Goal: Task Accomplishment & Management: Manage account settings

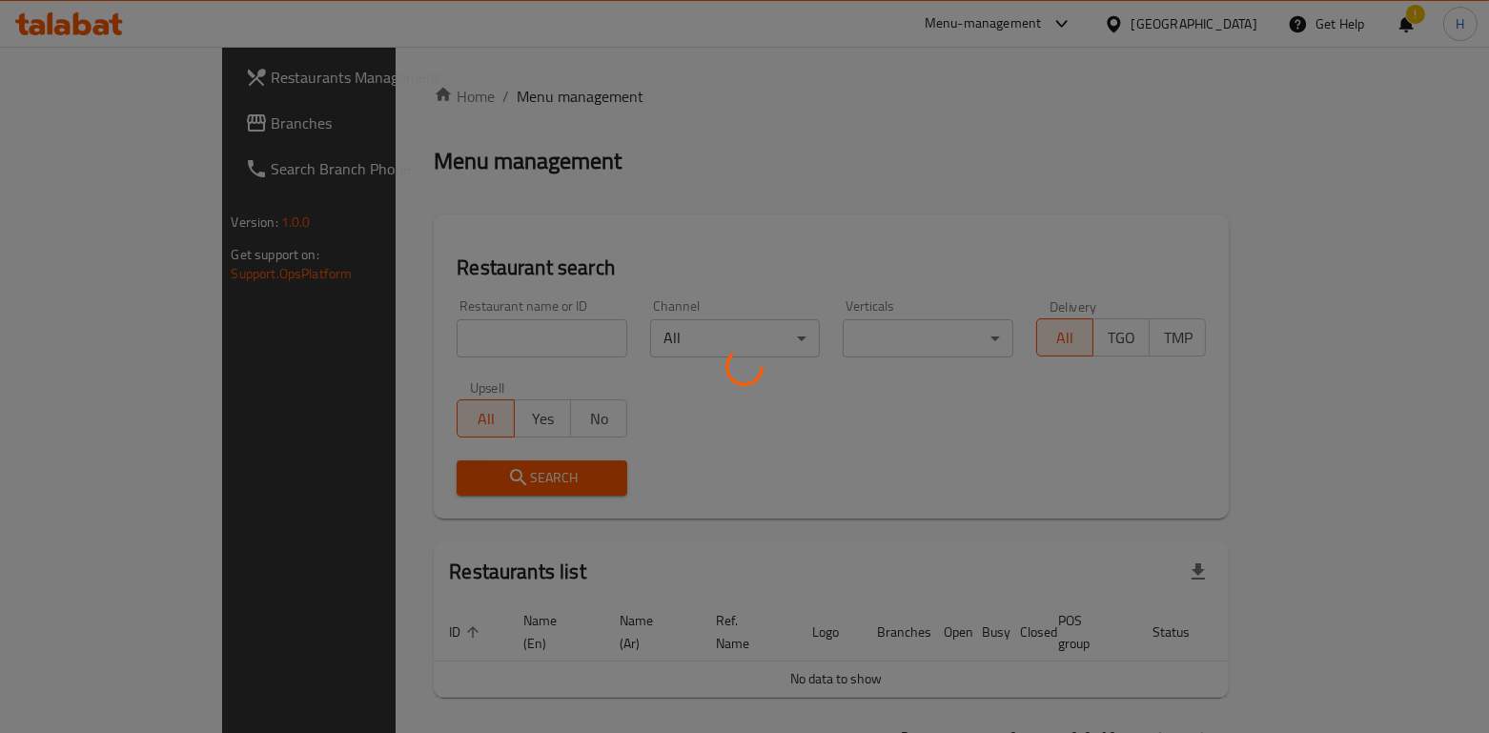
click at [399, 348] on div at bounding box center [744, 366] width 1489 height 733
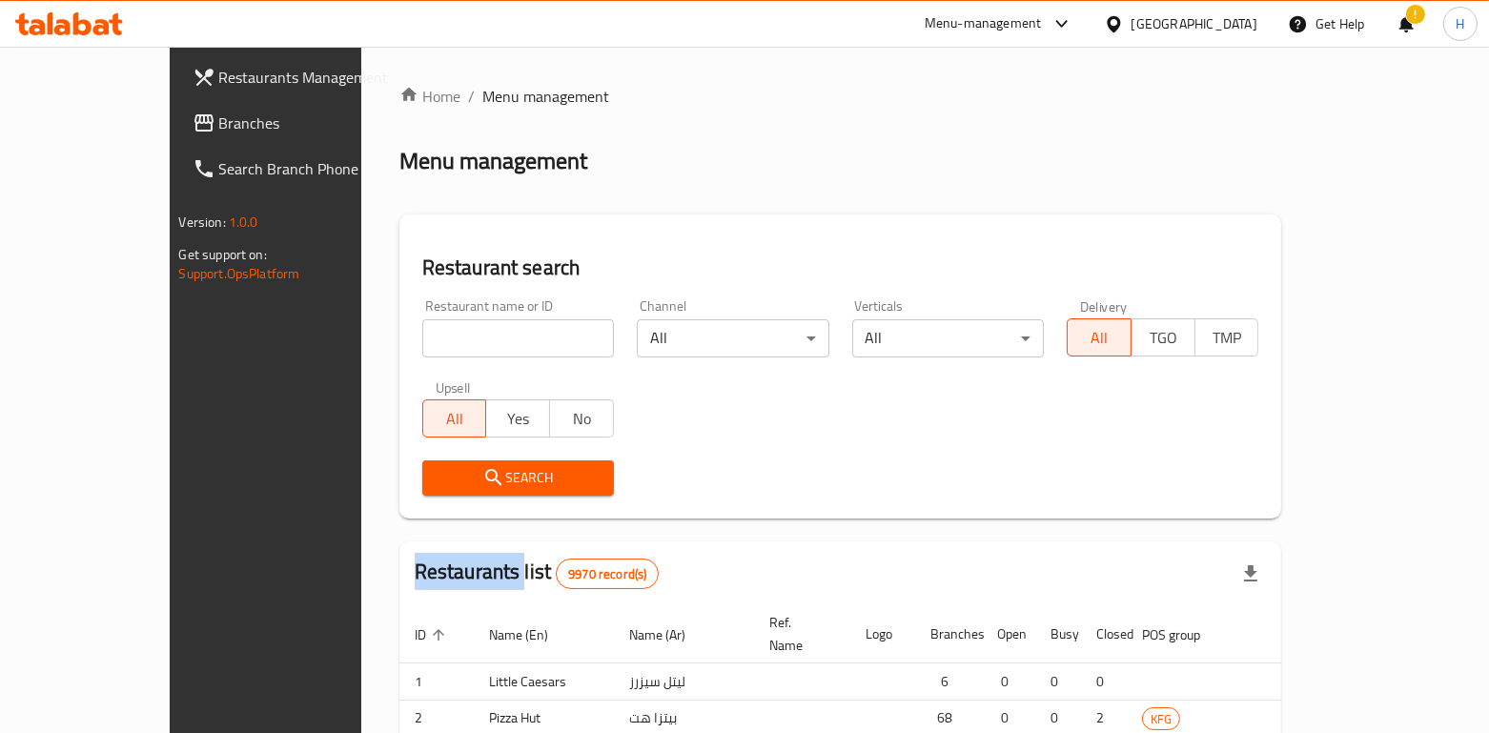
click at [399, 346] on div at bounding box center [744, 366] width 1489 height 733
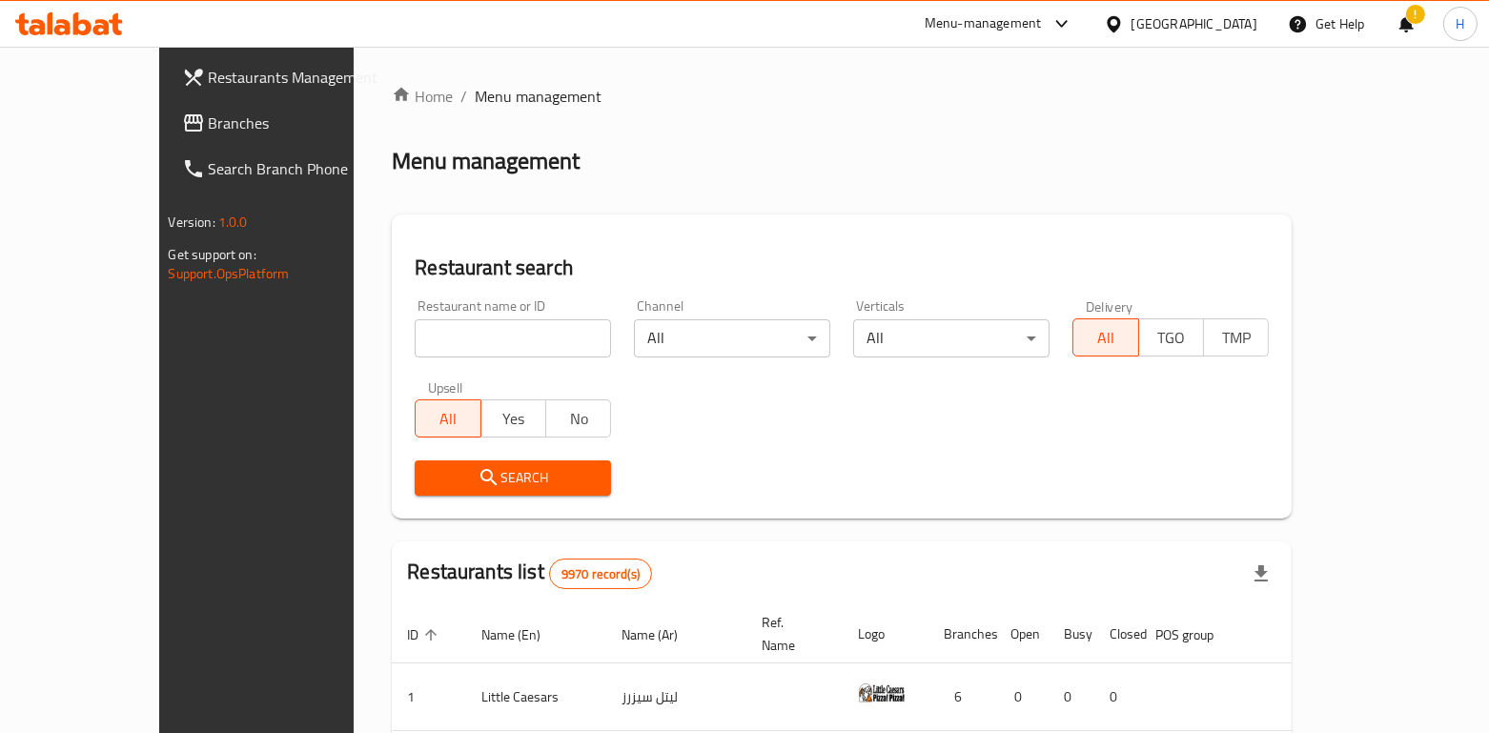
click at [415, 340] on input "search" at bounding box center [513, 338] width 196 height 38
paste input "Shalamona"
type input "Shalamona"
click button "Search" at bounding box center [513, 478] width 196 height 35
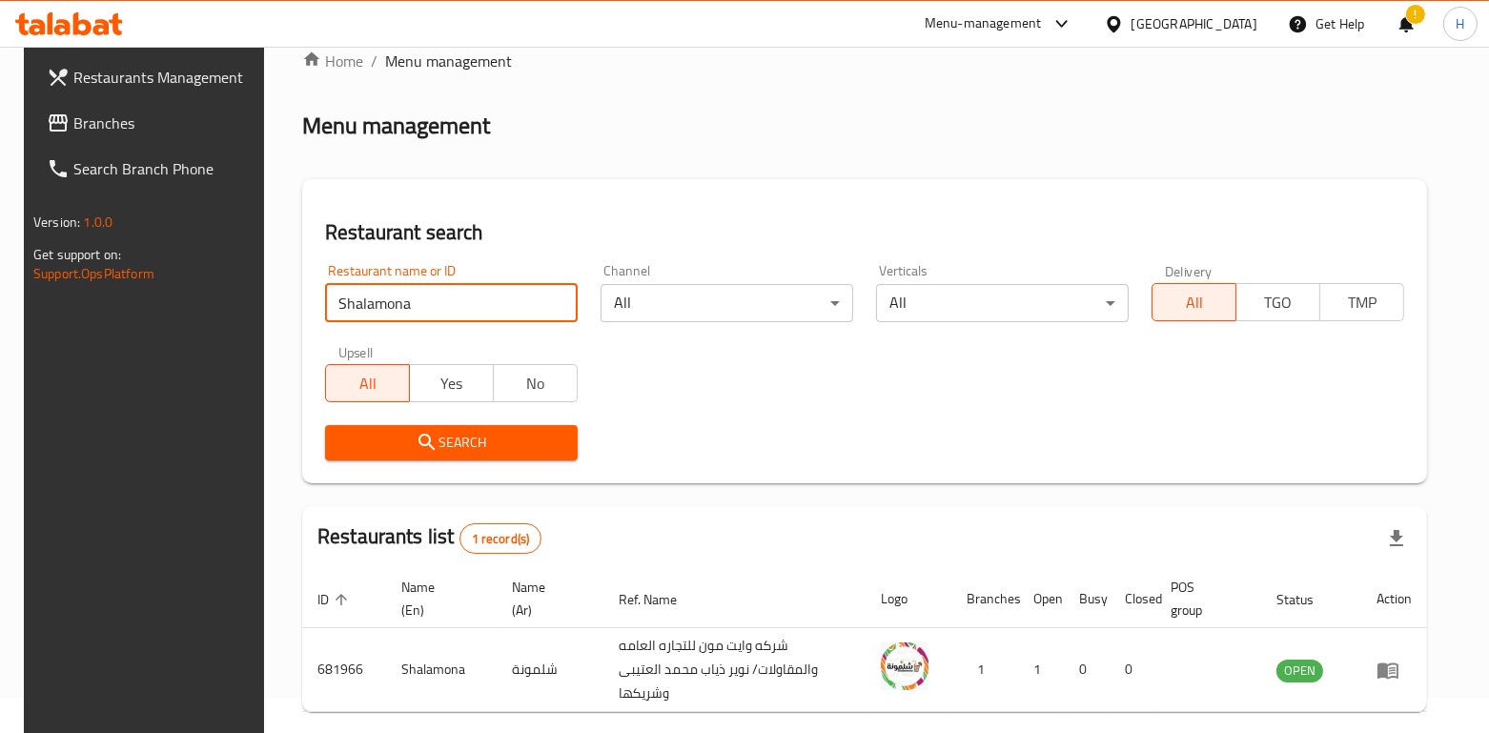
scroll to position [101, 0]
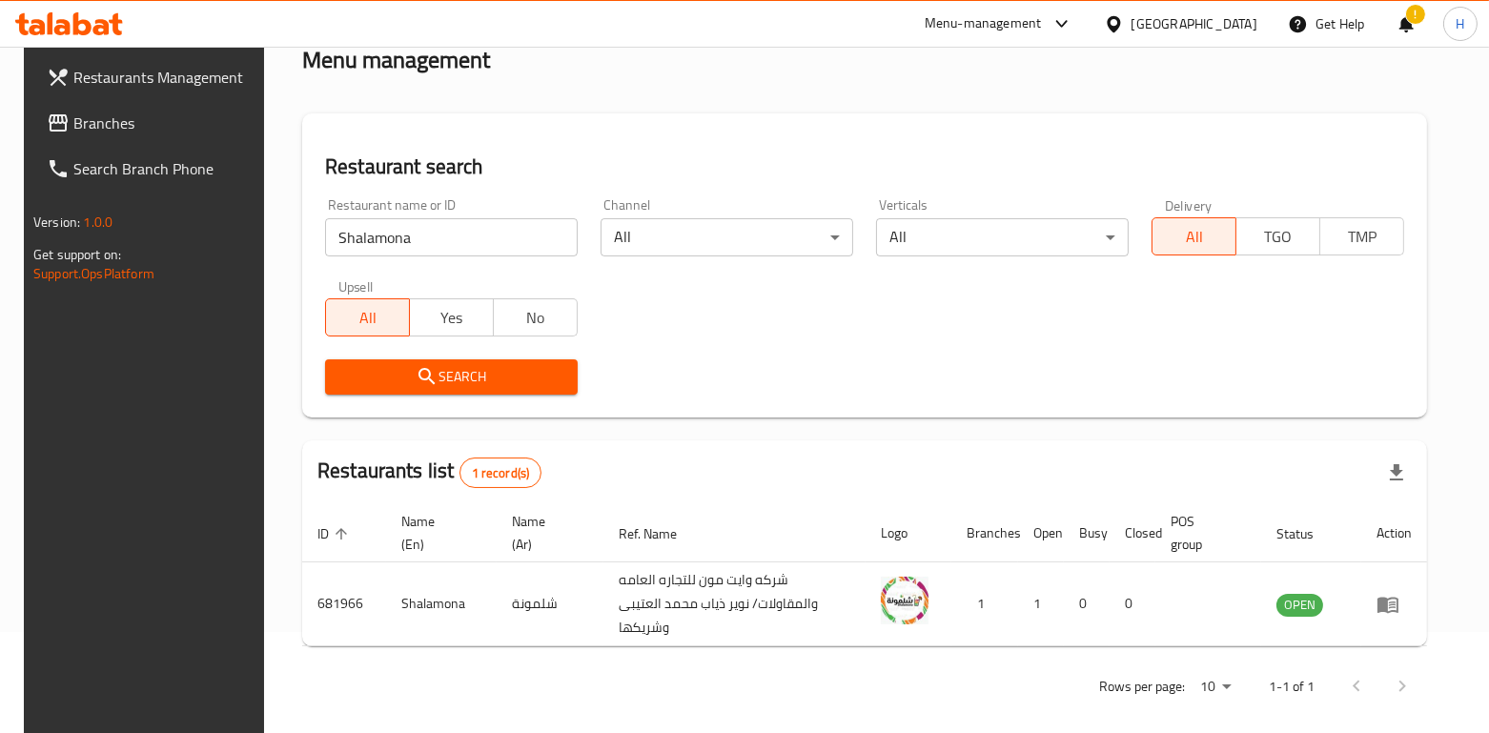
click at [937, 449] on div "Restaurants list 1 record(s)" at bounding box center [864, 472] width 1125 height 65
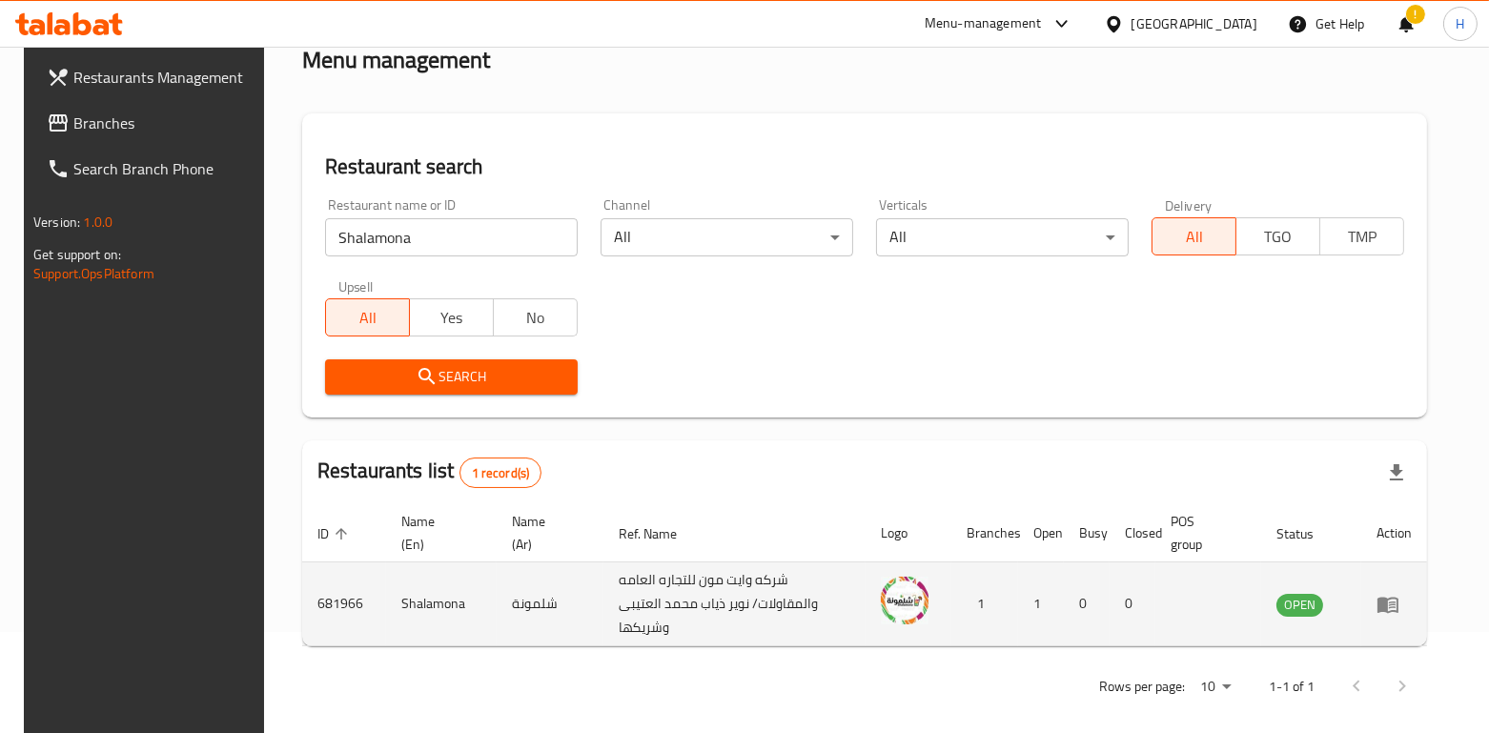
click at [413, 588] on td "Shalamona" at bounding box center [441, 605] width 111 height 84
click at [414, 588] on td "Shalamona" at bounding box center [441, 605] width 111 height 84
copy td "Shalamona"
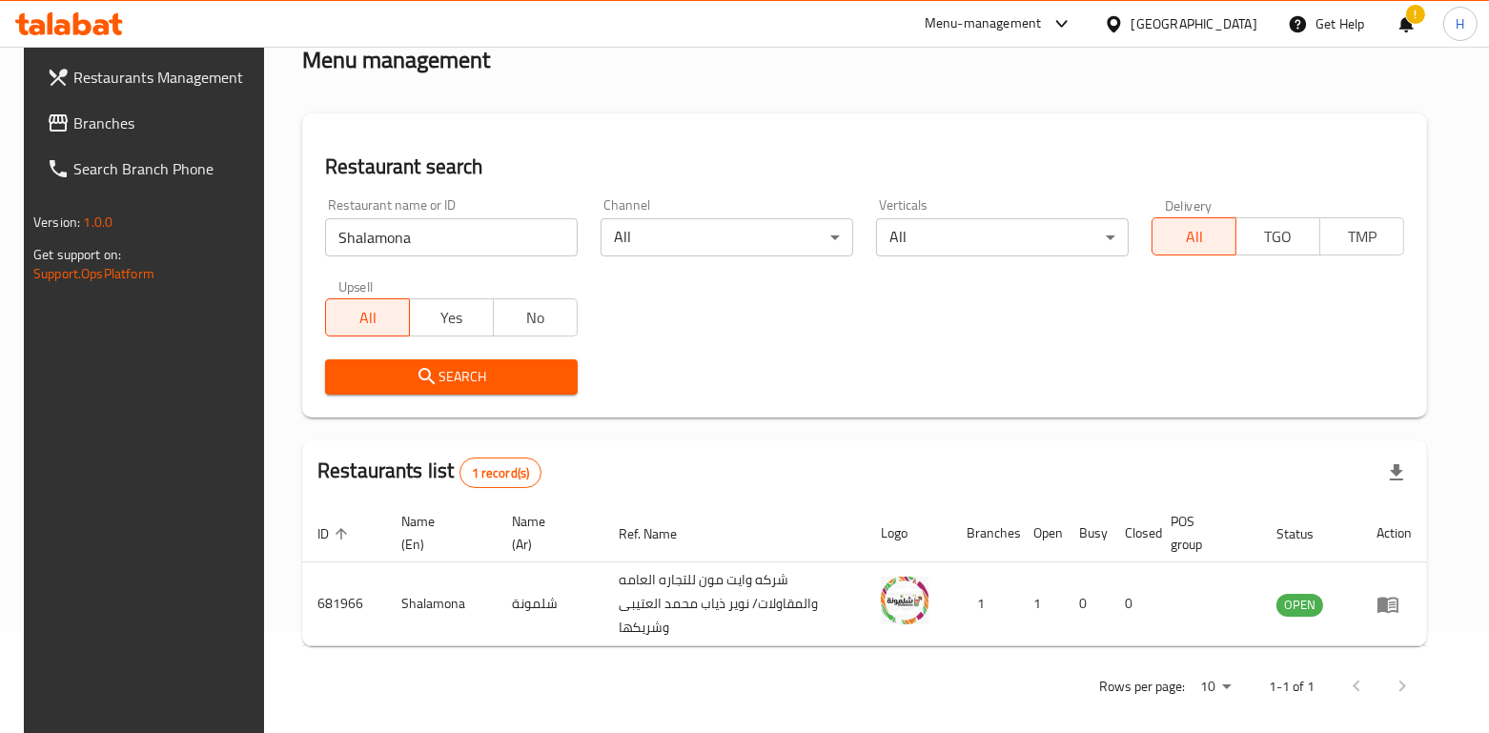
click at [1069, 36] on div "Menu-management" at bounding box center [999, 24] width 179 height 46
click at [1042, 31] on div "Menu-management" at bounding box center [983, 23] width 117 height 23
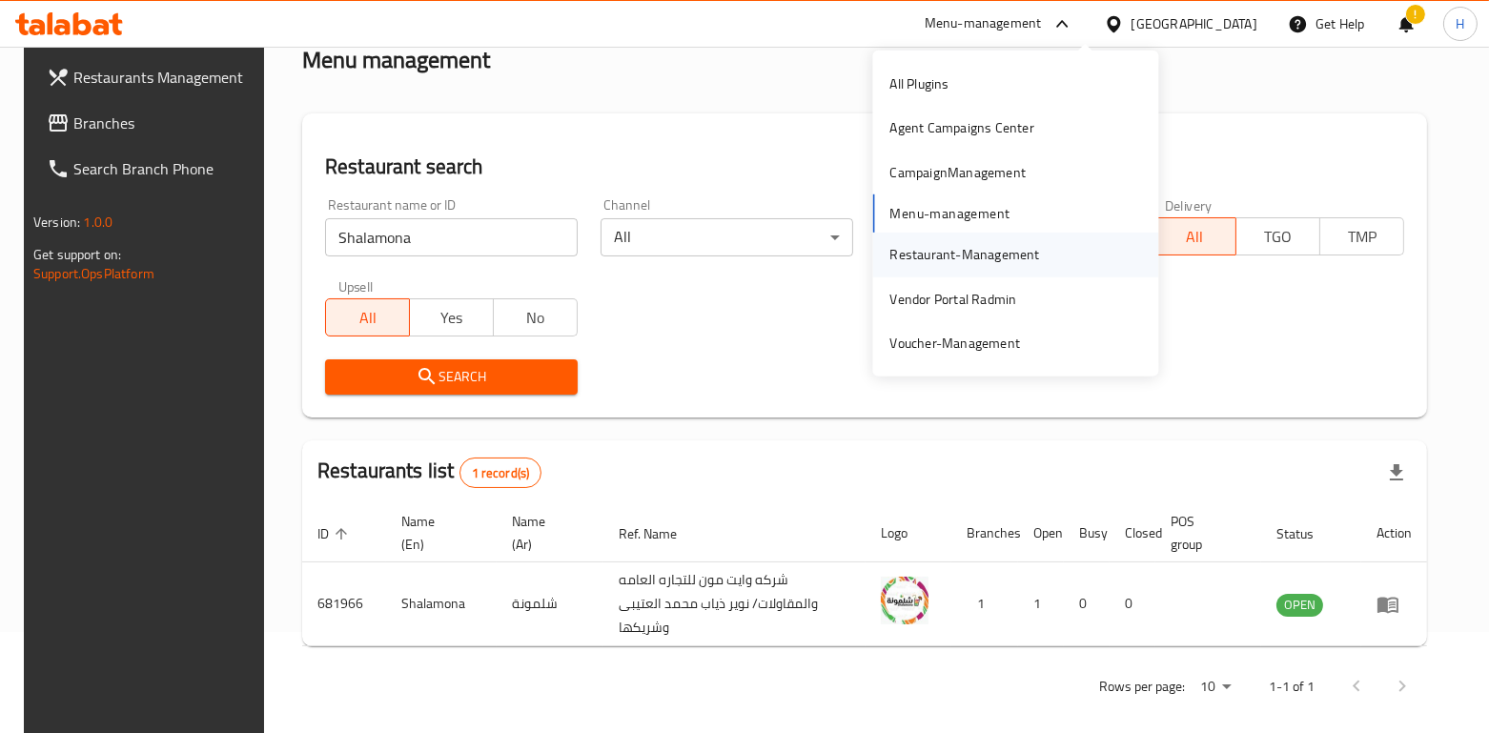
click at [944, 252] on div "Restaurant-Management" at bounding box center [965, 254] width 150 height 21
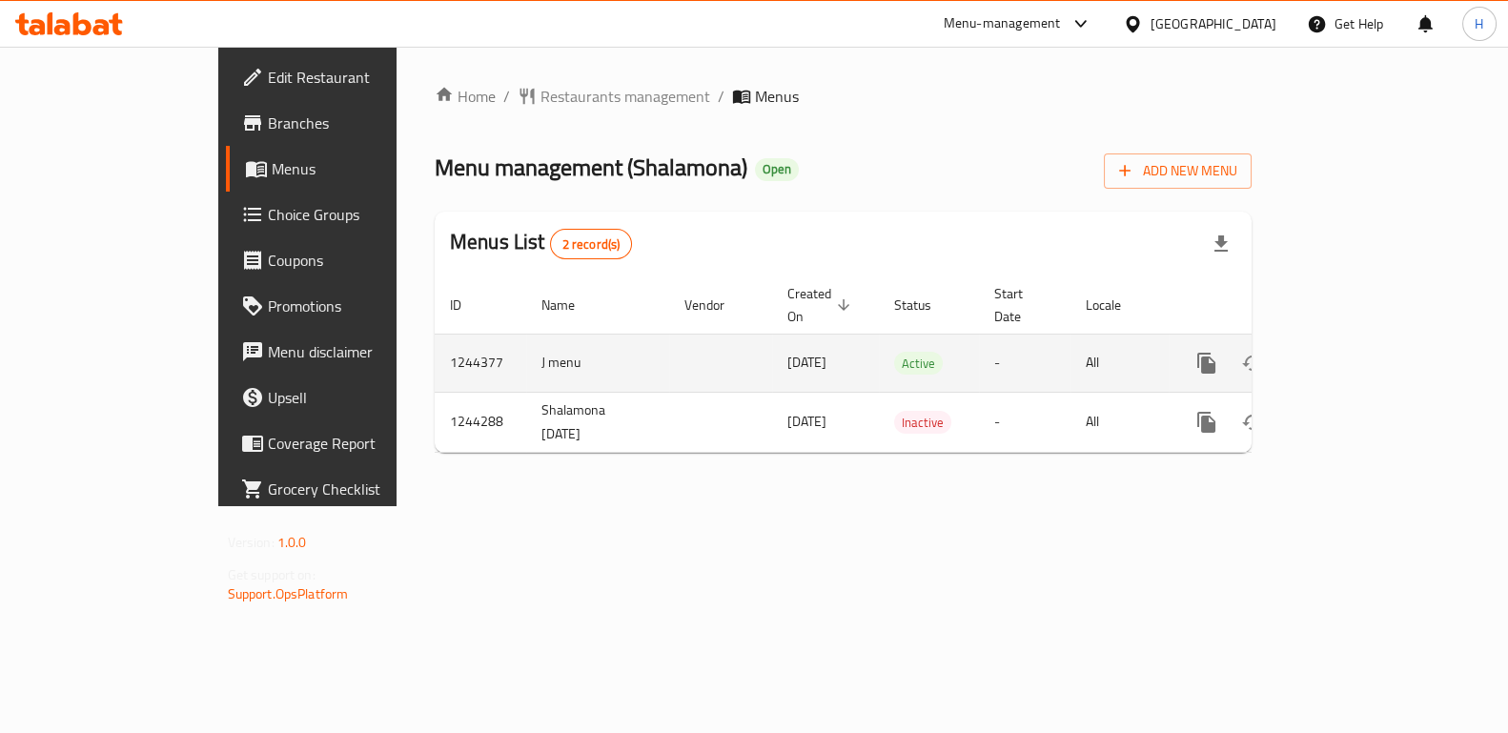
click at [1367, 340] on link "enhanced table" at bounding box center [1344, 363] width 46 height 46
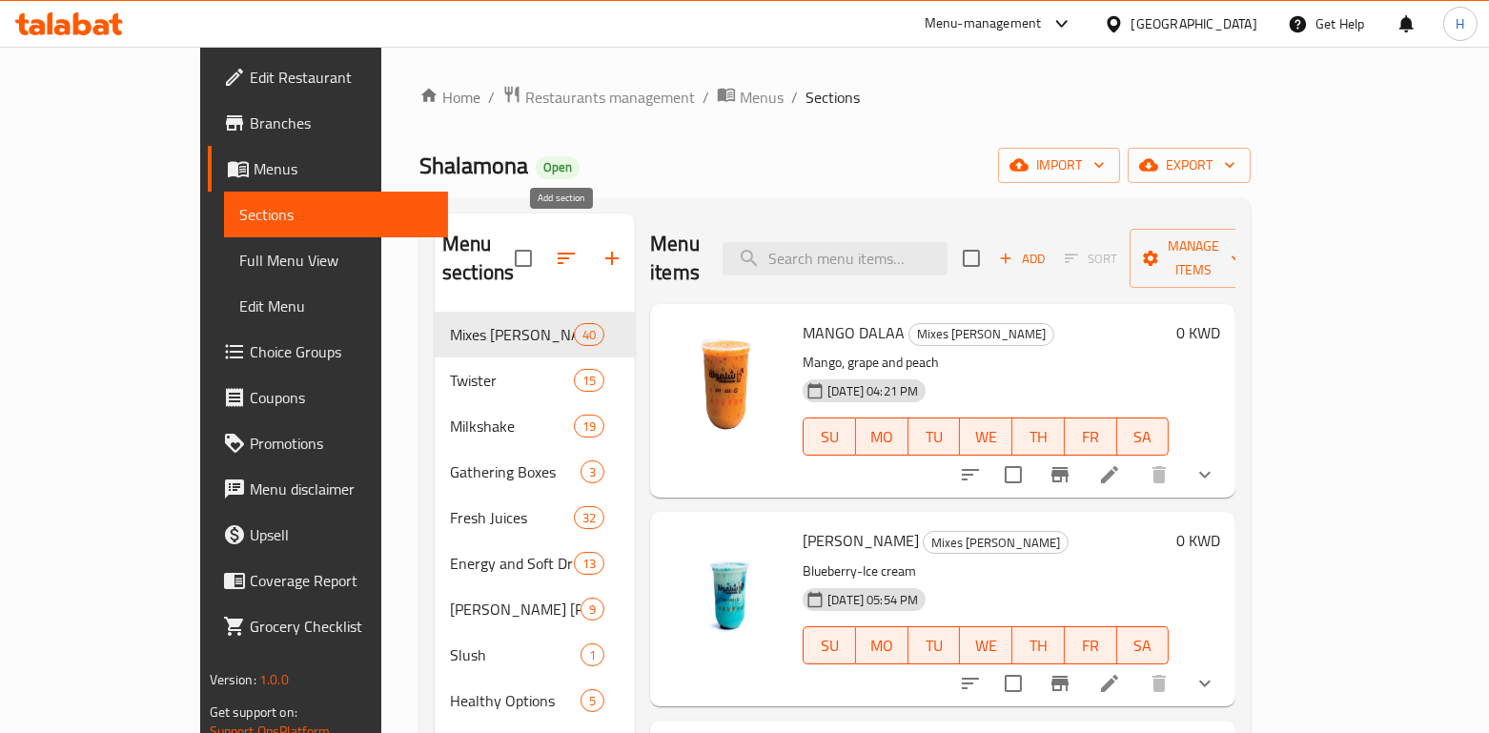
click at [601, 248] on icon "button" at bounding box center [612, 258] width 23 height 23
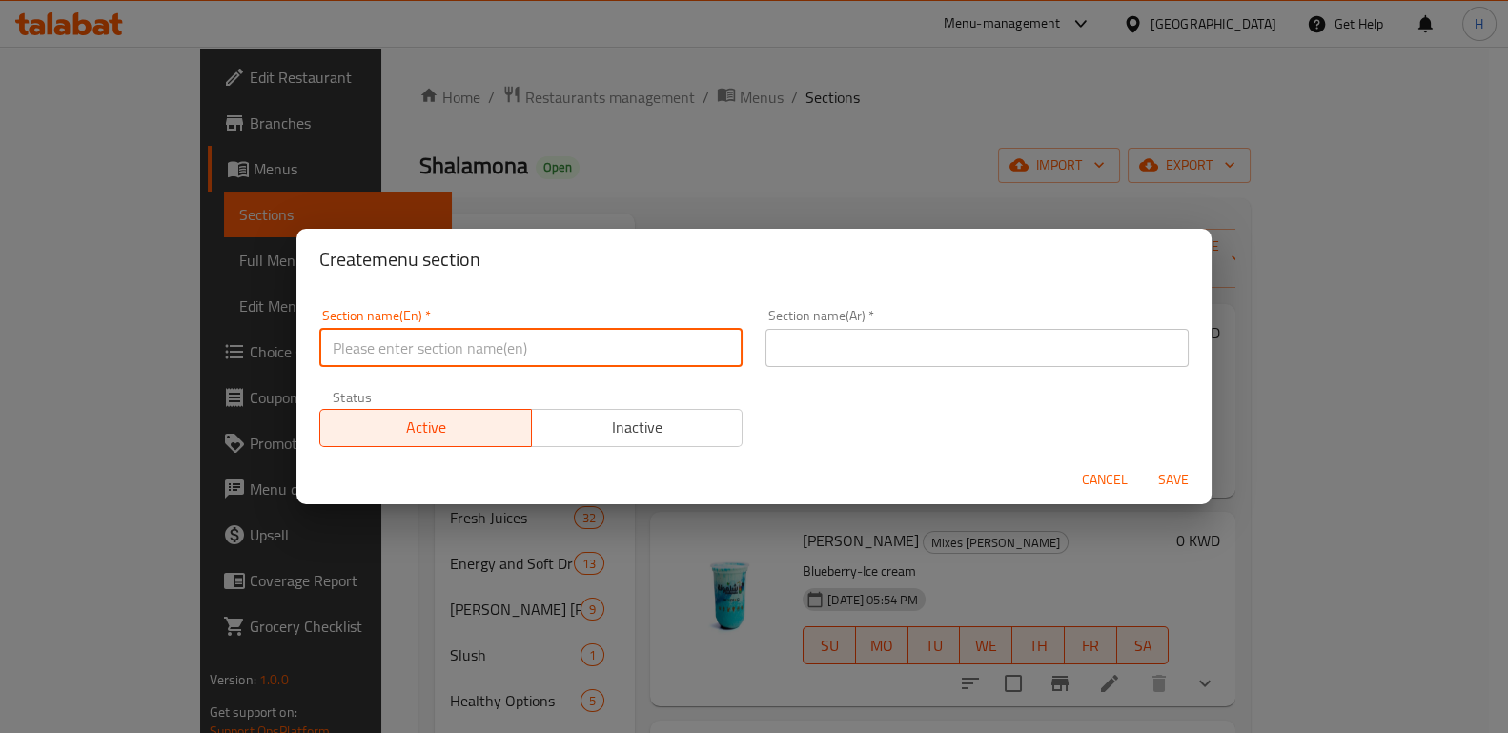
click at [461, 348] on input "text" at bounding box center [530, 348] width 423 height 38
type input "3"
type input "2KD Deals"
click at [886, 335] on input "text" at bounding box center [977, 348] width 423 height 38
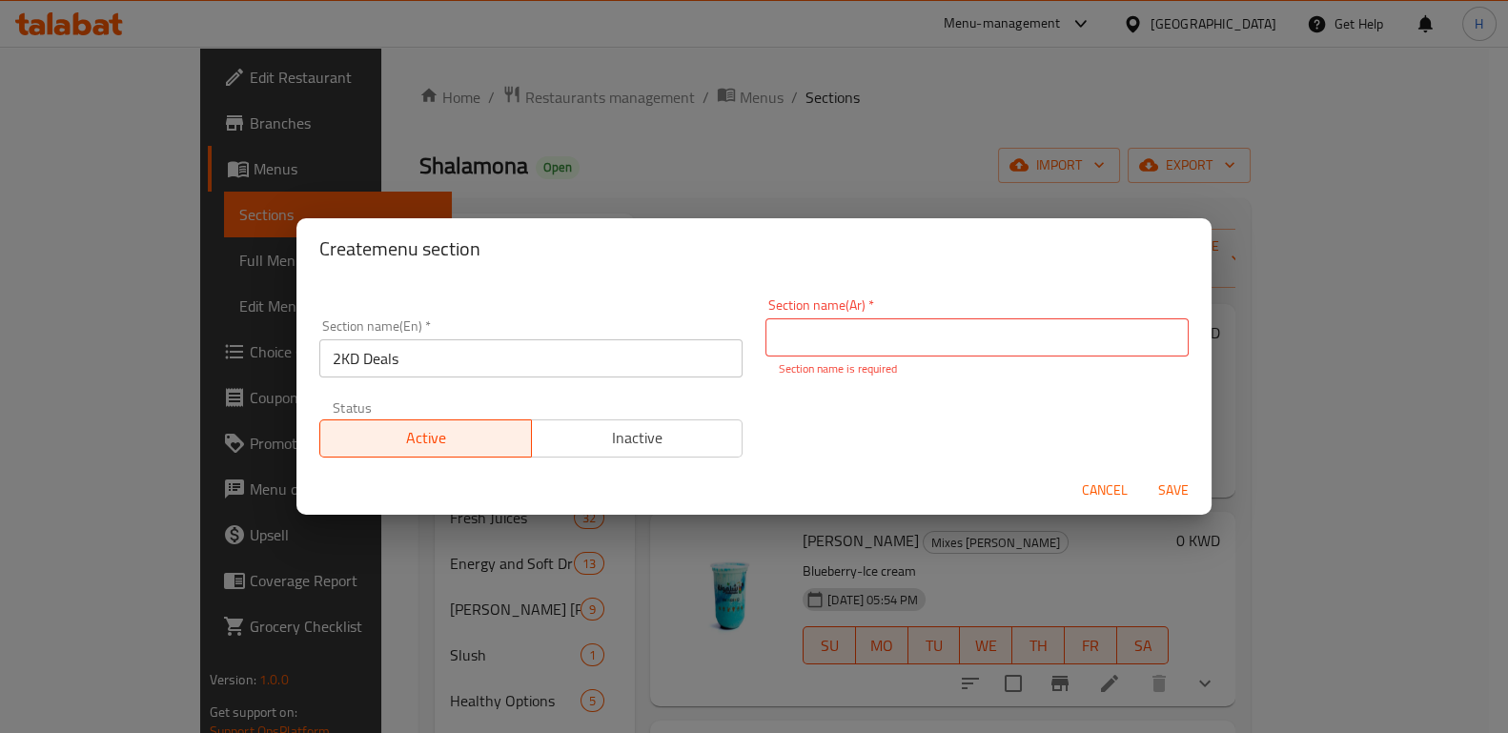
click at [886, 335] on input "text" at bounding box center [977, 337] width 423 height 38
type input "عرض ال 2 د.ك"
click at [1161, 485] on span "Save" at bounding box center [1174, 491] width 46 height 24
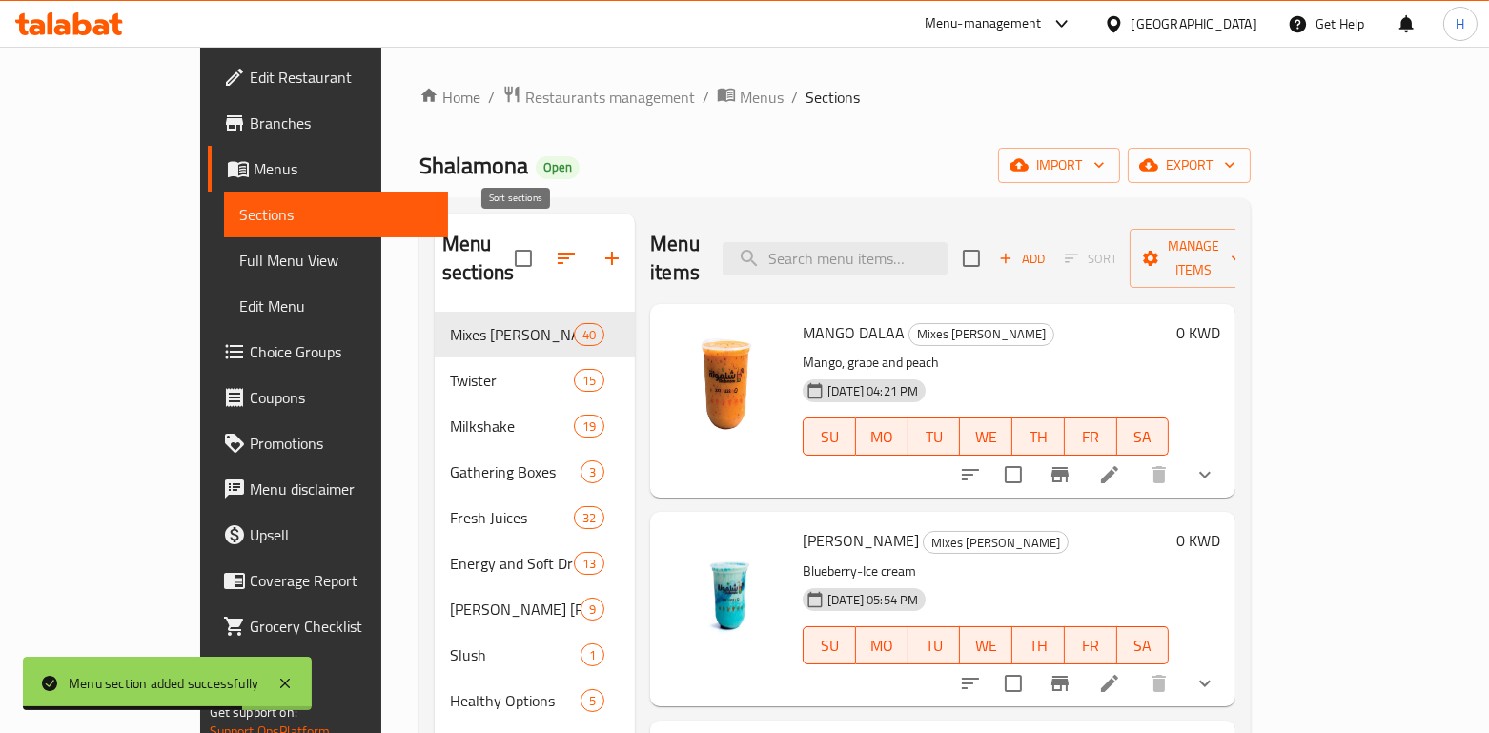
click at [543, 247] on button "button" at bounding box center [566, 258] width 46 height 46
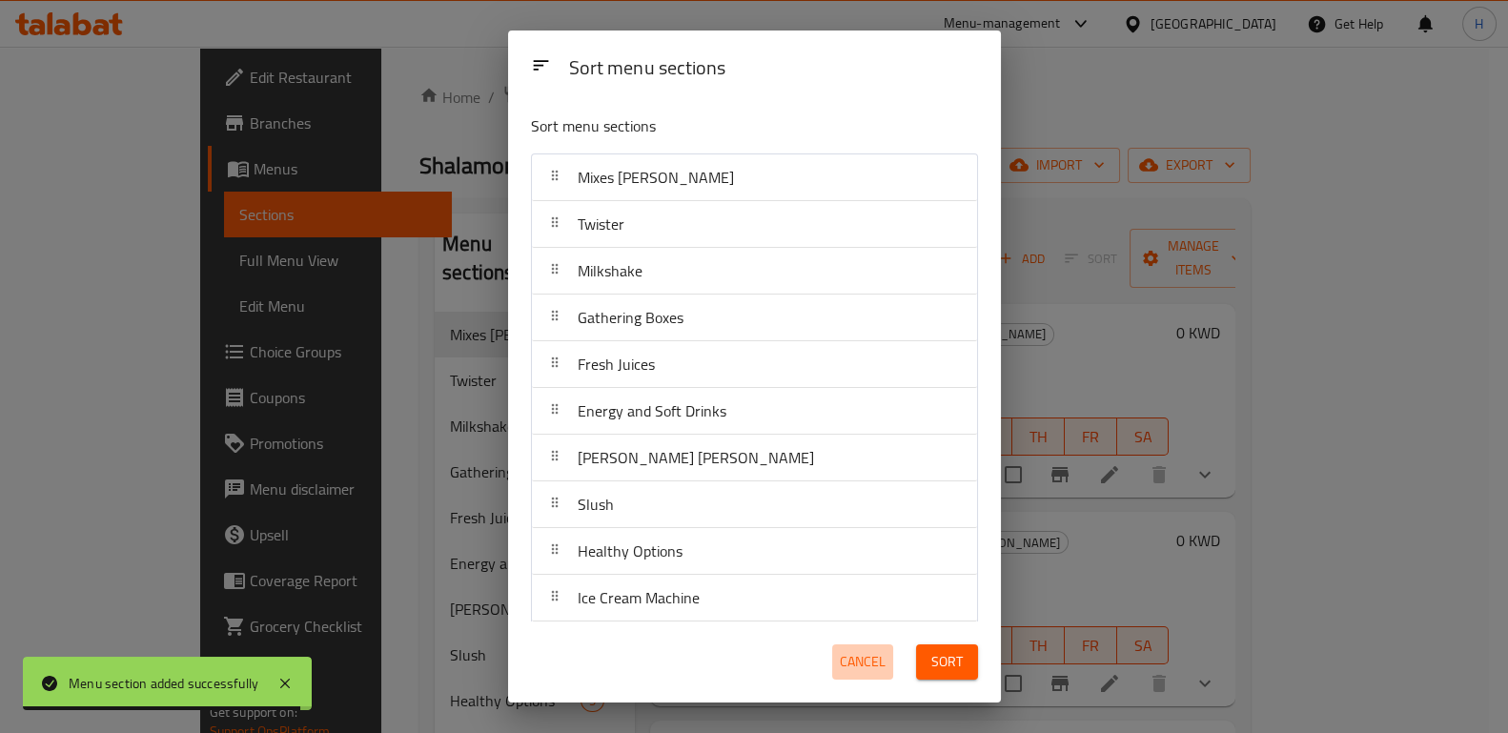
click at [854, 656] on span "Cancel" at bounding box center [863, 662] width 46 height 24
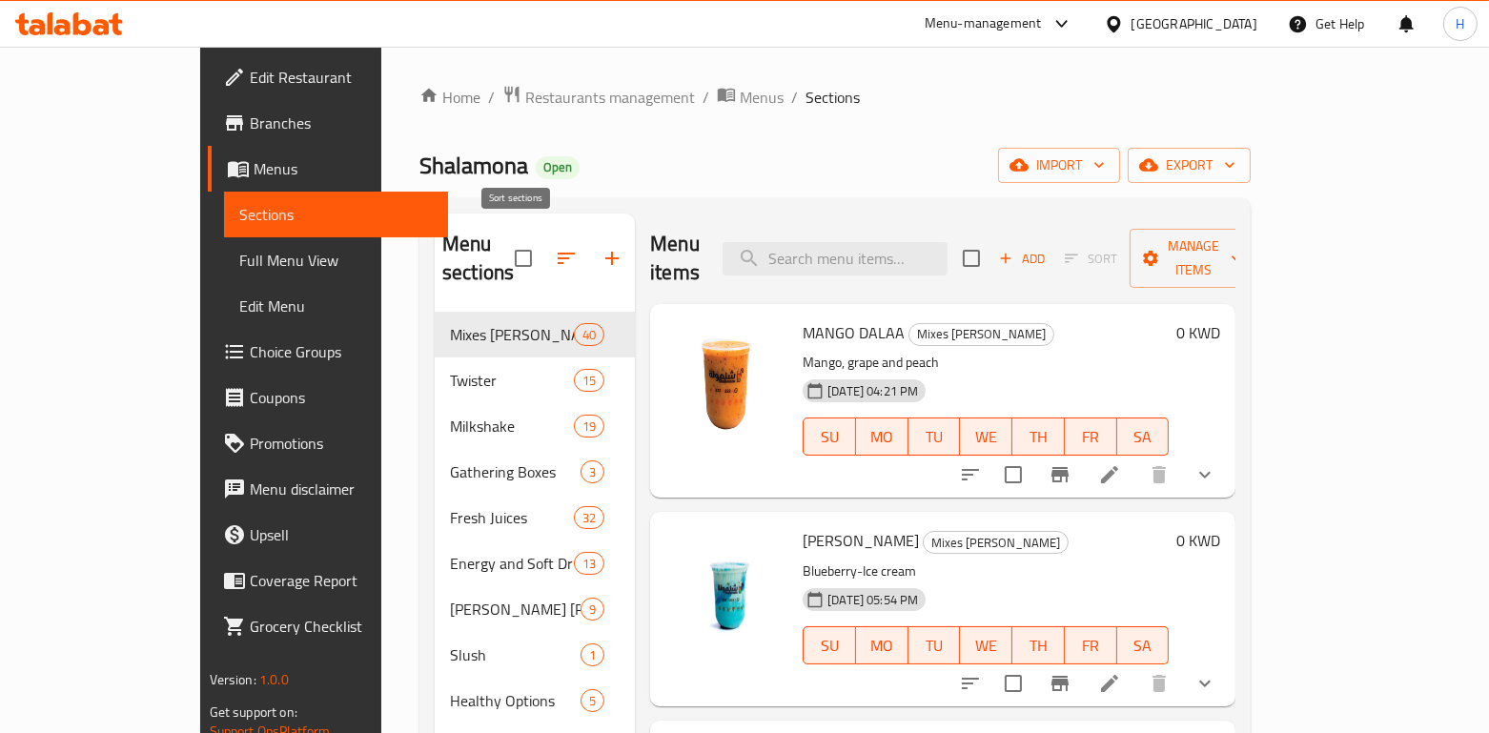
click at [555, 249] on icon "button" at bounding box center [566, 258] width 23 height 23
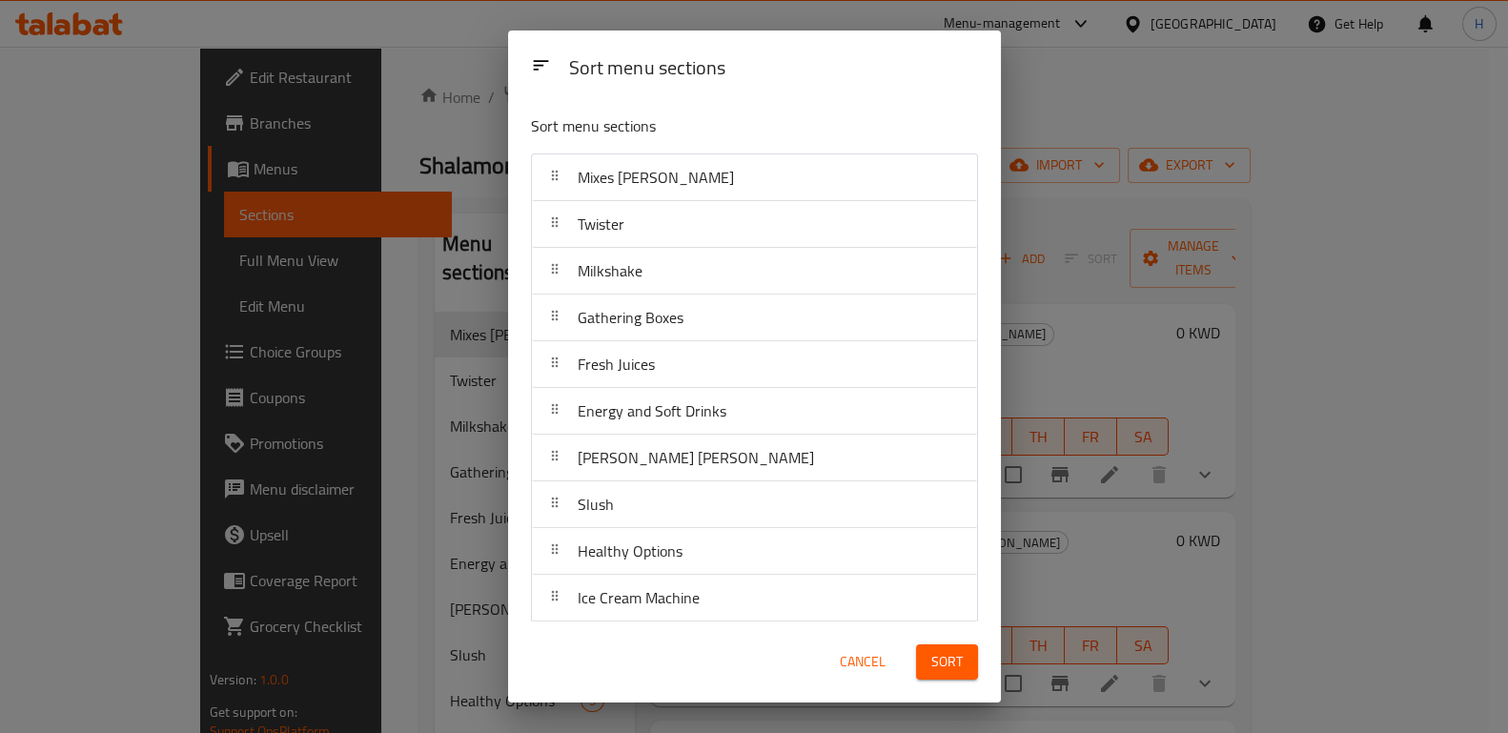
click at [866, 664] on span "Cancel" at bounding box center [863, 662] width 46 height 24
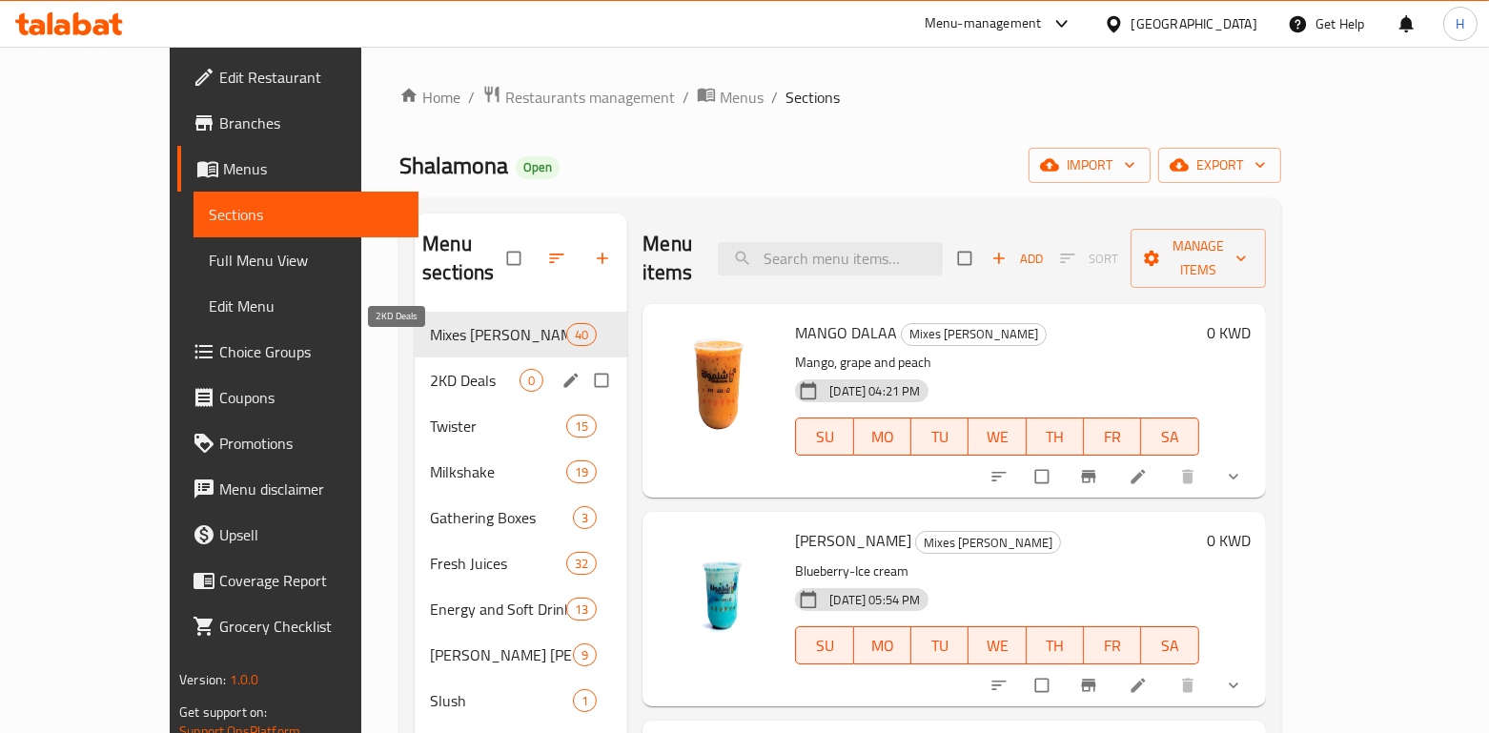
click at [430, 369] on span "2KD Deals" at bounding box center [475, 380] width 90 height 23
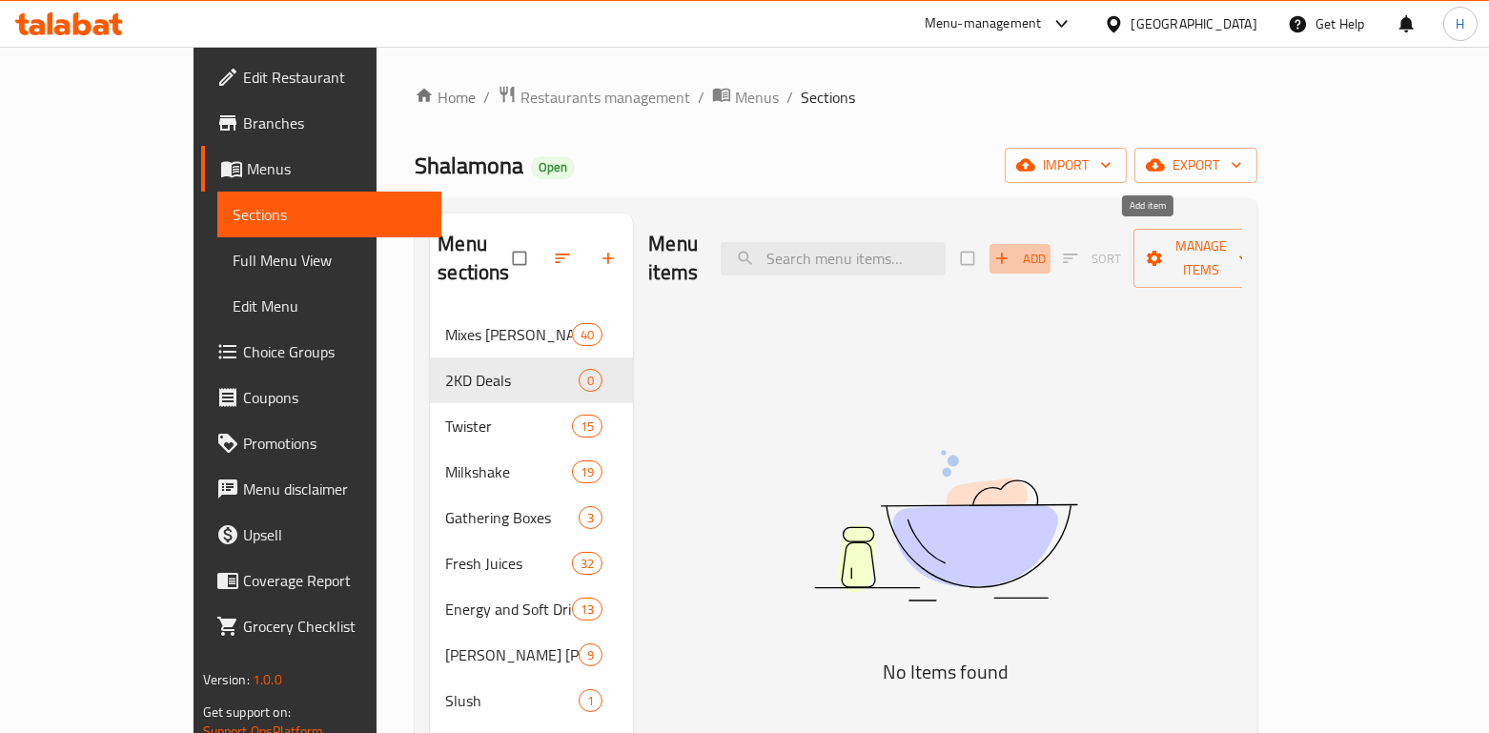
click at [1046, 249] on span "Add" at bounding box center [1019, 259] width 51 height 22
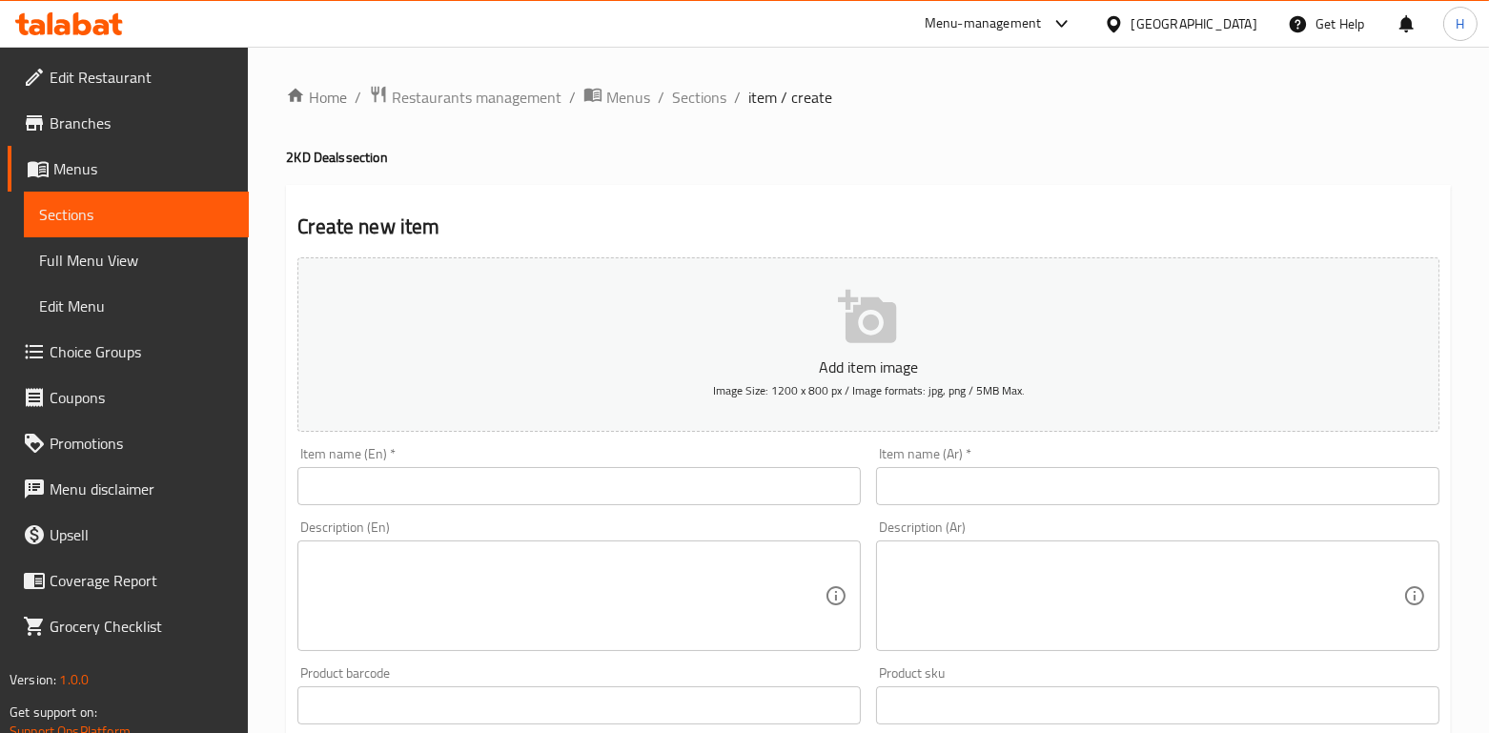
click at [505, 494] on input "text" at bounding box center [578, 486] width 563 height 38
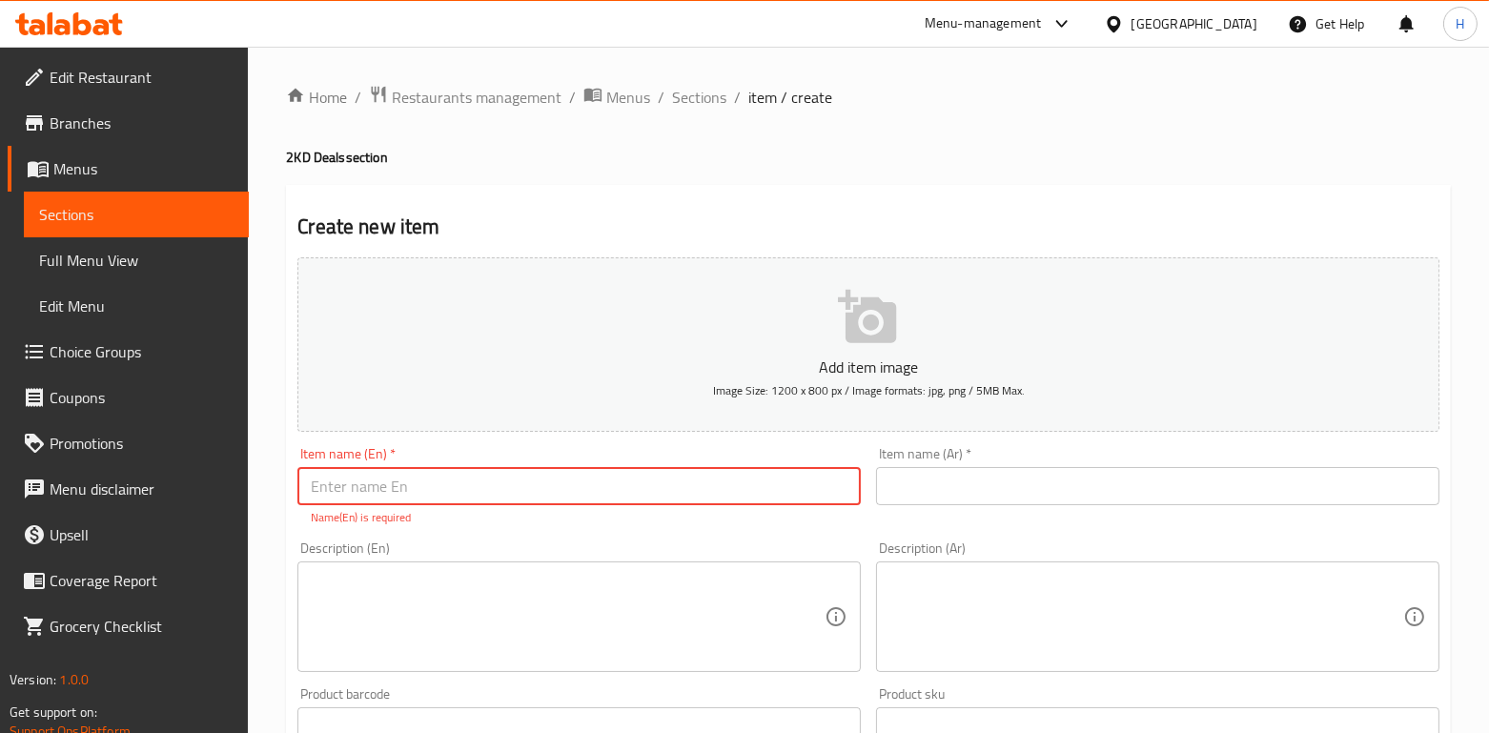
click at [400, 493] on input "text" at bounding box center [578, 486] width 563 height 38
paste input "Pancakes + mojito"
type input "Pancakes + mojito"
click at [491, 546] on div "Description (En) Description (En)" at bounding box center [578, 607] width 563 height 131
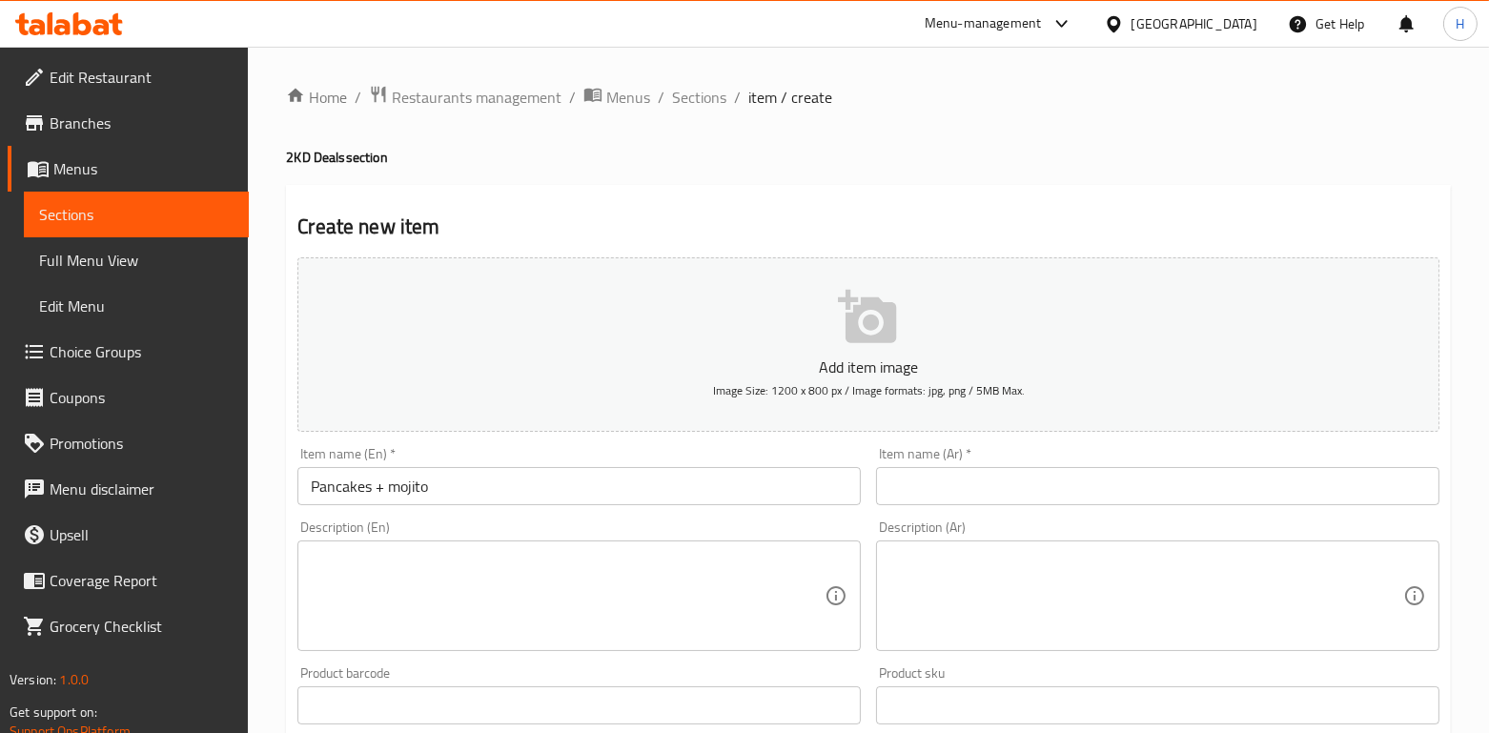
click at [1029, 465] on div "Item name (Ar)   * Item name (Ar) *" at bounding box center [1157, 476] width 563 height 58
click at [1032, 476] on input "text" at bounding box center [1157, 486] width 563 height 38
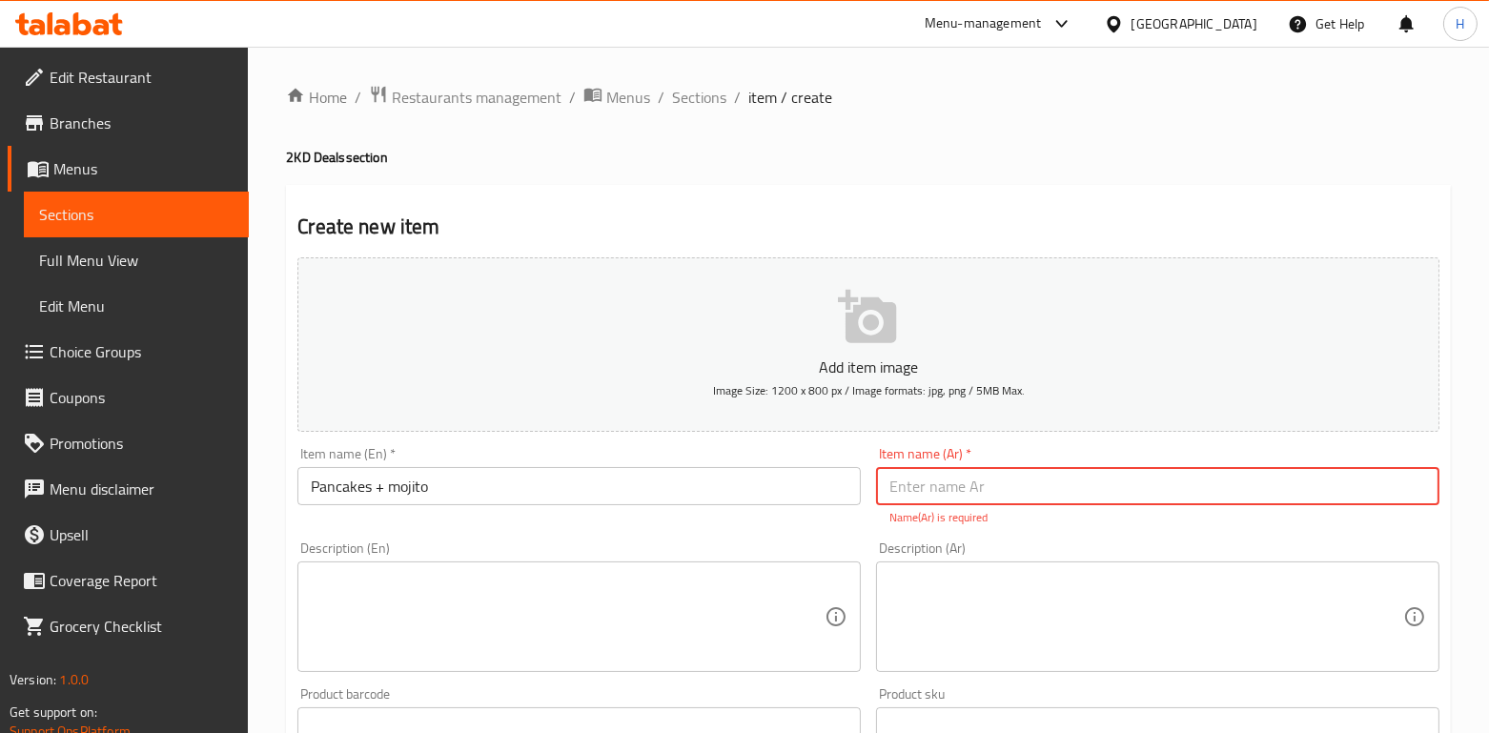
click at [955, 501] on input "text" at bounding box center [1157, 486] width 563 height 38
click at [1024, 484] on input "text" at bounding box center [1157, 486] width 563 height 38
type input "F"
type input "بانكيك + موهيتو"
click at [646, 624] on textarea at bounding box center [568, 617] width 514 height 91
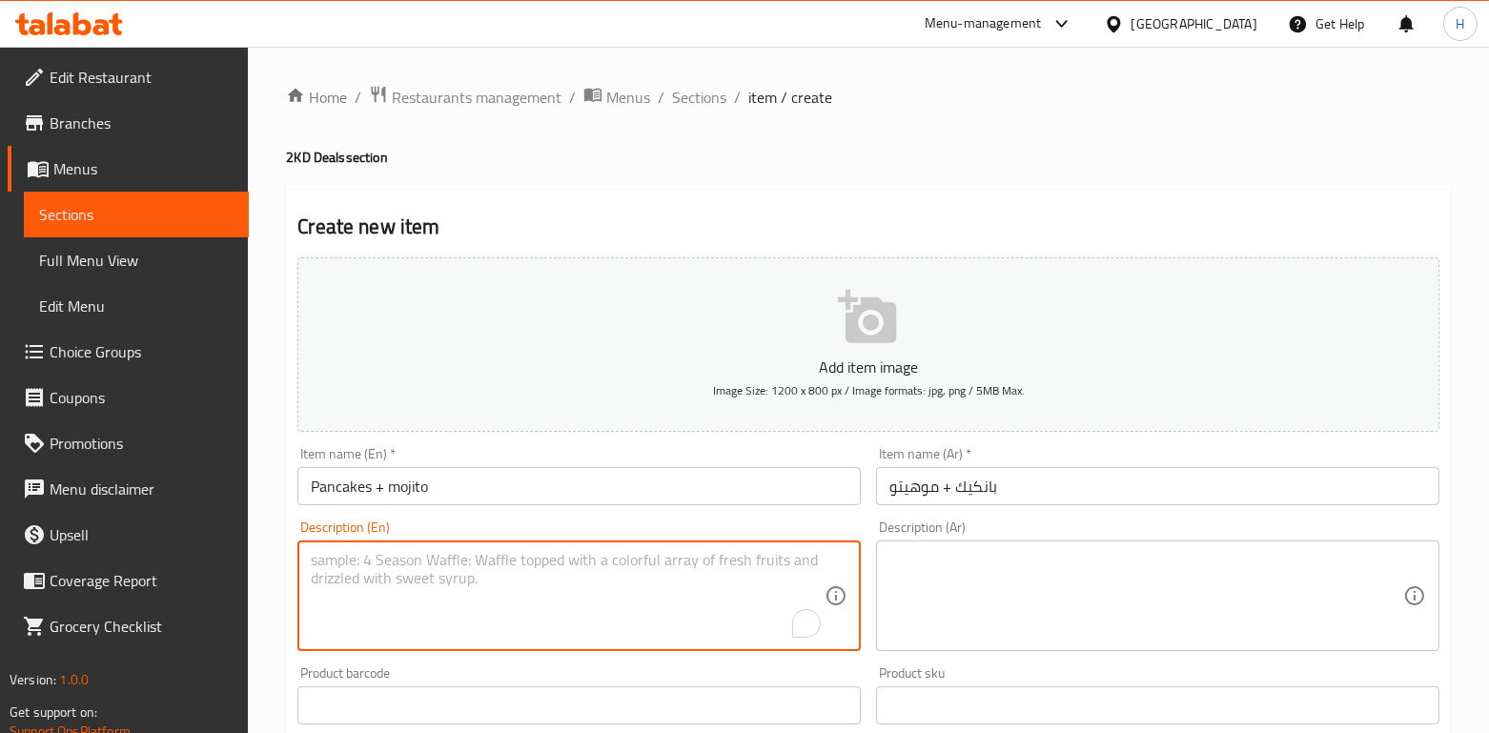
scroll to position [612, 0]
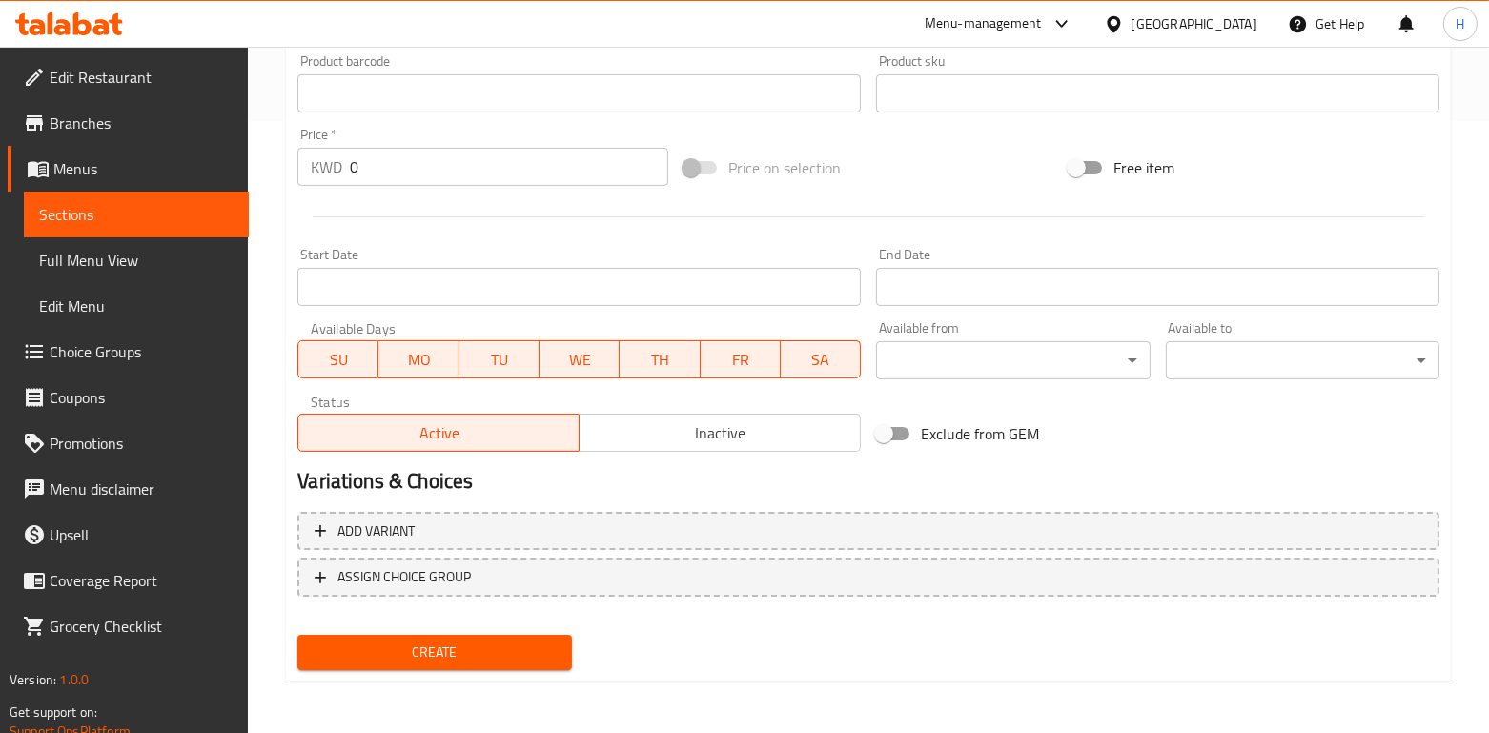
click at [398, 282] on input "Start Date" at bounding box center [578, 287] width 563 height 38
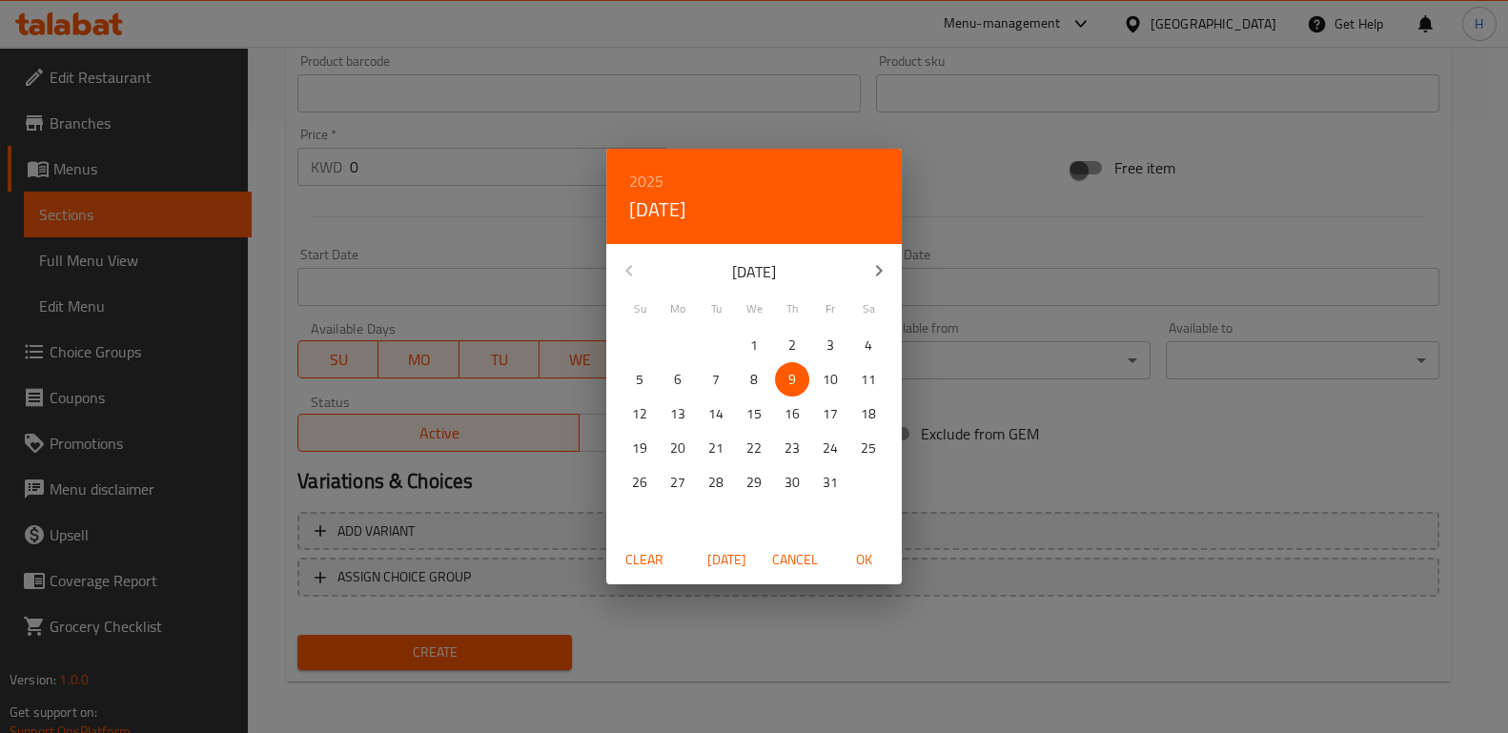
click at [393, 174] on div "2025 Thu, Oct 9 October 2025 Su Mo Tu We Th Fr Sa 28 29 30 1 2 3 4 5 6 7 8 9 10…" at bounding box center [754, 366] width 1508 height 733
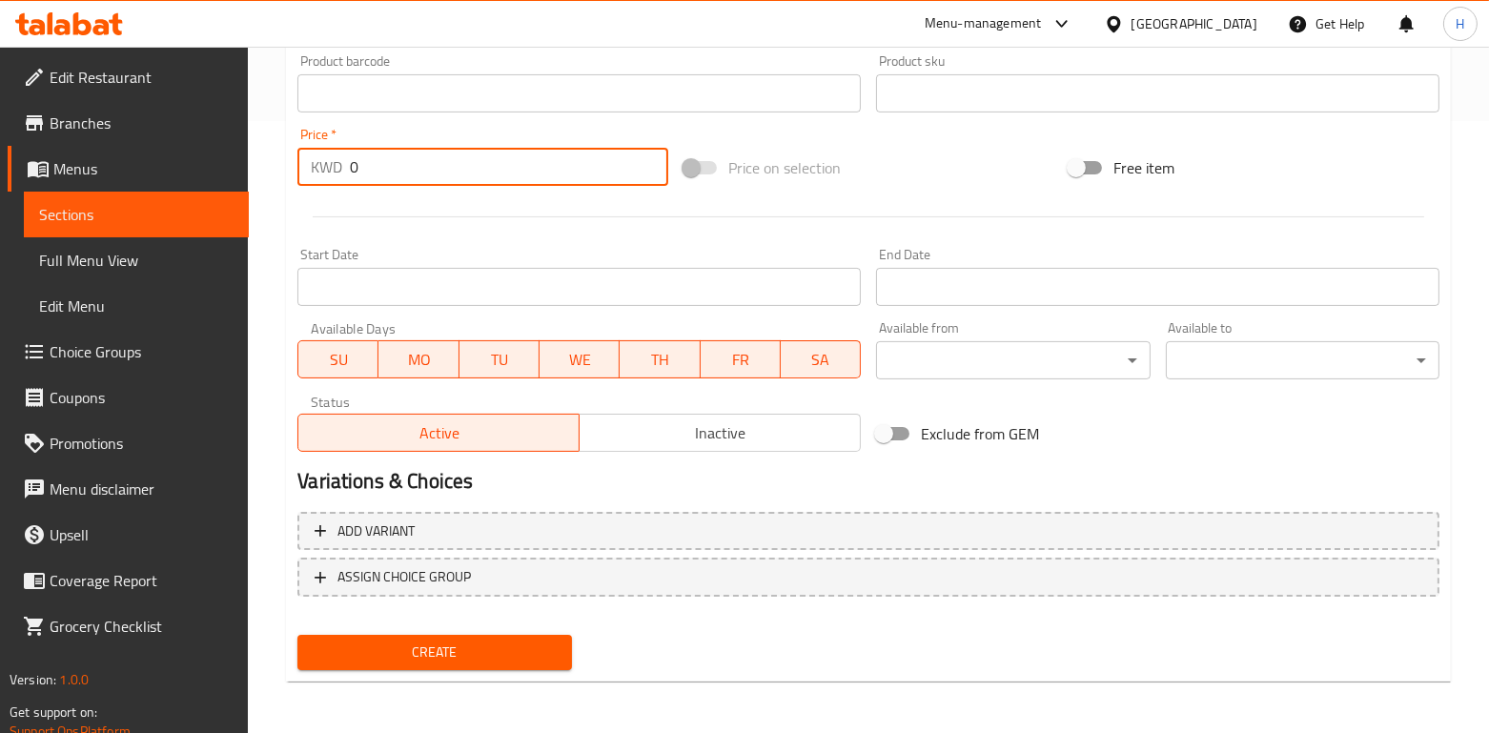
drag, startPoint x: 393, startPoint y: 170, endPoint x: 341, endPoint y: 170, distance: 51.5
click at [341, 170] on div "KWD 0 Price *" at bounding box center [482, 167] width 371 height 38
type input "3"
click at [421, 199] on div at bounding box center [868, 217] width 1157 height 47
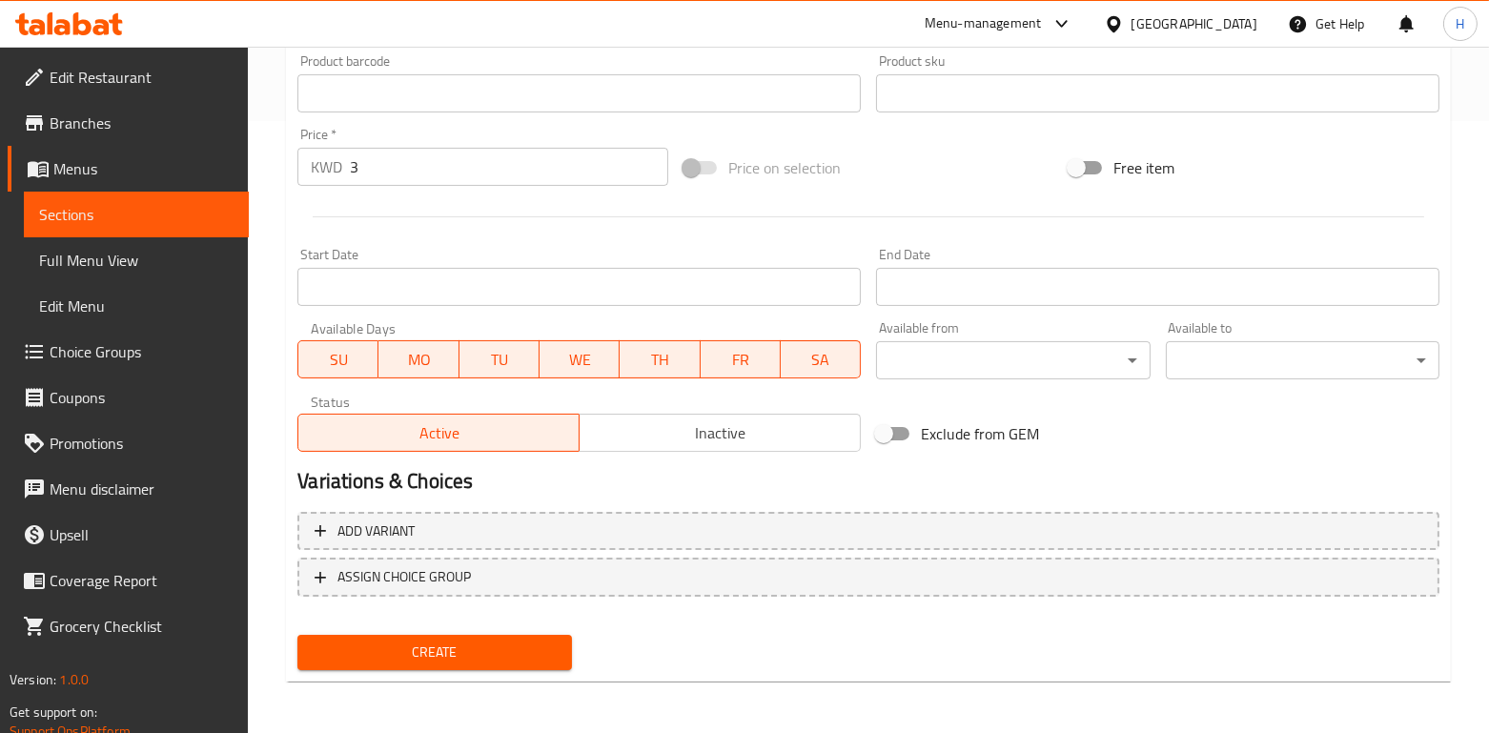
click at [413, 659] on span "Create" at bounding box center [434, 653] width 243 height 24
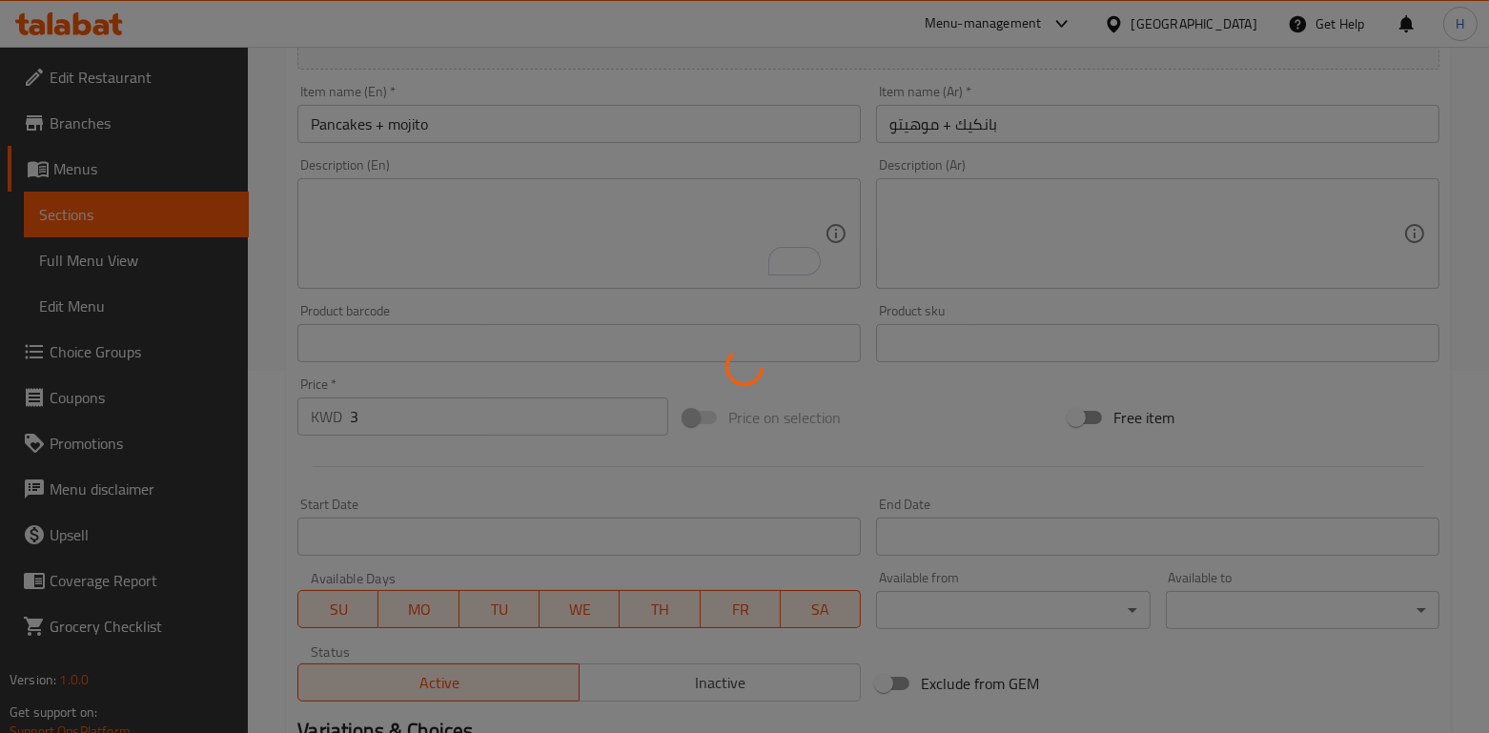
scroll to position [0, 0]
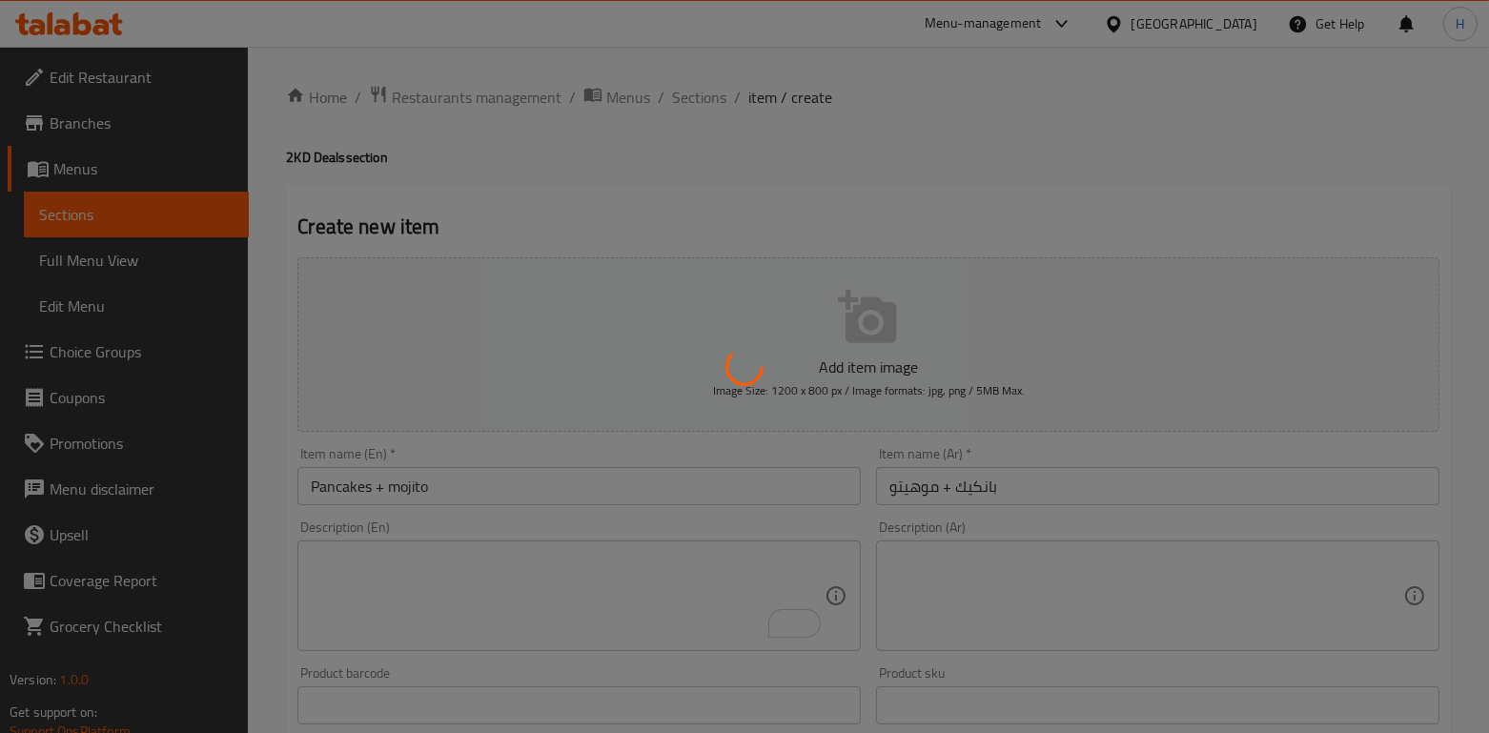
type input "0"
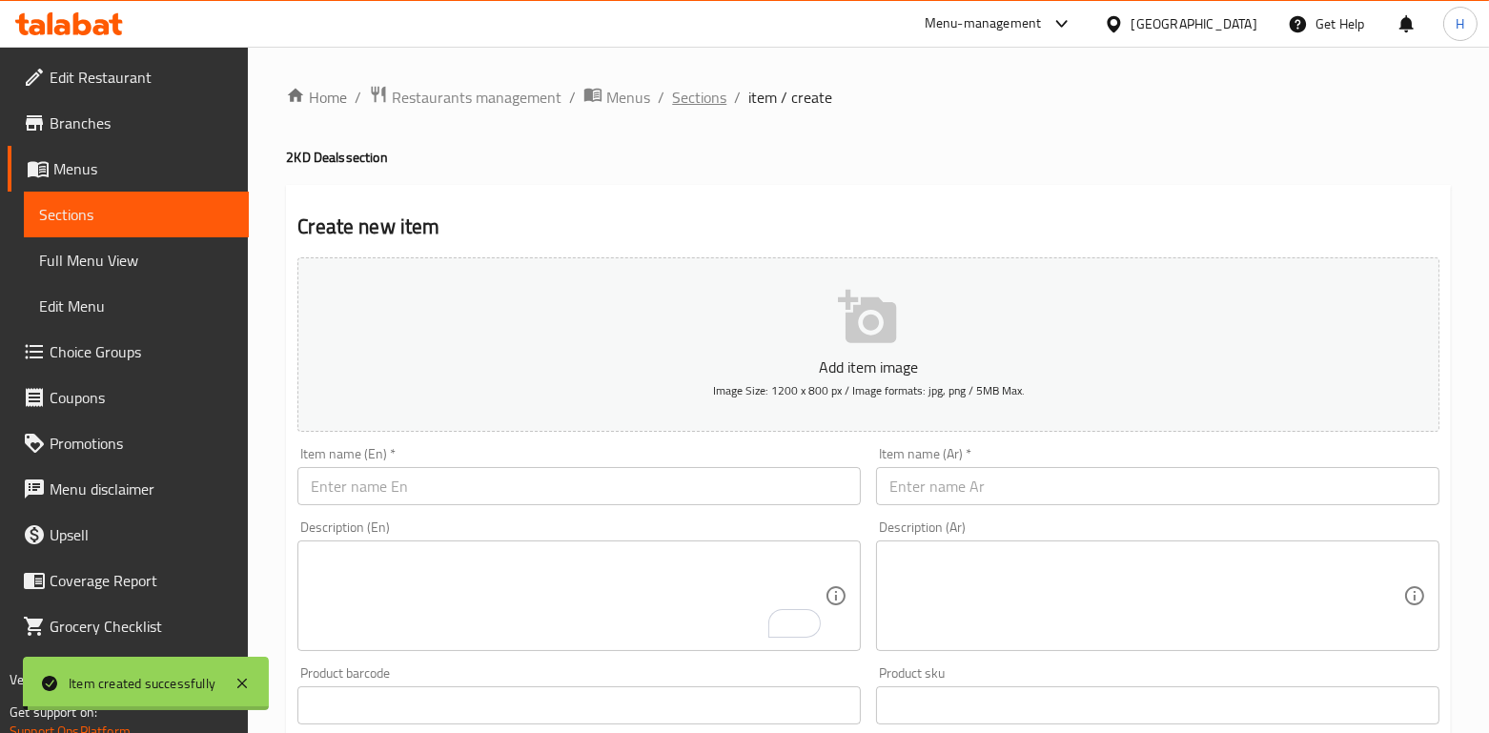
click at [678, 86] on span "Sections" at bounding box center [699, 97] width 54 height 23
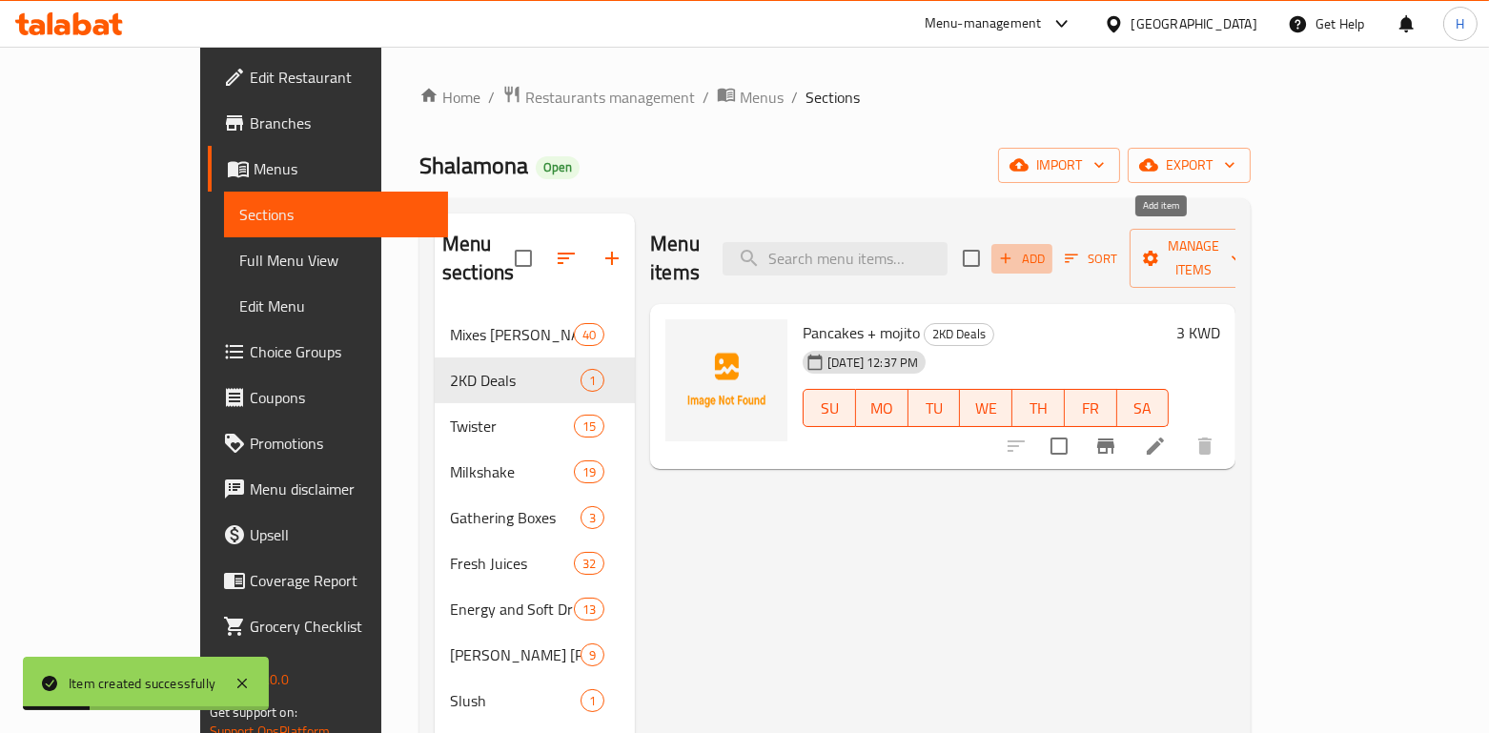
click at [1048, 250] on span "Add" at bounding box center [1021, 259] width 51 height 22
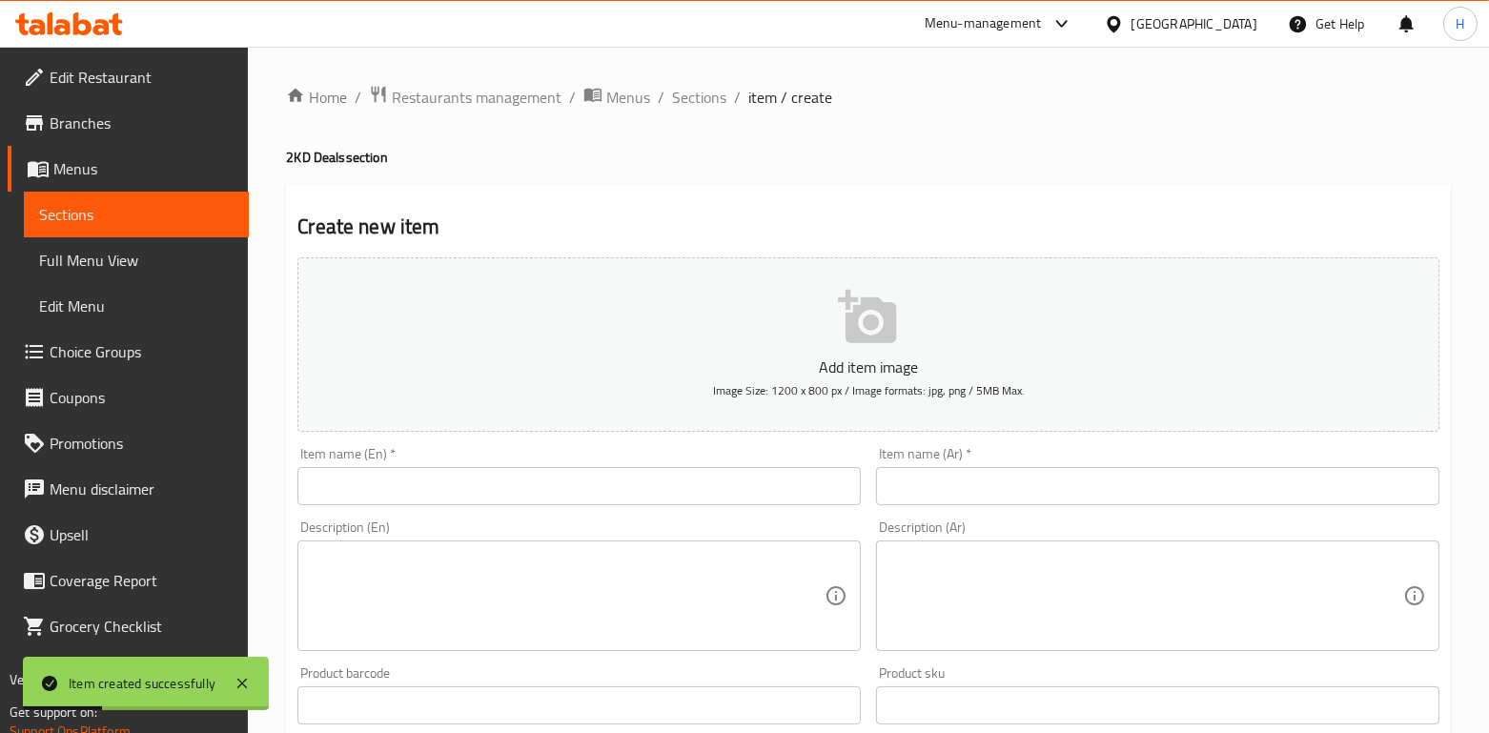
click at [538, 489] on input "text" at bounding box center [578, 486] width 563 height 38
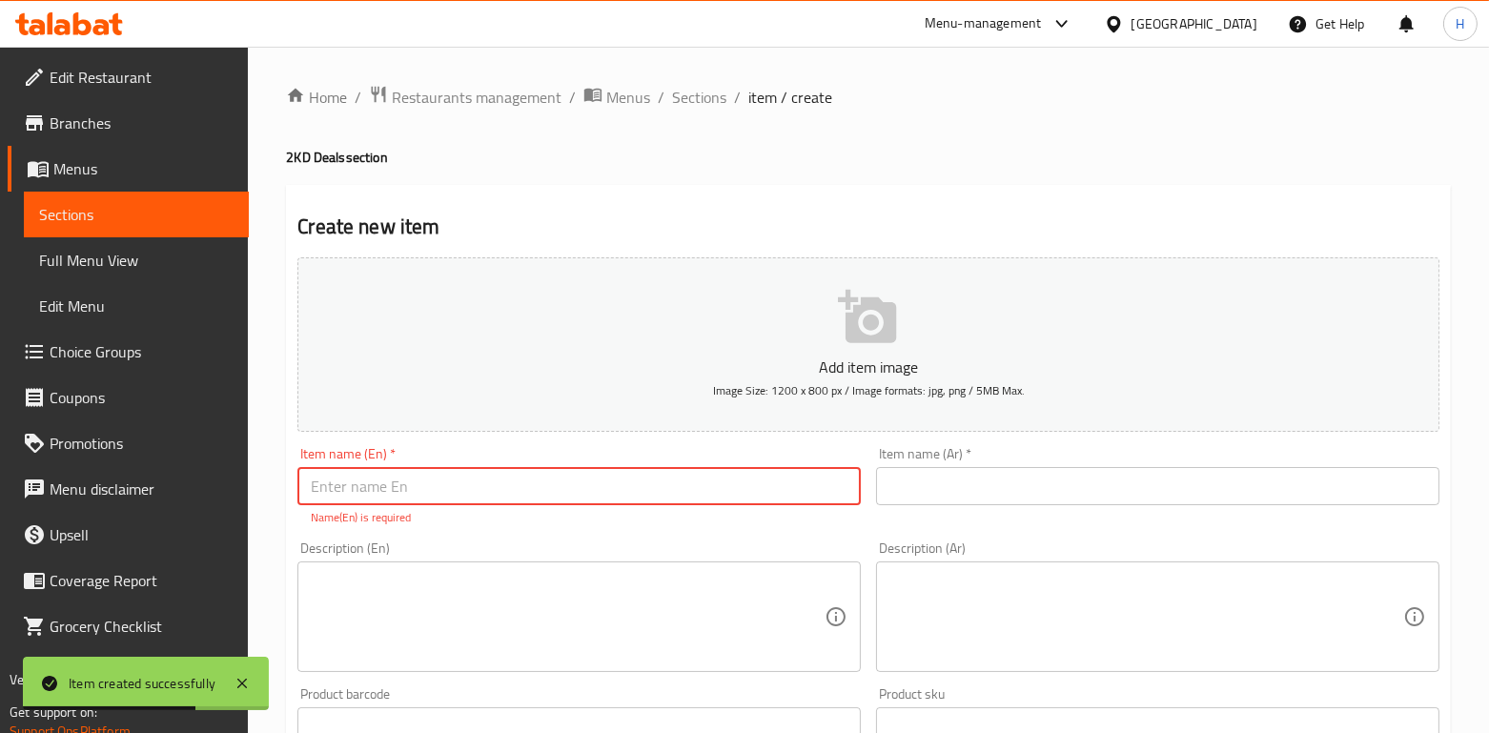
paste input "Pancakes + mojito"
drag, startPoint x: 392, startPoint y: 495, endPoint x: 463, endPoint y: 500, distance: 71.7
click at [463, 500] on input "Pancakes + mojito" at bounding box center [578, 486] width 563 height 38
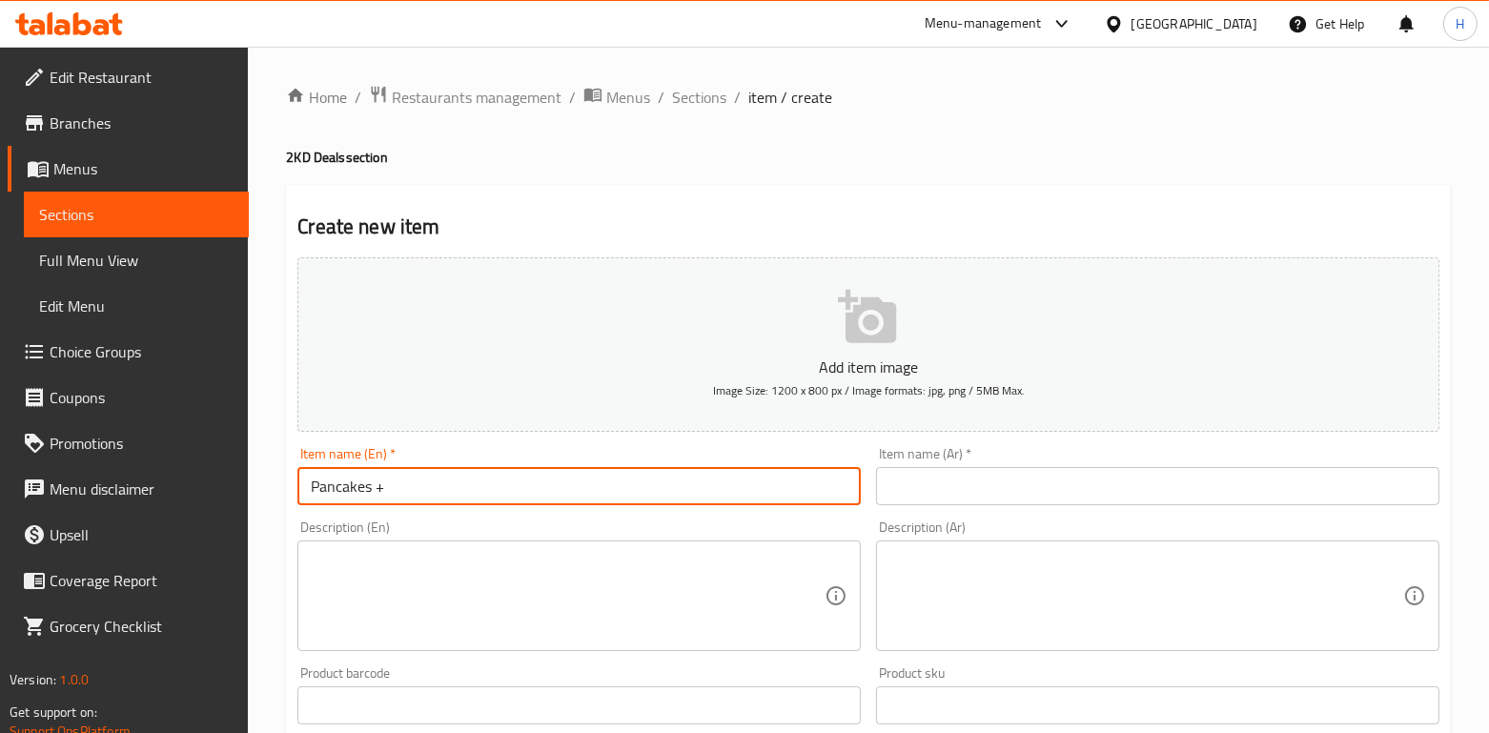
paste input "slash"
click at [395, 489] on input "Pancakes + slash" at bounding box center [578, 486] width 563 height 38
type input "Pancakes + Slash"
click at [882, 478] on input "text" at bounding box center [1157, 486] width 563 height 38
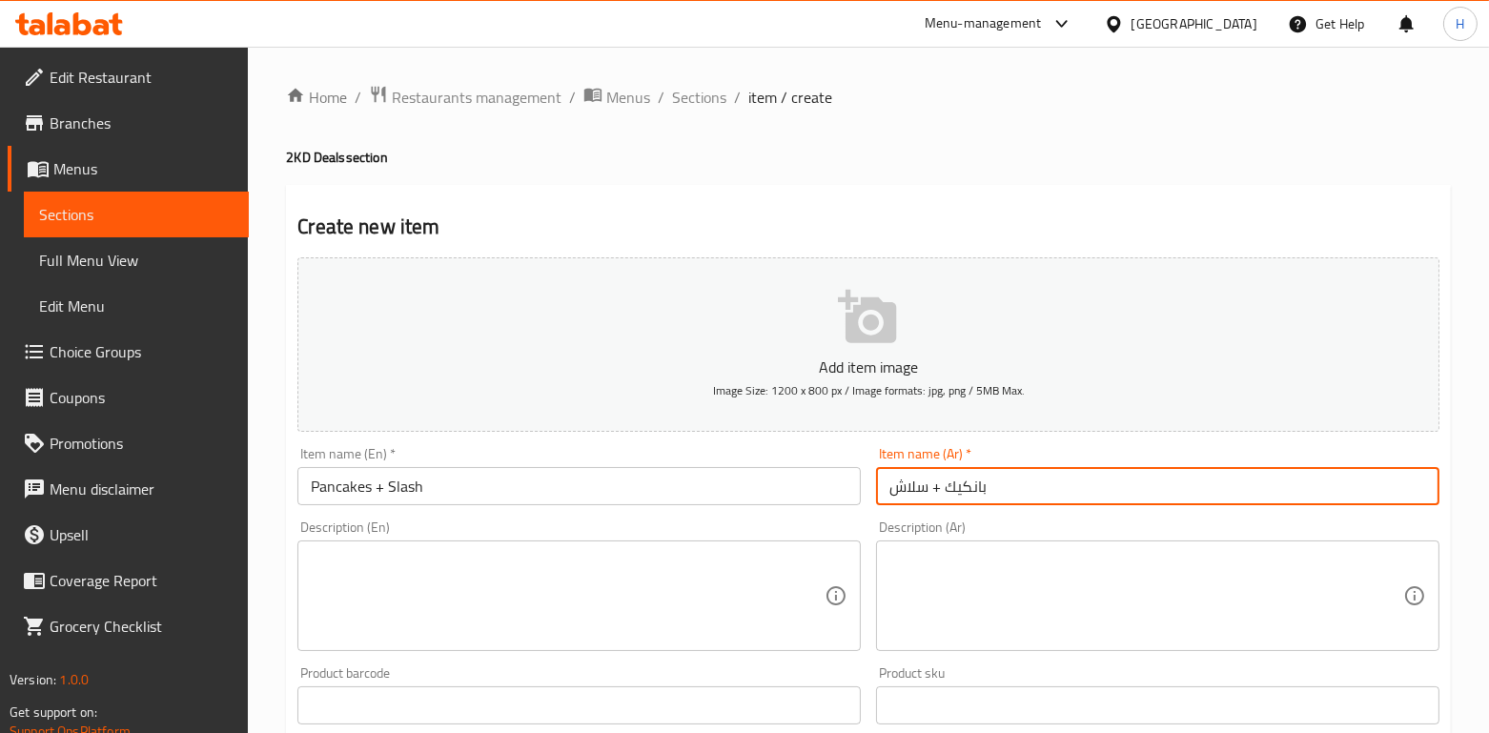
type input "بانكيك + سلاش"
click at [420, 679] on div "Product barcode Product barcode" at bounding box center [578, 695] width 563 height 58
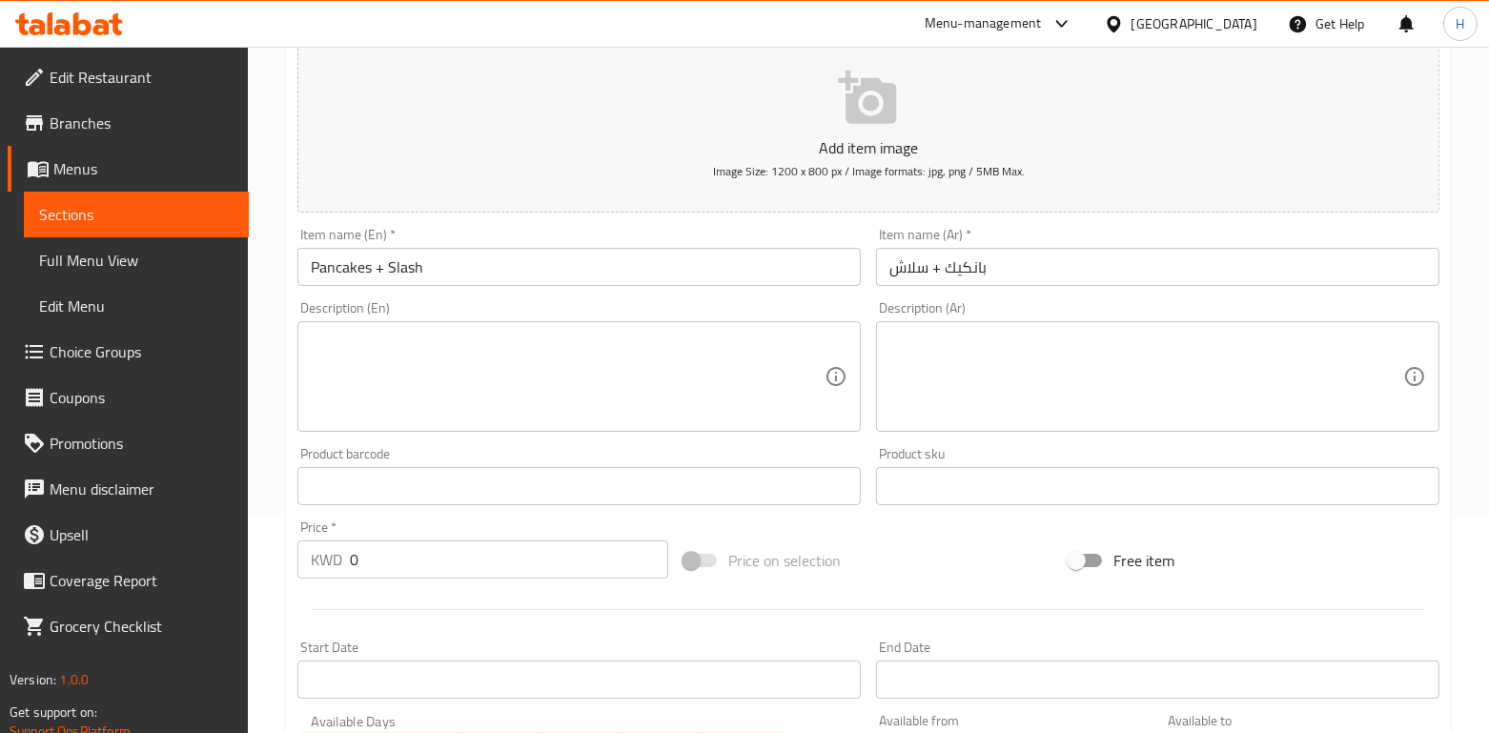
scroll to position [508, 0]
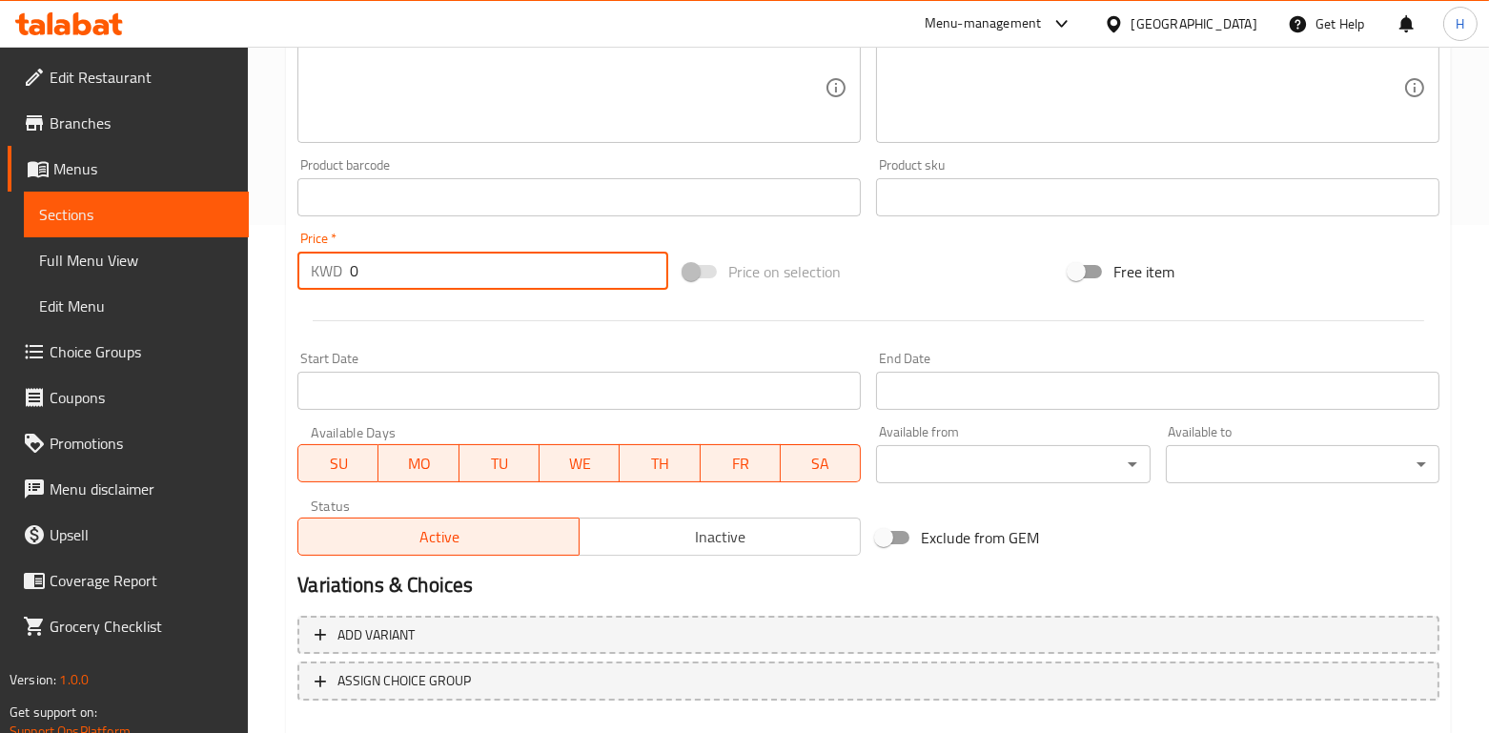
drag, startPoint x: 425, startPoint y: 276, endPoint x: 348, endPoint y: 278, distance: 77.3
click at [348, 278] on div "KWD 0 Price *" at bounding box center [482, 271] width 371 height 38
type input "3"
click at [520, 312] on div at bounding box center [868, 320] width 1157 height 47
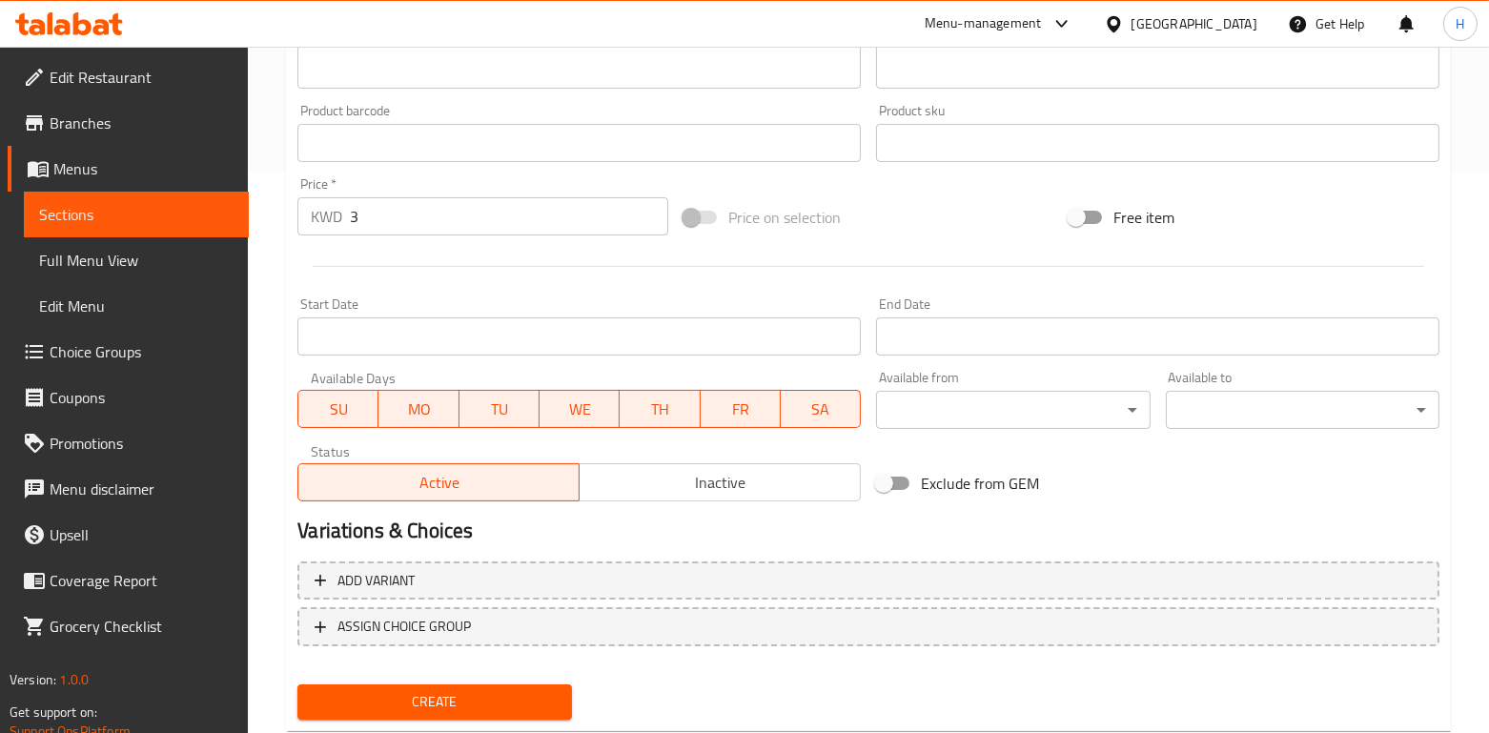
scroll to position [612, 0]
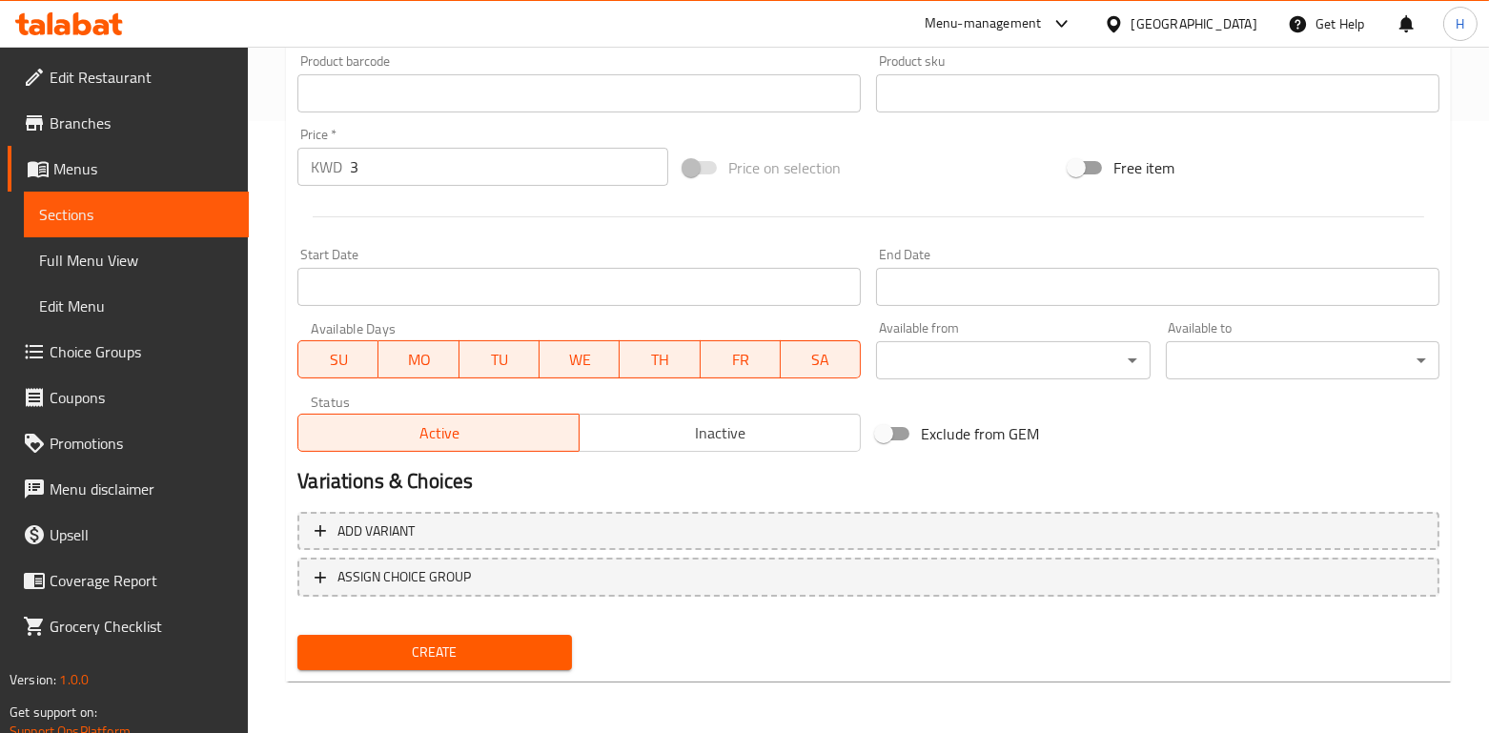
click at [507, 654] on span "Create" at bounding box center [434, 653] width 243 height 24
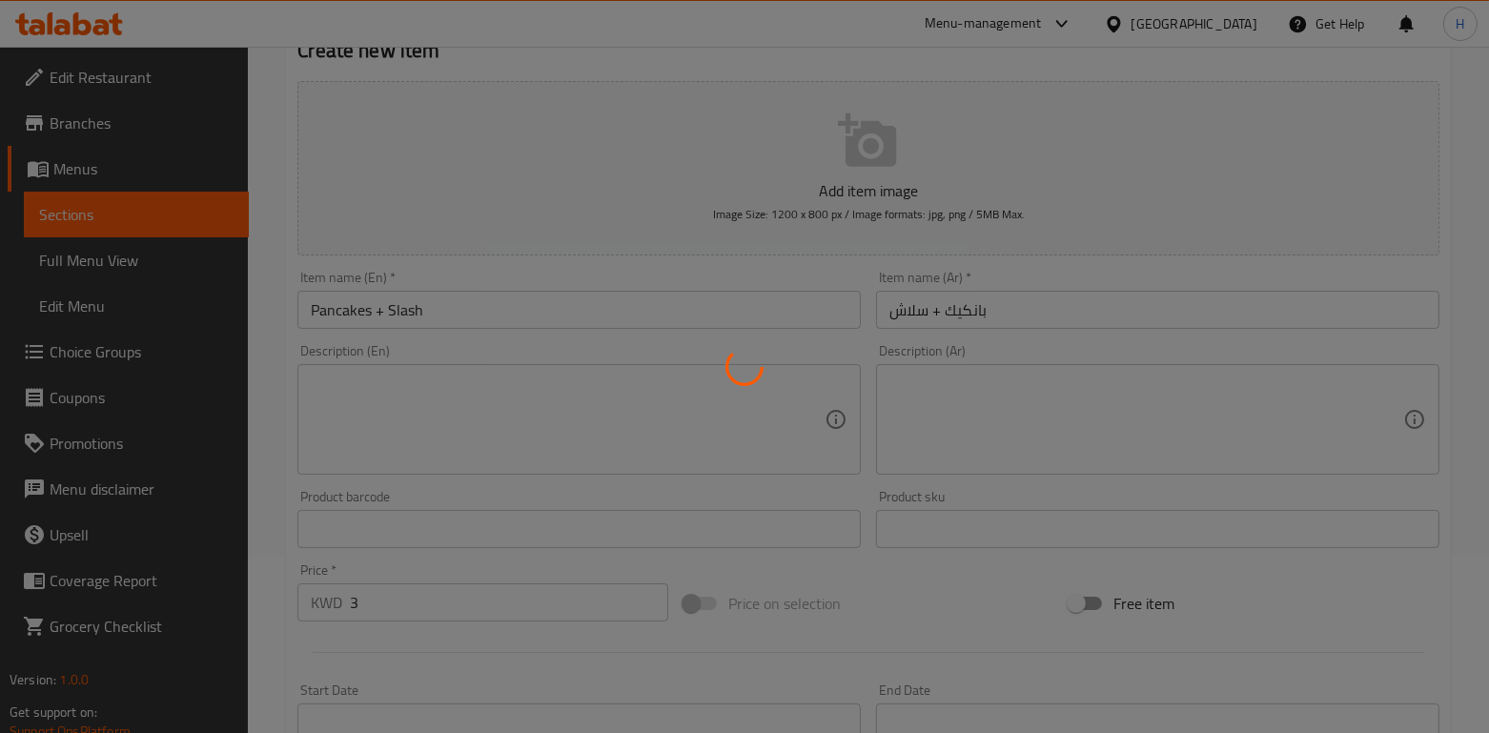
scroll to position [104, 0]
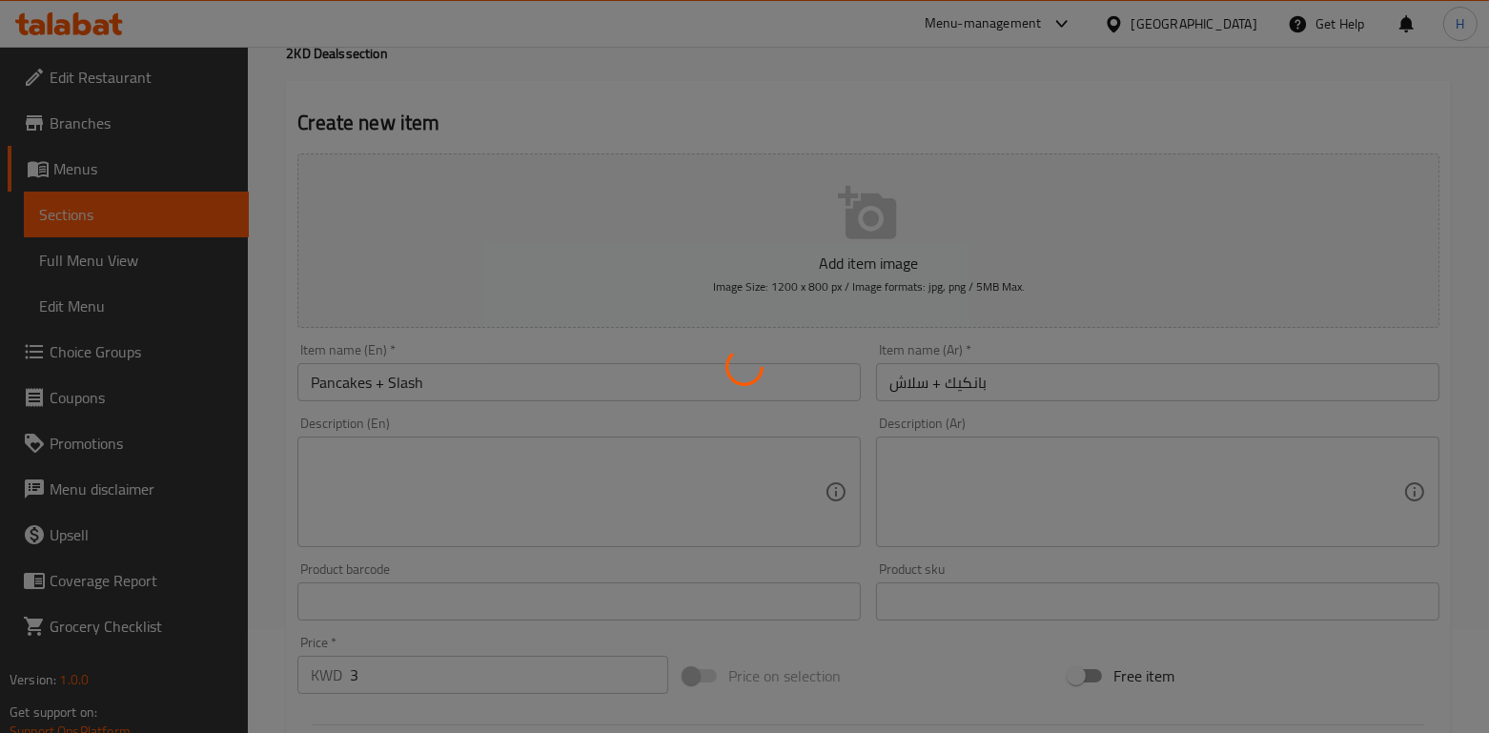
type input "0"
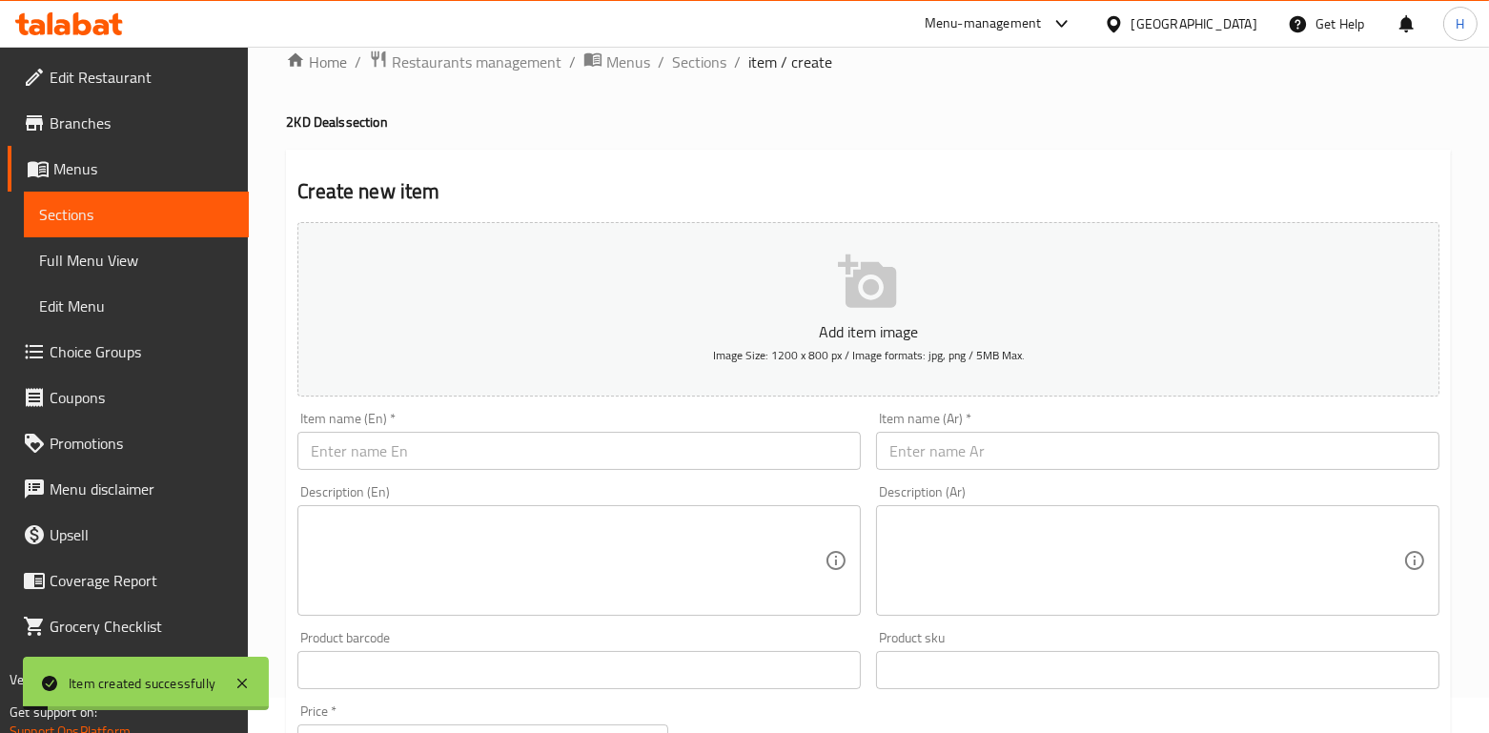
scroll to position [0, 0]
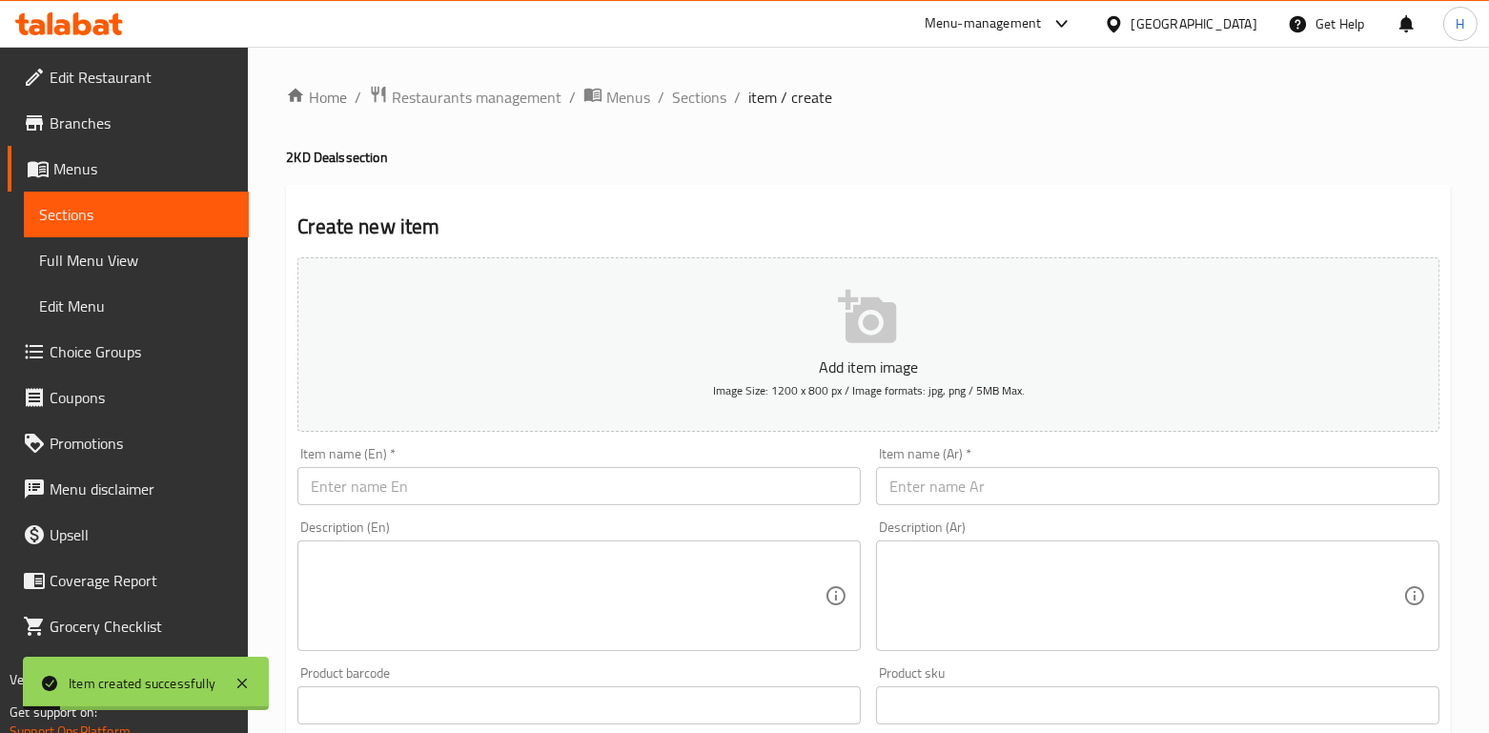
click at [701, 74] on div "Home / Restaurants management / Menus / Sections / item / create 2KD Deals sect…" at bounding box center [868, 697] width 1241 height 1300
click at [701, 86] on span "Sections" at bounding box center [699, 97] width 54 height 23
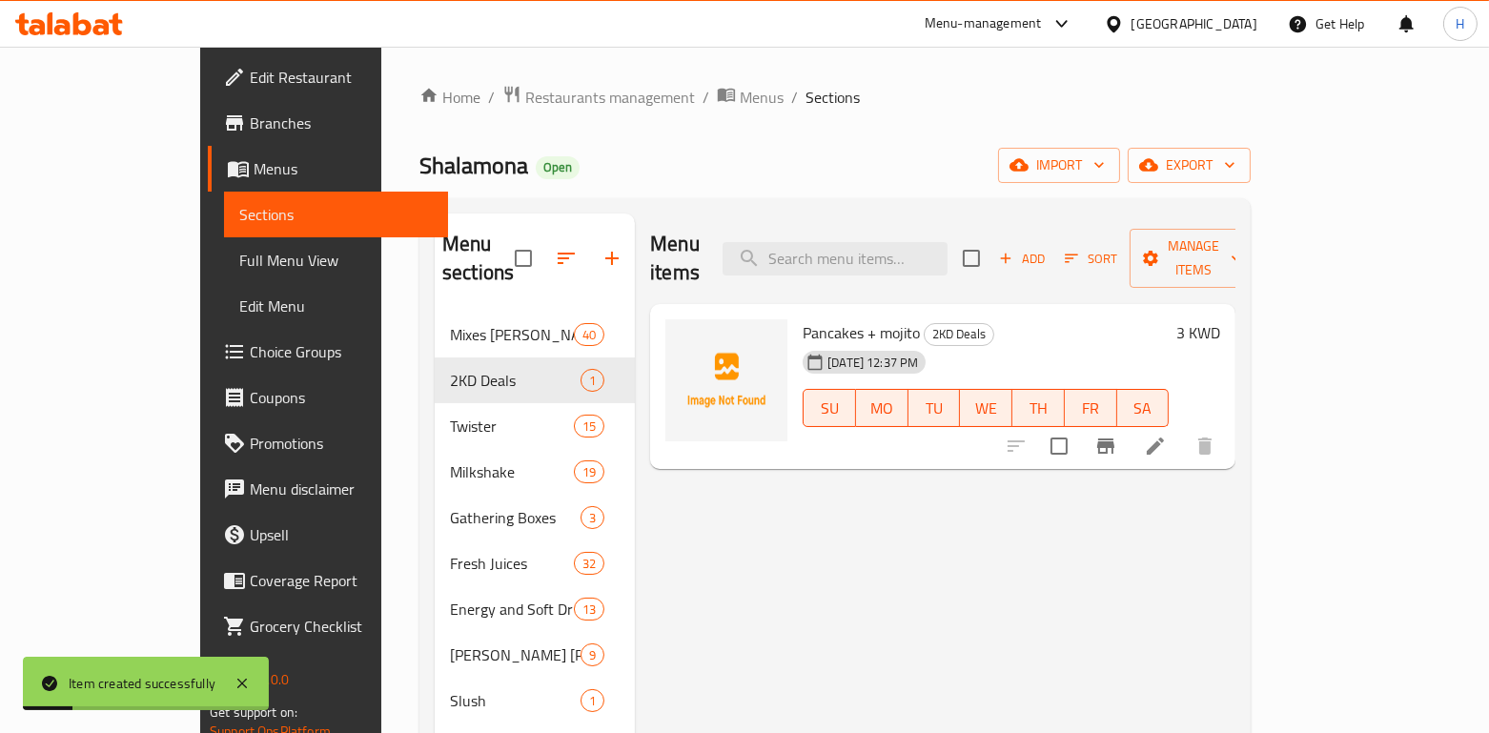
click at [806, 86] on span "Sections" at bounding box center [833, 97] width 54 height 23
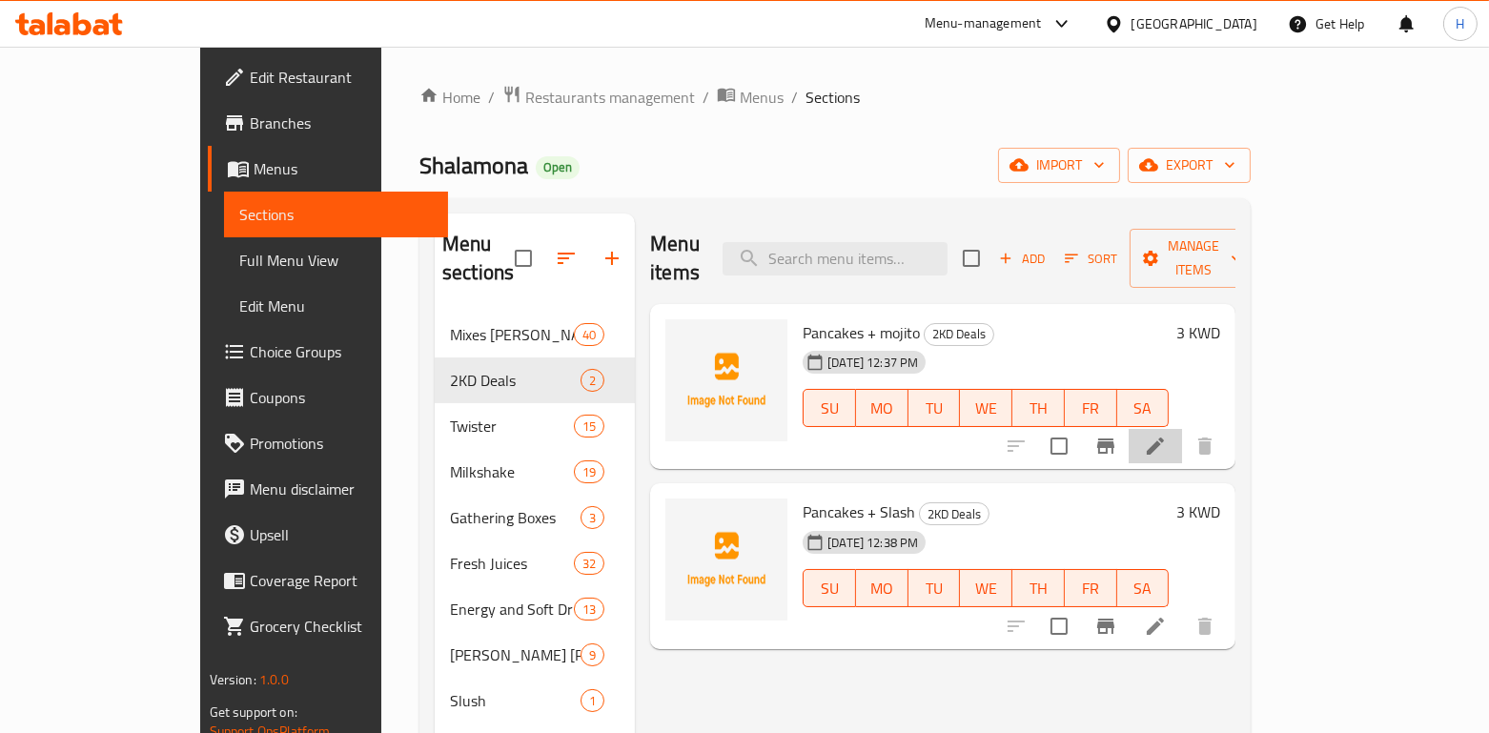
click at [1182, 429] on li at bounding box center [1155, 446] width 53 height 34
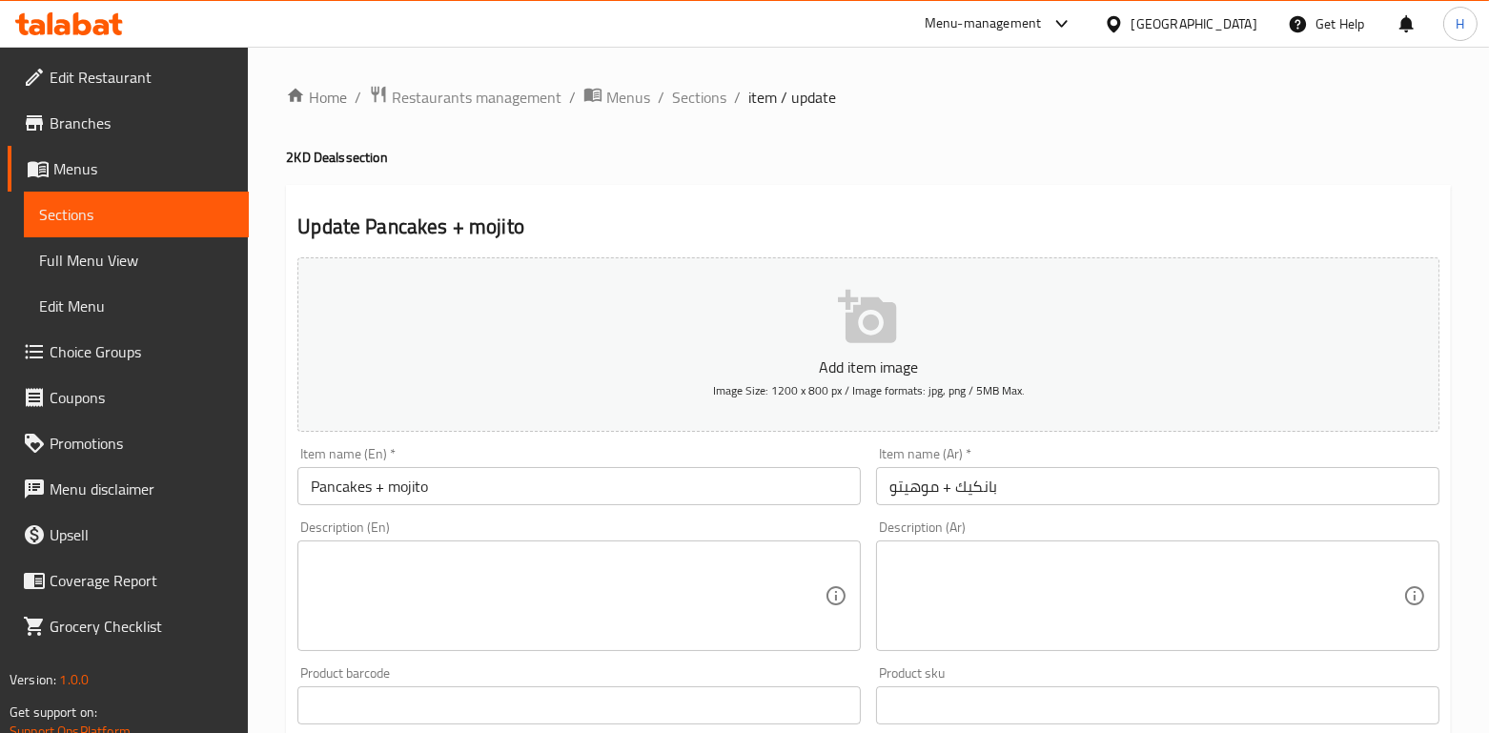
click at [399, 487] on input "Pancakes + mojito" at bounding box center [578, 486] width 563 height 38
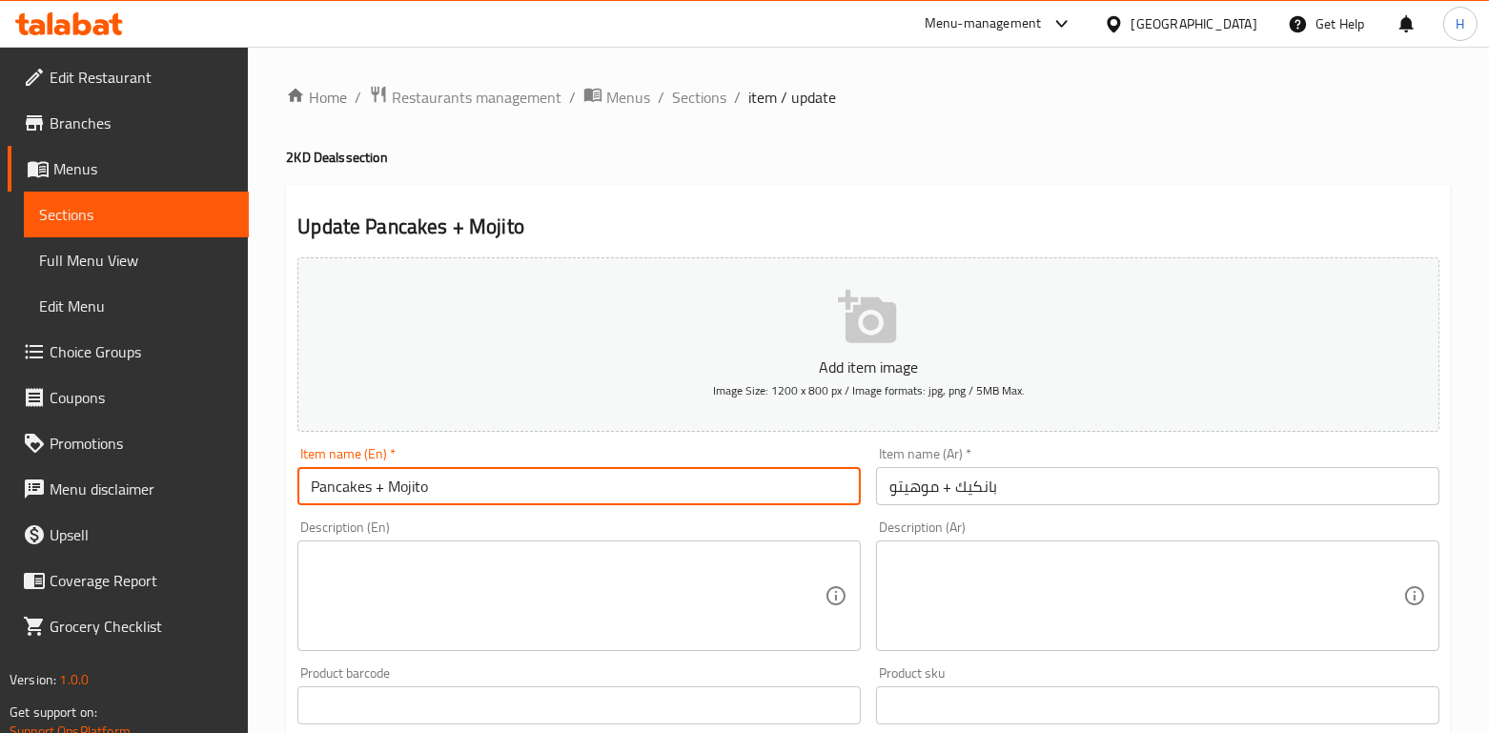
type input "Pancakes + Mojito"
click at [427, 513] on div "Description (En) Description (En)" at bounding box center [579, 586] width 579 height 146
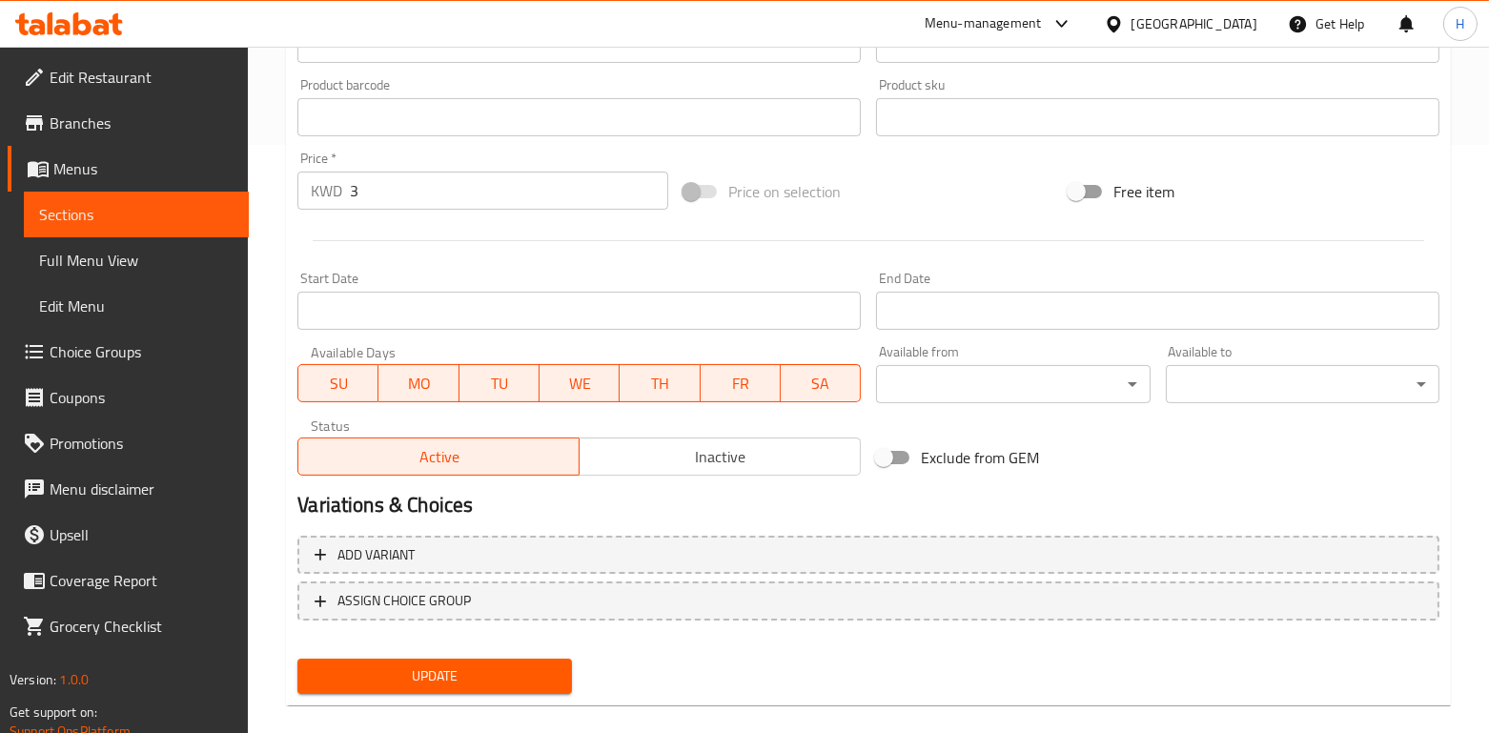
scroll to position [612, 0]
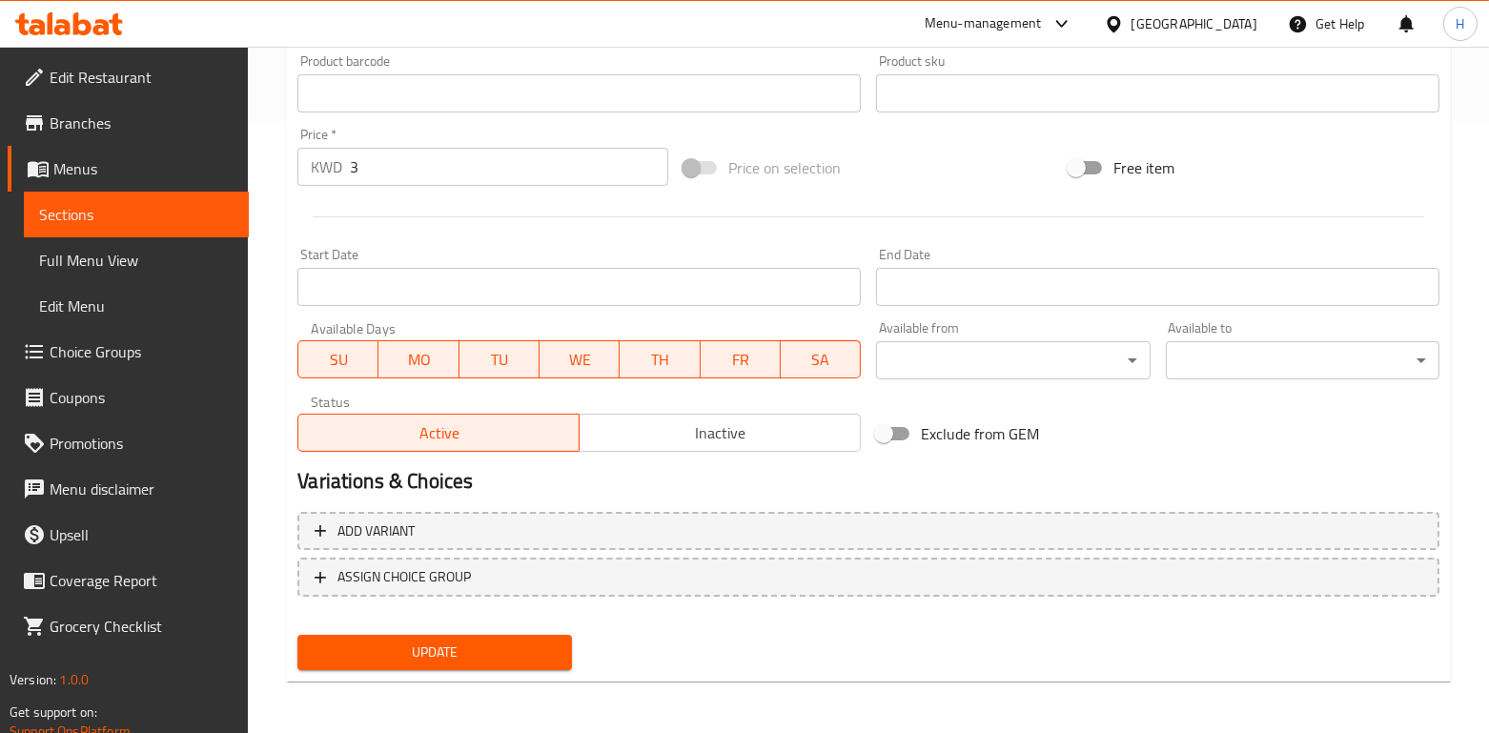
click at [462, 651] on span "Update" at bounding box center [434, 653] width 243 height 24
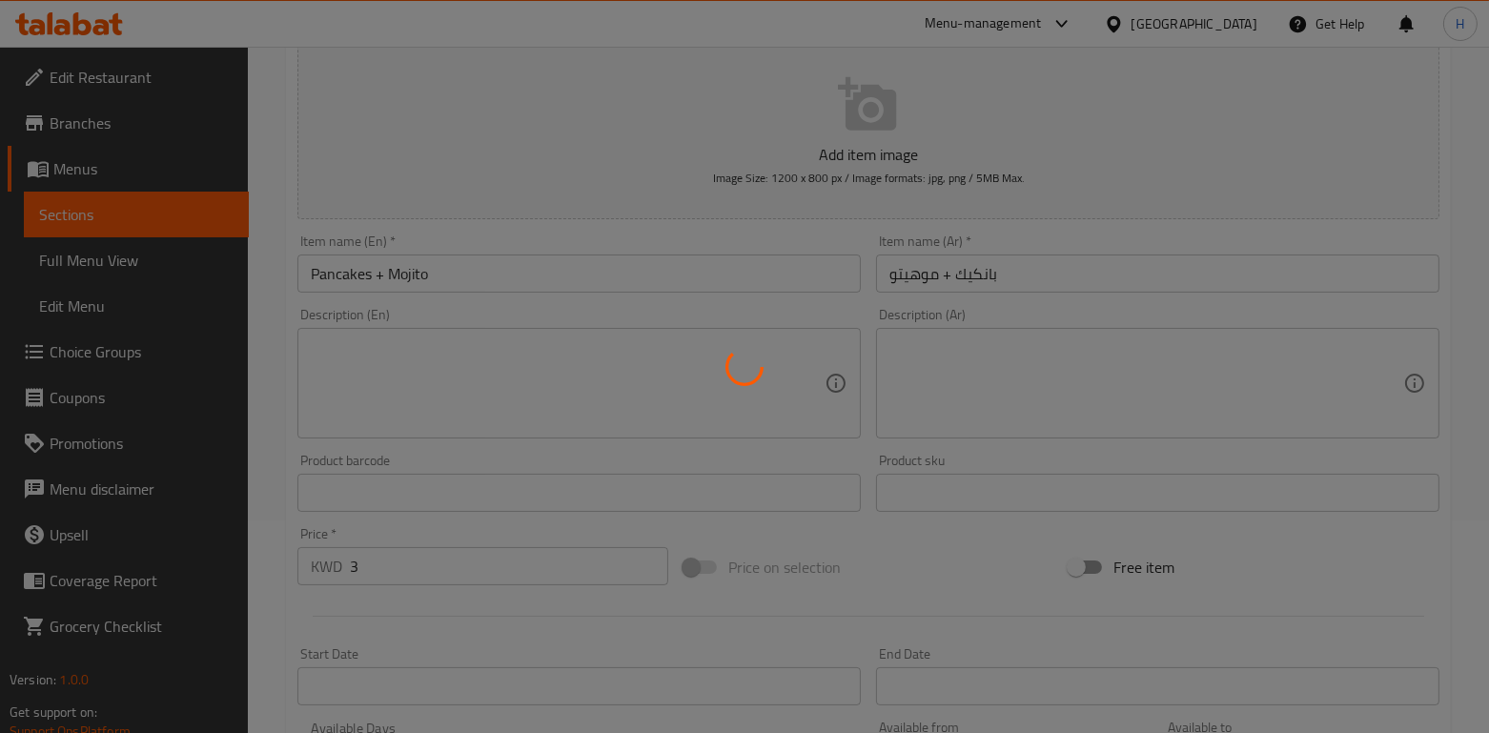
scroll to position [0, 0]
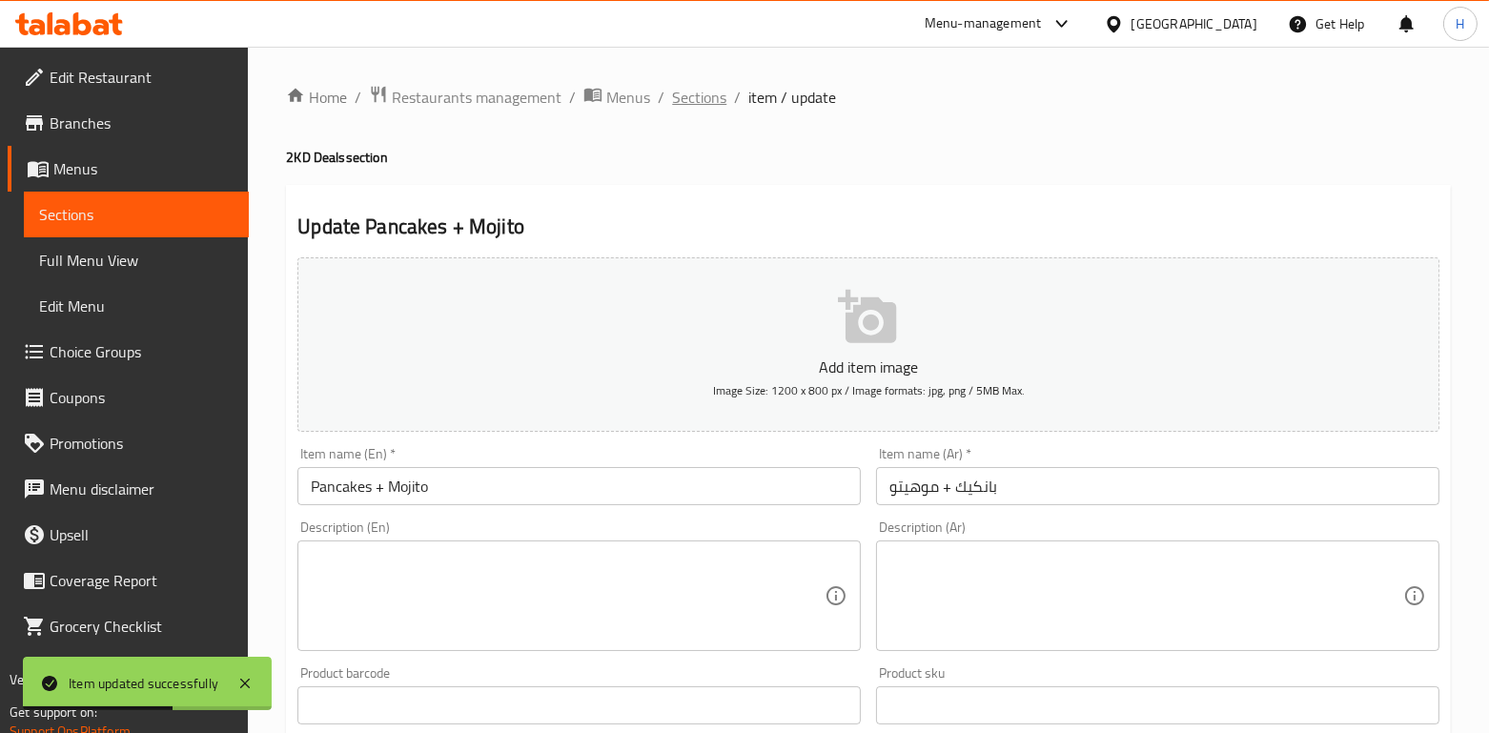
click at [674, 106] on span "Sections" at bounding box center [699, 97] width 54 height 23
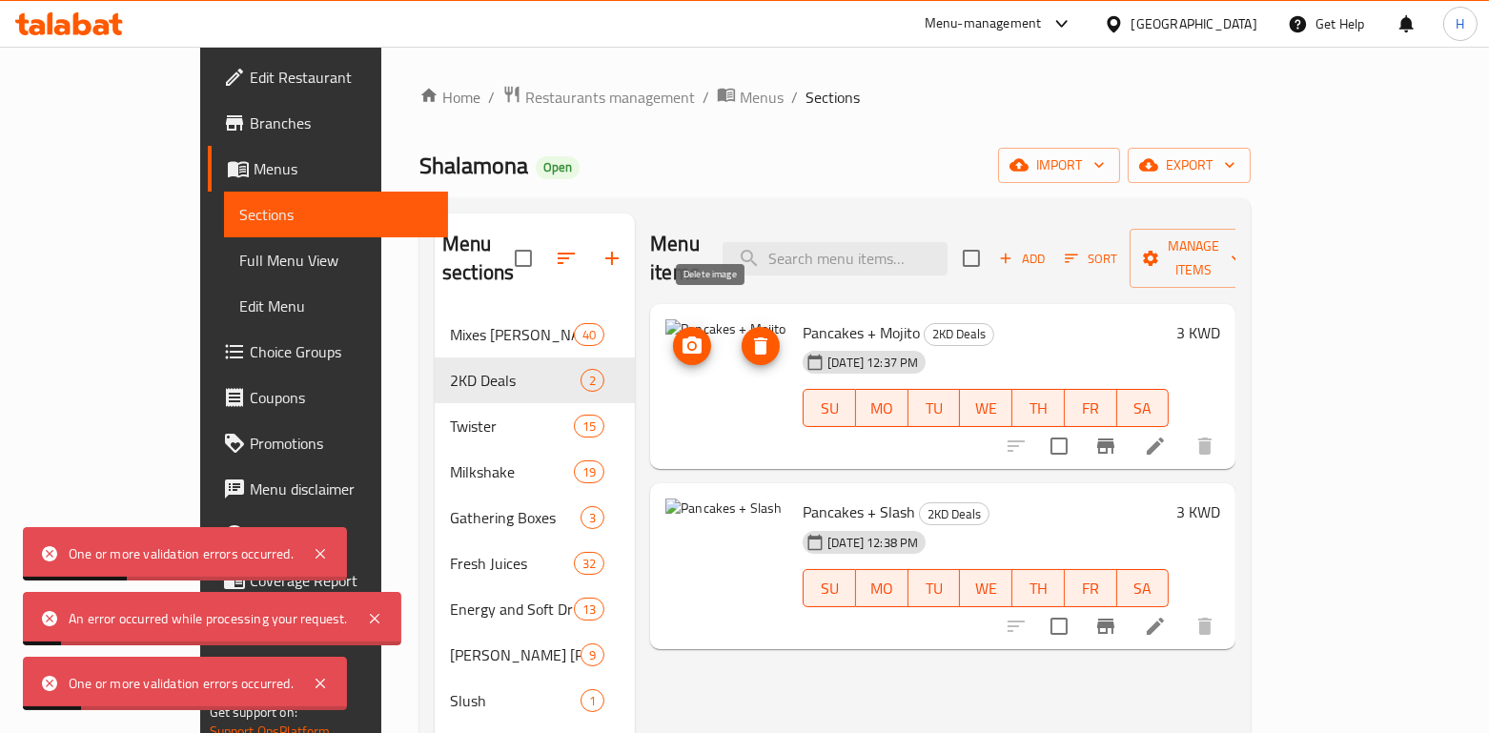
click at [749, 335] on icon "delete image" at bounding box center [760, 346] width 23 height 23
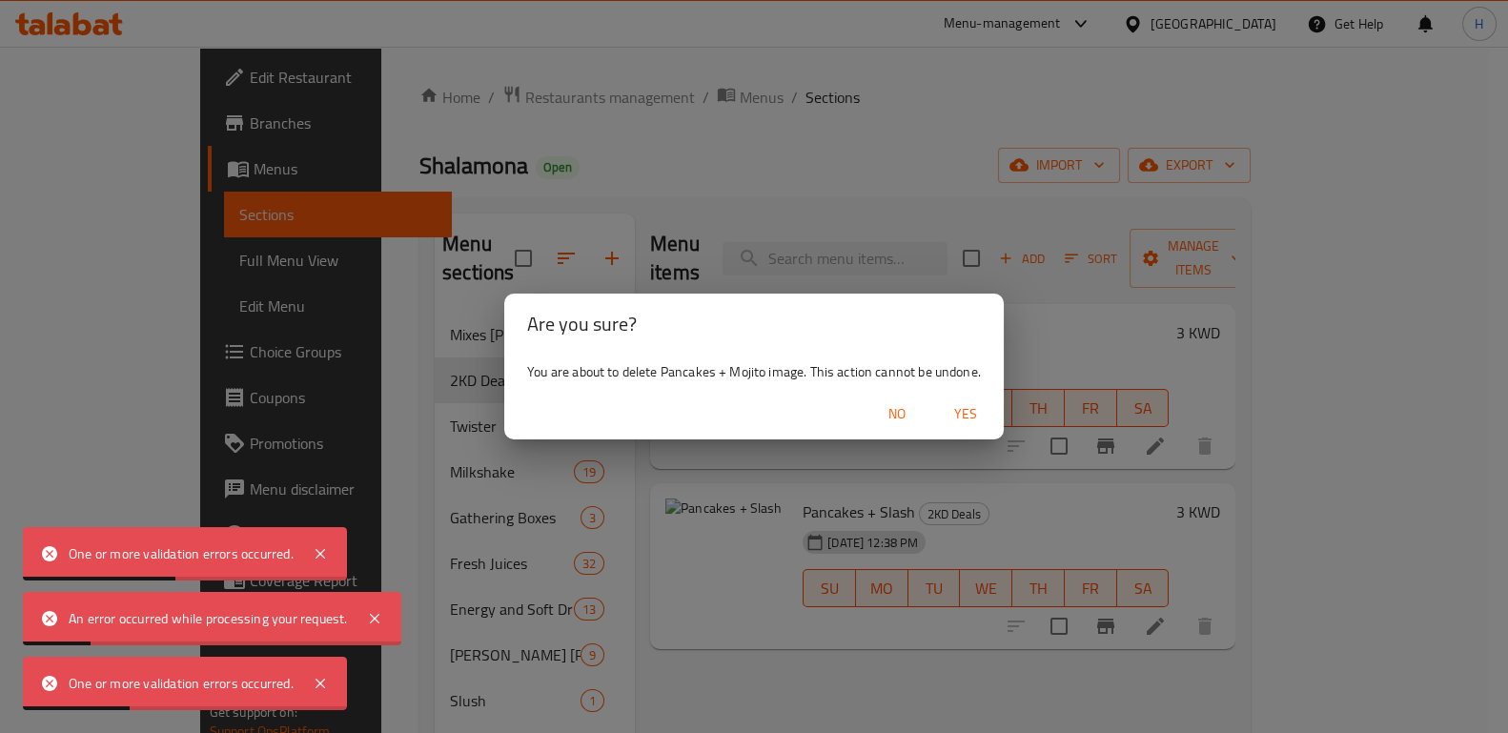
click at [969, 424] on span "Yes" at bounding box center [966, 414] width 46 height 24
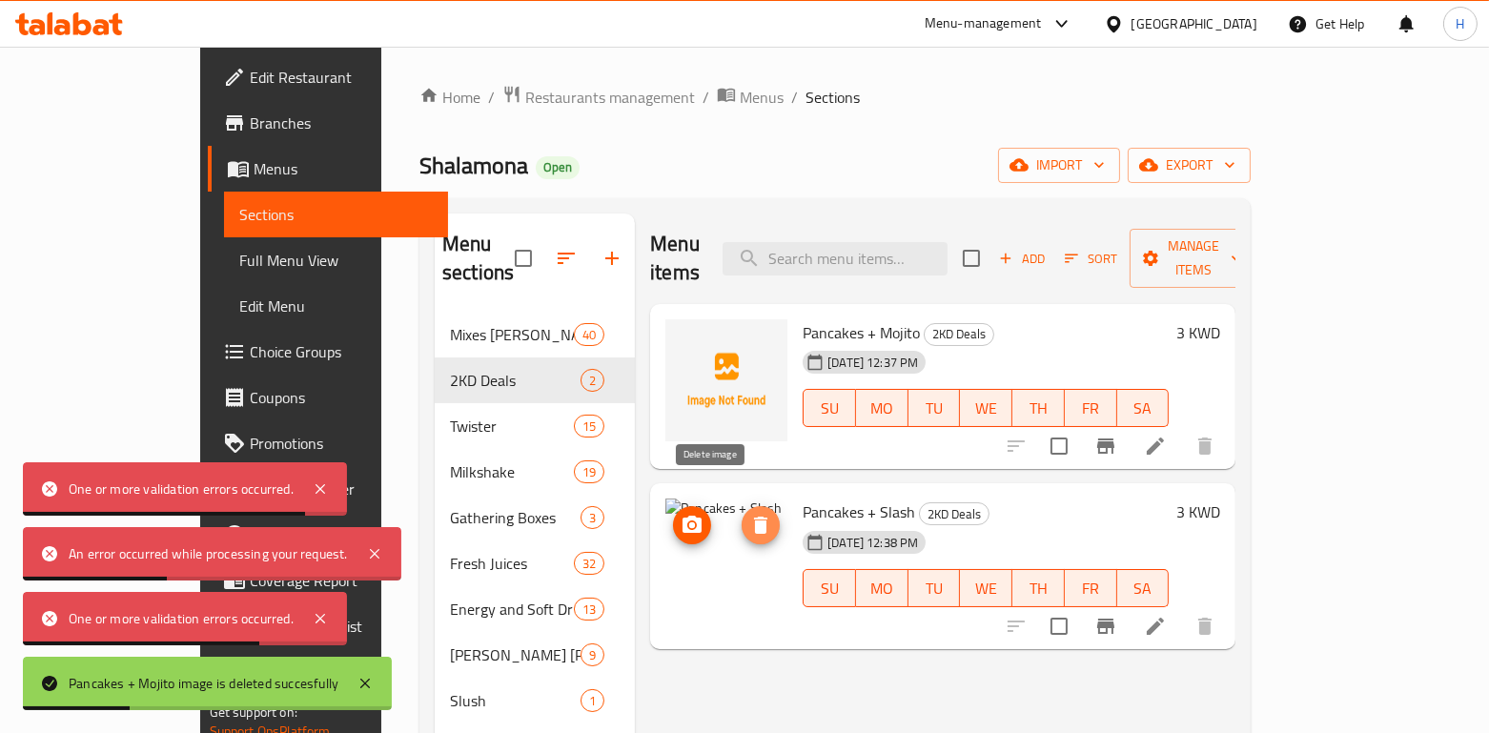
click at [749, 514] on icon "delete image" at bounding box center [760, 525] width 23 height 23
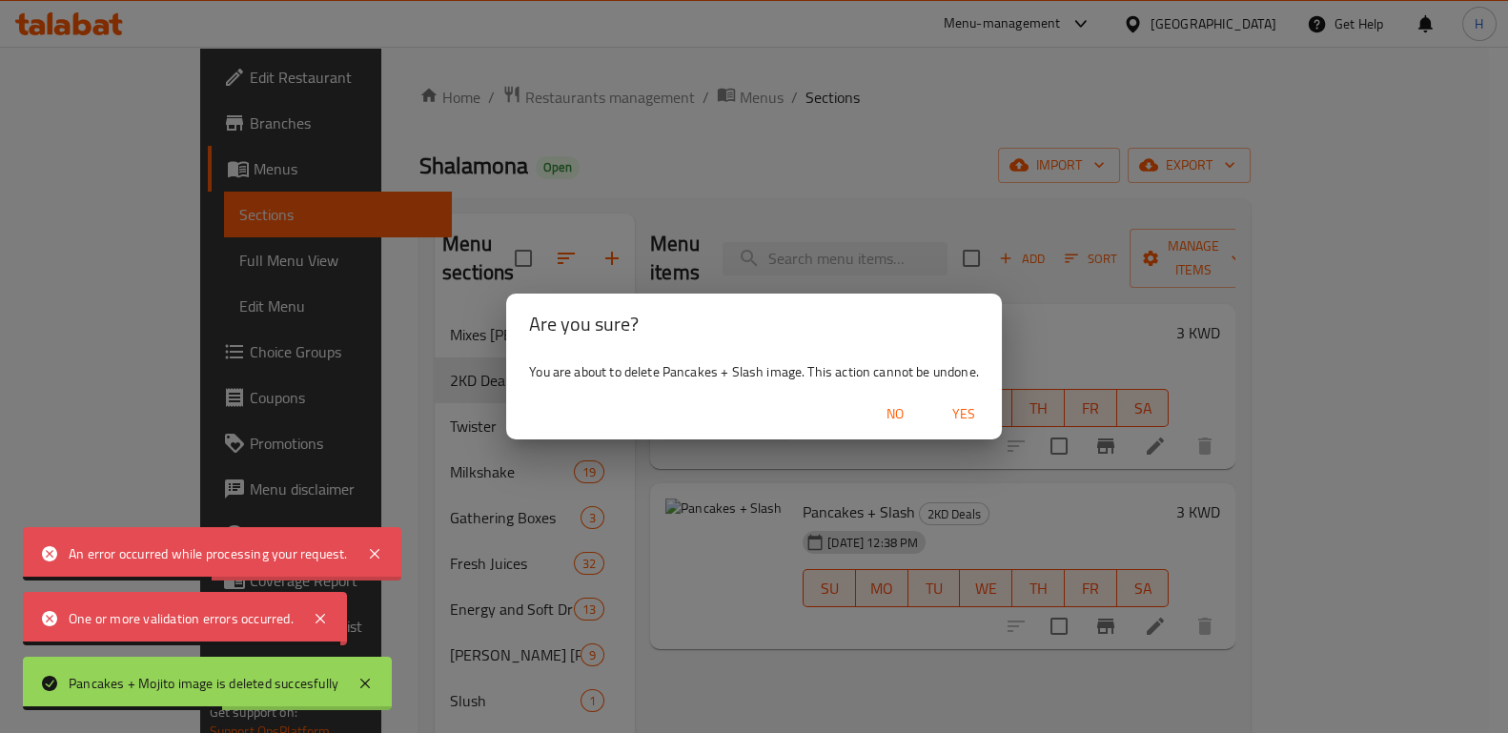
click at [960, 403] on span "Yes" at bounding box center [964, 414] width 46 height 24
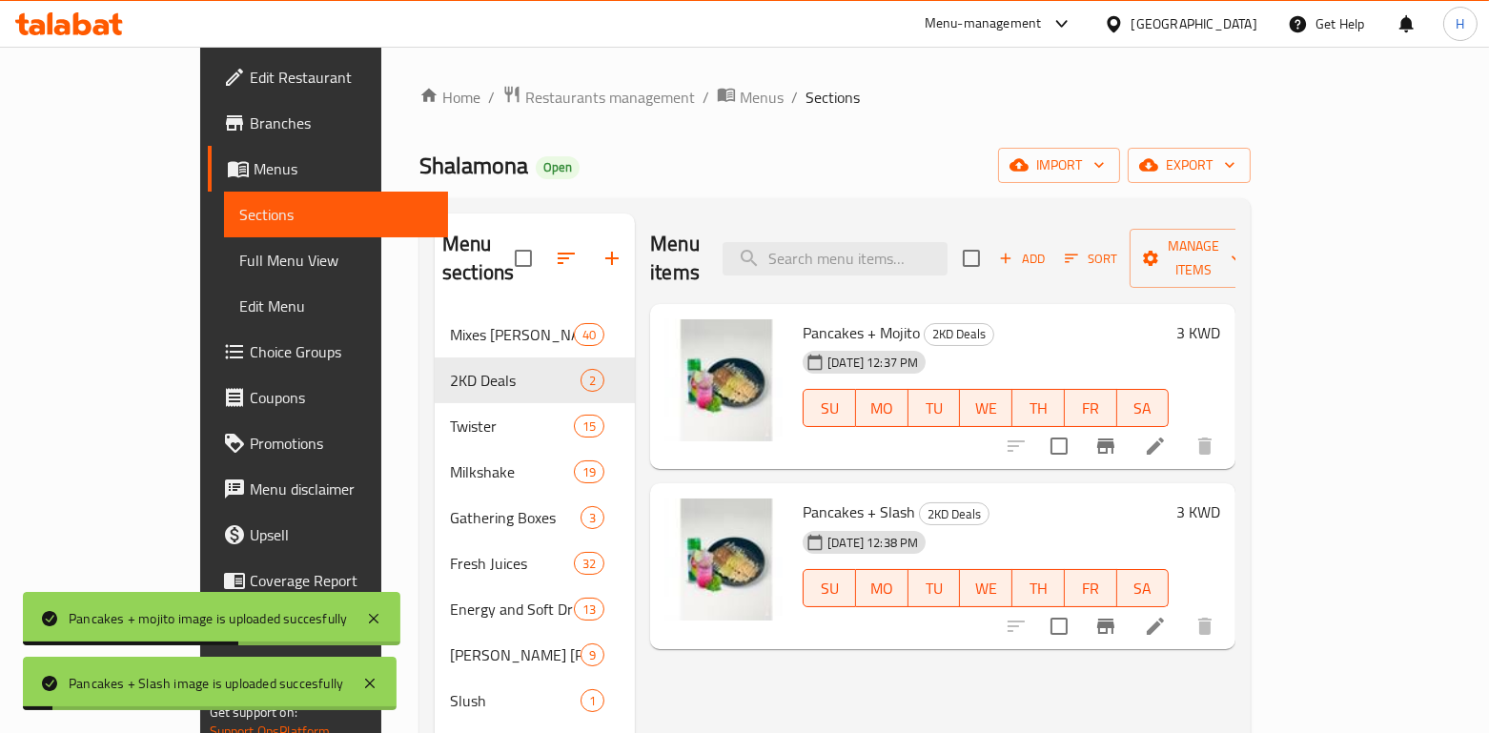
drag, startPoint x: 790, startPoint y: 685, endPoint x: 788, endPoint y: 673, distance: 11.6
click at [788, 678] on div "Menu items Add Sort Manage items Pancakes + Mojito 2KD Deals 09-10-2025 12:37 P…" at bounding box center [935, 587] width 601 height 747
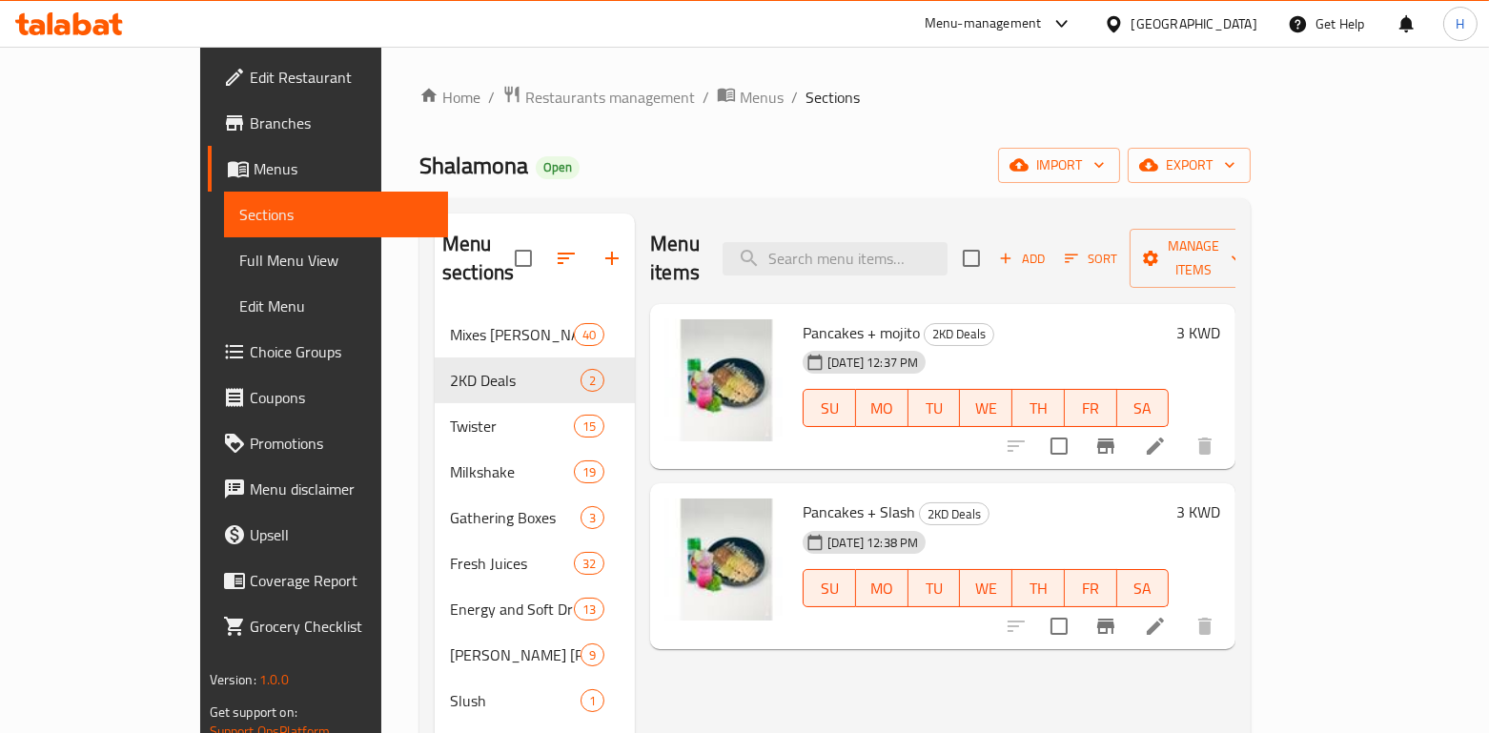
click at [968, 106] on ol "Home / Restaurants management / Menus / Sections" at bounding box center [835, 97] width 831 height 25
click at [555, 247] on icon "button" at bounding box center [566, 258] width 23 height 23
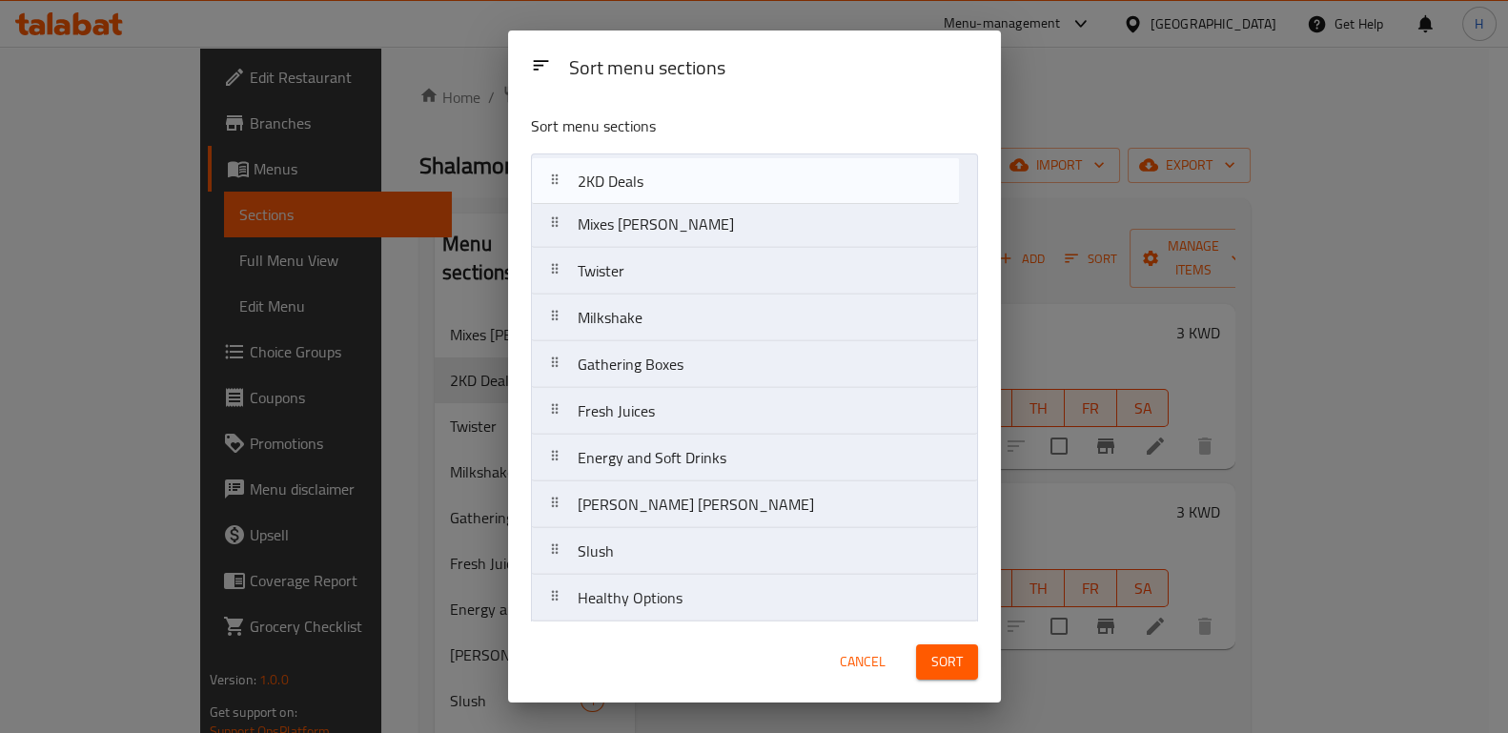
drag, startPoint x: 638, startPoint y: 224, endPoint x: 639, endPoint y: 175, distance: 48.6
click at [639, 175] on nav "Mixes Ala Kaifak 2KD Deals Twister Milkshake Gathering Boxes Fresh Juices Energ…" at bounding box center [754, 482] width 447 height 656
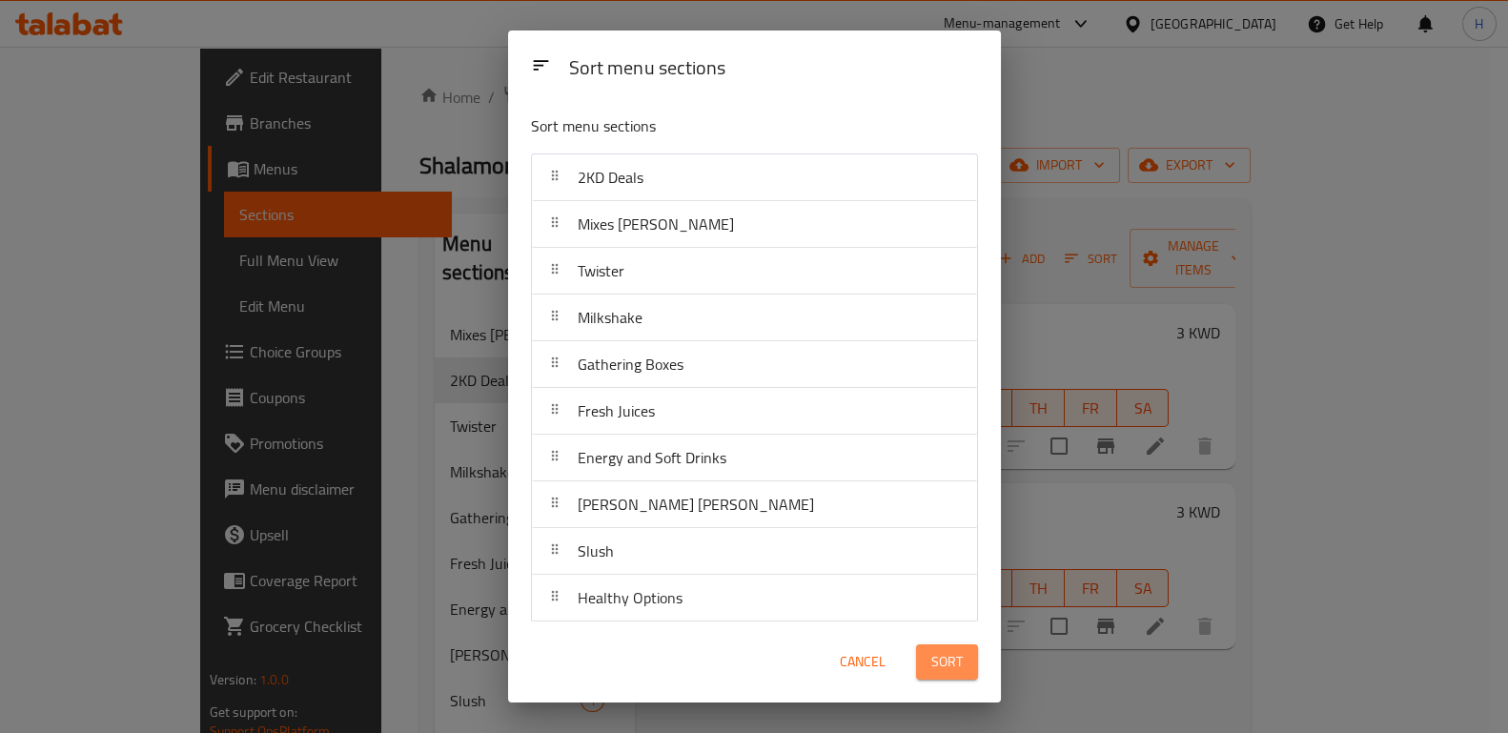
click at [949, 672] on span "Sort" at bounding box center [946, 662] width 31 height 24
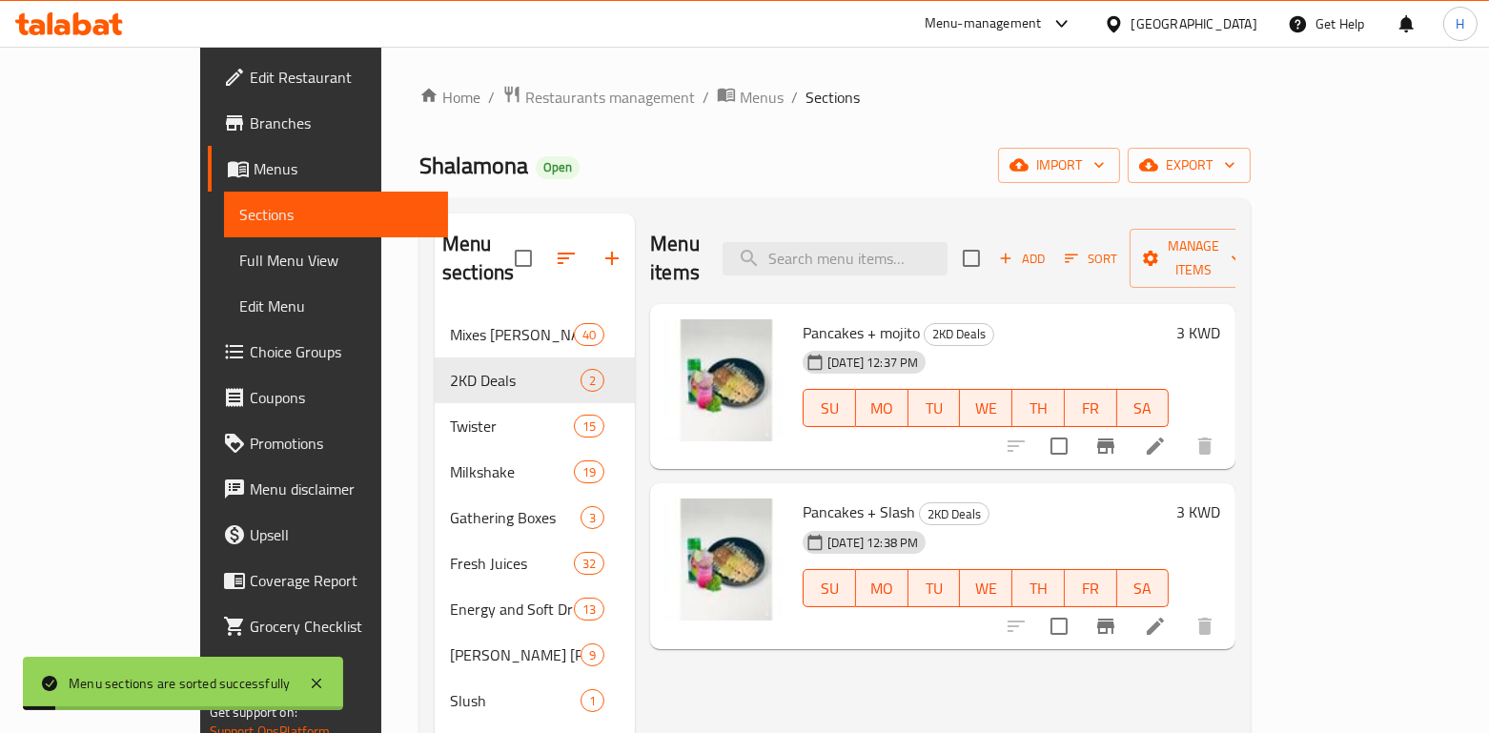
click at [1144, 663] on div "Menu items Add Sort Manage items Pancakes + mojito 2KD Deals 09-10-2025 12:37 P…" at bounding box center [935, 587] width 601 height 747
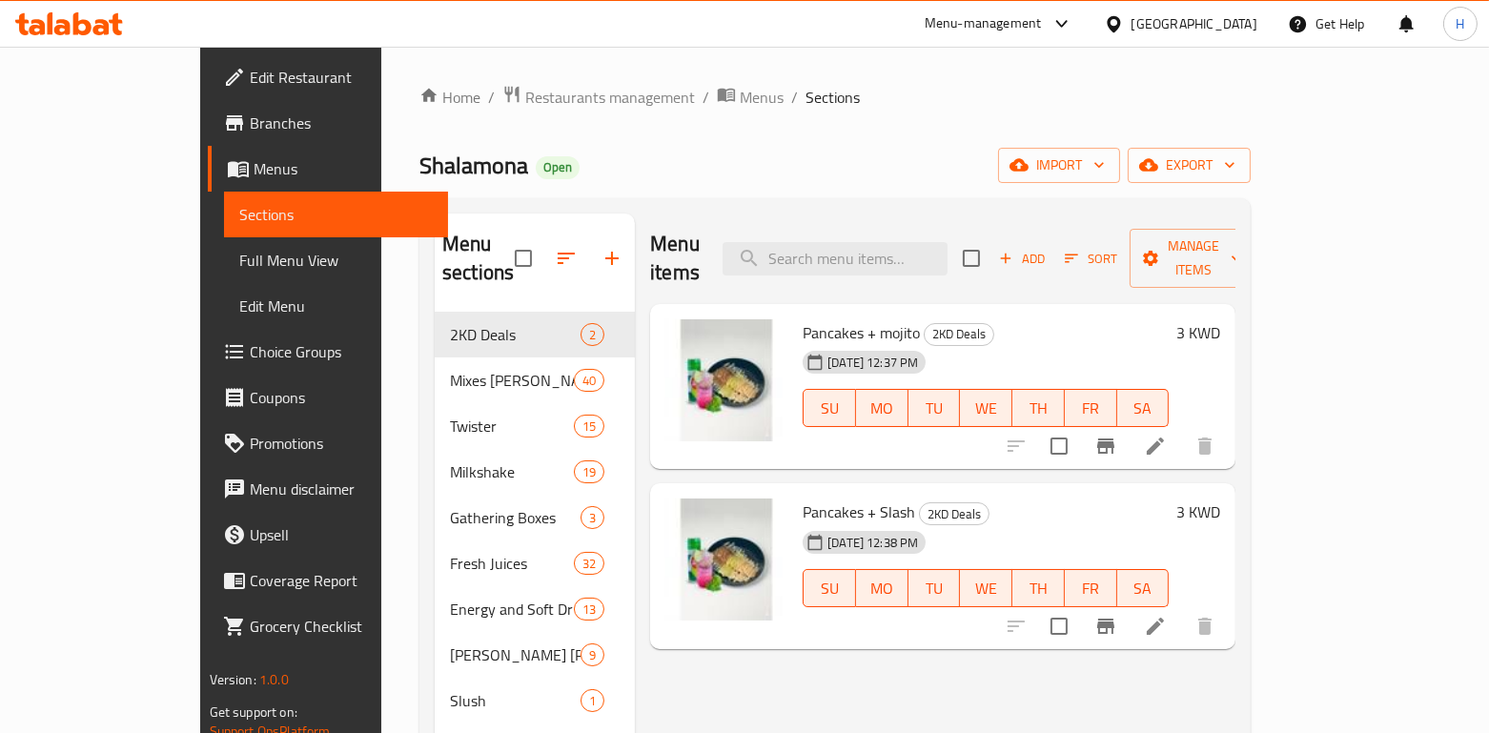
drag, startPoint x: 476, startPoint y: 78, endPoint x: 478, endPoint y: 103, distance: 24.9
click at [476, 79] on div "Home / Restaurants management / Menus / Sections Shalamona Open import export M…" at bounding box center [835, 530] width 908 height 967
click at [525, 109] on span "Restaurants management" at bounding box center [610, 97] width 170 height 23
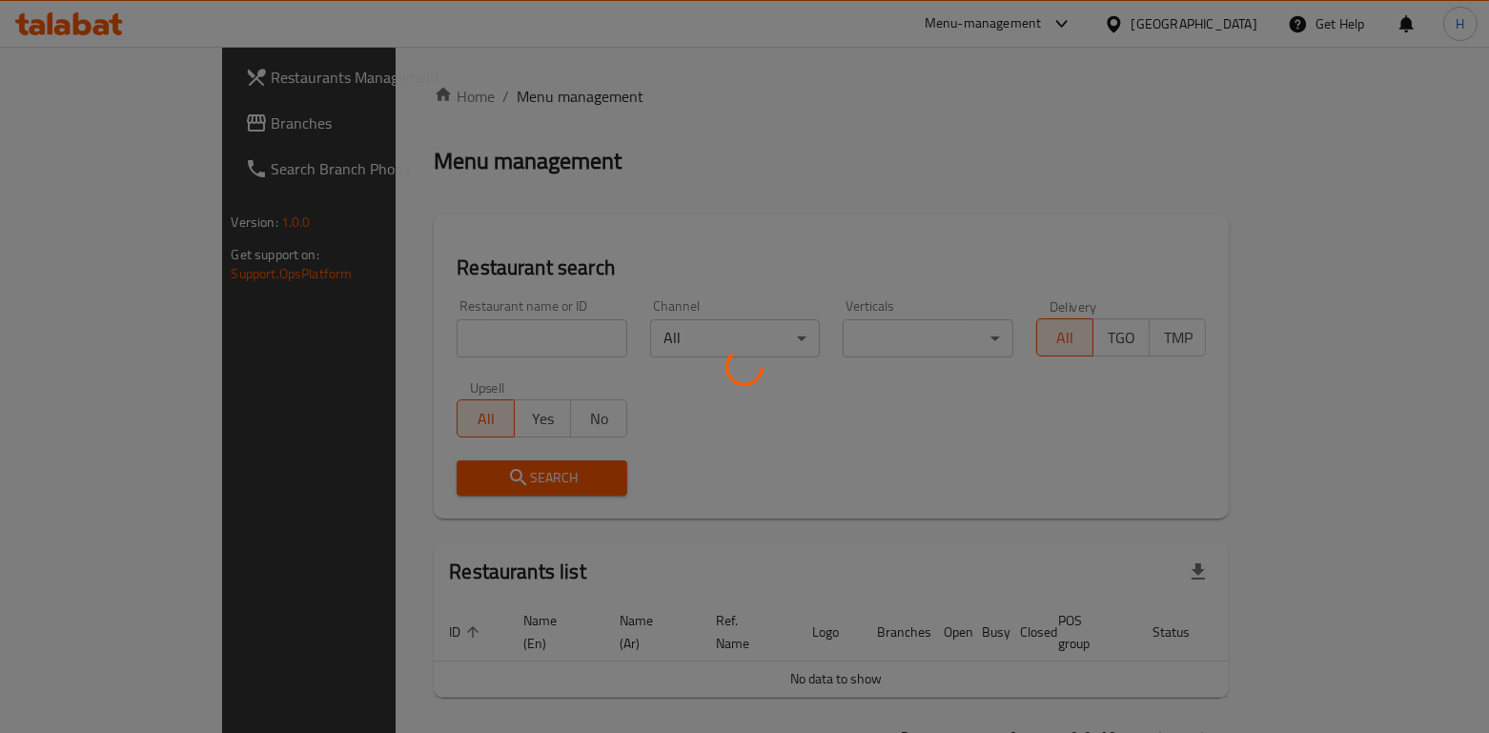
click at [363, 346] on div at bounding box center [744, 366] width 1489 height 733
click at [362, 346] on div at bounding box center [744, 366] width 1489 height 733
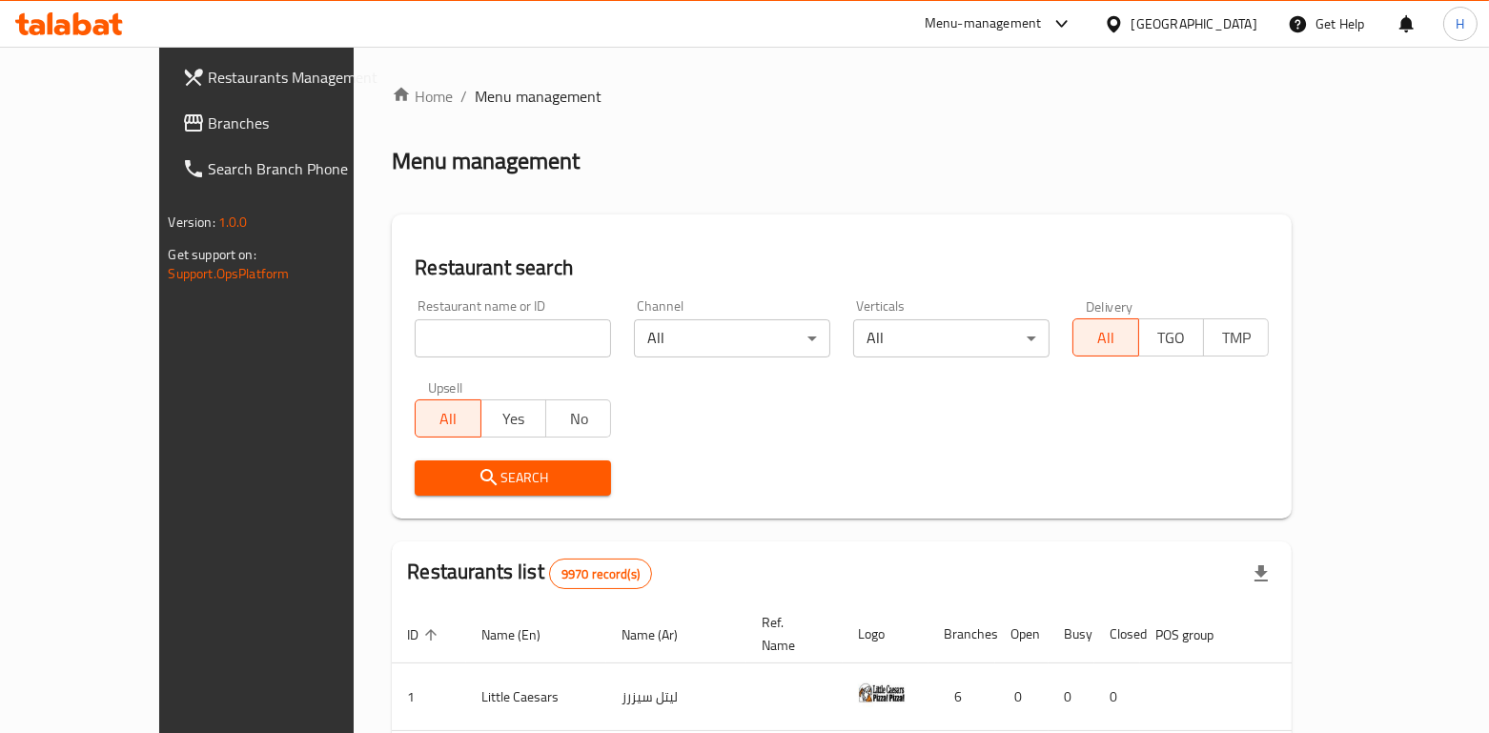
click at [415, 333] on input "search" at bounding box center [513, 338] width 196 height 38
click at [478, 476] on icon "submit" at bounding box center [489, 477] width 23 height 23
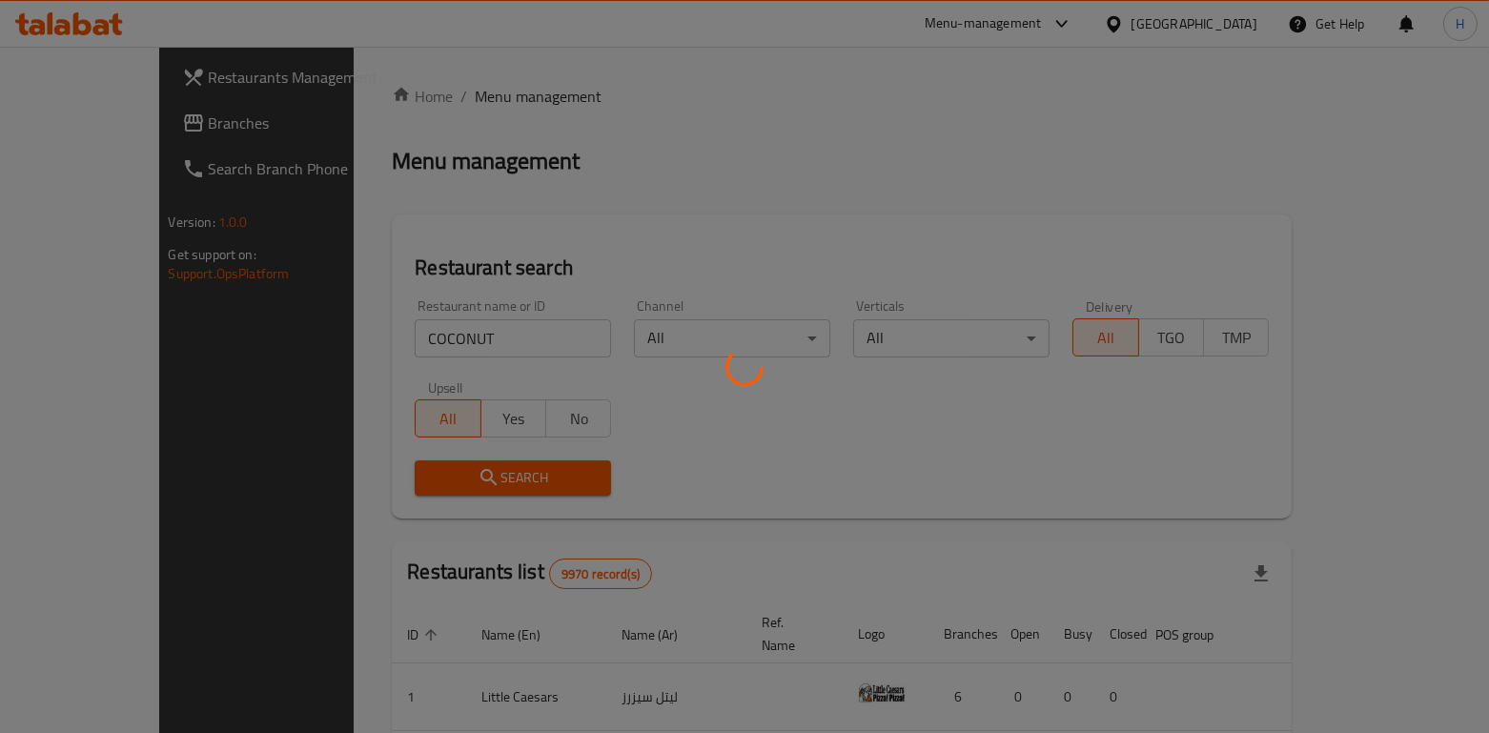
click at [424, 463] on div at bounding box center [744, 366] width 1489 height 733
click at [435, 485] on div at bounding box center [744, 366] width 1489 height 733
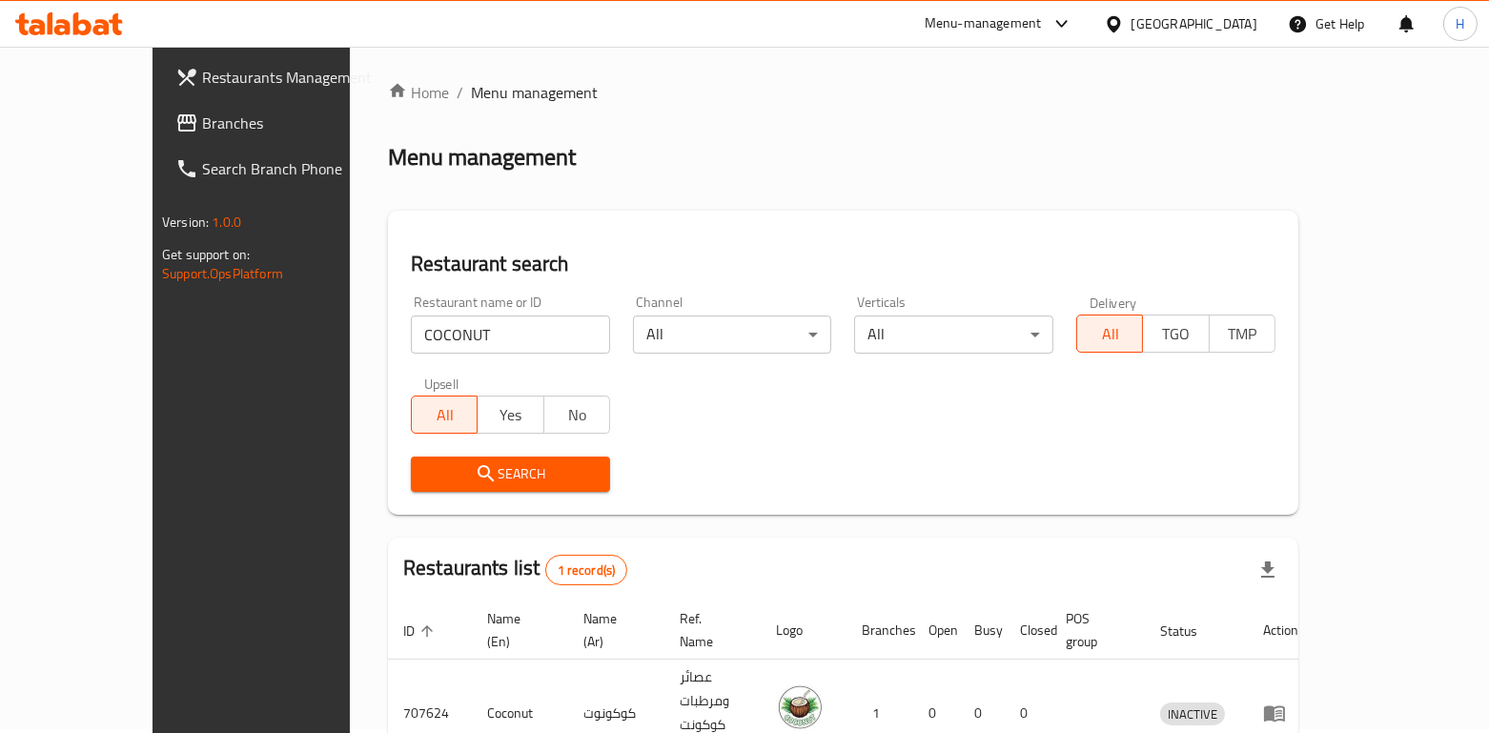
scroll to position [79, 0]
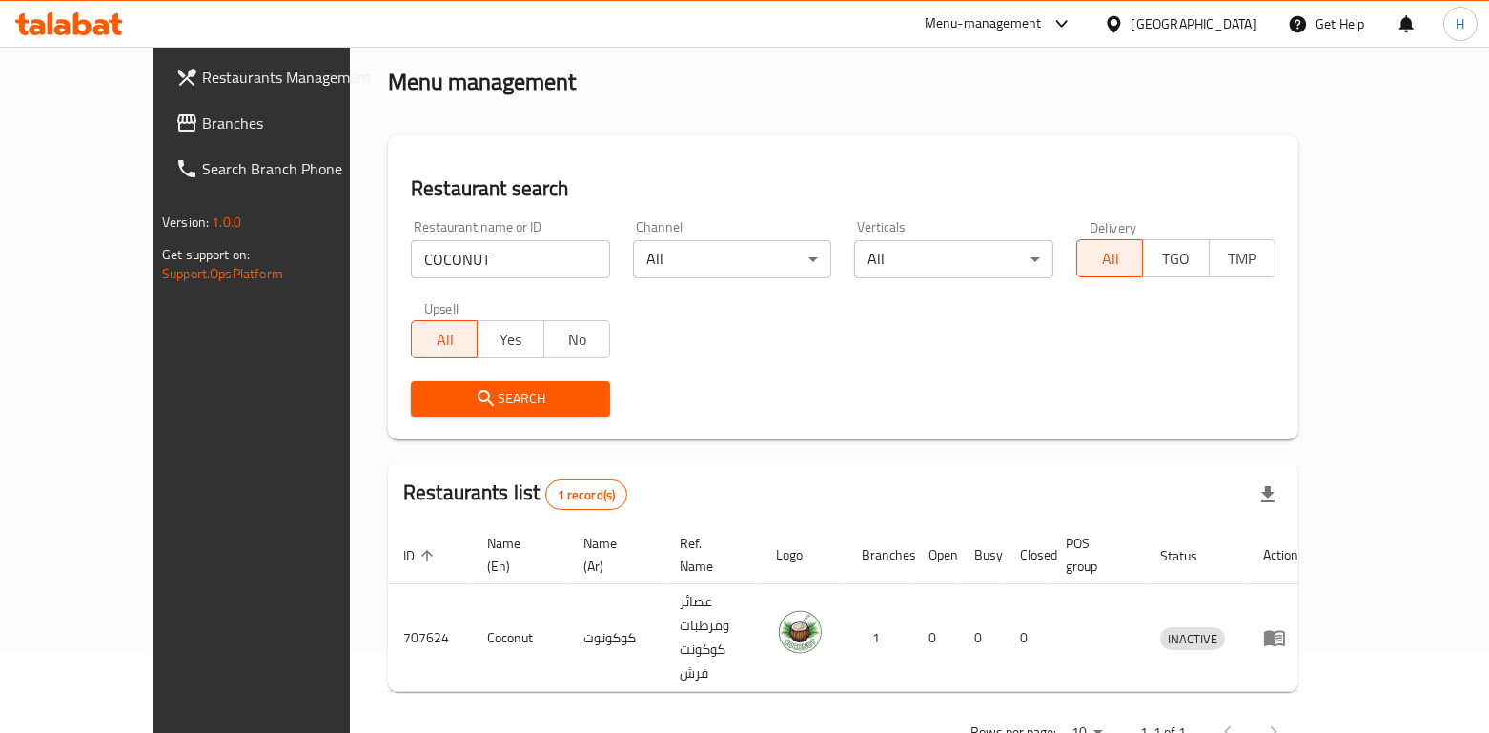
click at [411, 256] on input "COCONUT" at bounding box center [510, 259] width 199 height 38
click button "Search" at bounding box center [510, 398] width 199 height 35
type input "COCO"
click button "Search" at bounding box center [510, 398] width 199 height 35
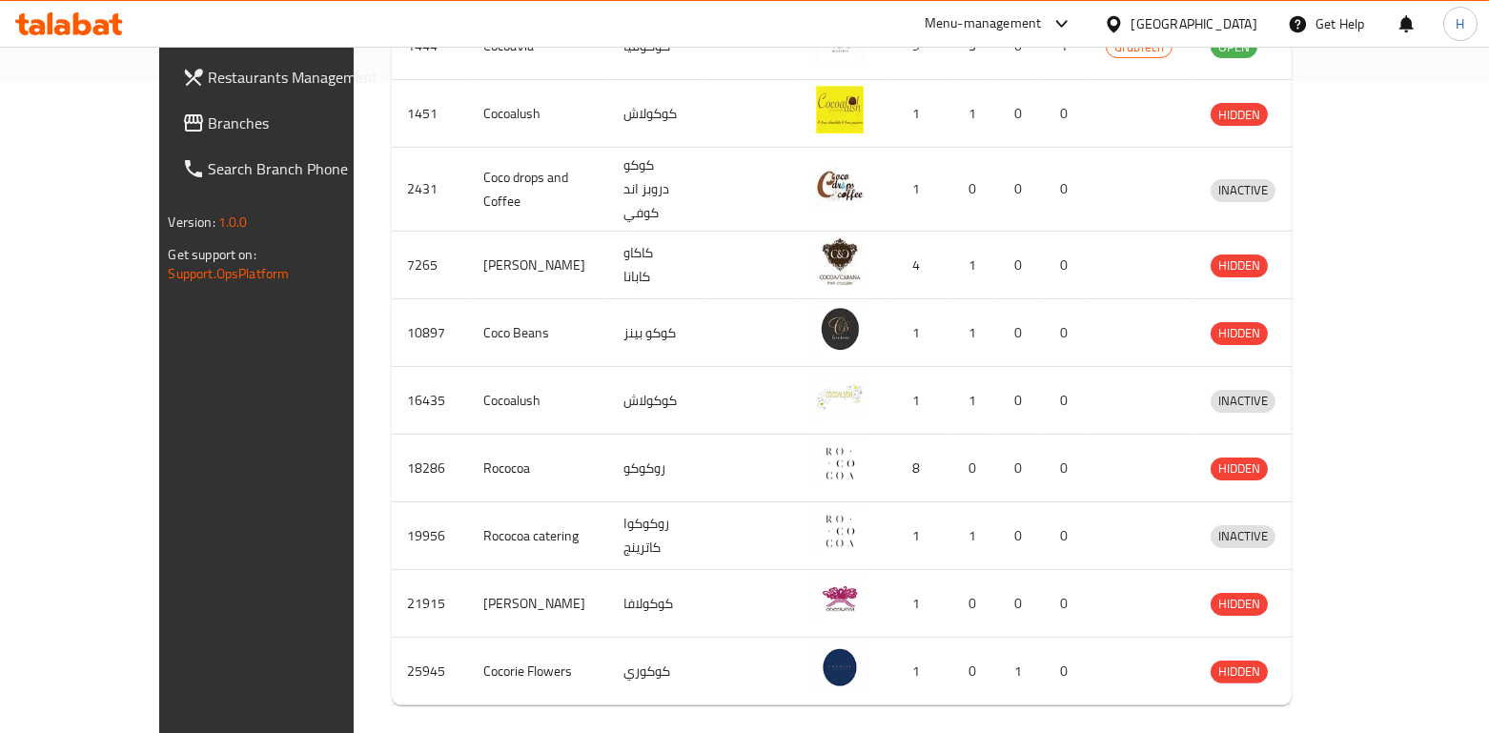
scroll to position [684, 0]
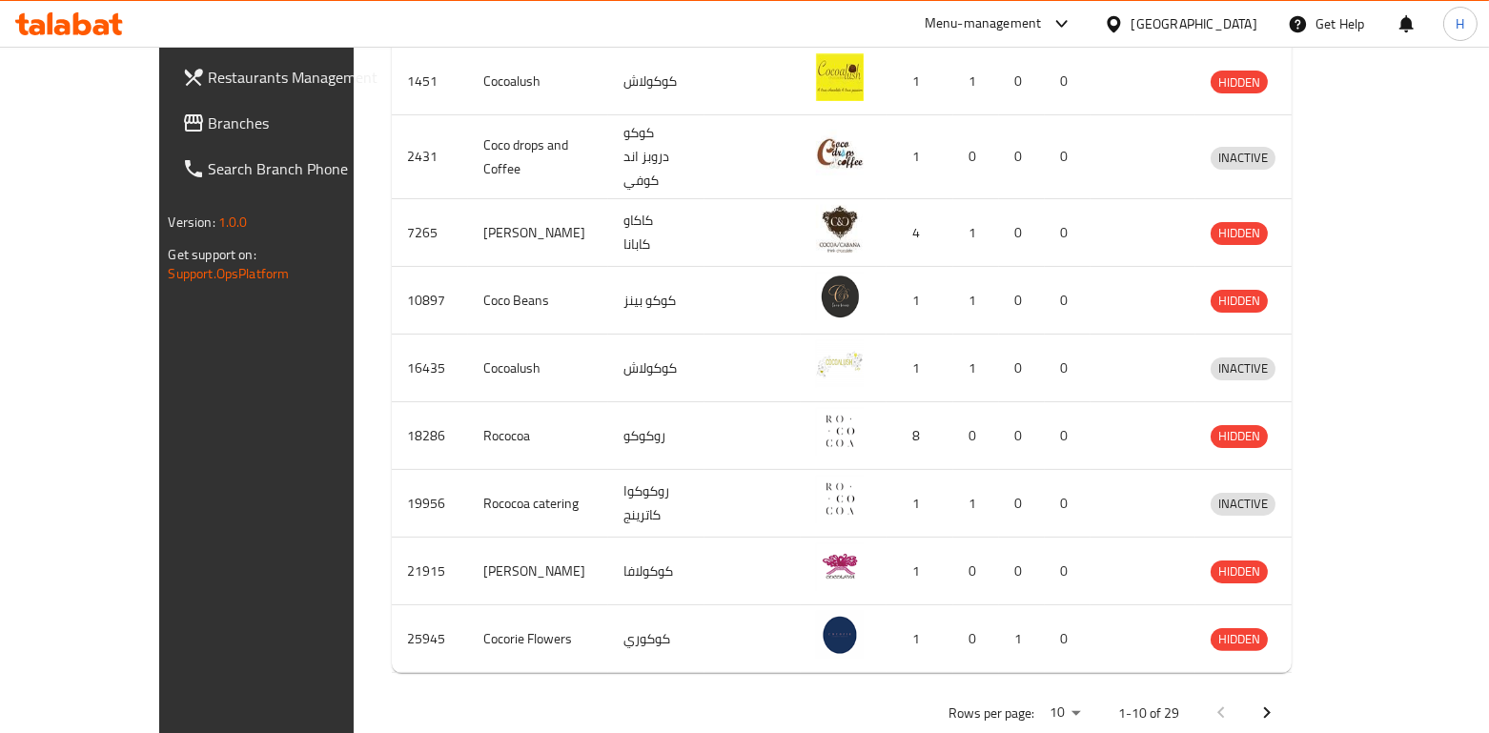
click at [1279, 702] on icon "Next page" at bounding box center [1267, 713] width 23 height 23
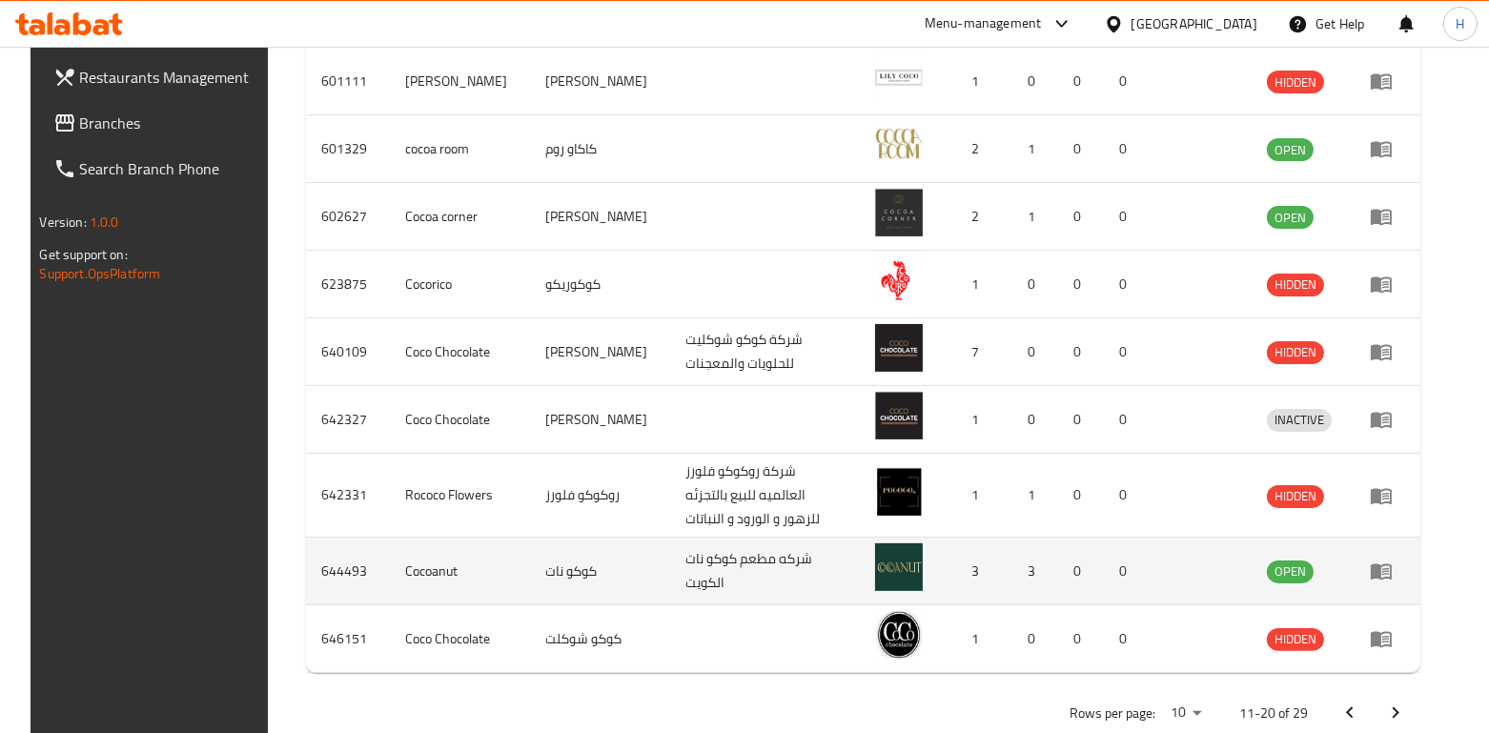
click at [1392, 564] on icon "enhanced table" at bounding box center [1381, 572] width 21 height 16
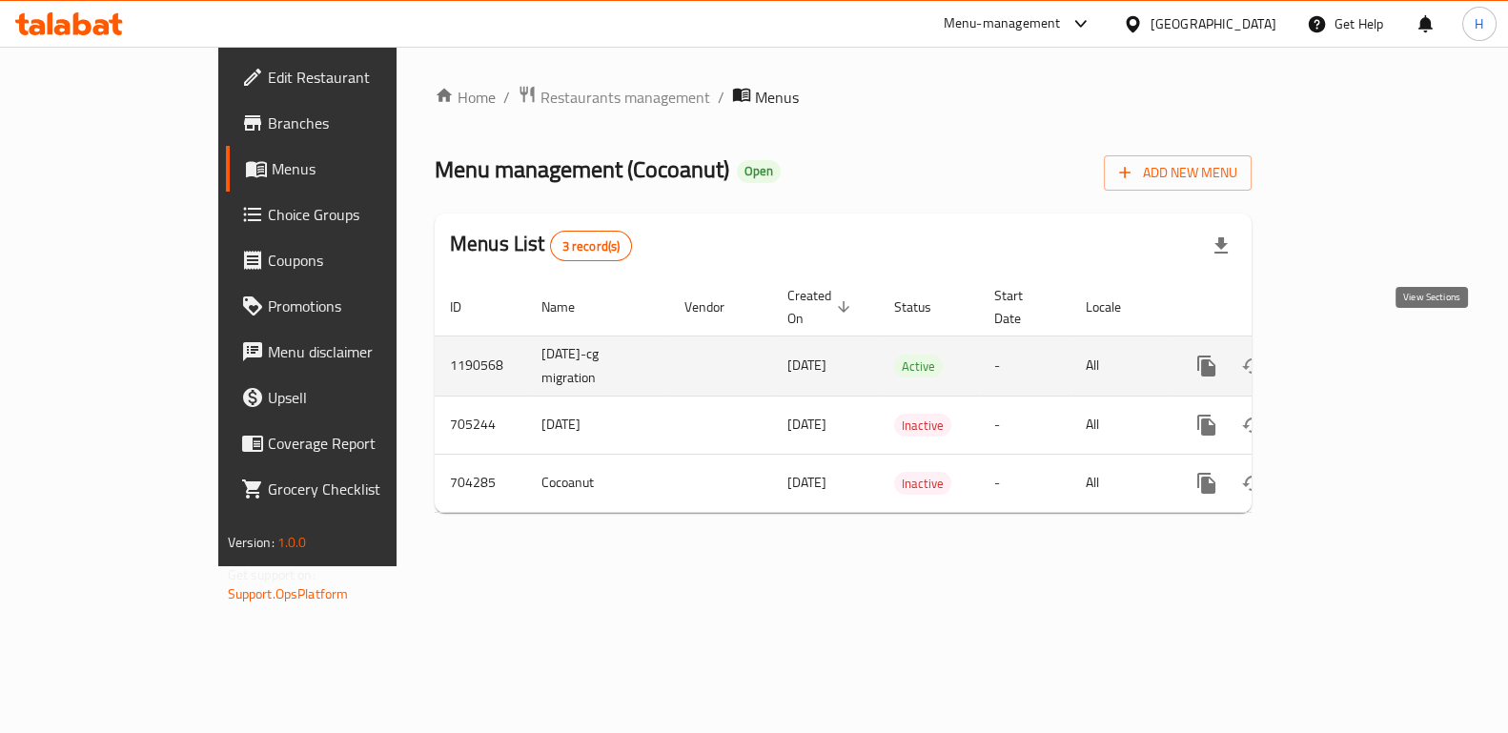
click at [1367, 357] on link "enhanced table" at bounding box center [1344, 366] width 46 height 46
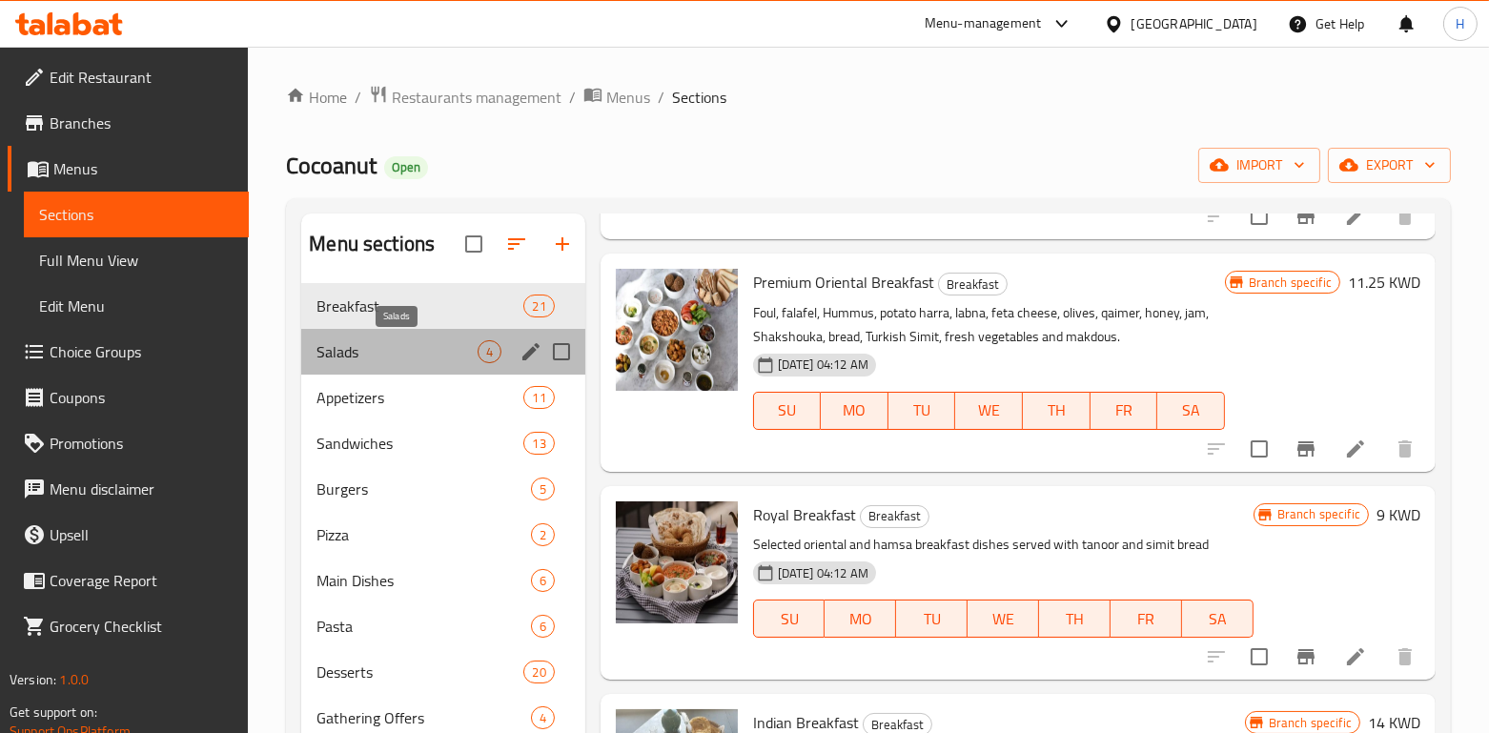
click at [359, 342] on span "Salads" at bounding box center [397, 351] width 160 height 23
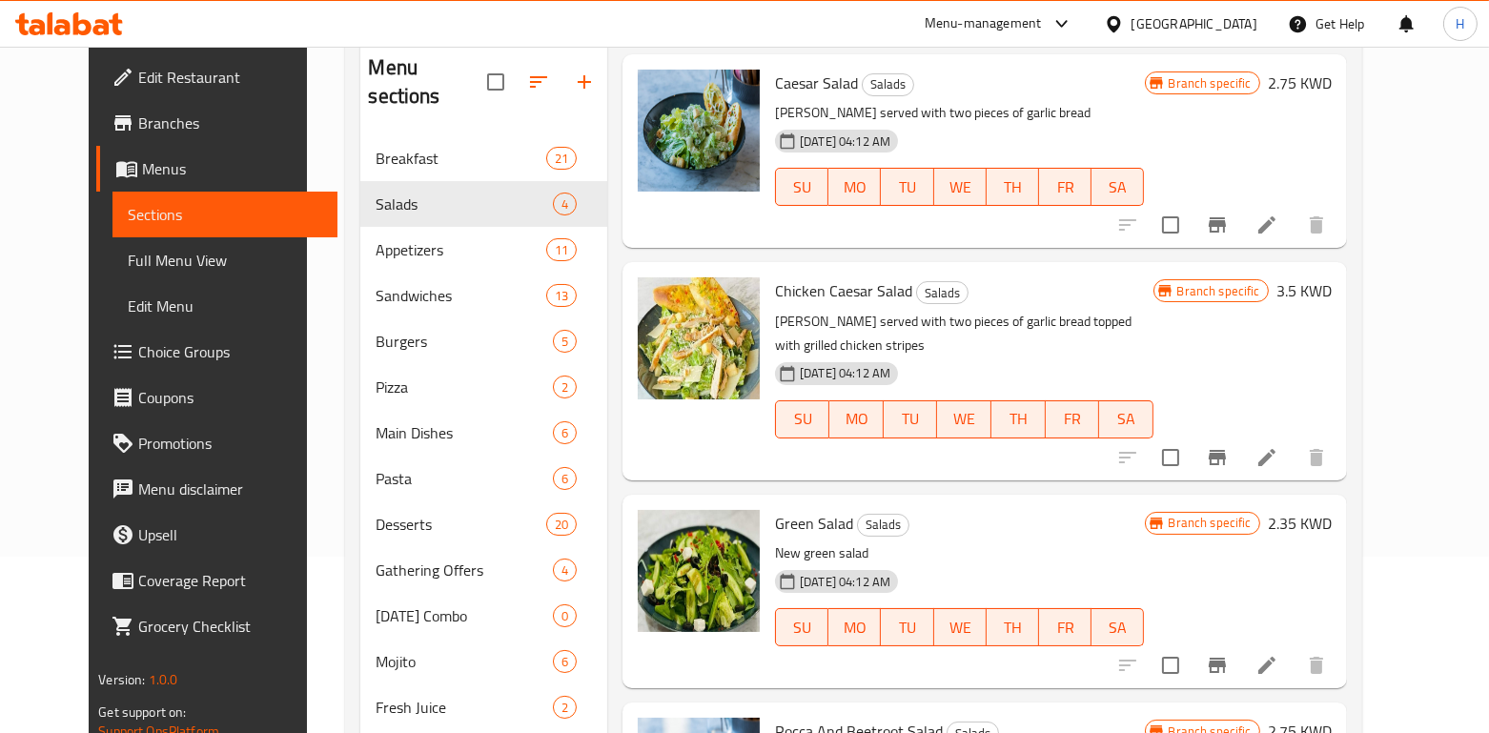
scroll to position [254, 0]
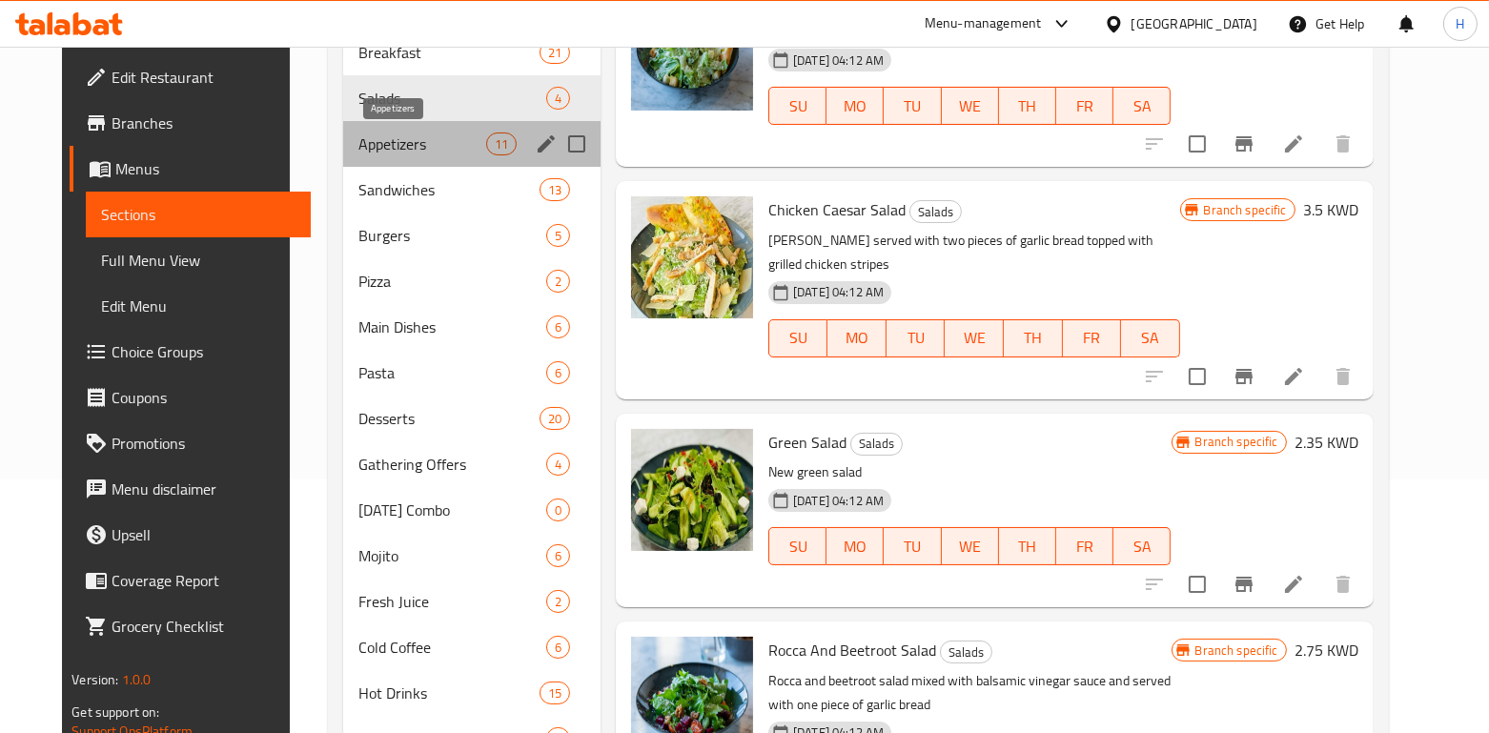
click at [358, 152] on span "Appetizers" at bounding box center [422, 144] width 128 height 23
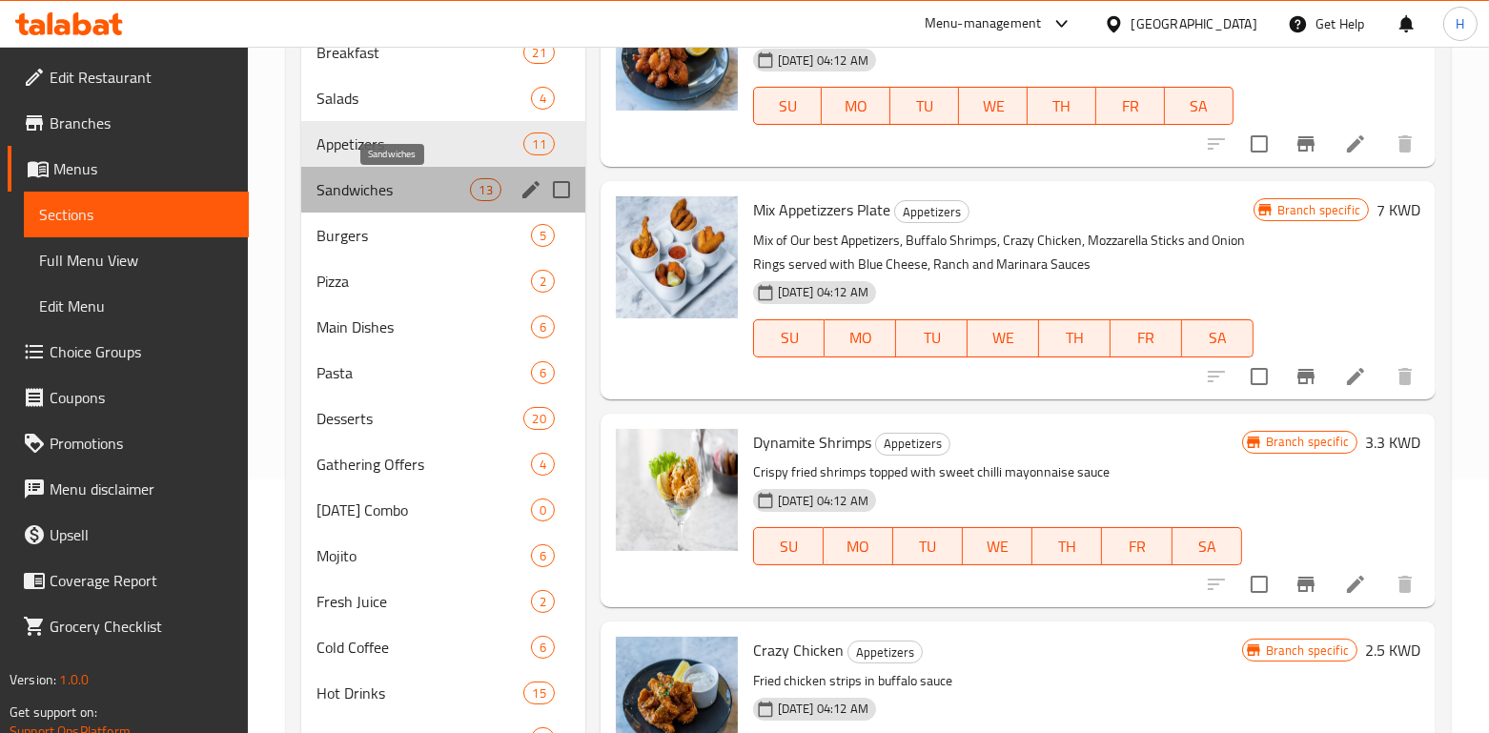
click at [385, 190] on span "Sandwiches" at bounding box center [394, 189] width 154 height 23
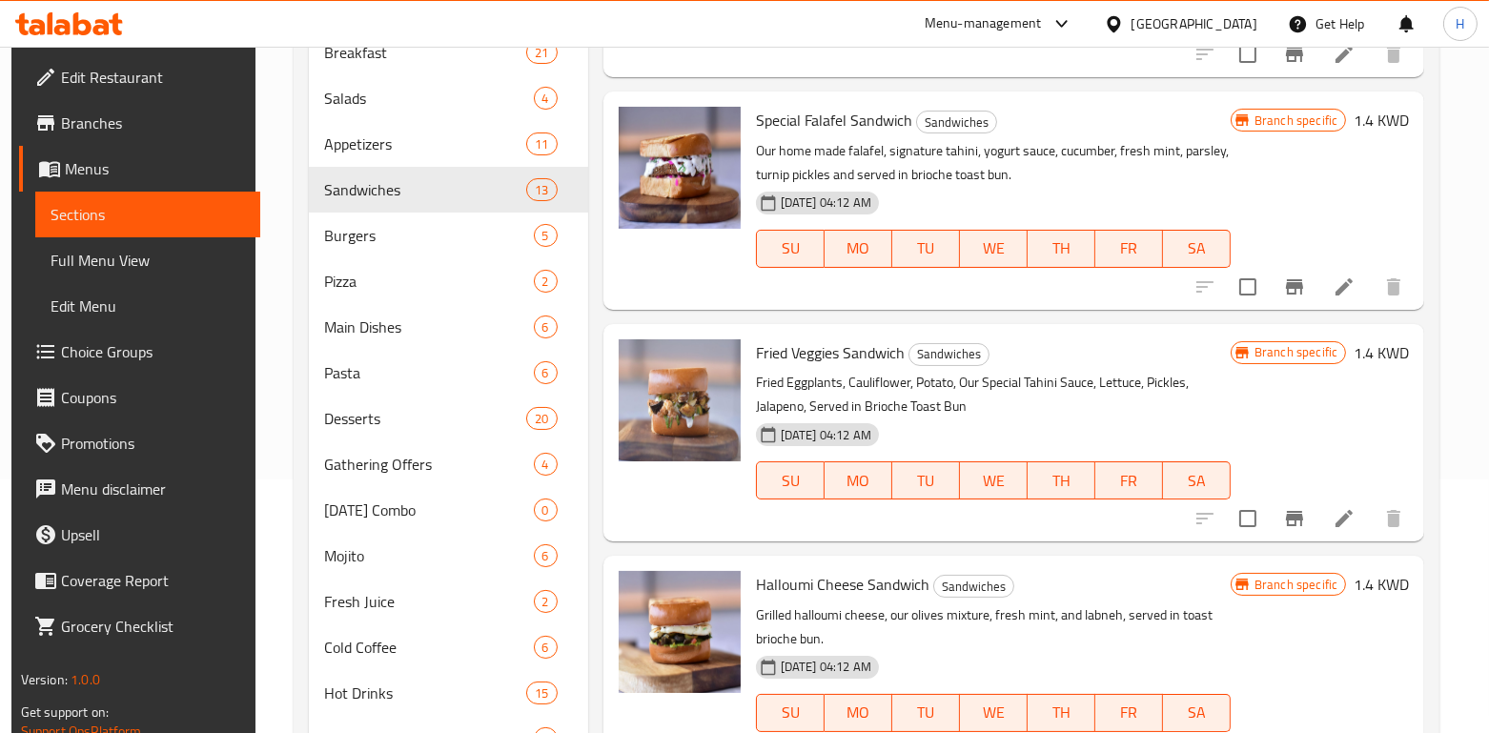
scroll to position [176, 0]
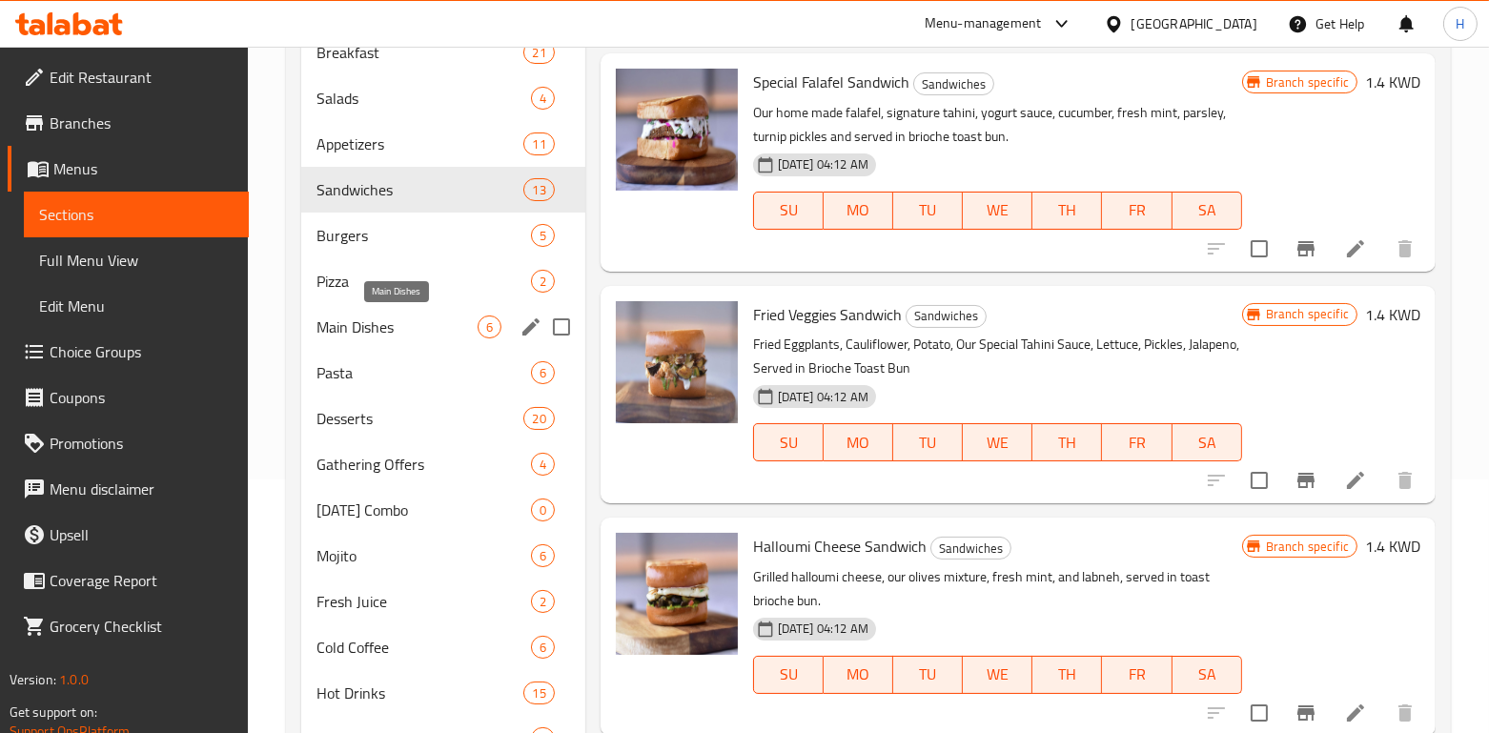
click at [347, 319] on span "Main Dishes" at bounding box center [397, 327] width 160 height 23
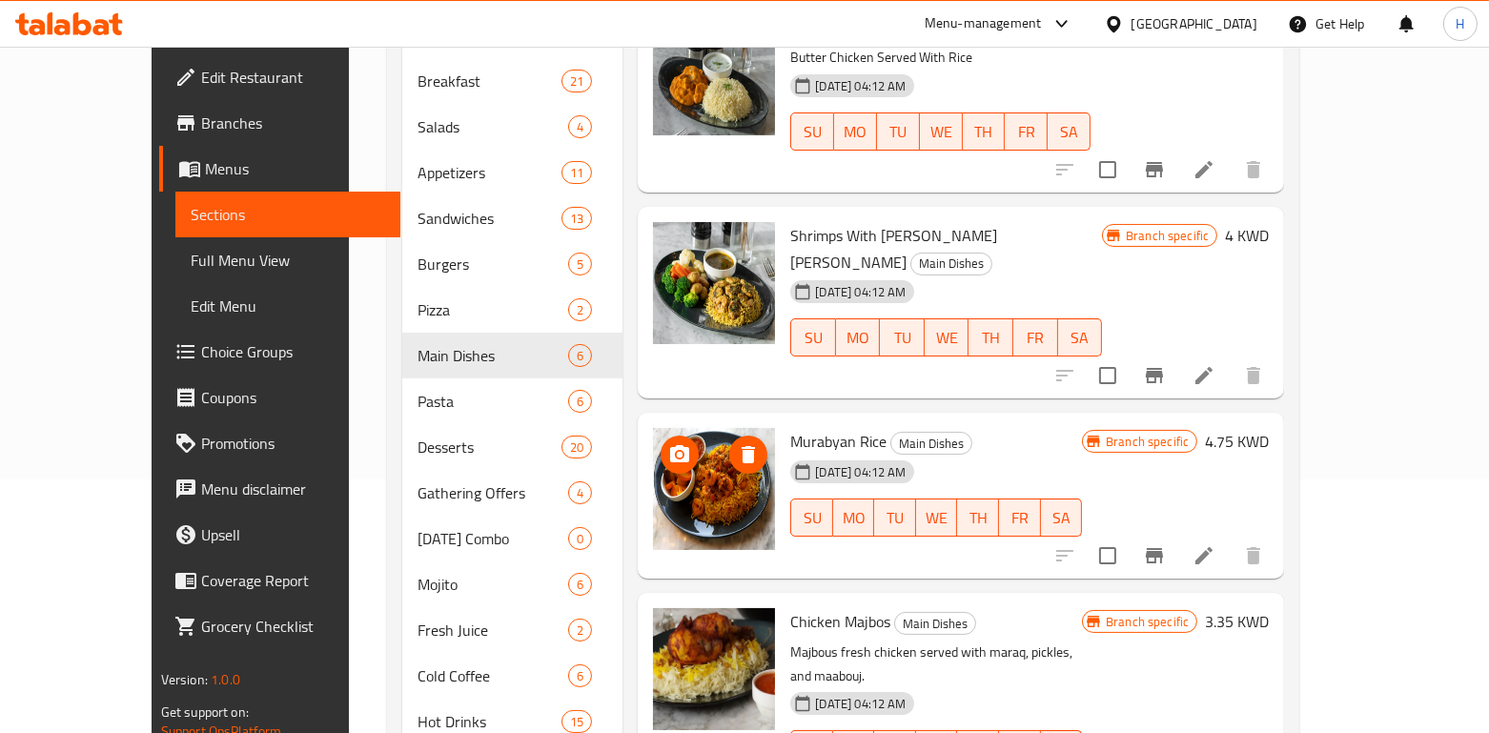
scroll to position [385, 0]
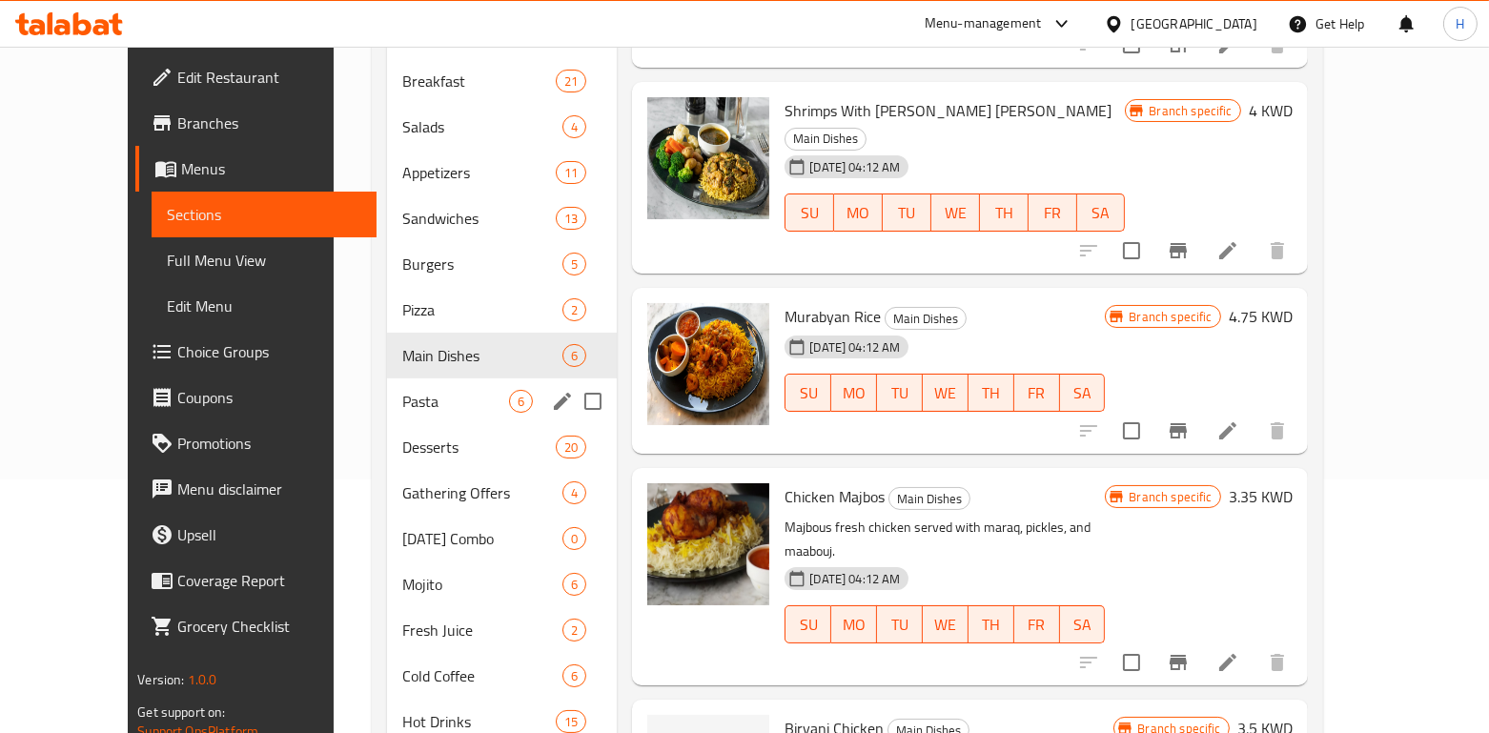
click at [402, 390] on span "Pasta" at bounding box center [455, 401] width 107 height 23
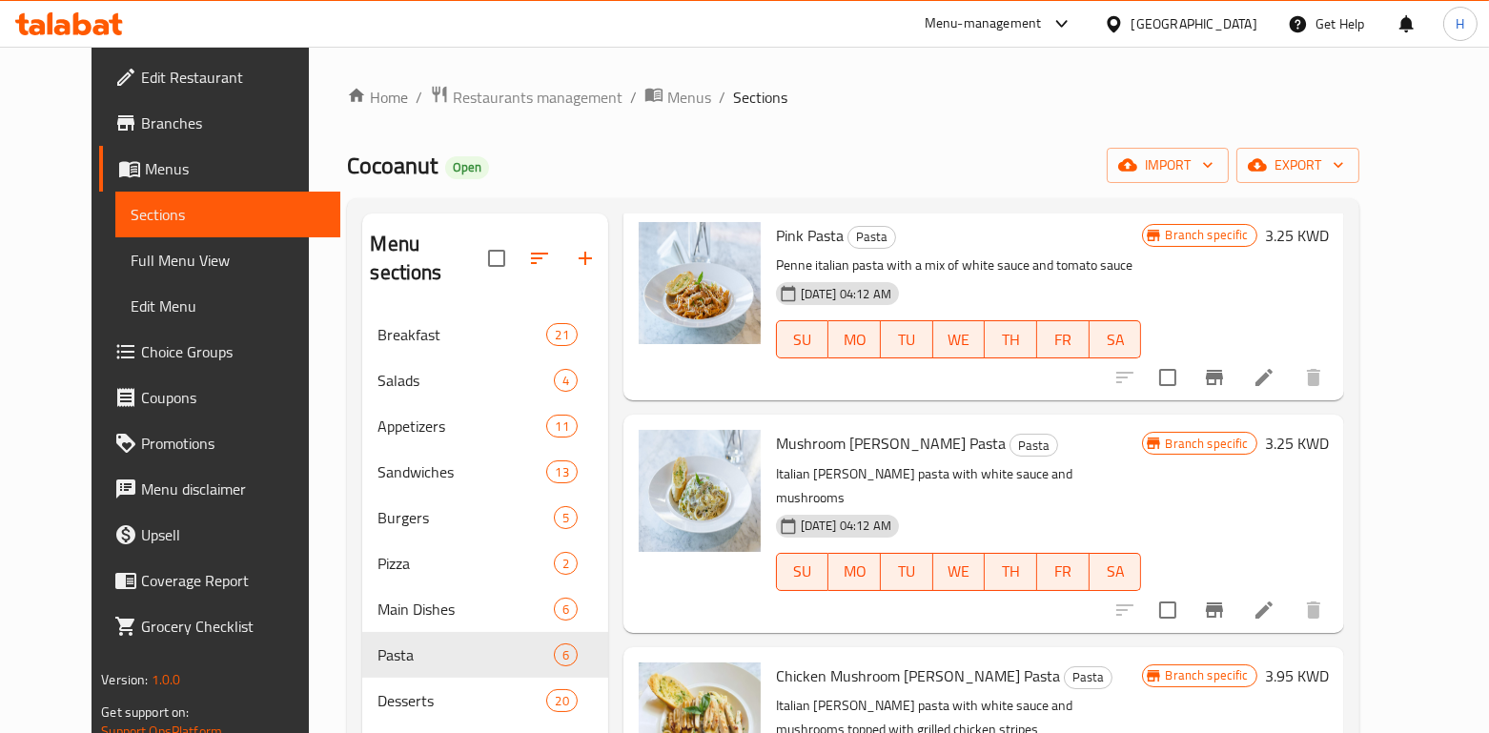
click at [141, 81] on span "Edit Restaurant" at bounding box center [233, 77] width 184 height 23
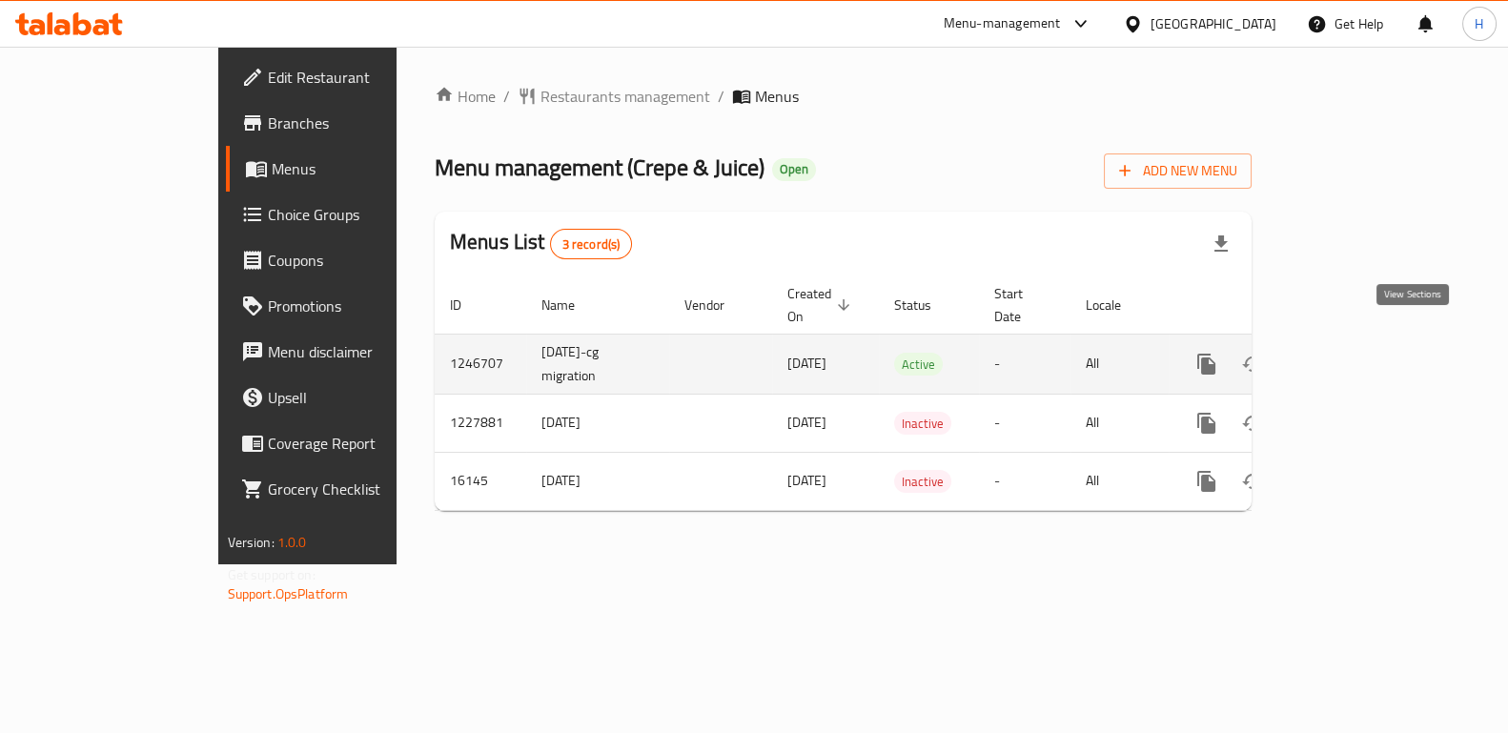
click at [1356, 353] on icon "enhanced table" at bounding box center [1344, 364] width 23 height 23
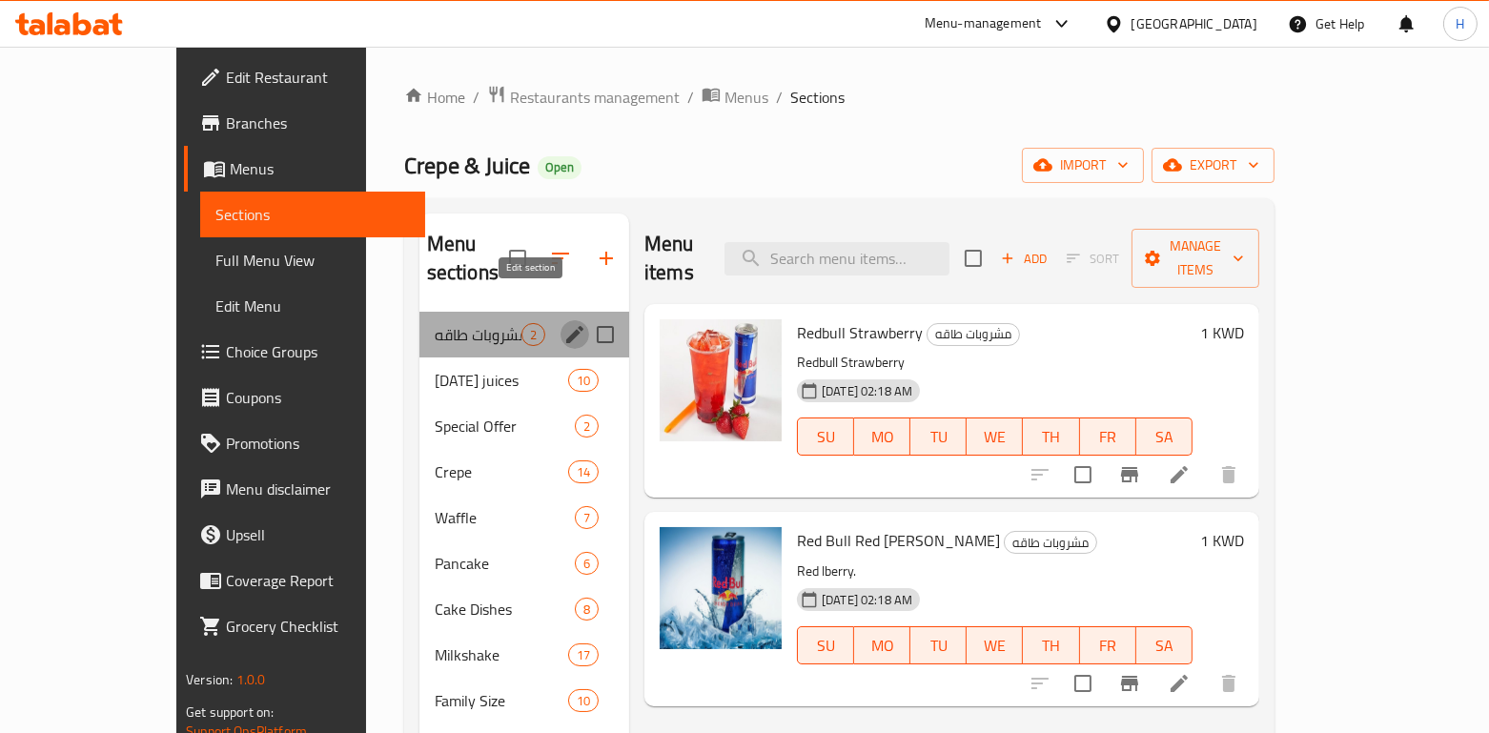
click at [566, 326] on icon "edit" at bounding box center [574, 334] width 17 height 17
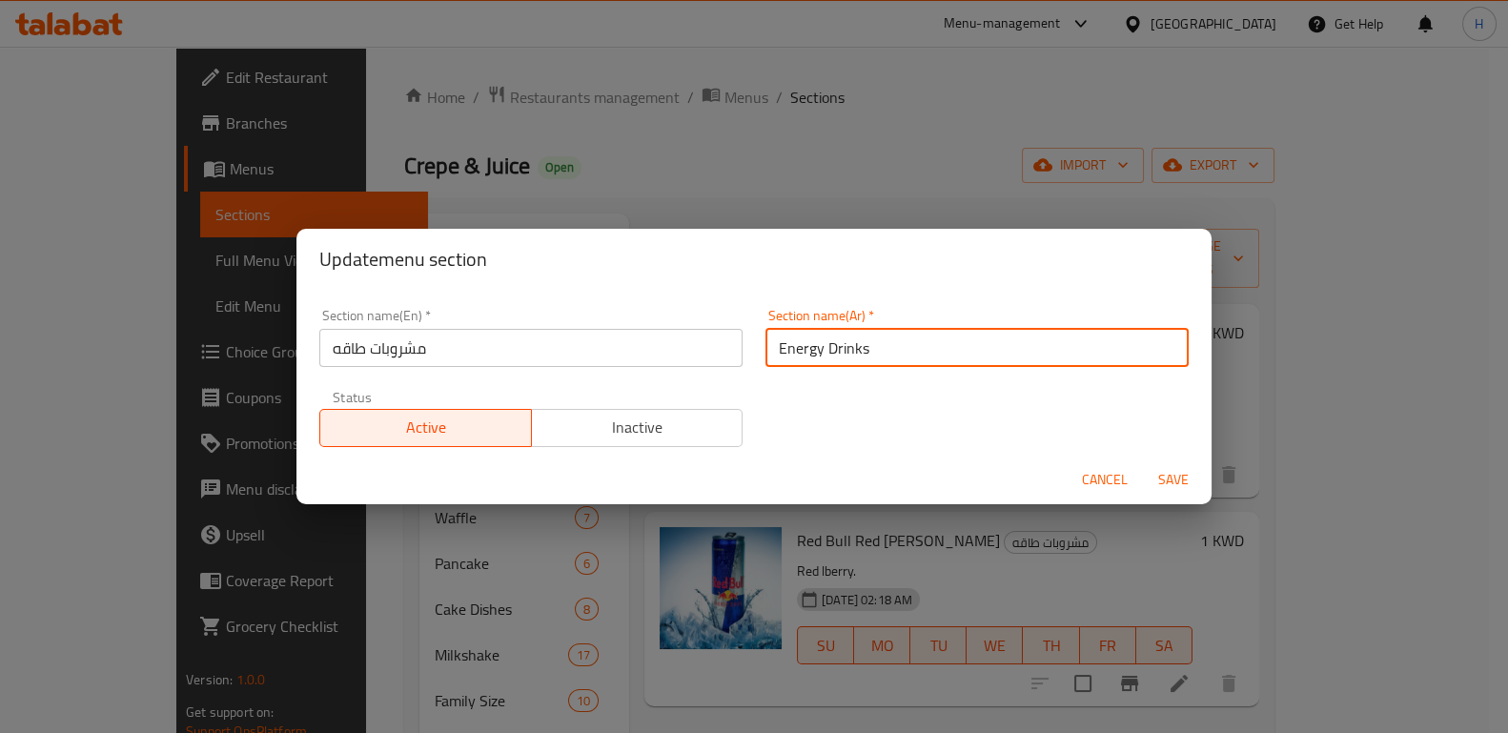
drag, startPoint x: 839, startPoint y: 358, endPoint x: 736, endPoint y: 359, distance: 103.0
click at [736, 359] on div "Section name(En)   * مشروبات طاقه Section name(En) * Section name(Ar)   * Energ…" at bounding box center [754, 377] width 892 height 161
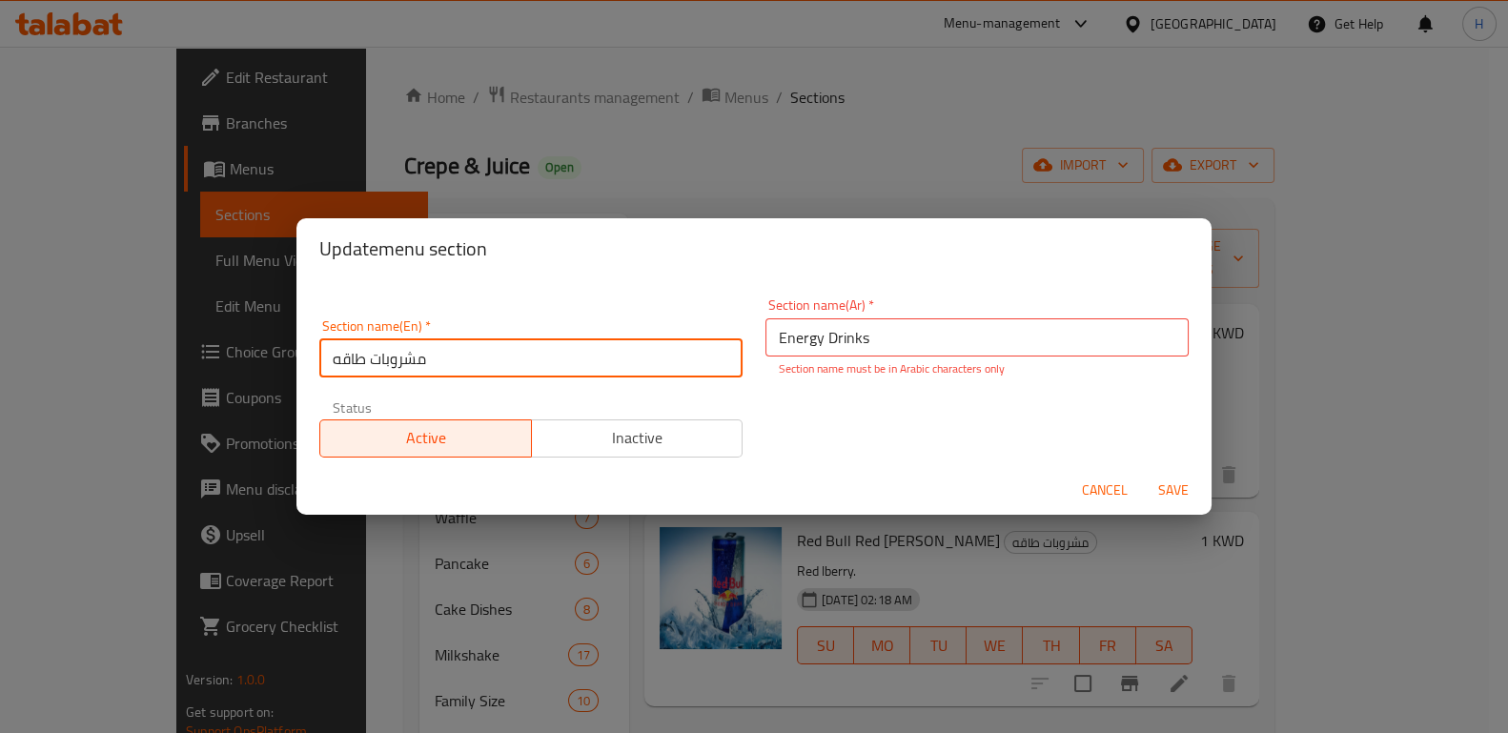
click at [518, 361] on input "مشروبات طاقه" at bounding box center [530, 358] width 423 height 38
paste input "Energy Drinks"
click at [428, 361] on input "مشروبات طاقهEnergy Drinks" at bounding box center [530, 358] width 423 height 38
drag, startPoint x: 426, startPoint y: 363, endPoint x: 323, endPoint y: 364, distance: 103.0
click at [323, 364] on input "مشروبات طاقه Energy Drinks" at bounding box center [530, 358] width 423 height 38
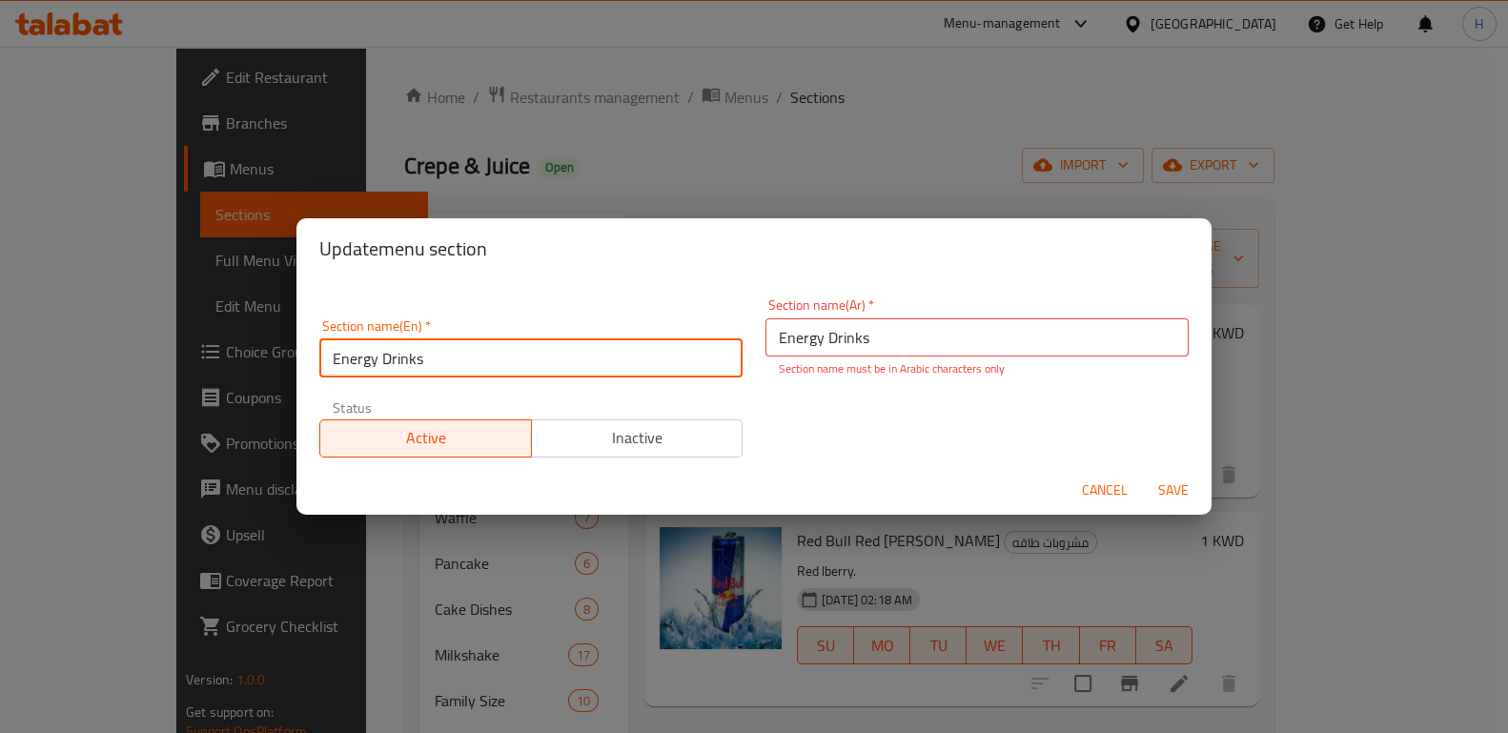
type input "Energy Drinks"
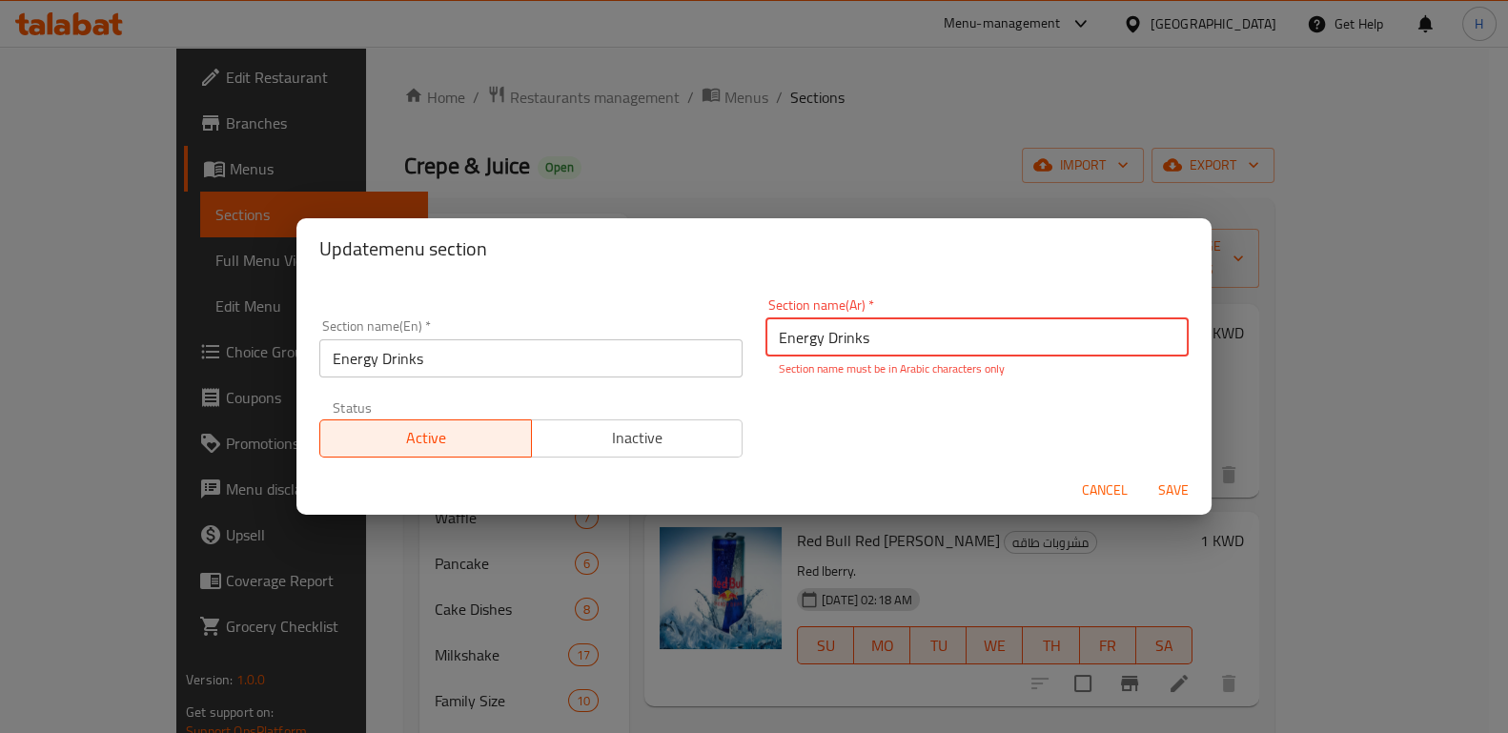
drag, startPoint x: 881, startPoint y: 342, endPoint x: 731, endPoint y: 342, distance: 149.7
click at [731, 342] on div "Section name(En)   * Energy Drinks Section name(En) * Section name(Ar)   * Ener…" at bounding box center [754, 378] width 892 height 182
paste input "مشروبات طاقه"
type input "مشروبات طاقه"
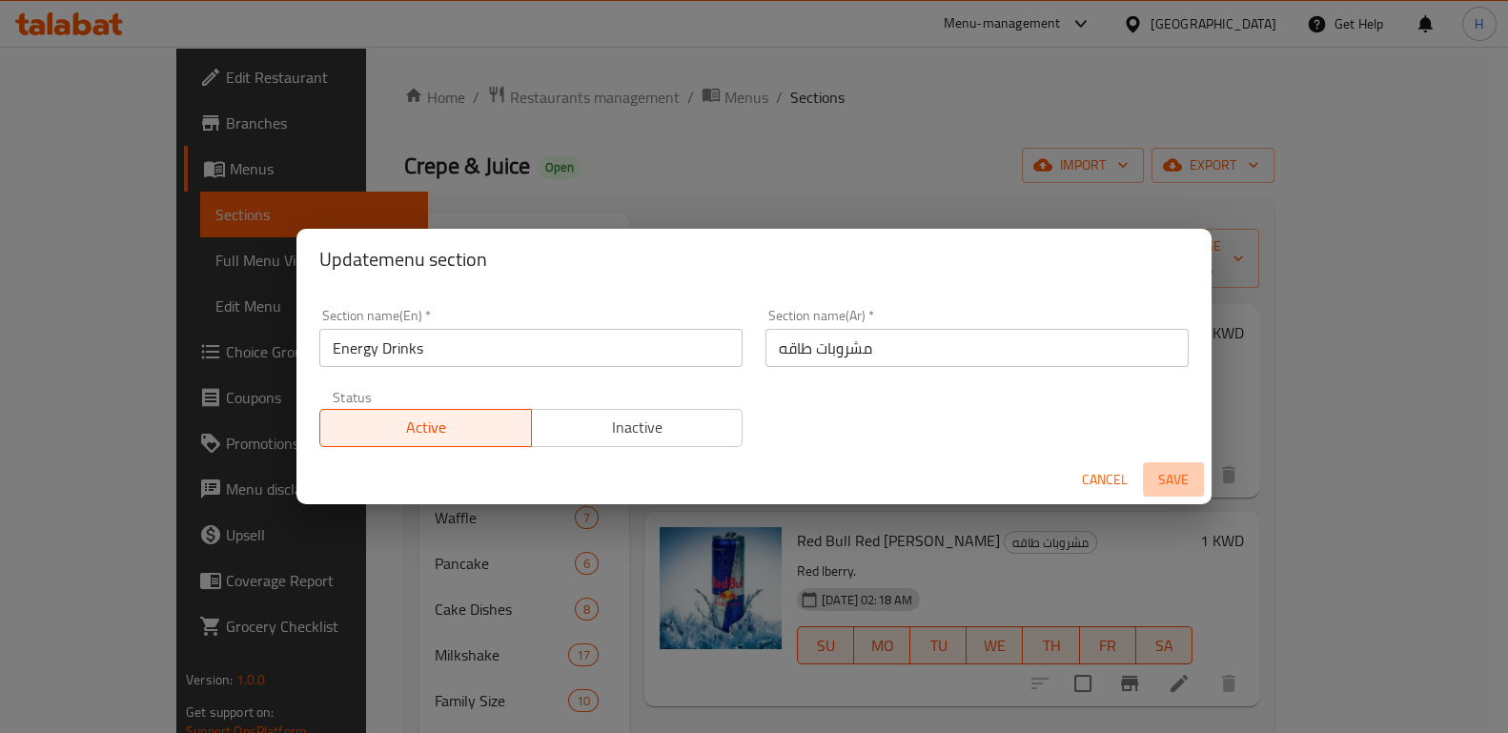
click at [1163, 481] on span "Save" at bounding box center [1174, 480] width 46 height 24
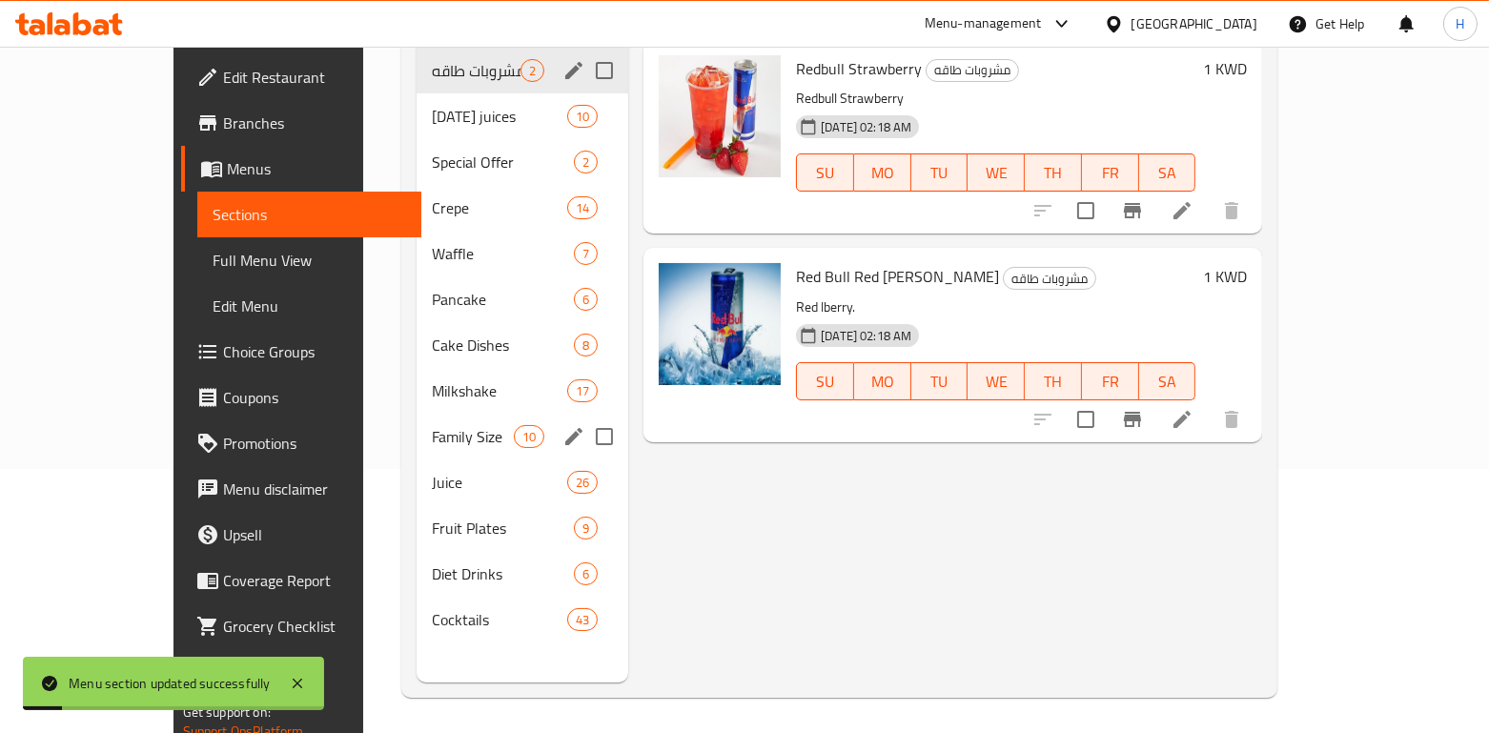
scroll to position [267, 0]
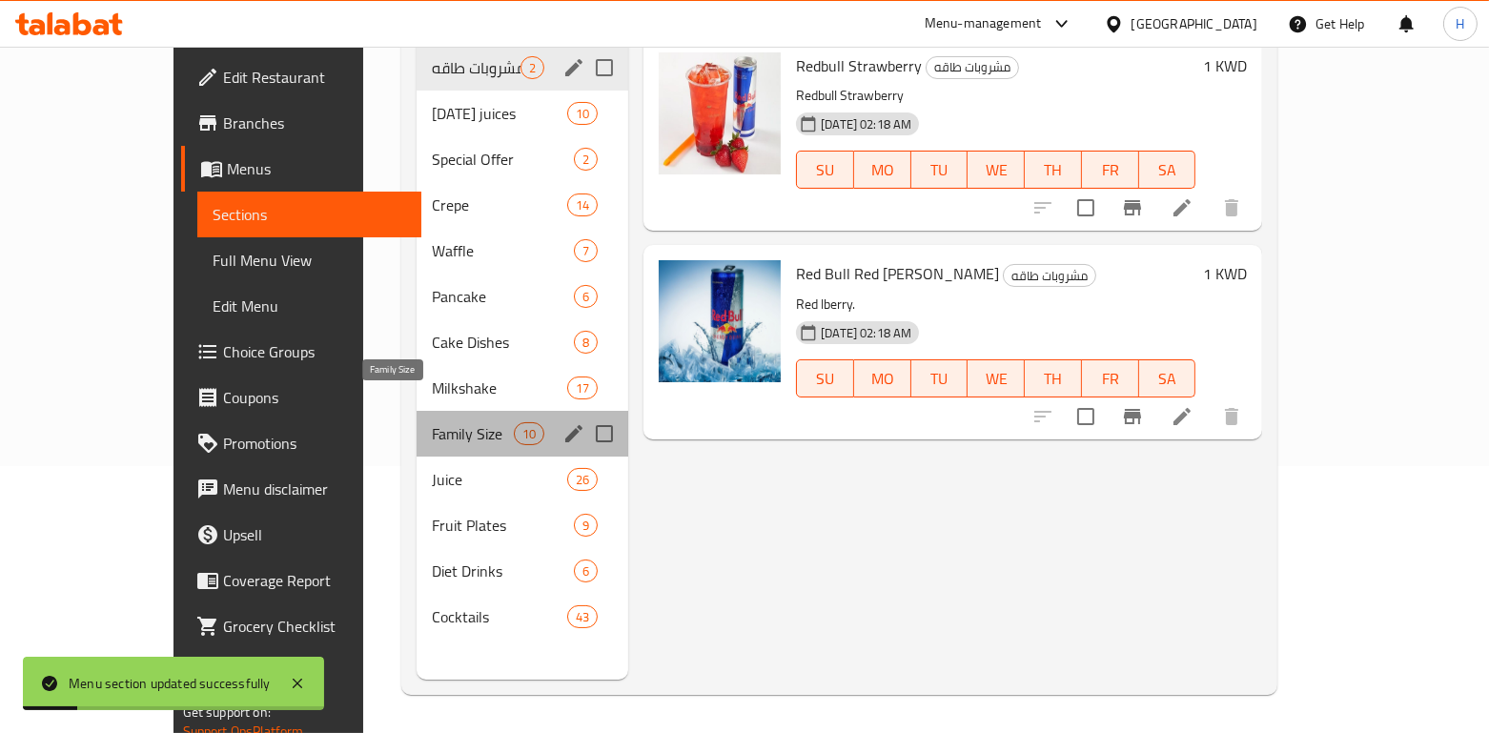
drag, startPoint x: 381, startPoint y: 394, endPoint x: 372, endPoint y: 390, distance: 10.3
click at [417, 411] on div "Family Size 10" at bounding box center [523, 434] width 212 height 46
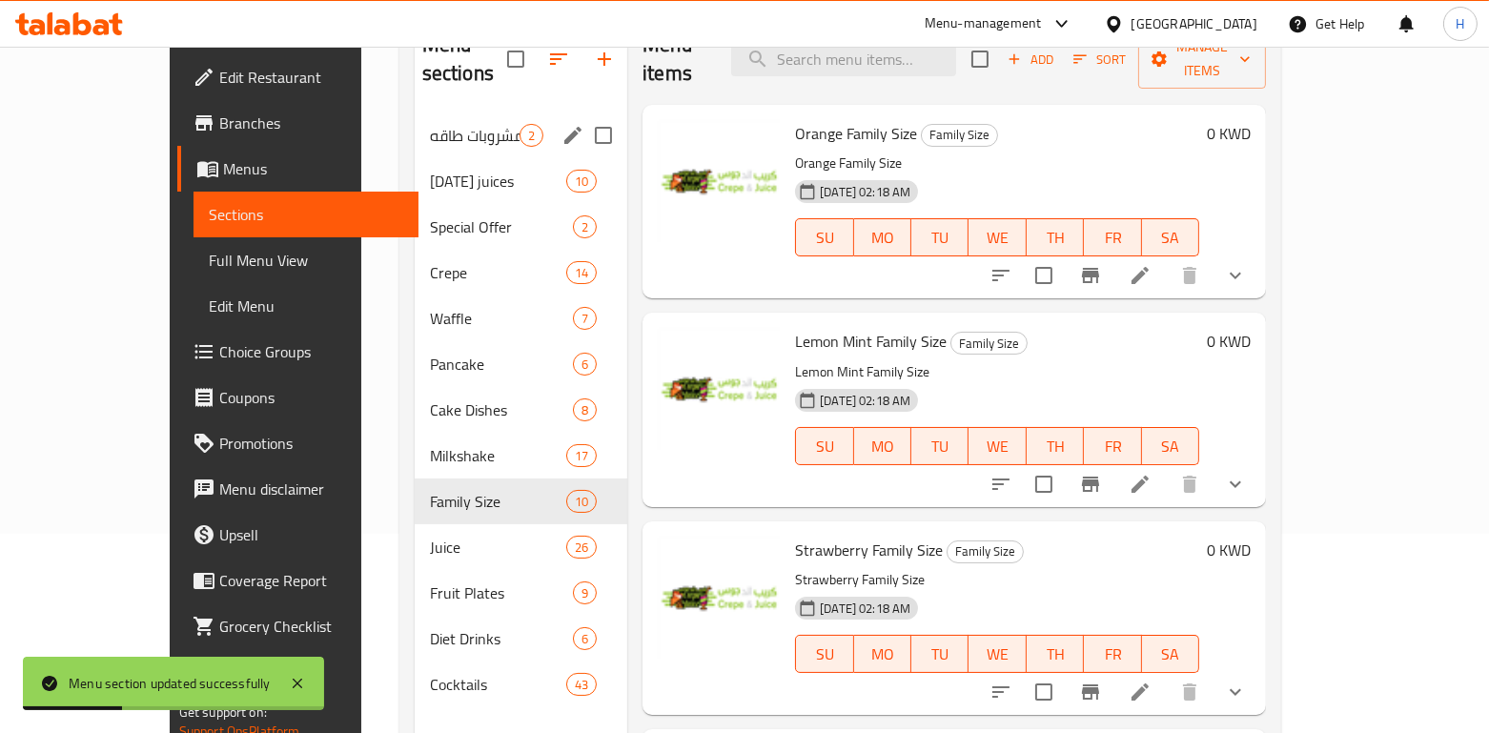
scroll to position [12, 0]
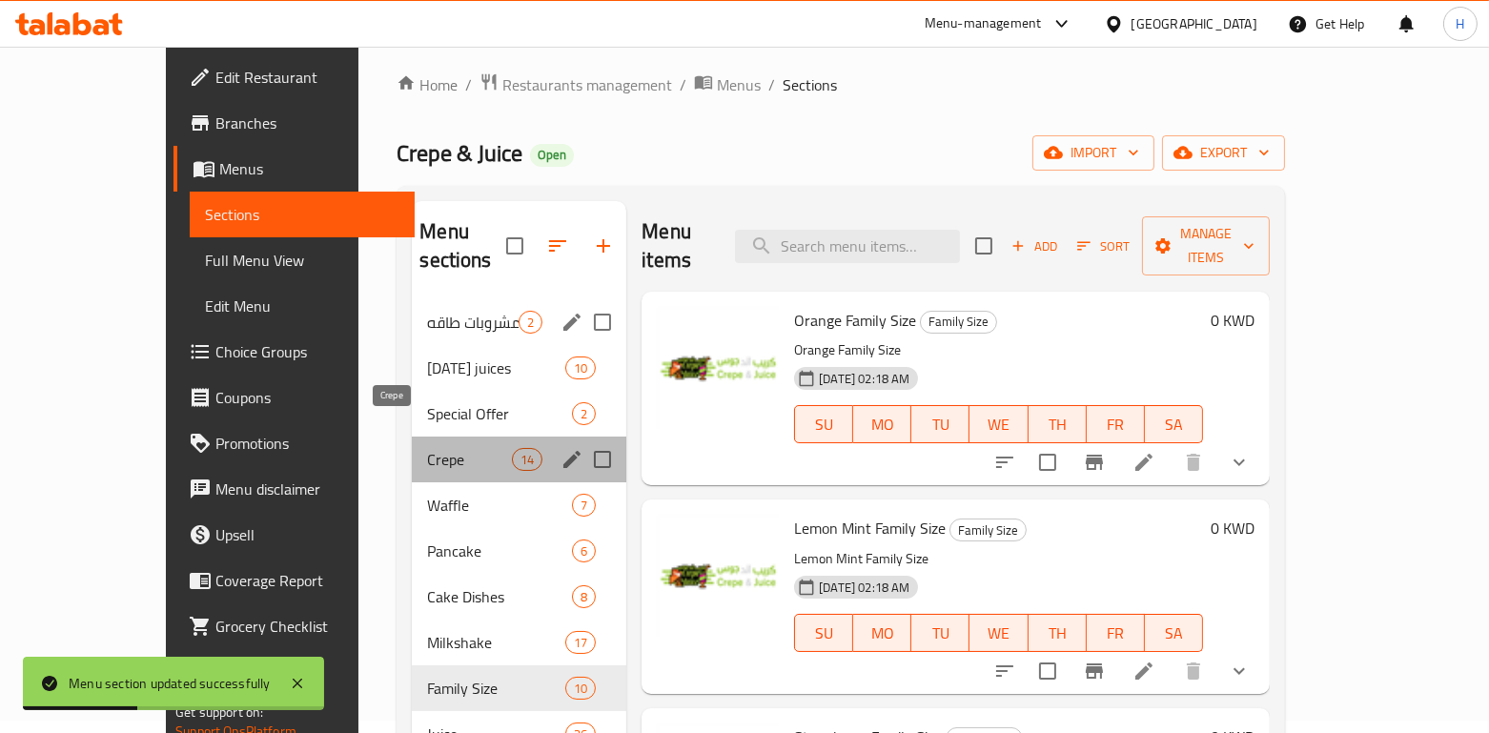
click at [427, 448] on span "Crepe" at bounding box center [469, 459] width 85 height 23
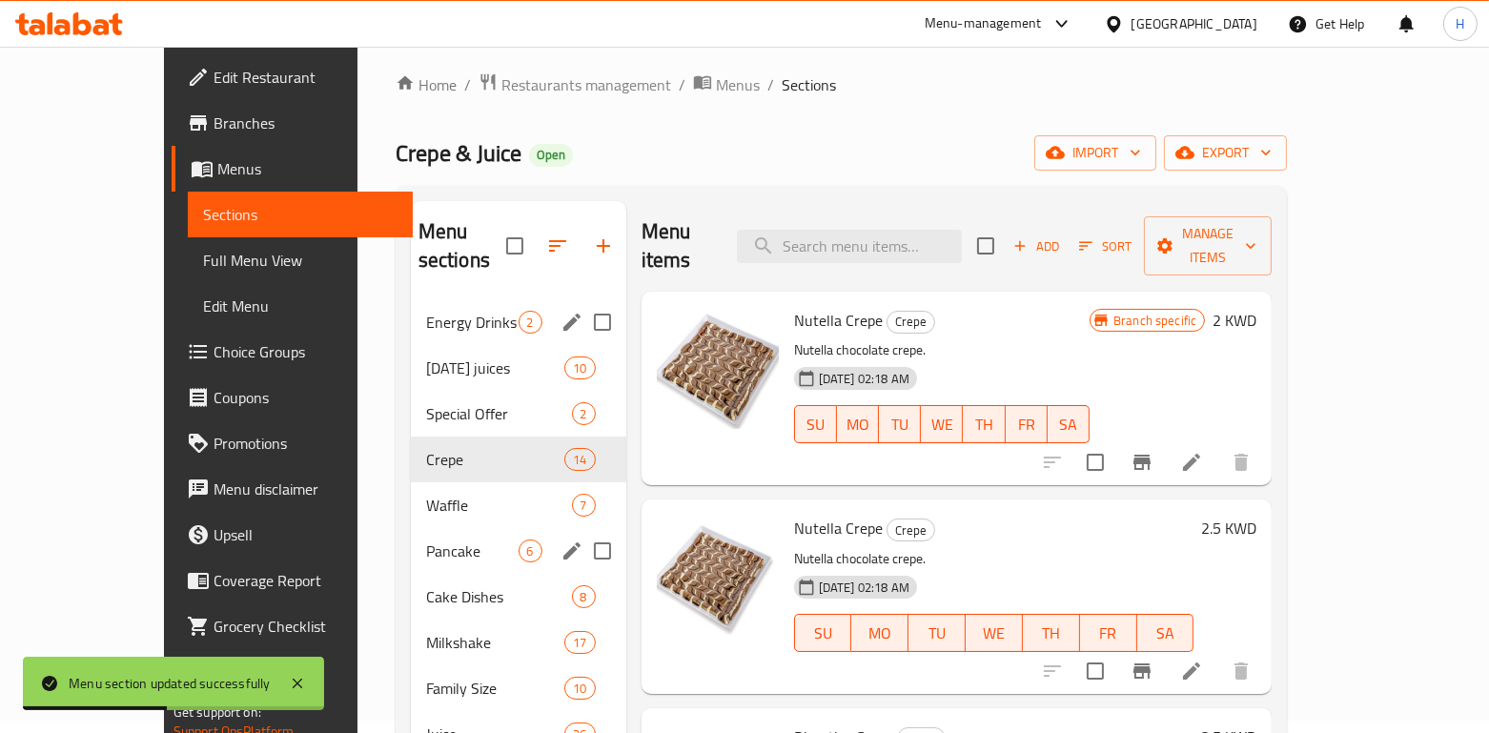
click at [467, 537] on div "Pancake 6" at bounding box center [518, 551] width 215 height 46
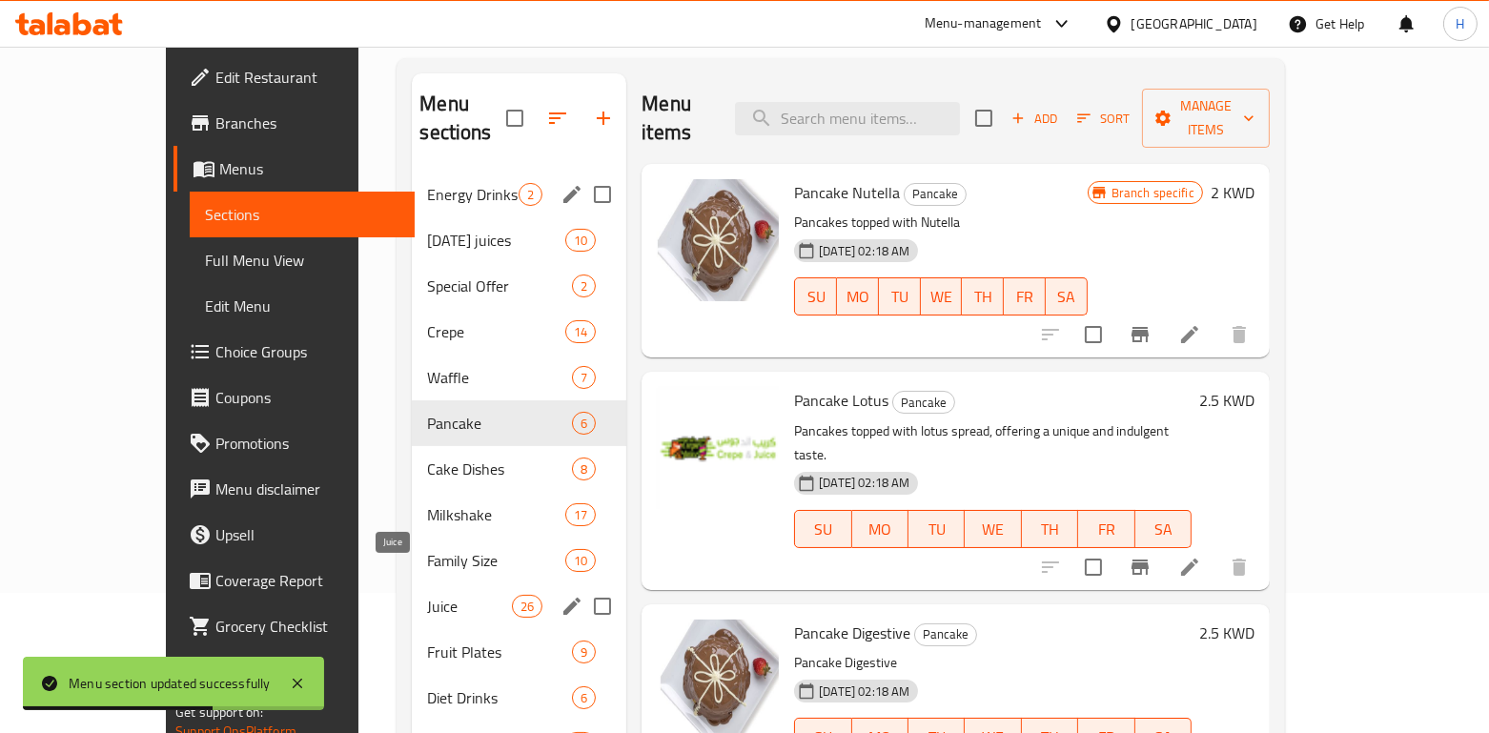
click at [427, 549] on span "Family Size" at bounding box center [496, 560] width 138 height 23
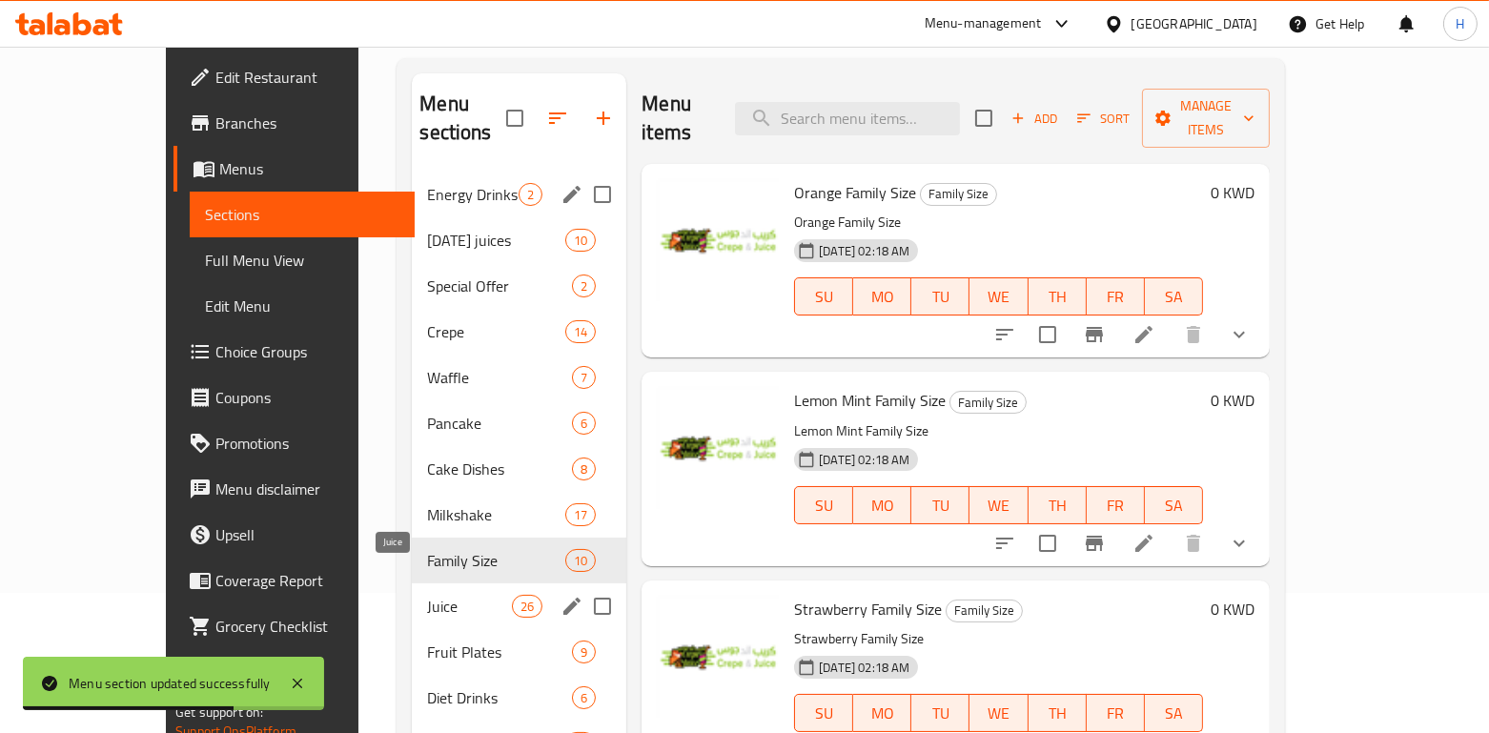
scroll to position [267, 0]
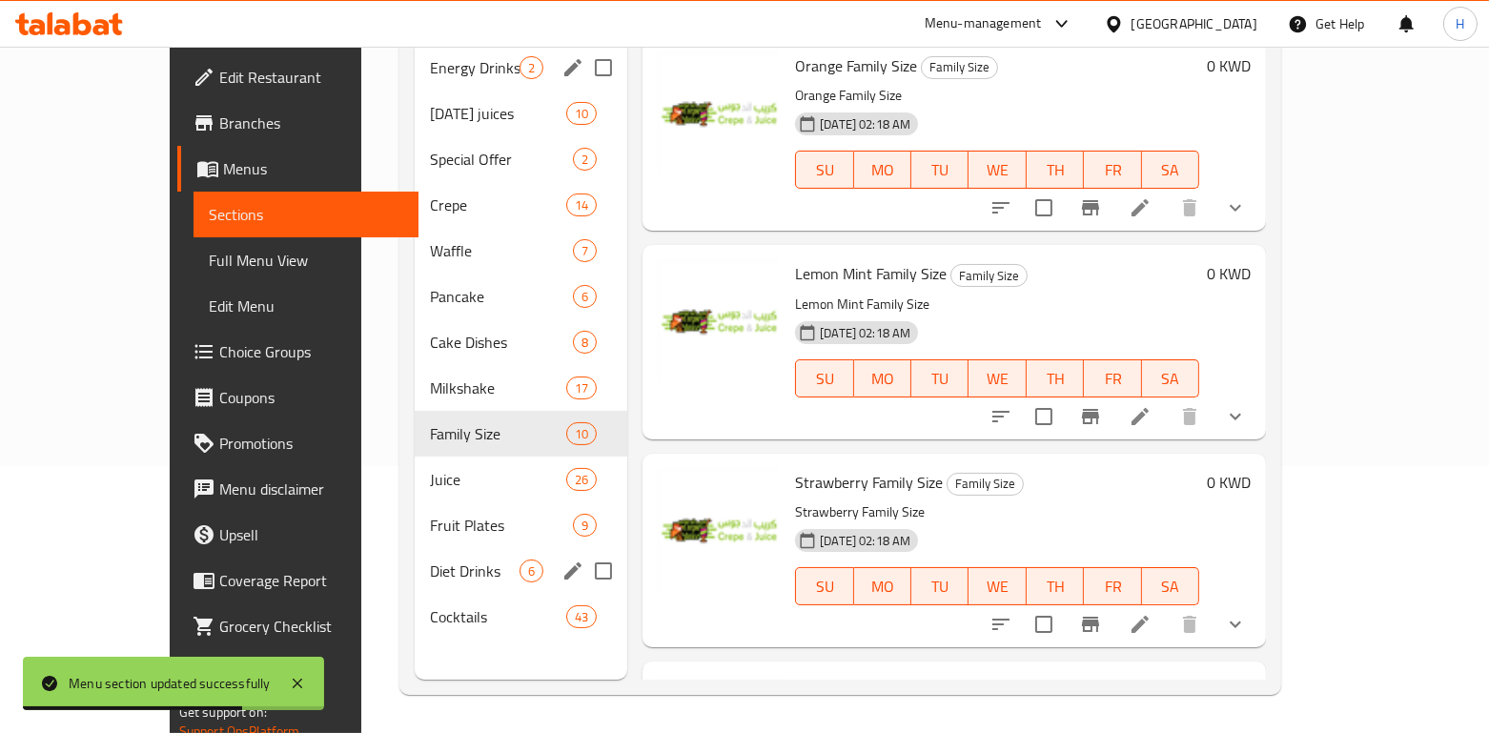
click at [415, 561] on div "Diet Drinks 6" at bounding box center [521, 571] width 213 height 46
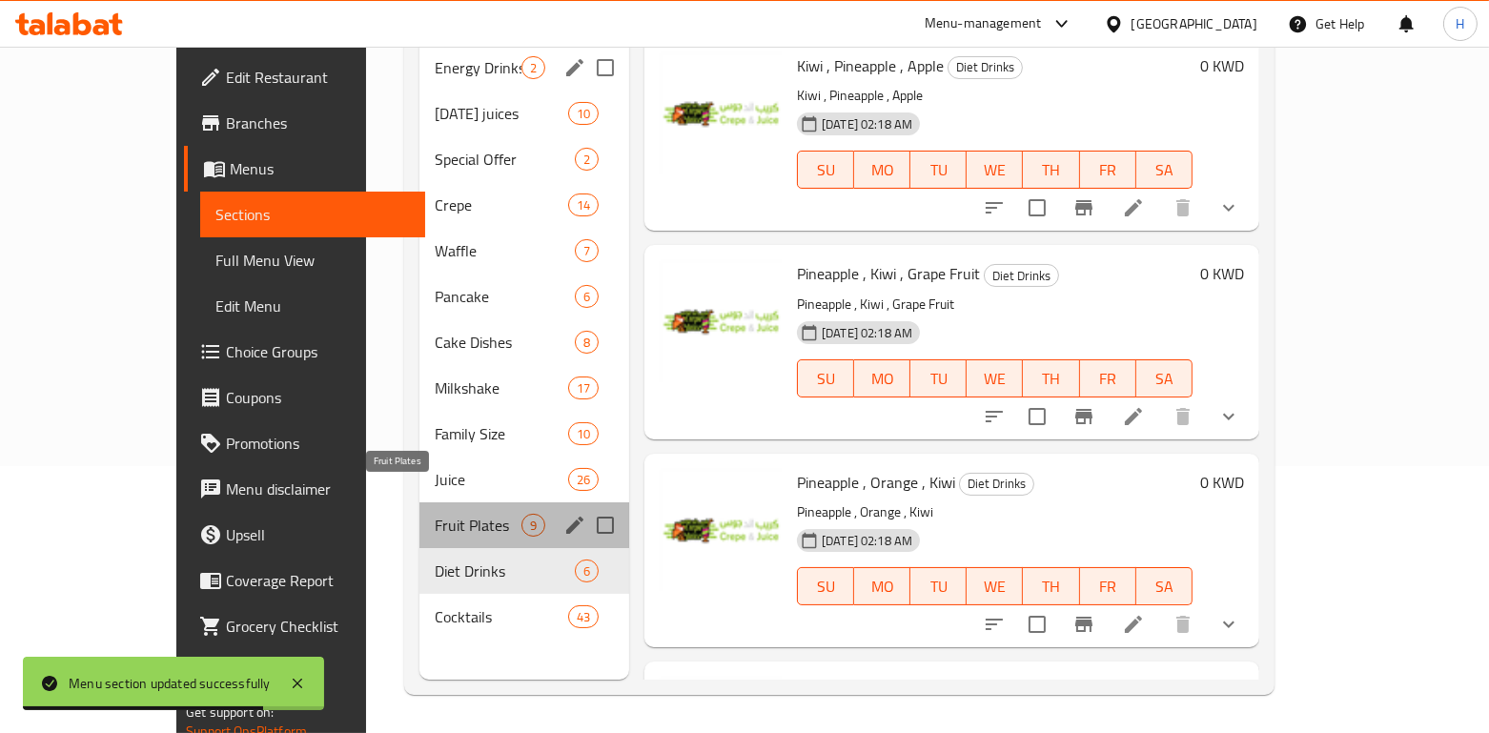
click at [435, 514] on span "Fruit Plates" at bounding box center [478, 525] width 87 height 23
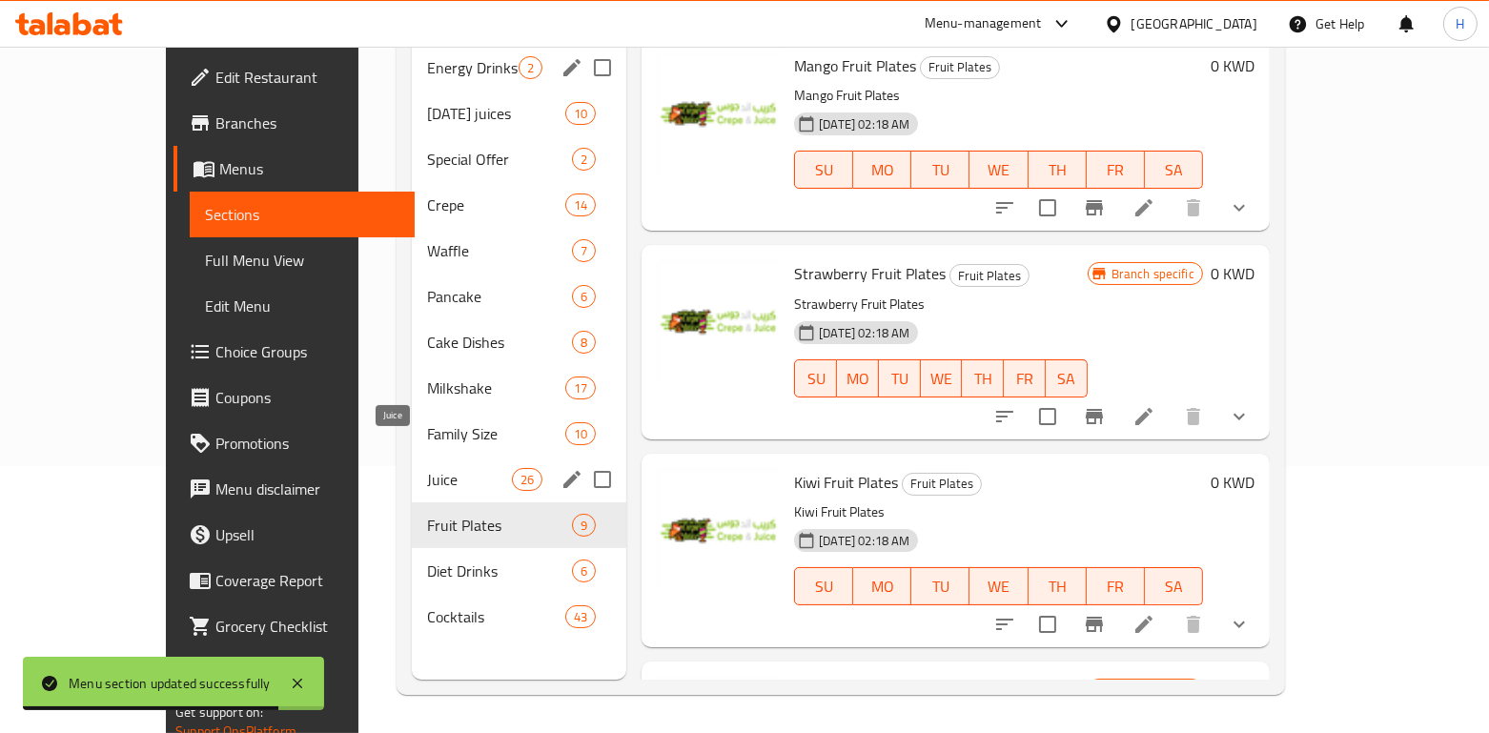
click at [427, 468] on span "Juice" at bounding box center [469, 479] width 85 height 23
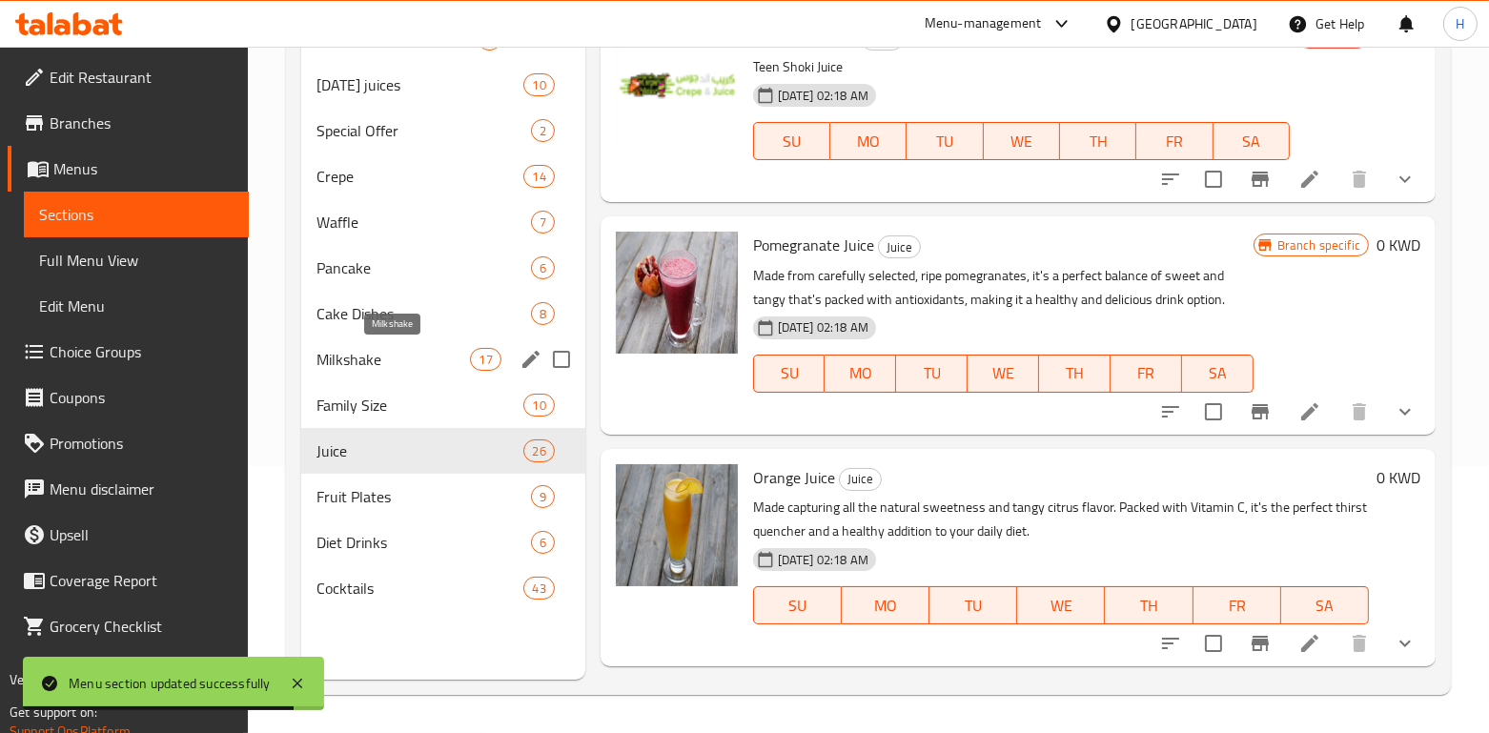
click at [380, 312] on span "Cake Dishes" at bounding box center [424, 313] width 214 height 23
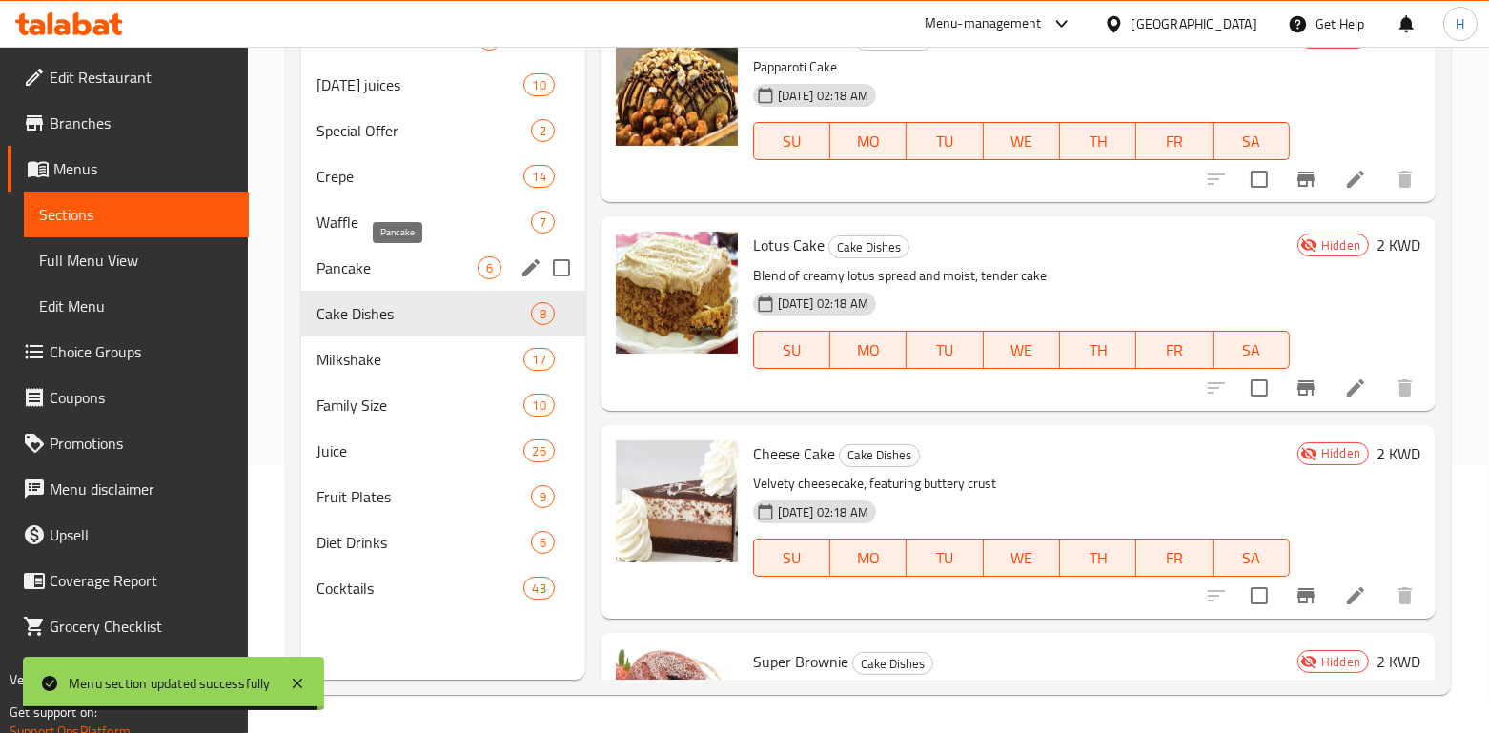
click at [393, 230] on span "Waffle" at bounding box center [424, 222] width 214 height 23
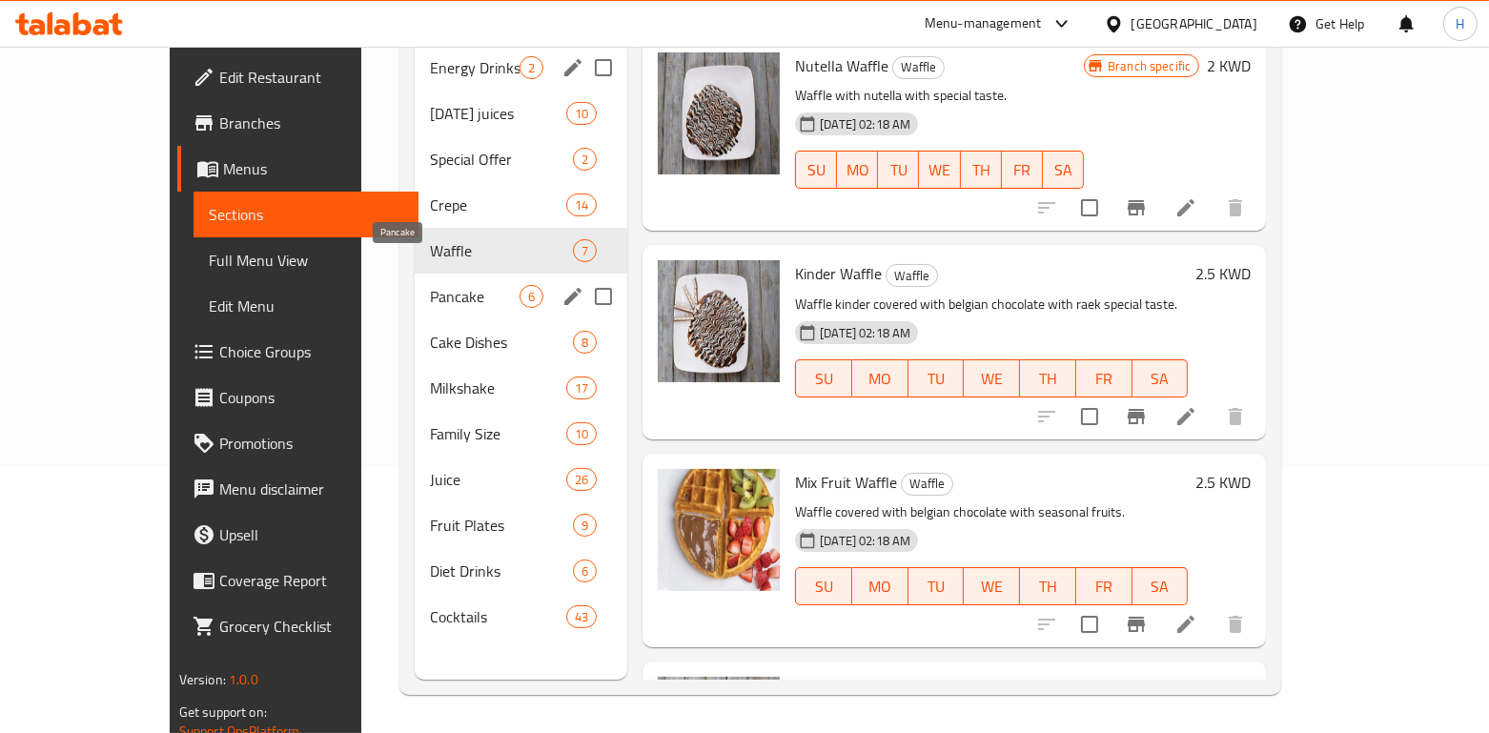
click at [430, 285] on span "Pancake" at bounding box center [475, 296] width 90 height 23
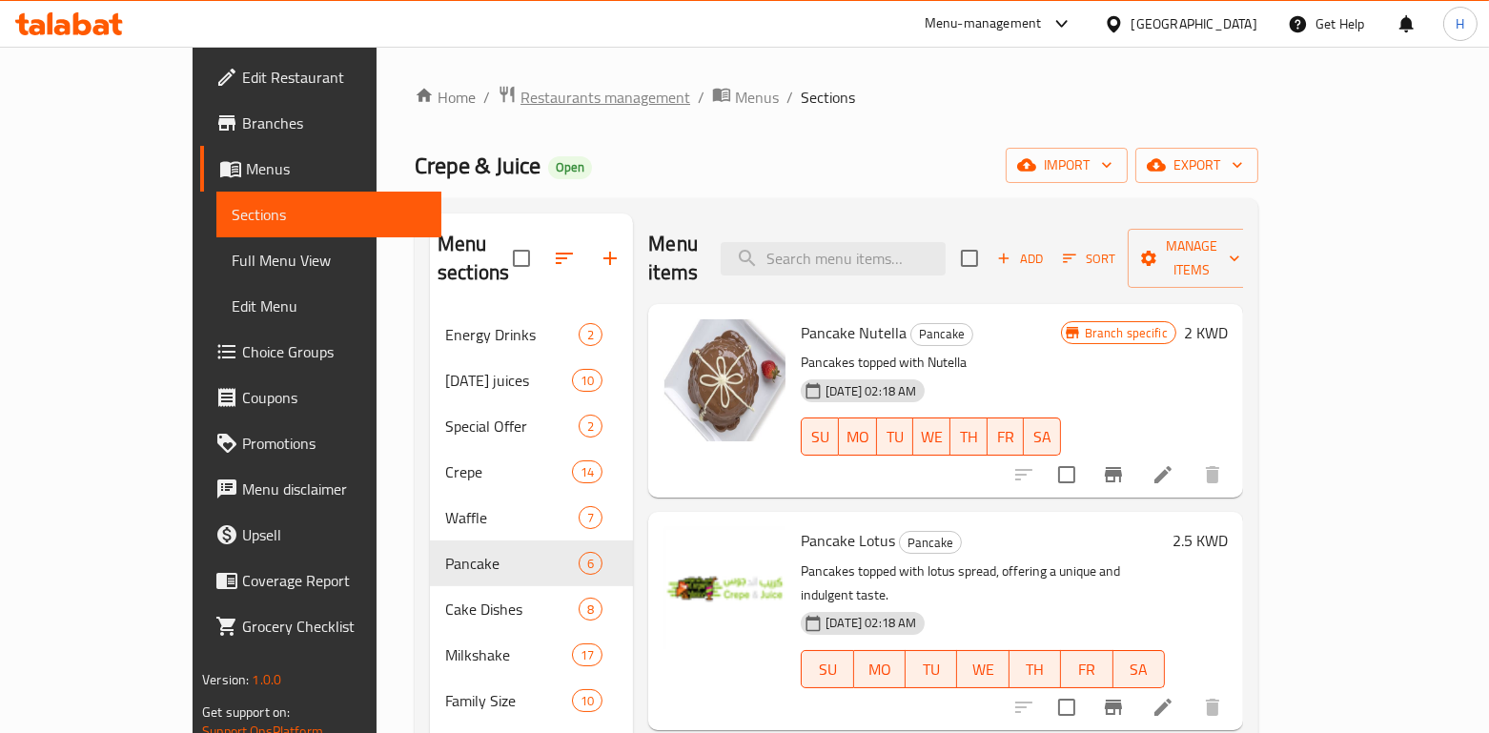
click at [521, 101] on span "Restaurants management" at bounding box center [606, 97] width 170 height 23
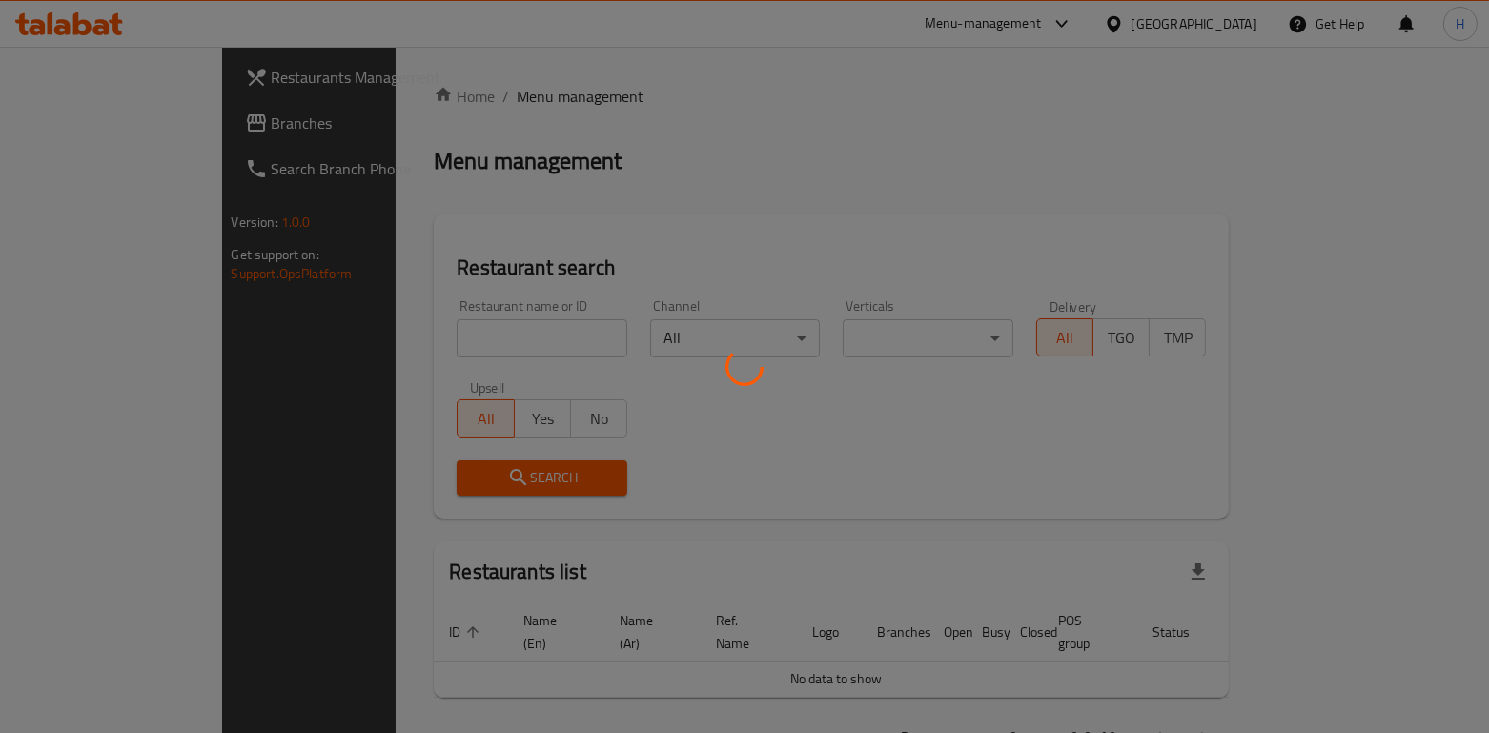
click at [399, 338] on div at bounding box center [744, 366] width 1489 height 733
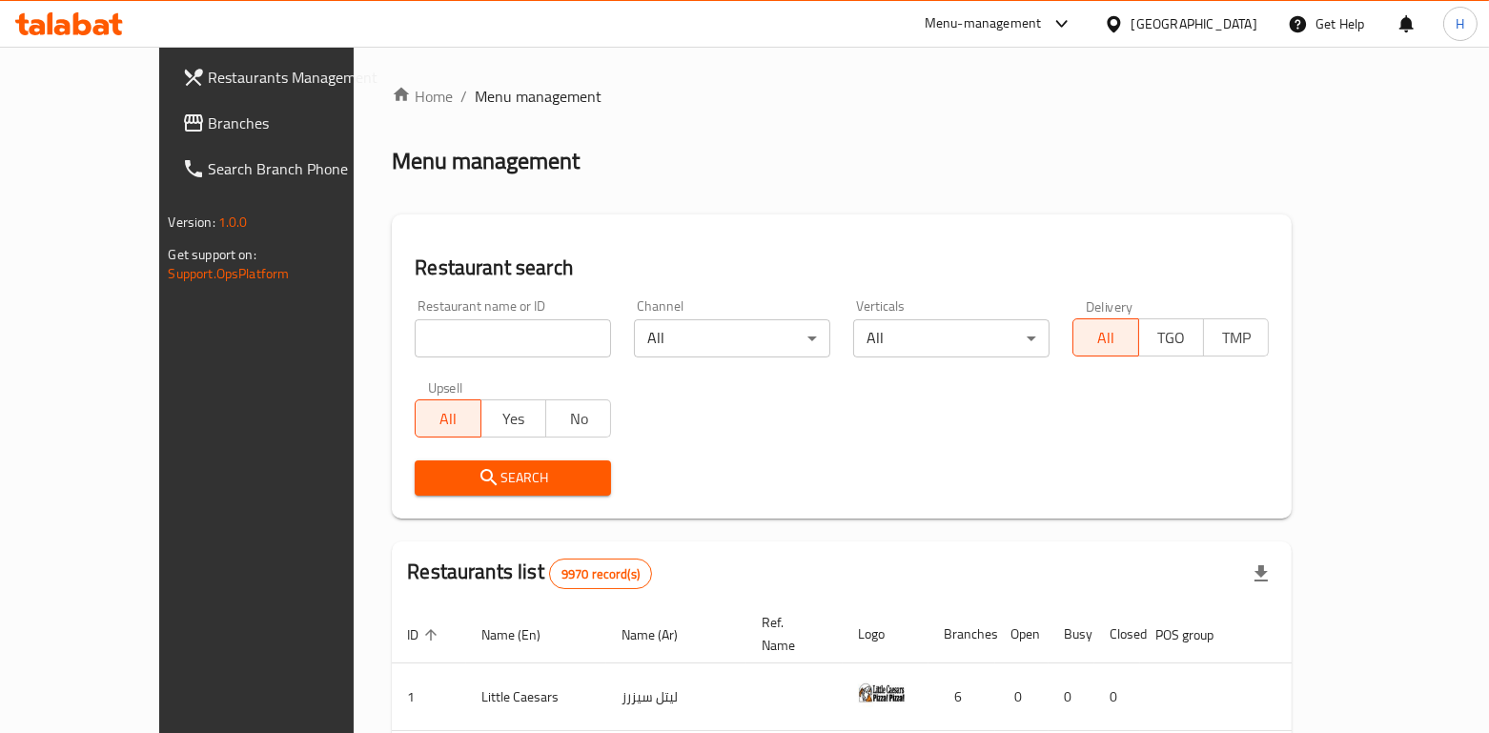
click at [415, 338] on input "search" at bounding box center [513, 338] width 196 height 38
click at [415, 336] on input "search" at bounding box center [513, 338] width 196 height 38
type input "shalamona"
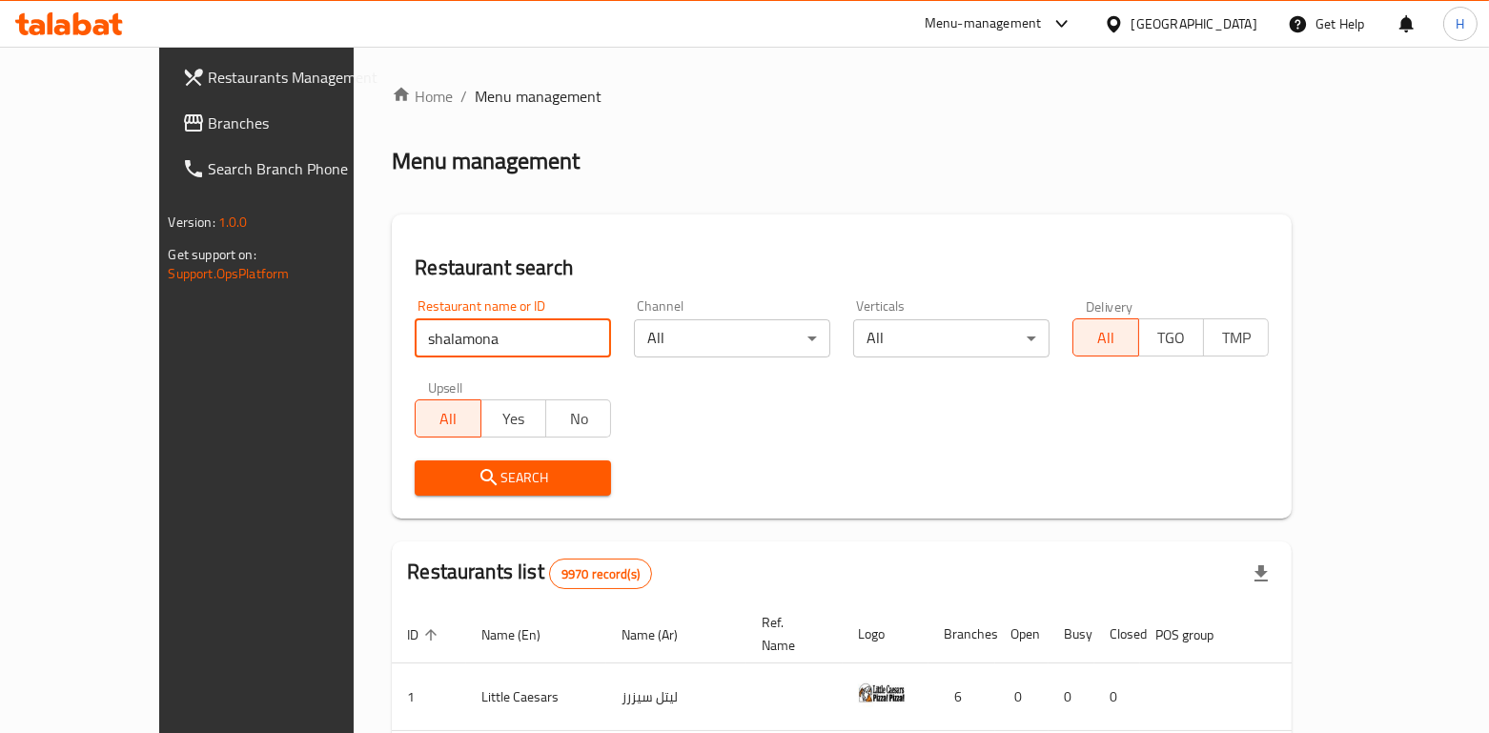
click button "Search" at bounding box center [513, 478] width 196 height 35
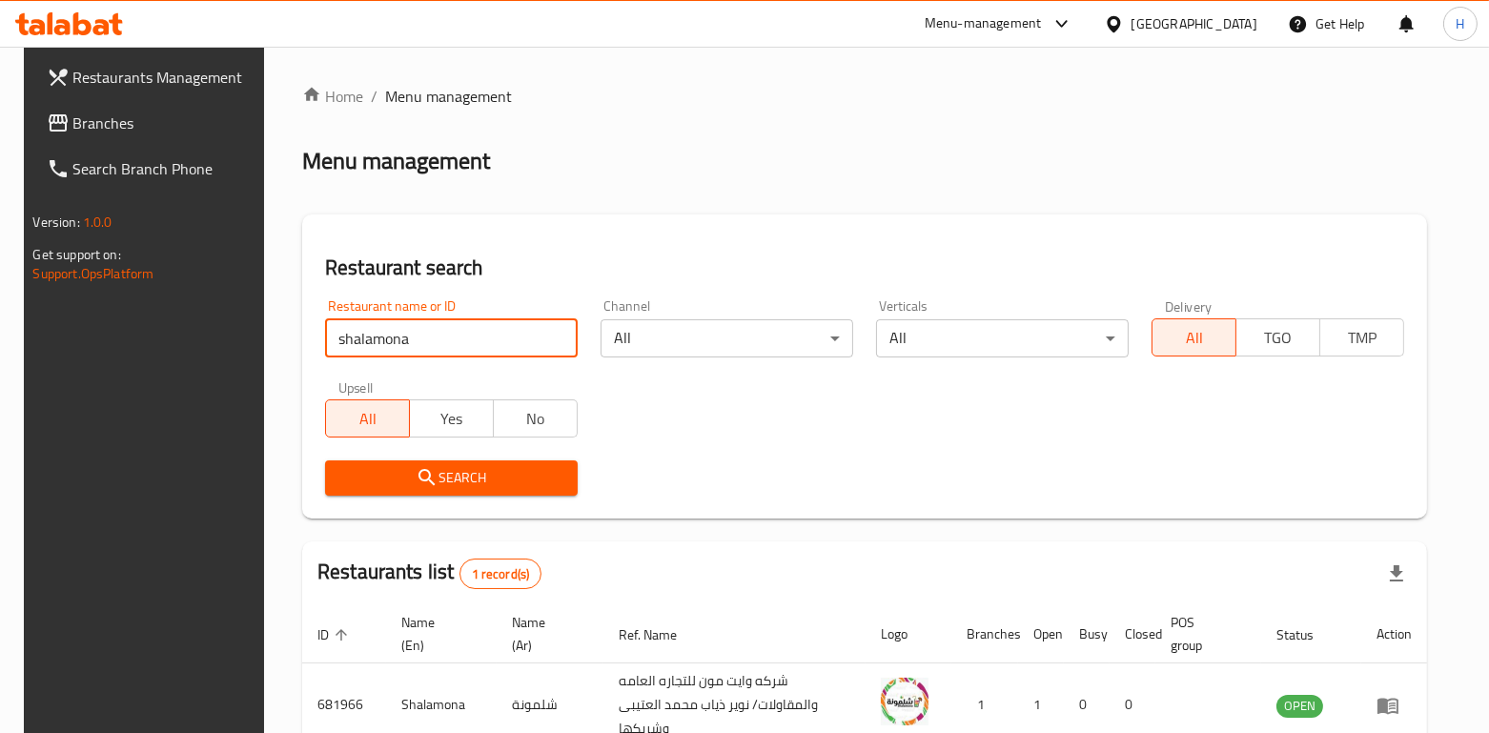
click at [920, 358] on div "Verticals All ​" at bounding box center [1003, 328] width 276 height 81
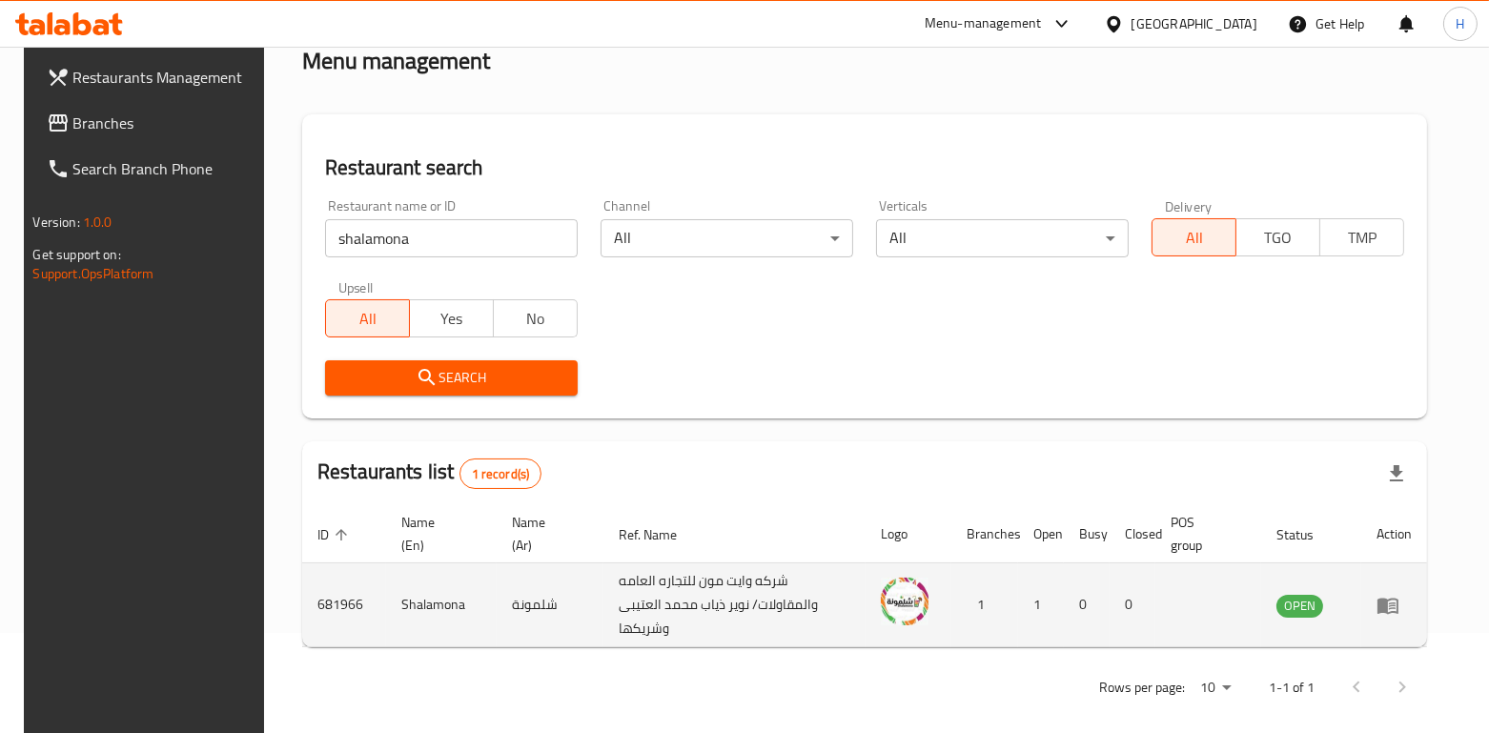
scroll to position [101, 0]
click at [1399, 597] on icon "enhanced table" at bounding box center [1388, 605] width 21 height 16
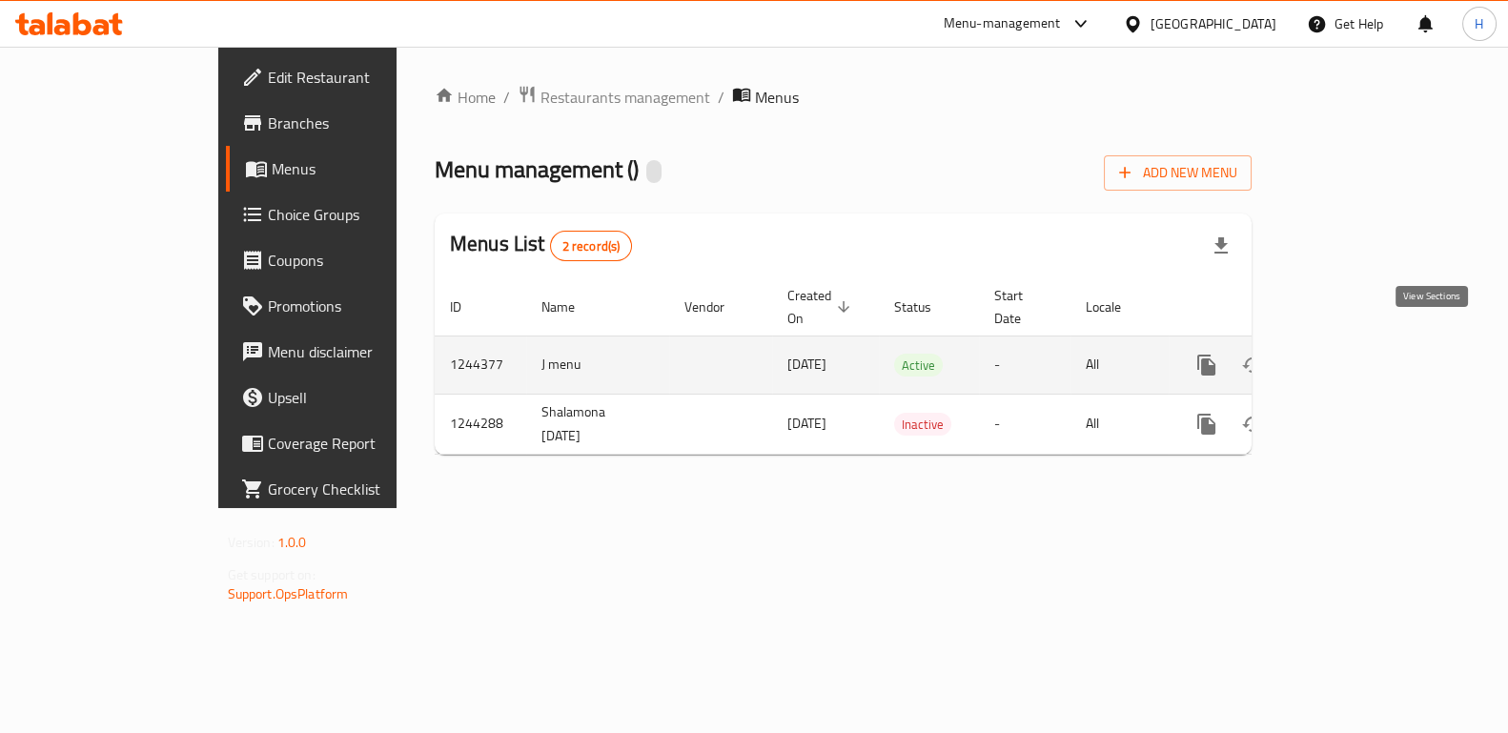
click at [1356, 354] on icon "enhanced table" at bounding box center [1344, 365] width 23 height 23
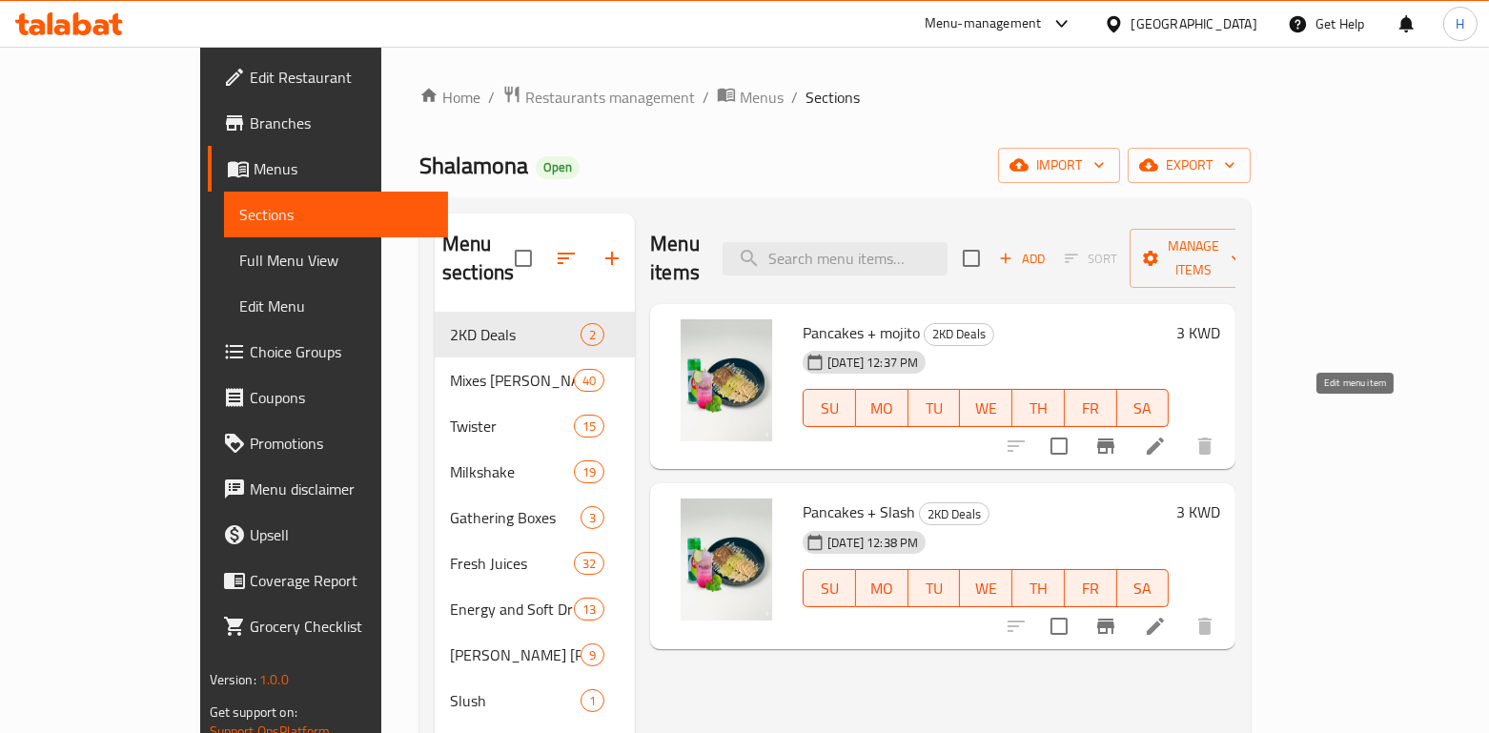
click at [1164, 438] on icon at bounding box center [1155, 446] width 17 height 17
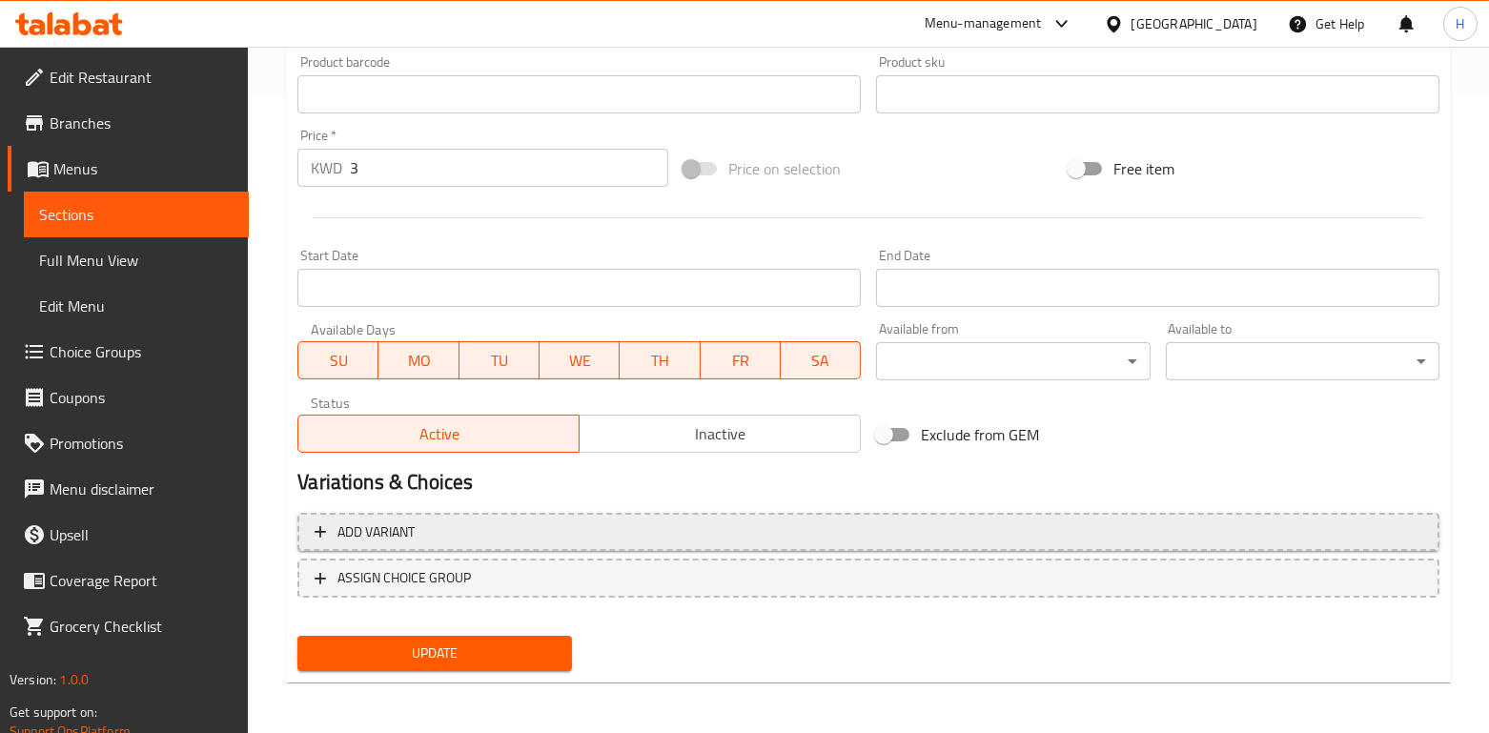
scroll to position [641, 0]
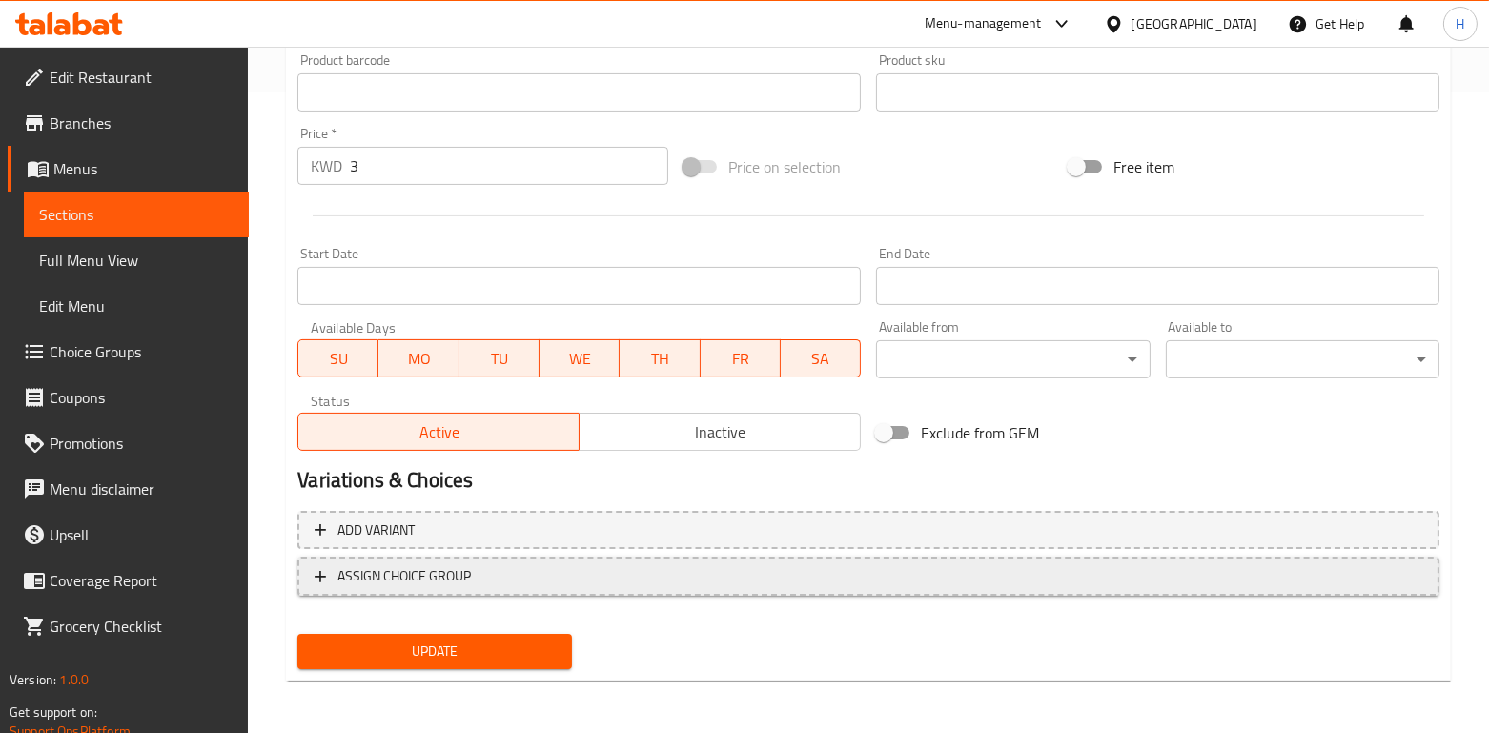
click at [432, 576] on span "ASSIGN CHOICE GROUP" at bounding box center [404, 576] width 133 height 24
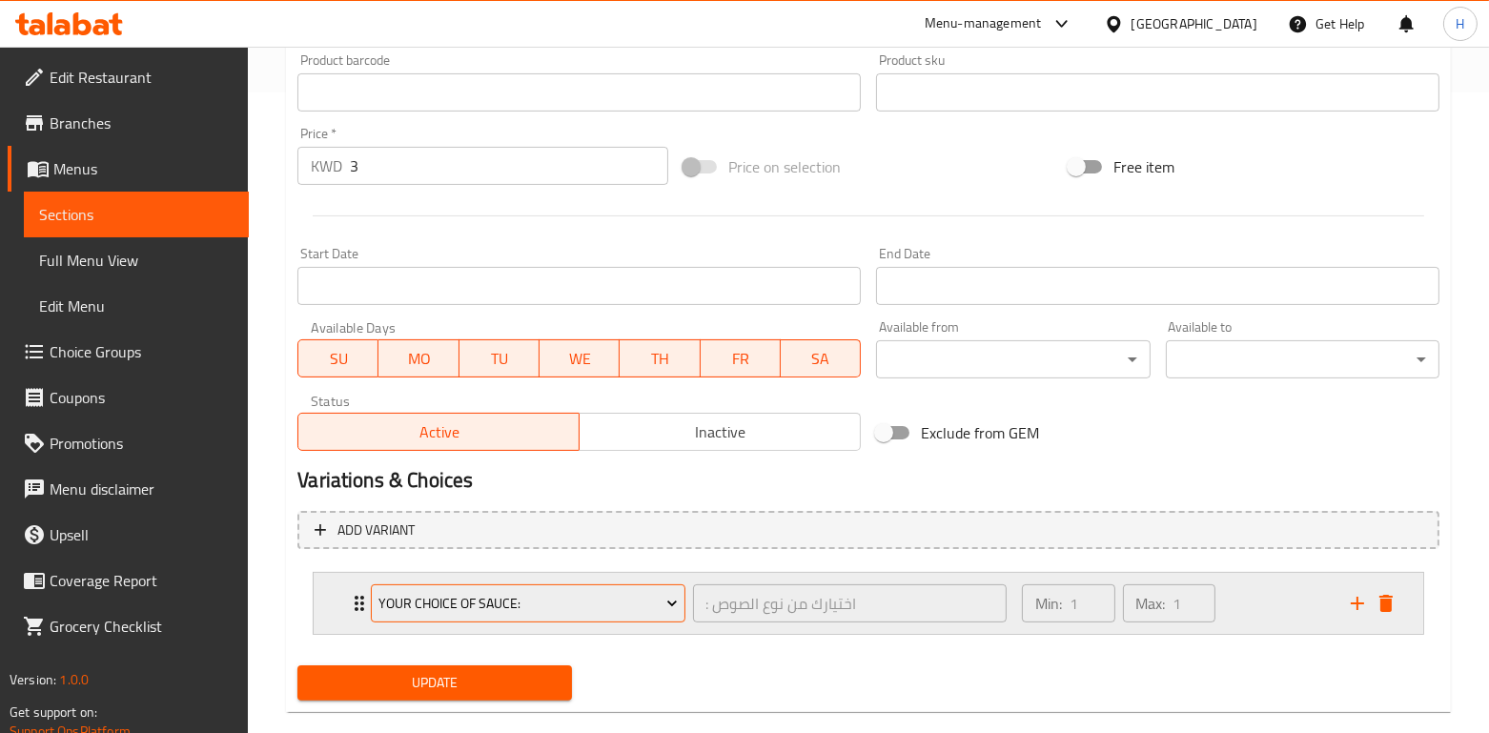
click at [586, 595] on span "Your choice of sauce:" at bounding box center [528, 604] width 299 height 24
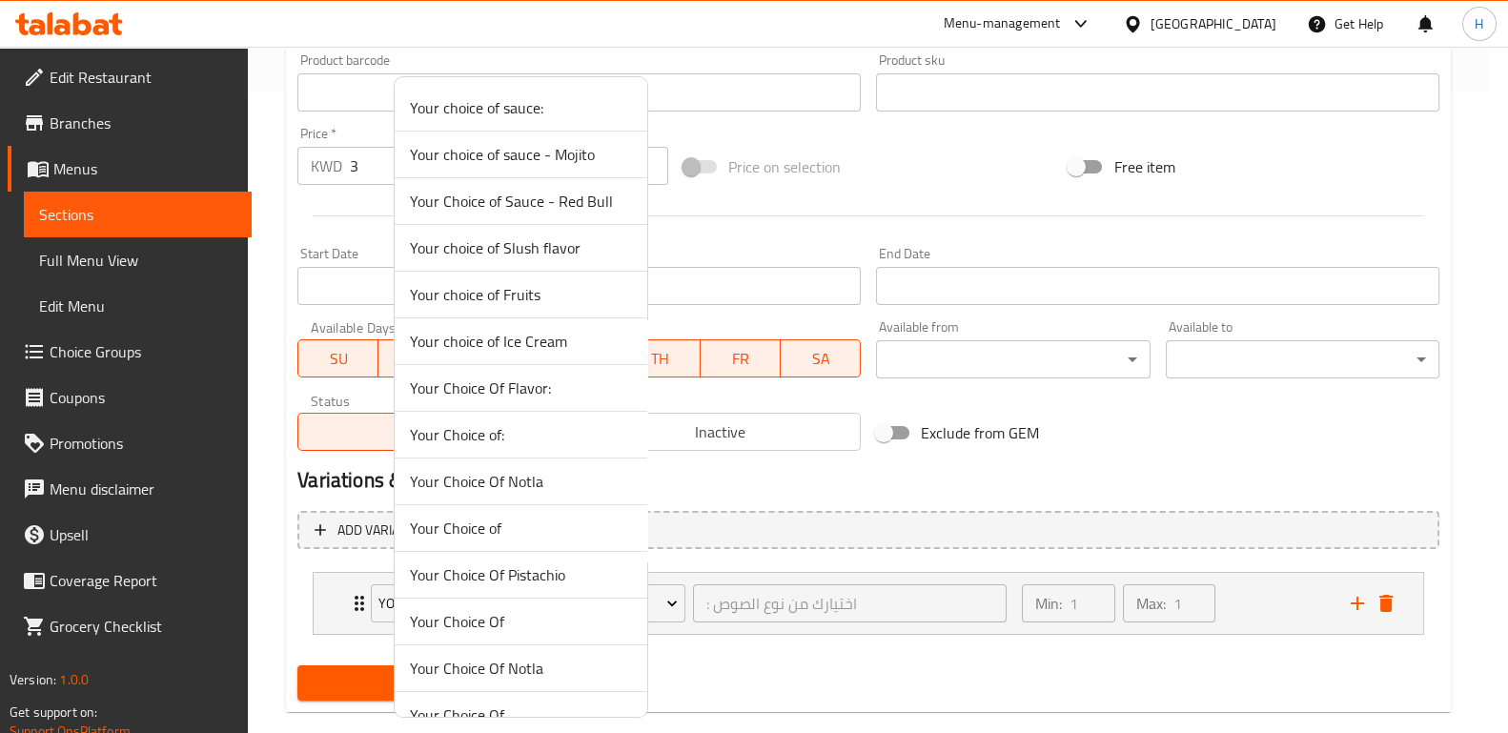
click at [604, 151] on span "Your choice of sauce - Mojito" at bounding box center [521, 154] width 222 height 23
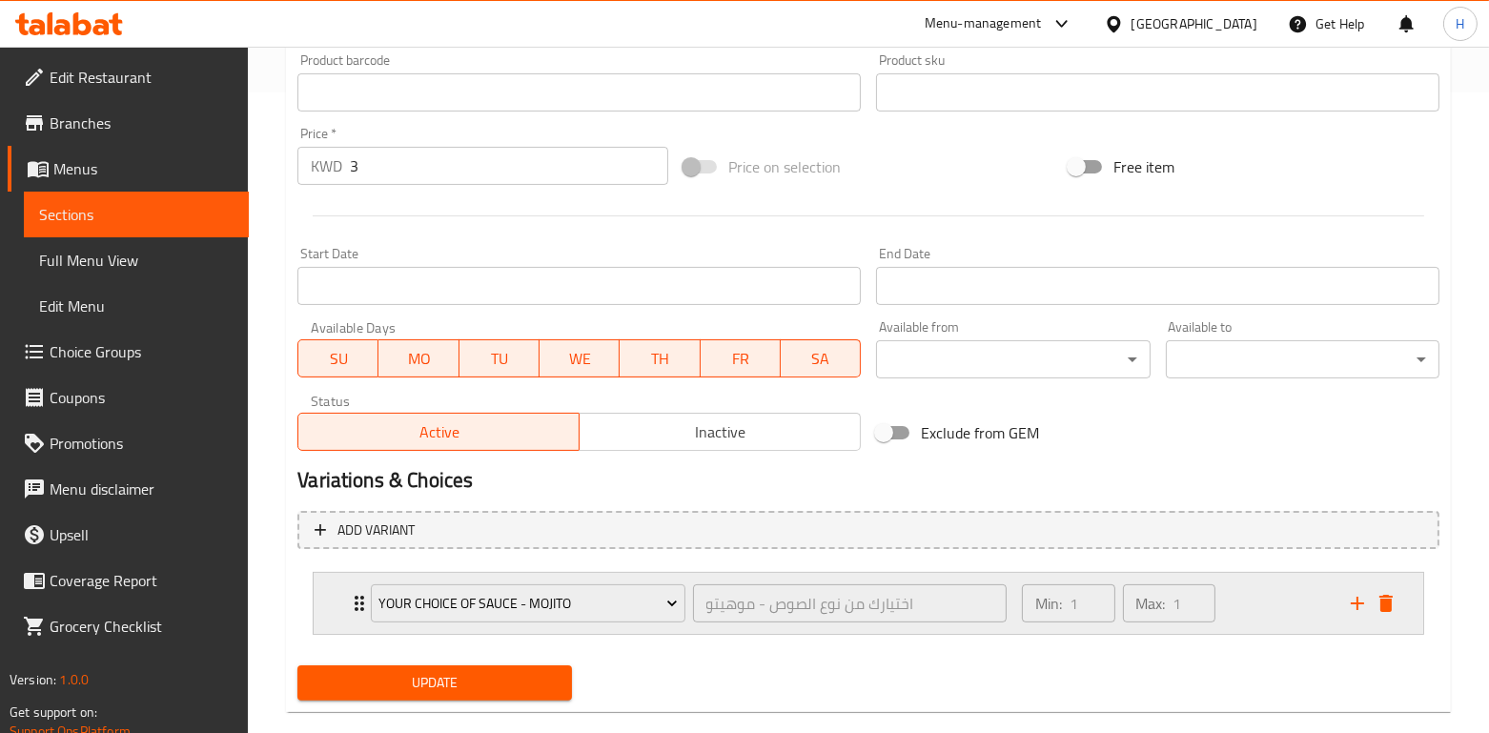
click at [1241, 603] on div "Min: 1 ​ Max: 1 ​" at bounding box center [1175, 603] width 329 height 61
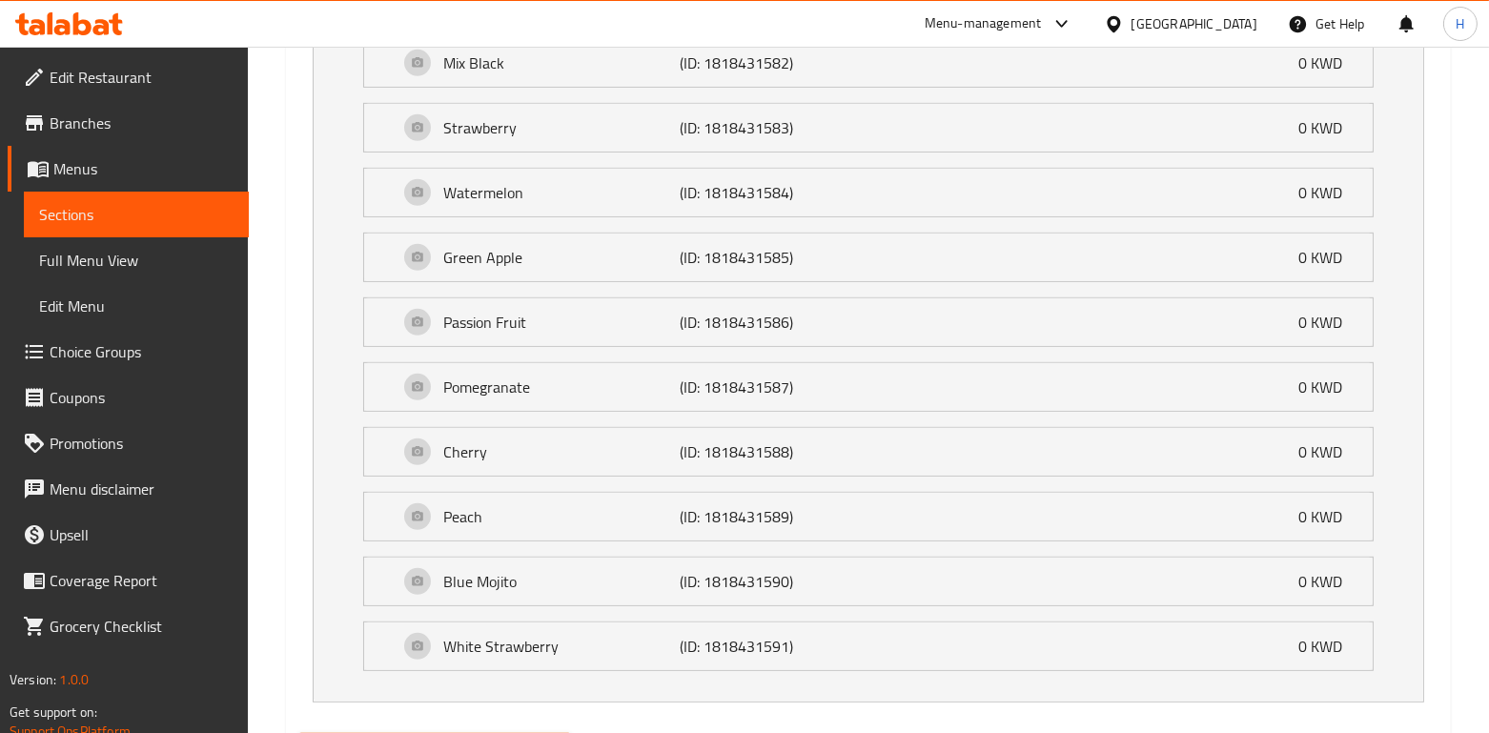
scroll to position [1549, 0]
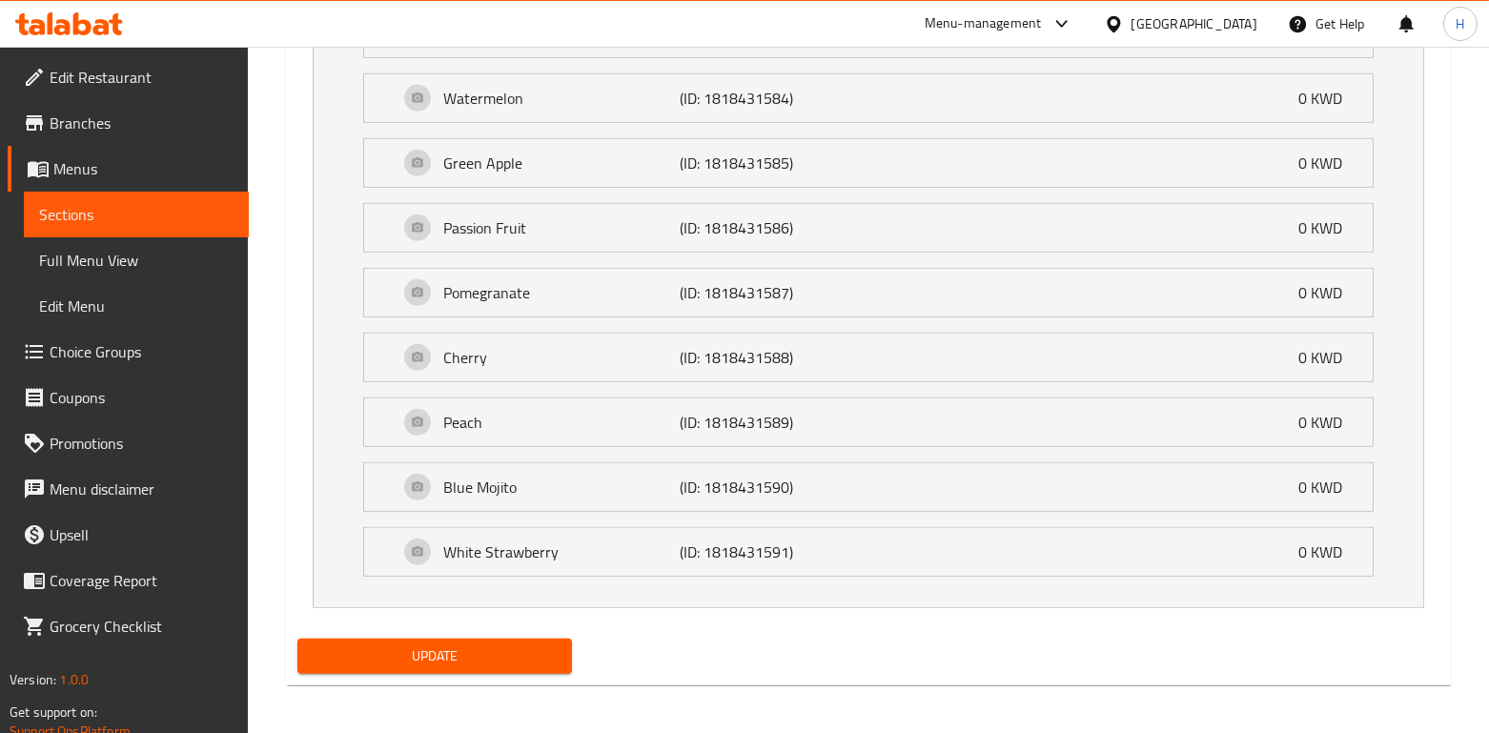
click at [447, 656] on span "Update" at bounding box center [434, 657] width 243 height 24
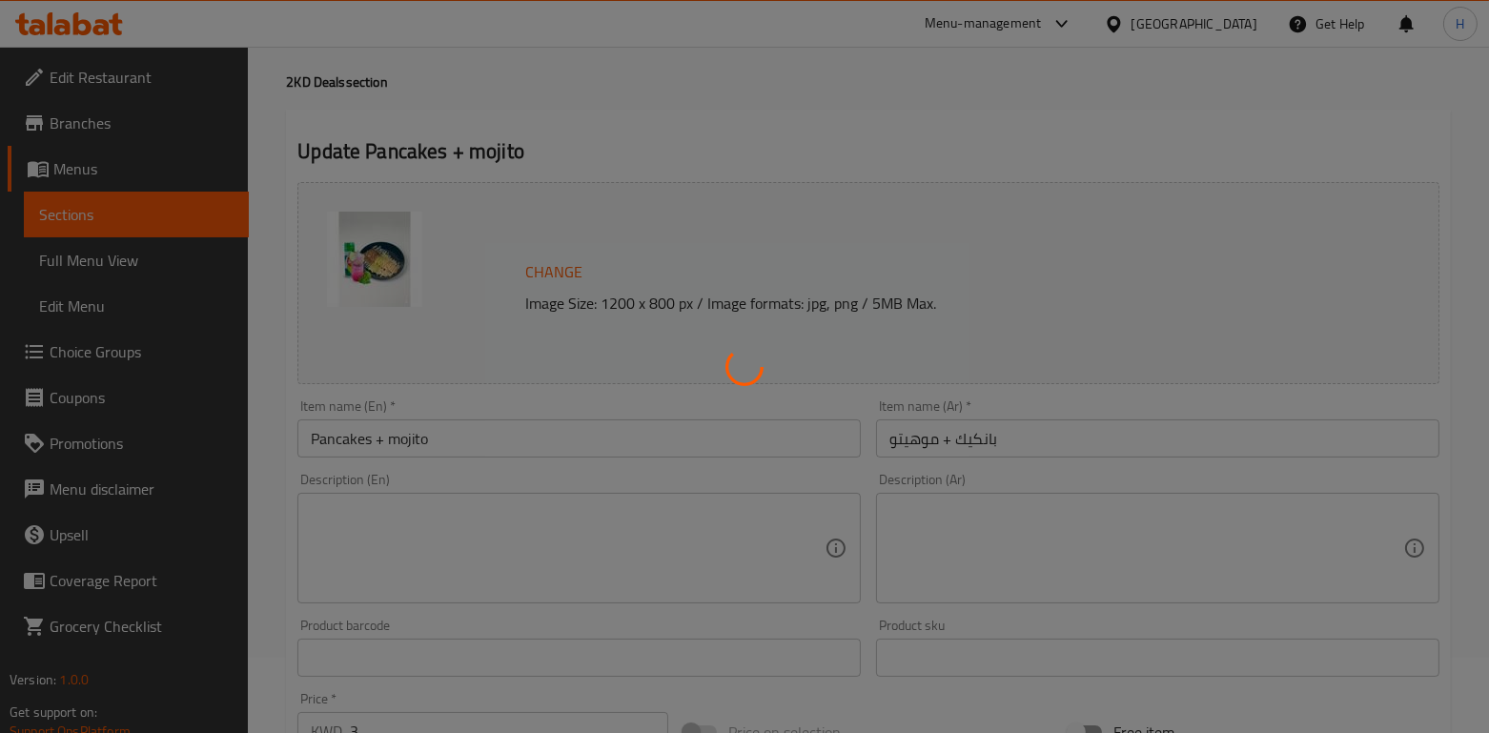
scroll to position [0, 0]
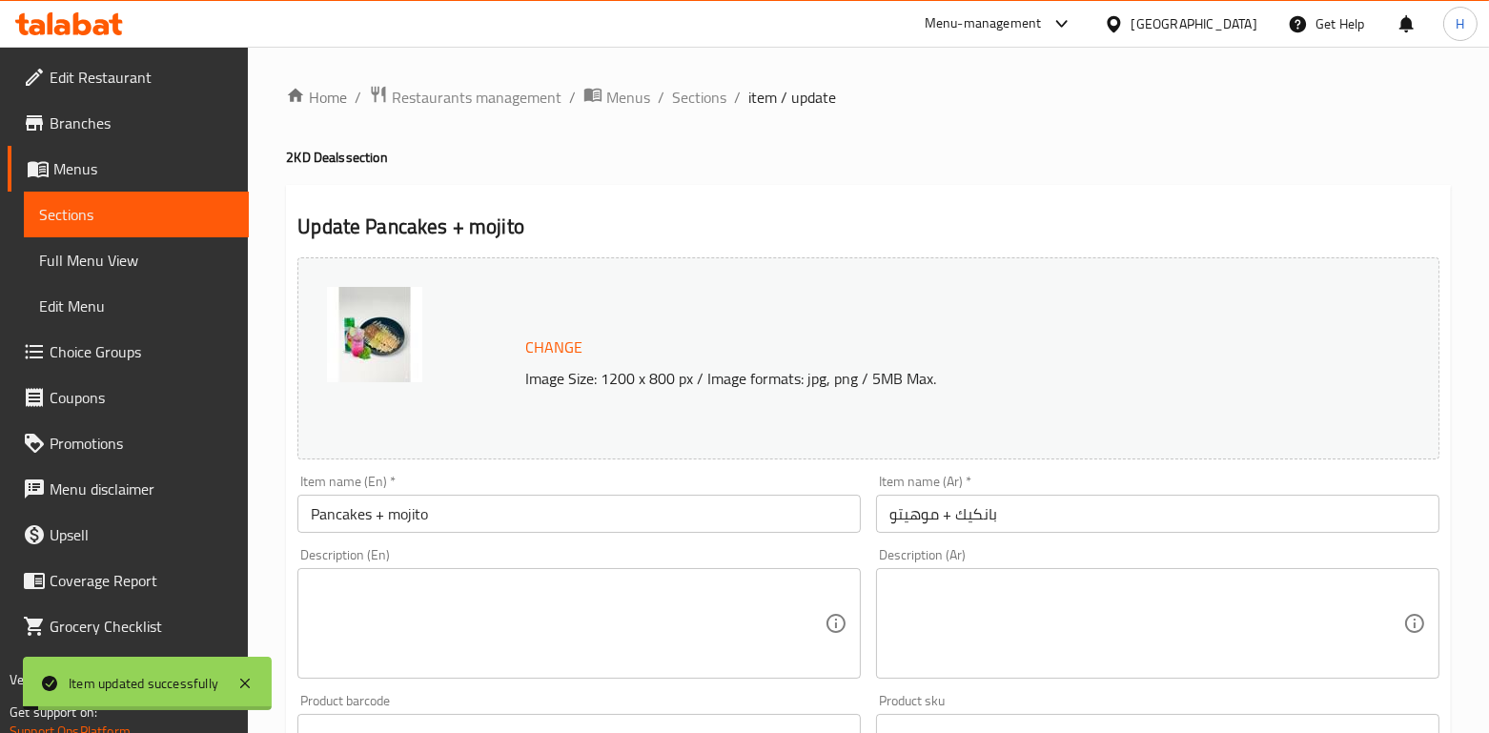
click at [725, 90] on ol "Home / Restaurants management / Menus / Sections / item / update" at bounding box center [868, 97] width 1165 height 25
click at [714, 106] on span "Sections" at bounding box center [699, 97] width 54 height 23
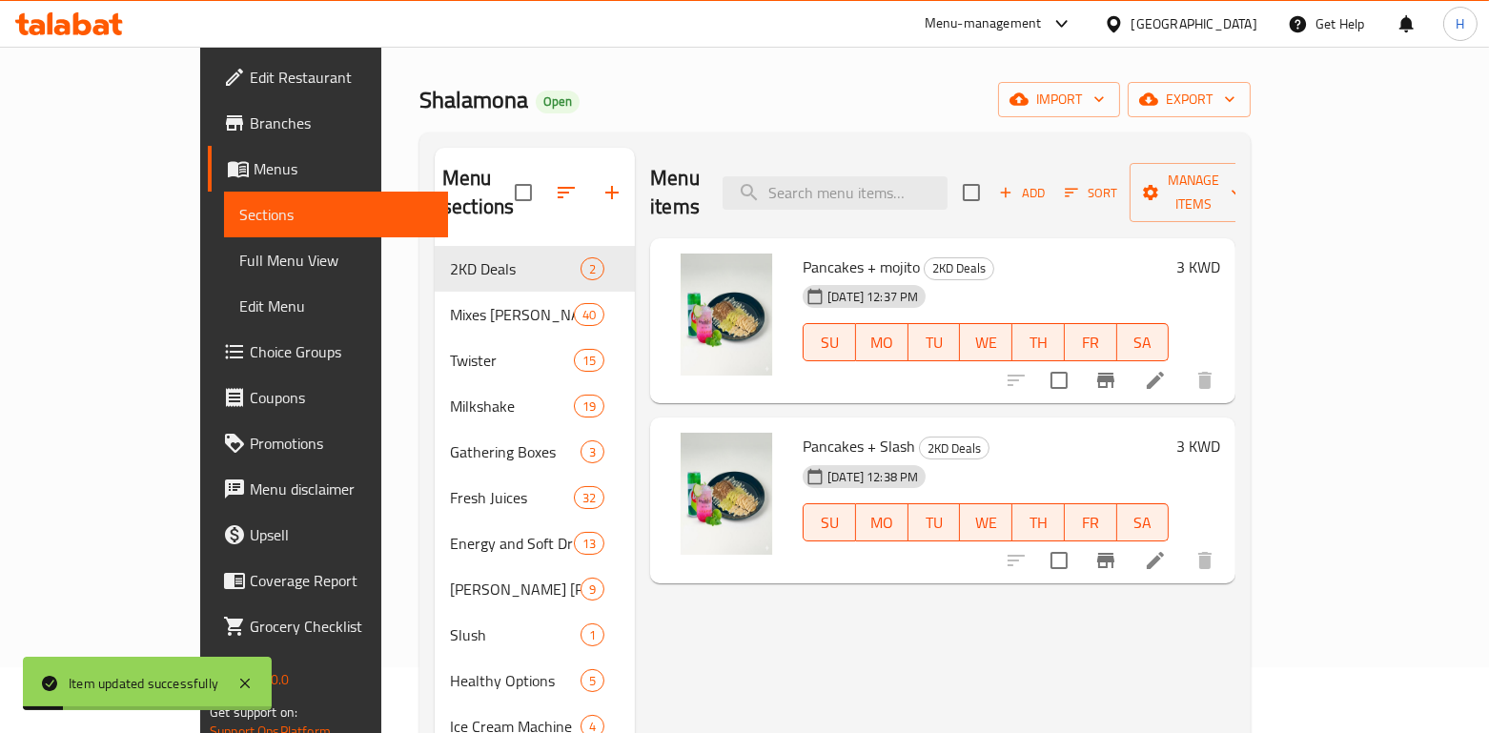
scroll to position [267, 0]
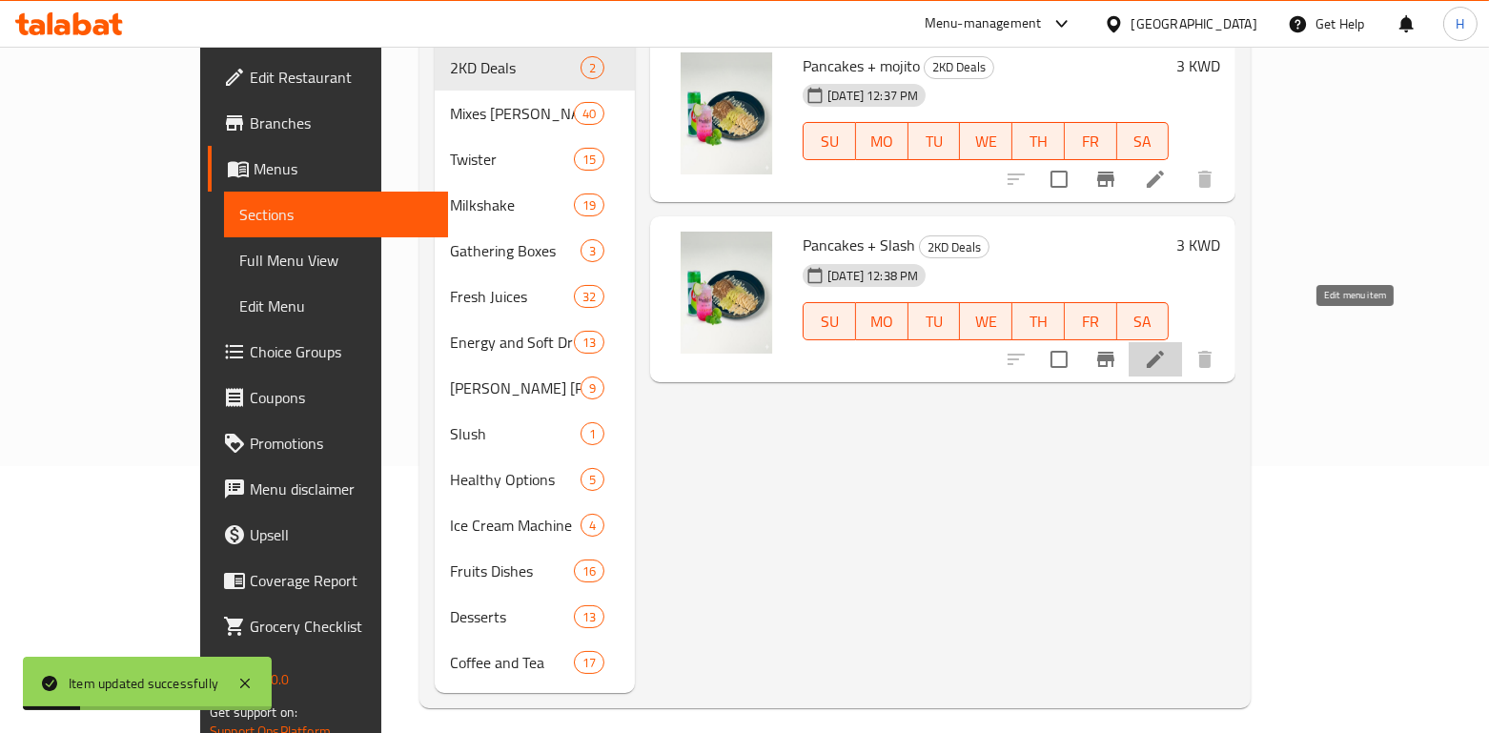
click at [1167, 348] on icon at bounding box center [1155, 359] width 23 height 23
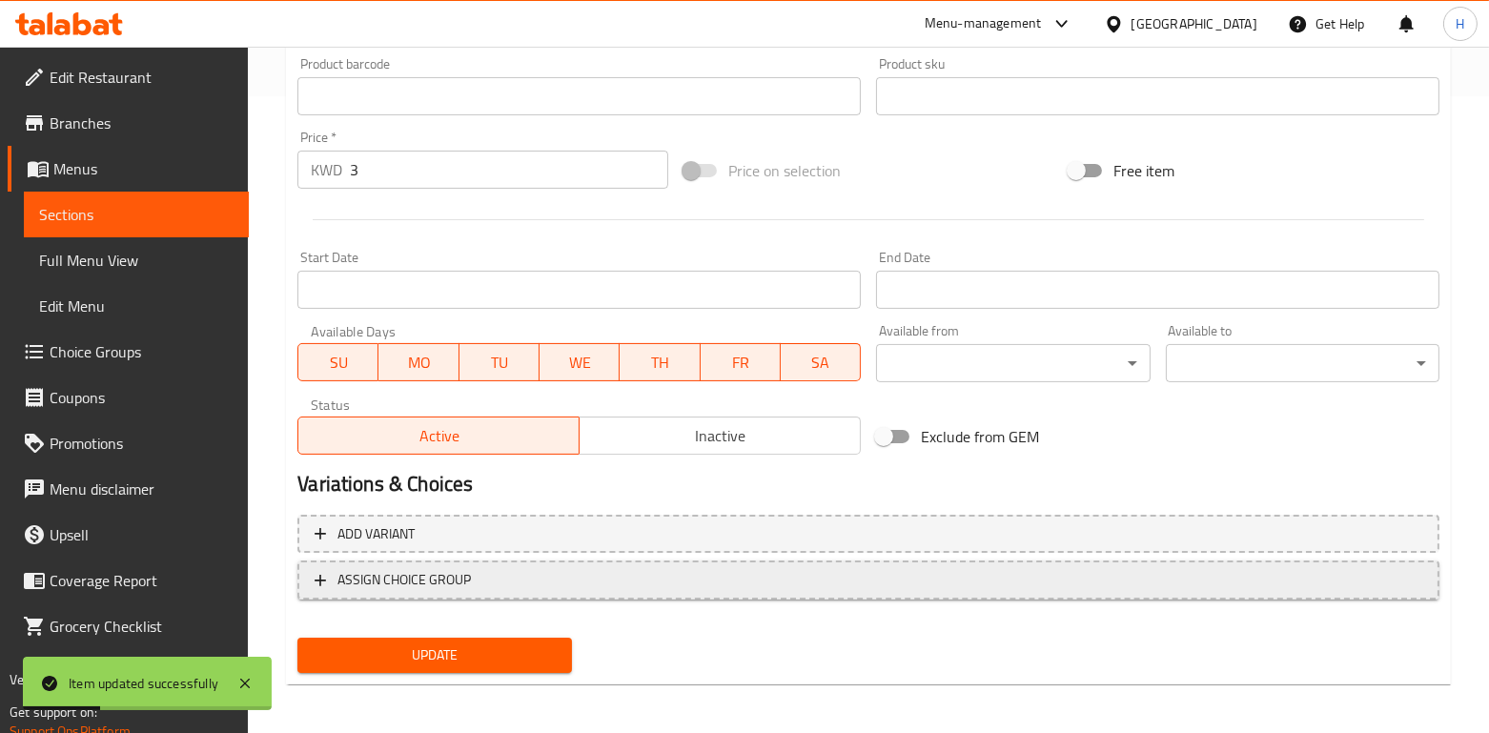
scroll to position [641, 0]
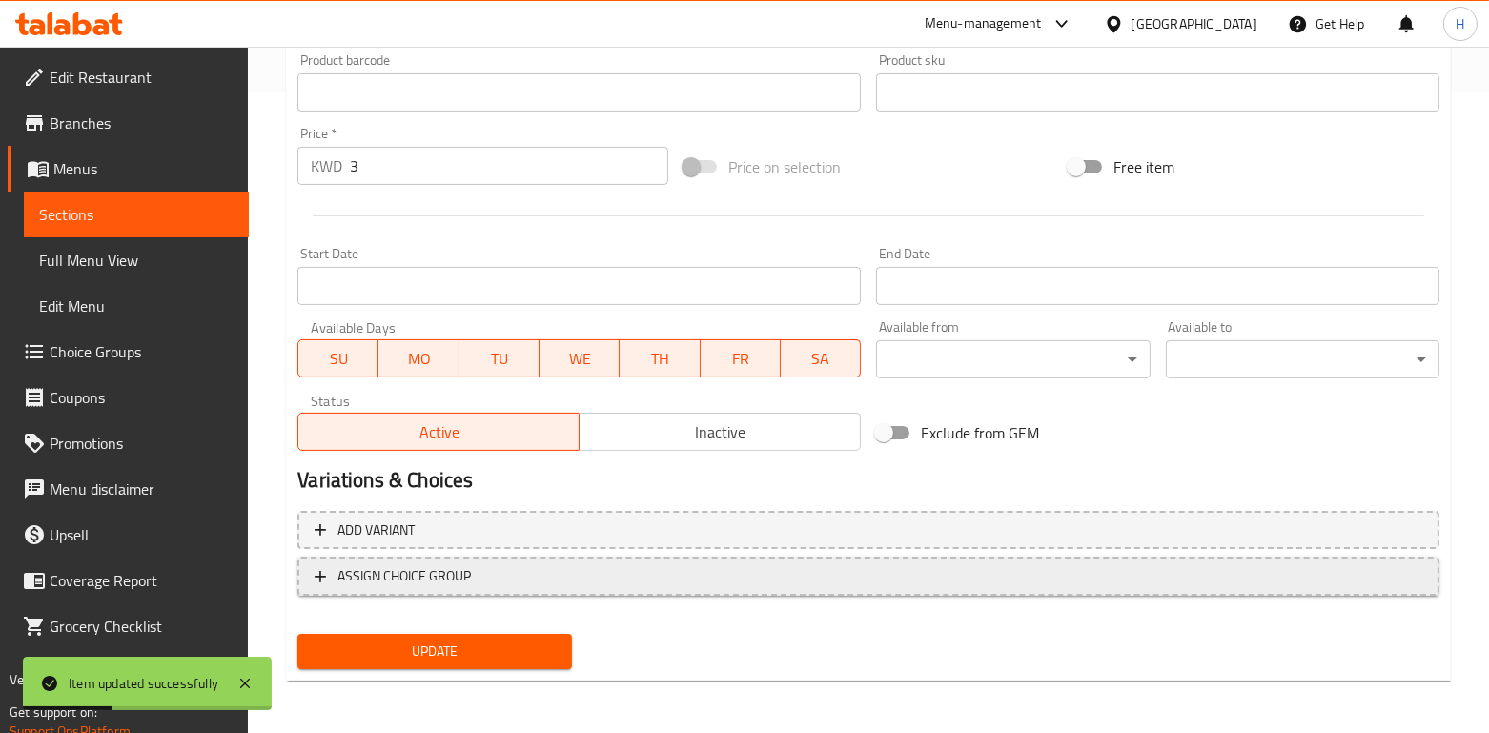
click at [457, 575] on span "ASSIGN CHOICE GROUP" at bounding box center [404, 576] width 133 height 24
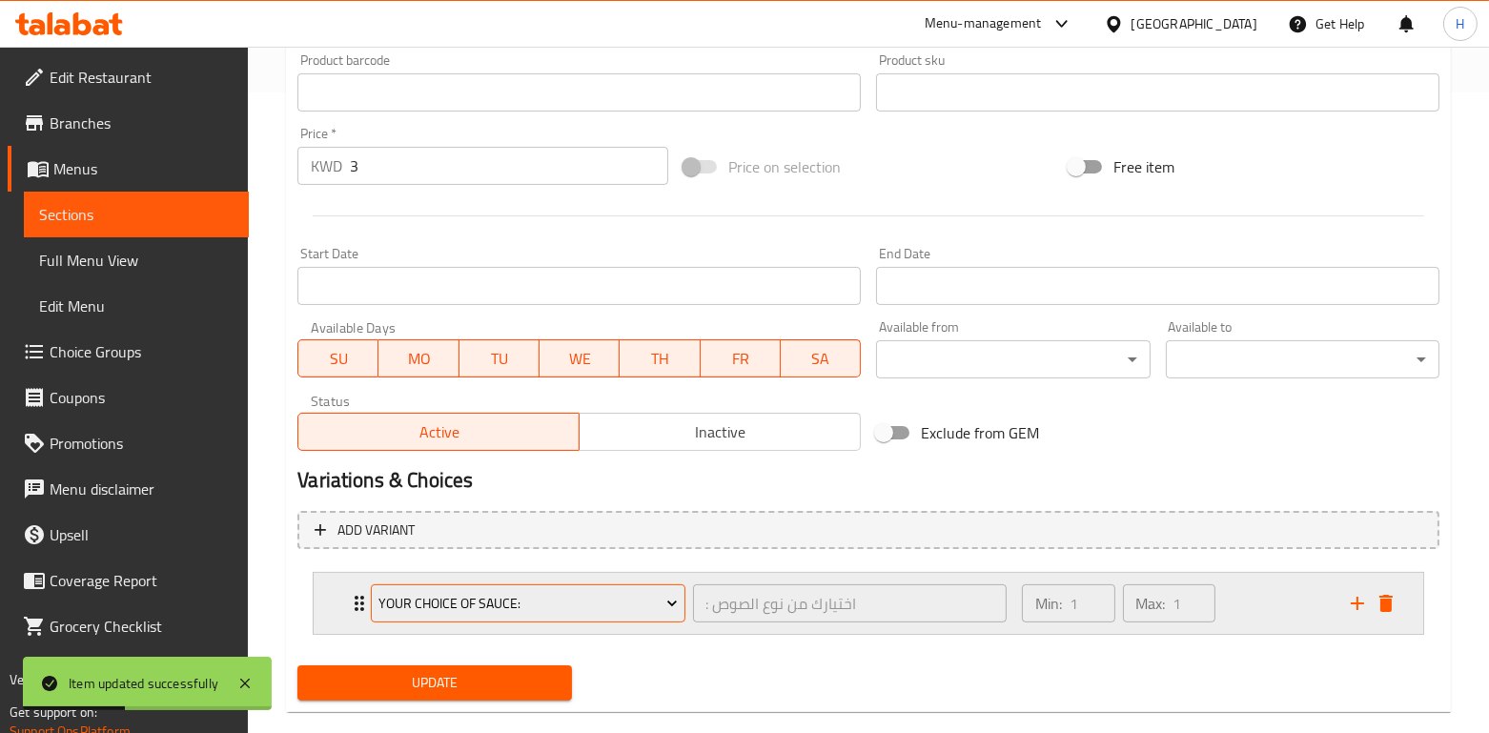
click at [461, 597] on span "Your choice of sauce:" at bounding box center [528, 604] width 299 height 24
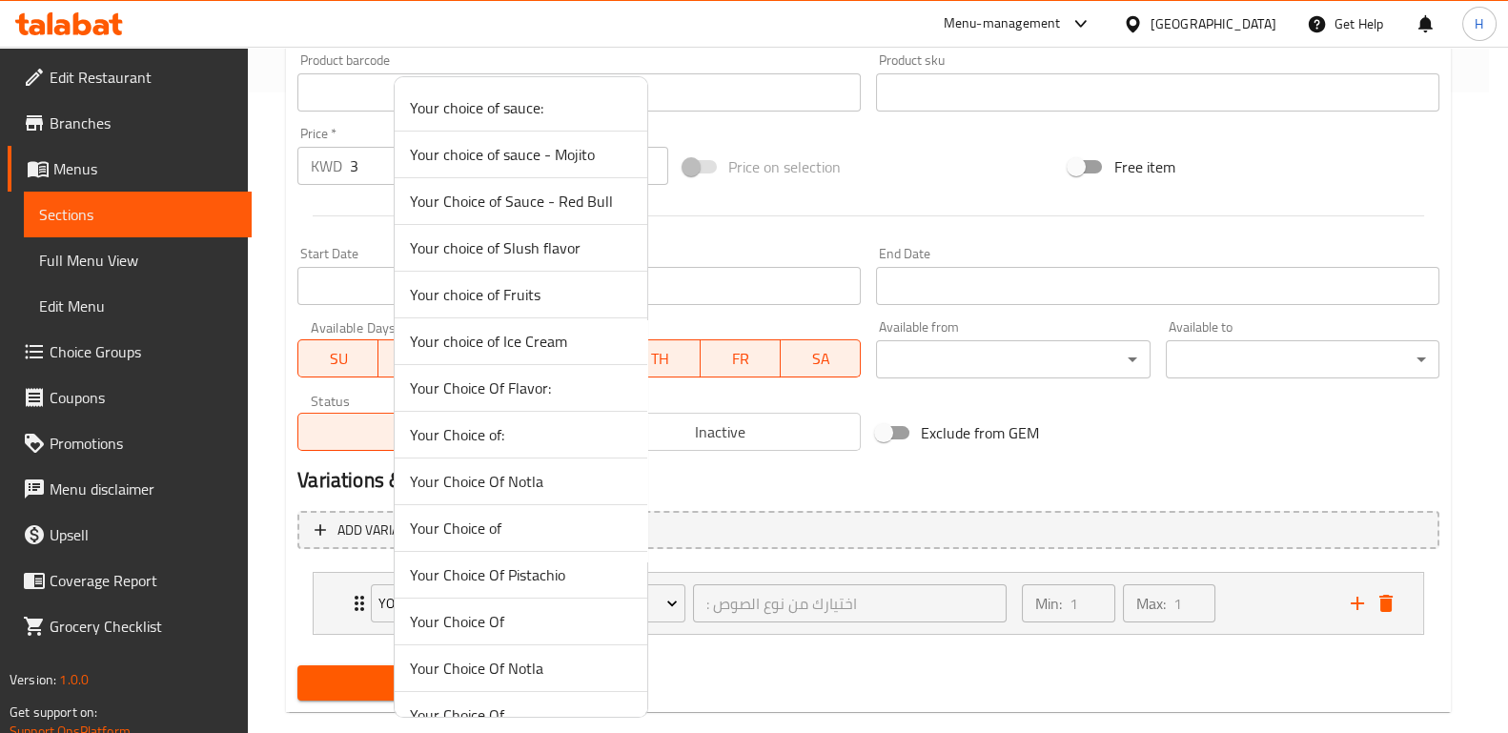
click at [540, 240] on span "Your choice of Slush flavor" at bounding box center [521, 247] width 222 height 23
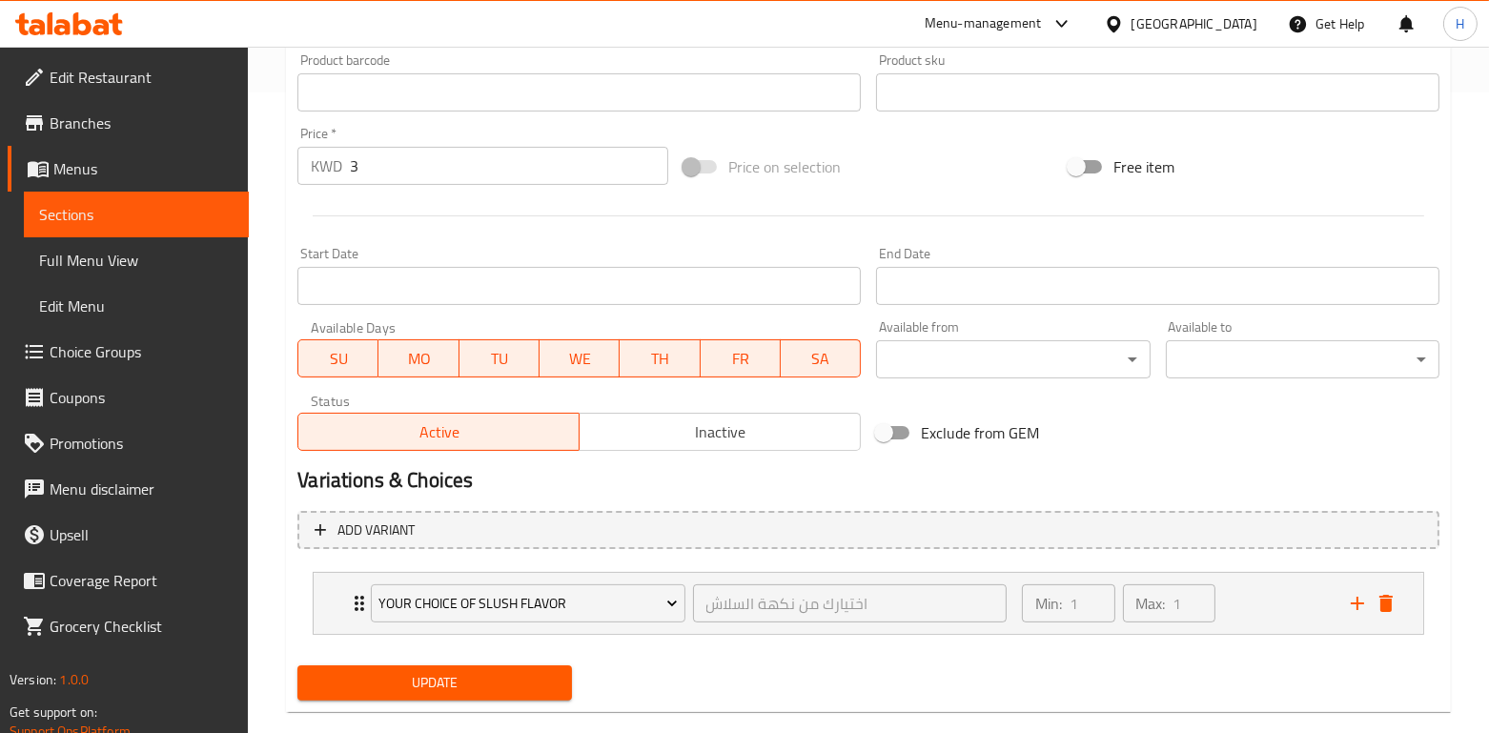
click at [496, 686] on span "Update" at bounding box center [434, 683] width 243 height 24
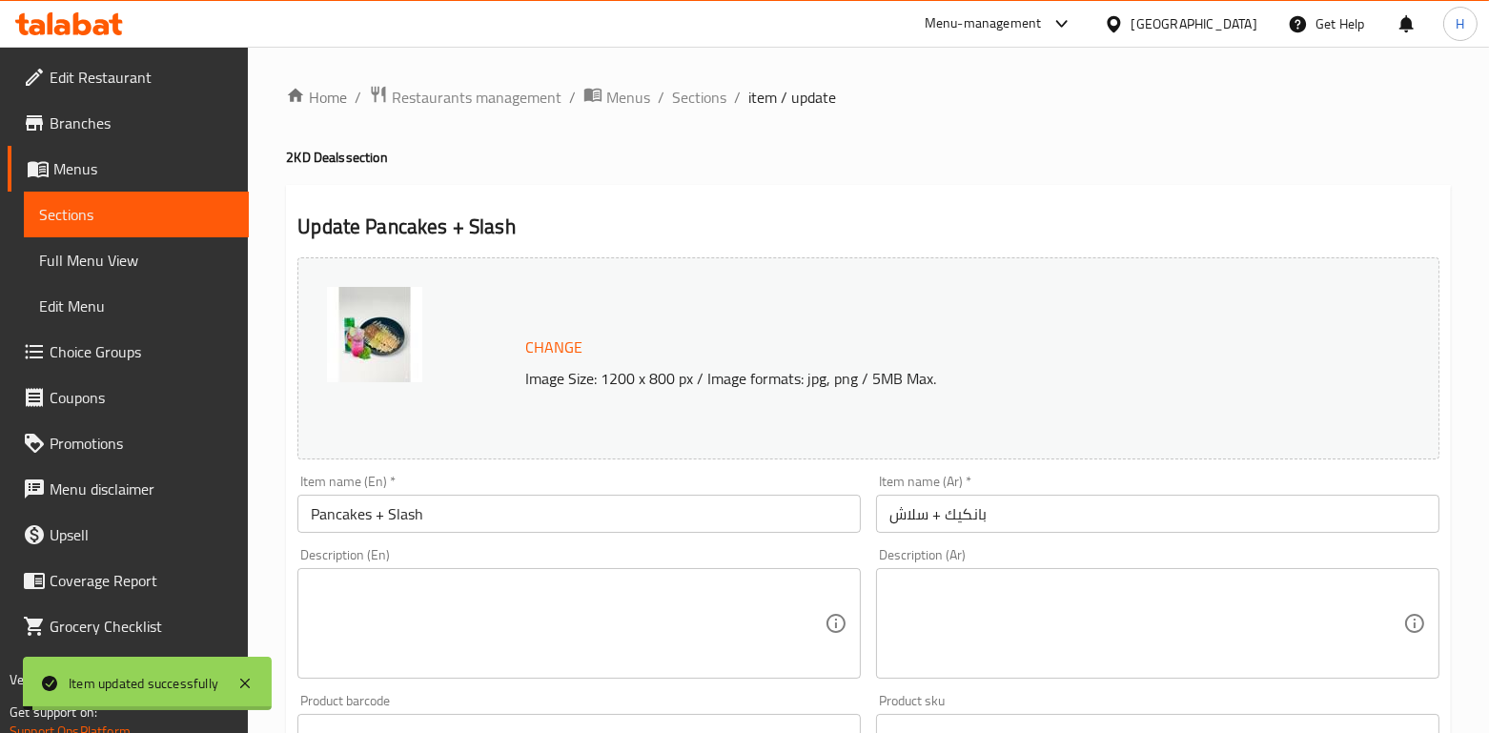
scroll to position [0, 0]
click at [696, 101] on span "Sections" at bounding box center [699, 97] width 54 height 23
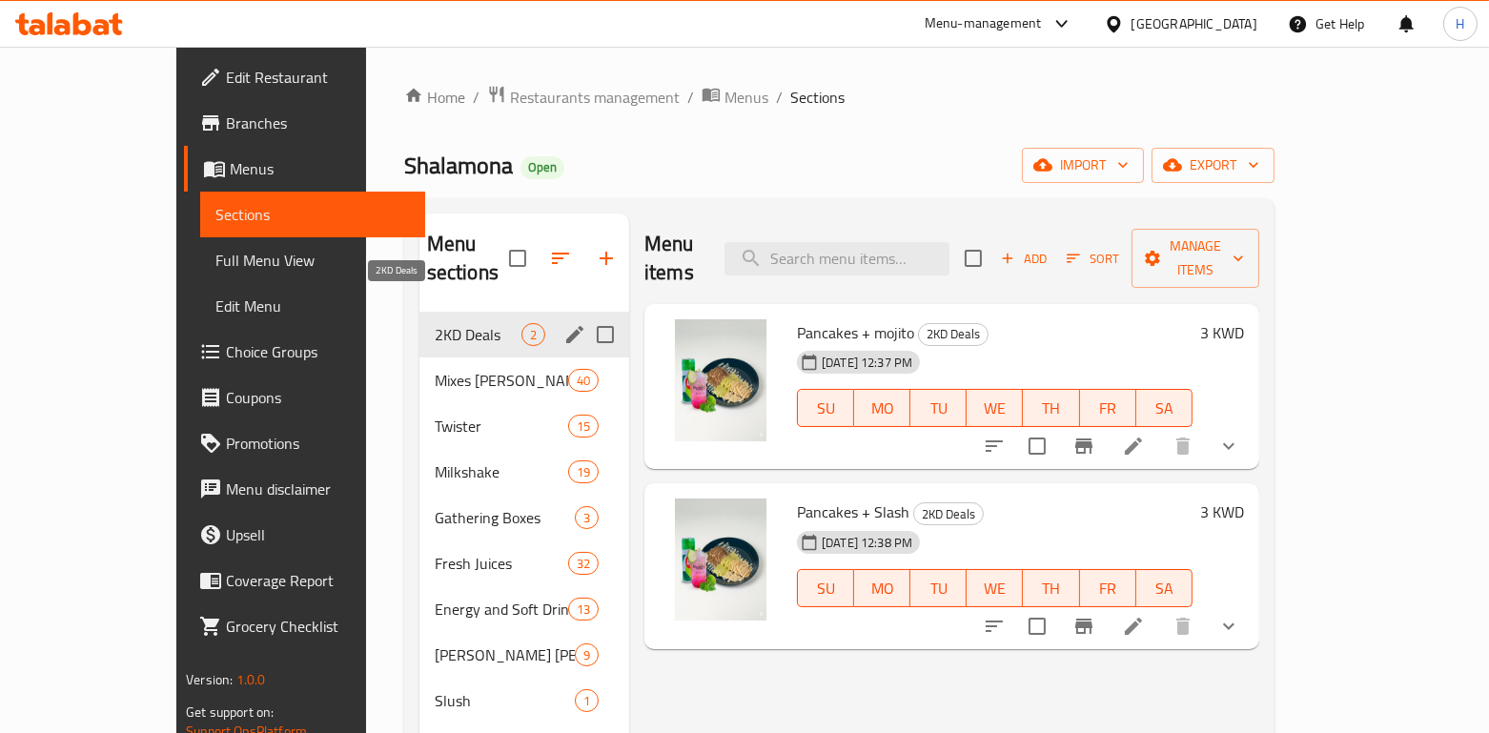
click at [435, 323] on span "2KD Deals" at bounding box center [478, 334] width 87 height 23
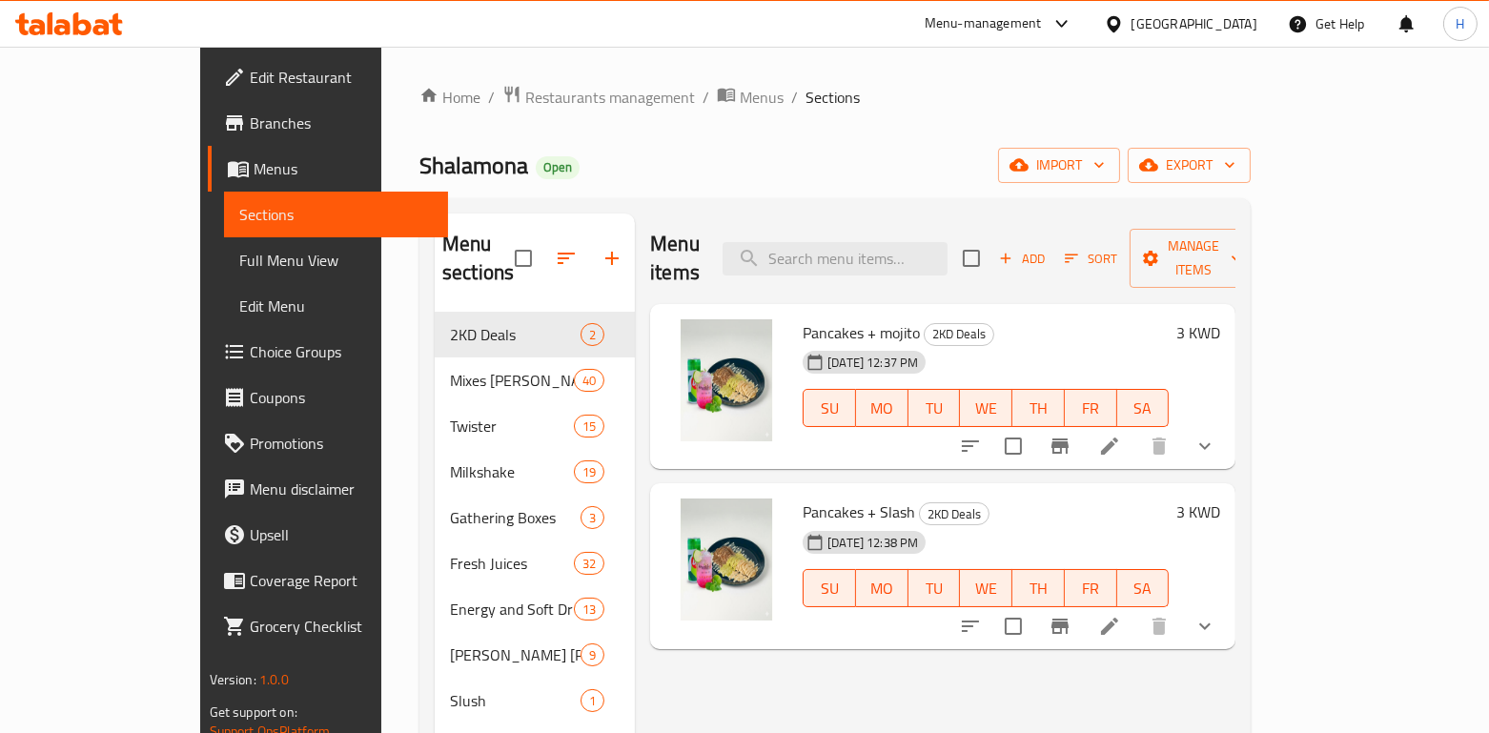
drag, startPoint x: 526, startPoint y: 97, endPoint x: 556, endPoint y: 113, distance: 33.3
click at [527, 97] on span "Restaurants management" at bounding box center [610, 97] width 170 height 23
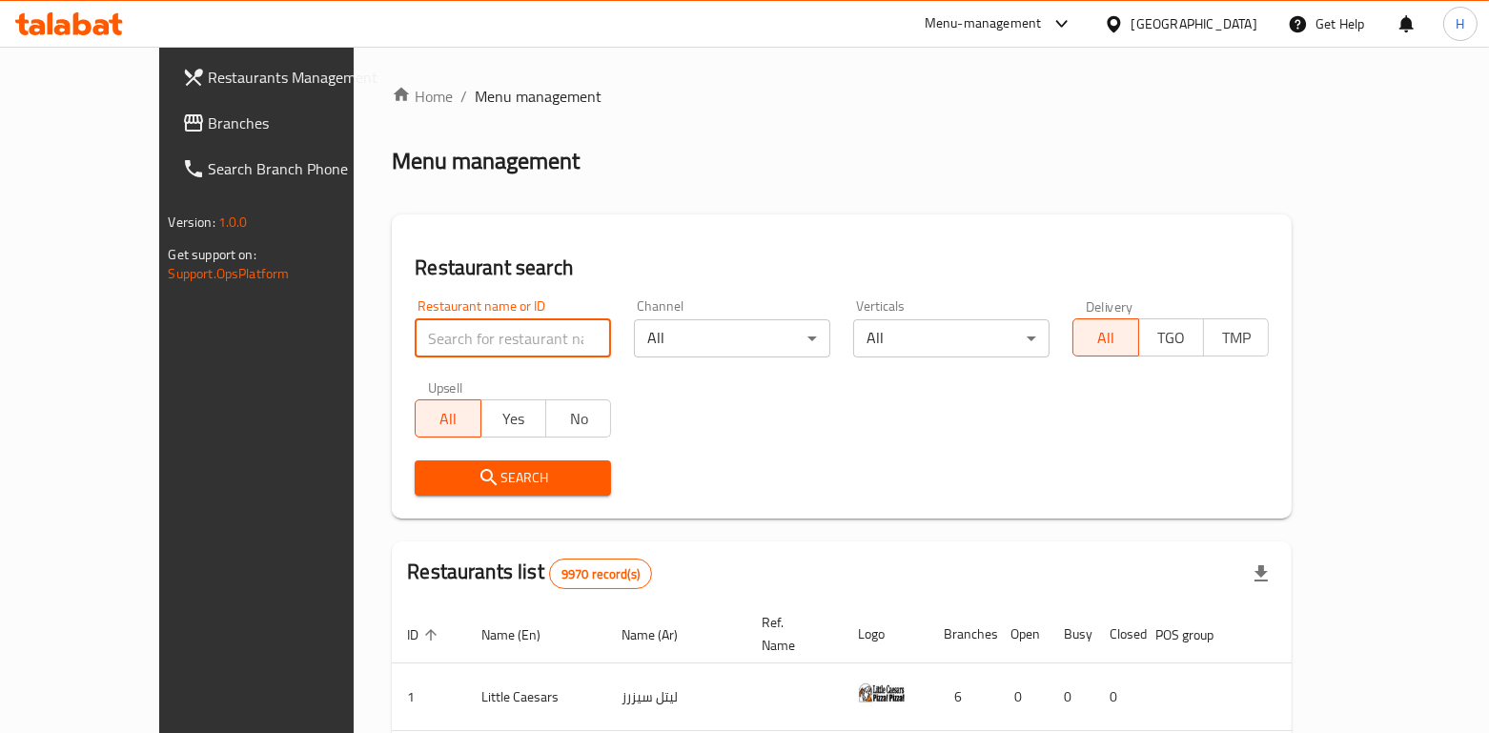
click at [415, 346] on input "search" at bounding box center [513, 338] width 196 height 38
paste input "Shawarma Toshka"
type input "Shawarma Toshka"
click button "Search" at bounding box center [513, 478] width 196 height 35
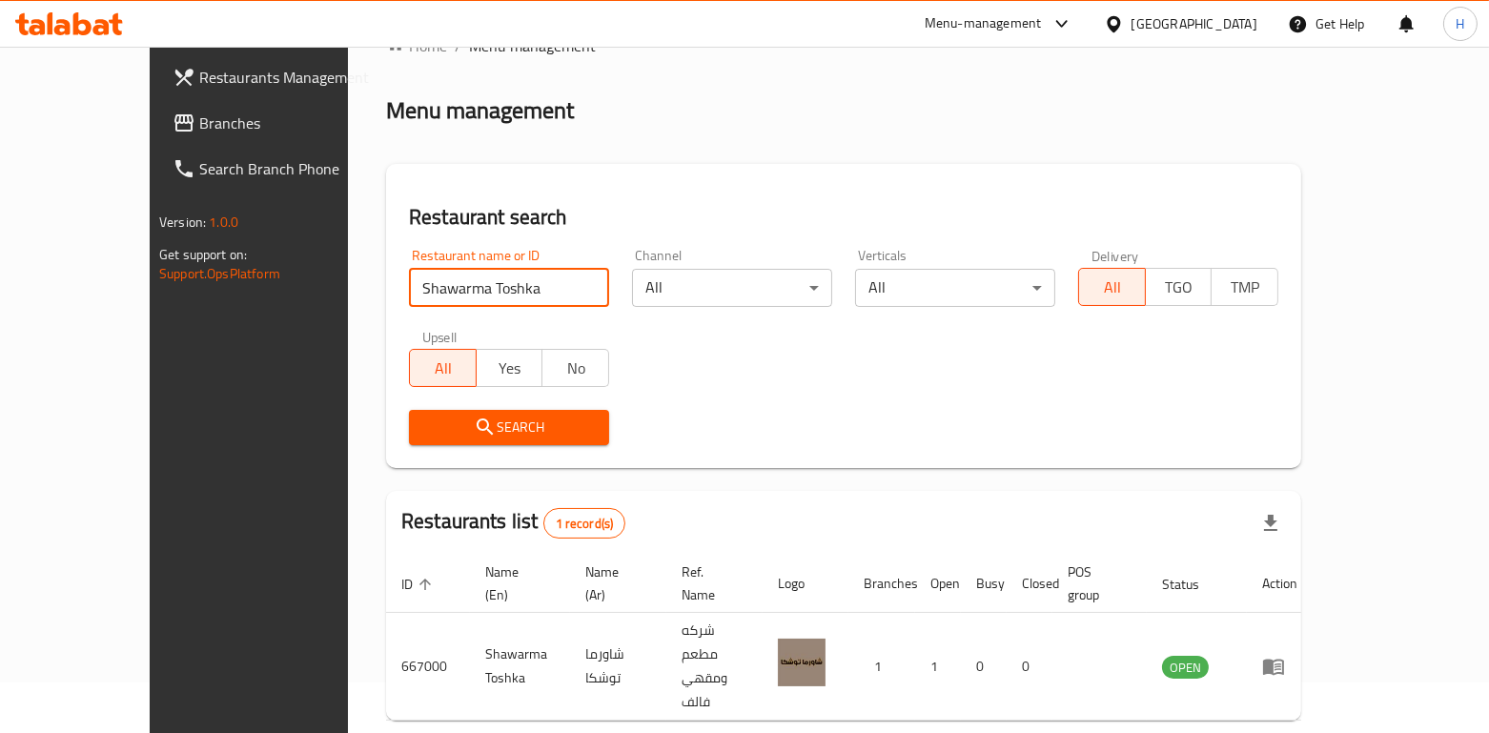
scroll to position [79, 0]
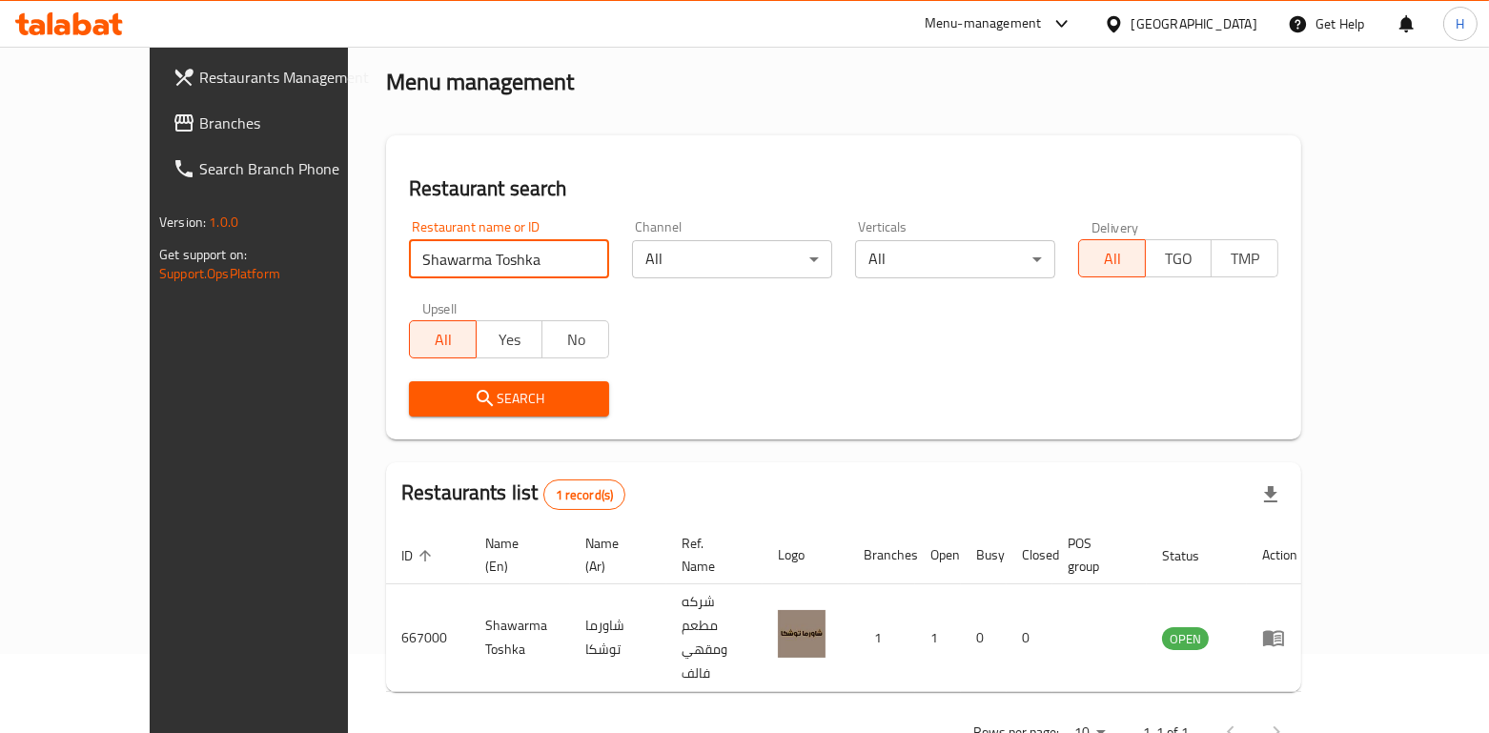
drag, startPoint x: 1076, startPoint y: 29, endPoint x: 1075, endPoint y: 43, distance: 14.4
click at [1042, 28] on div "Menu-management" at bounding box center [983, 23] width 117 height 23
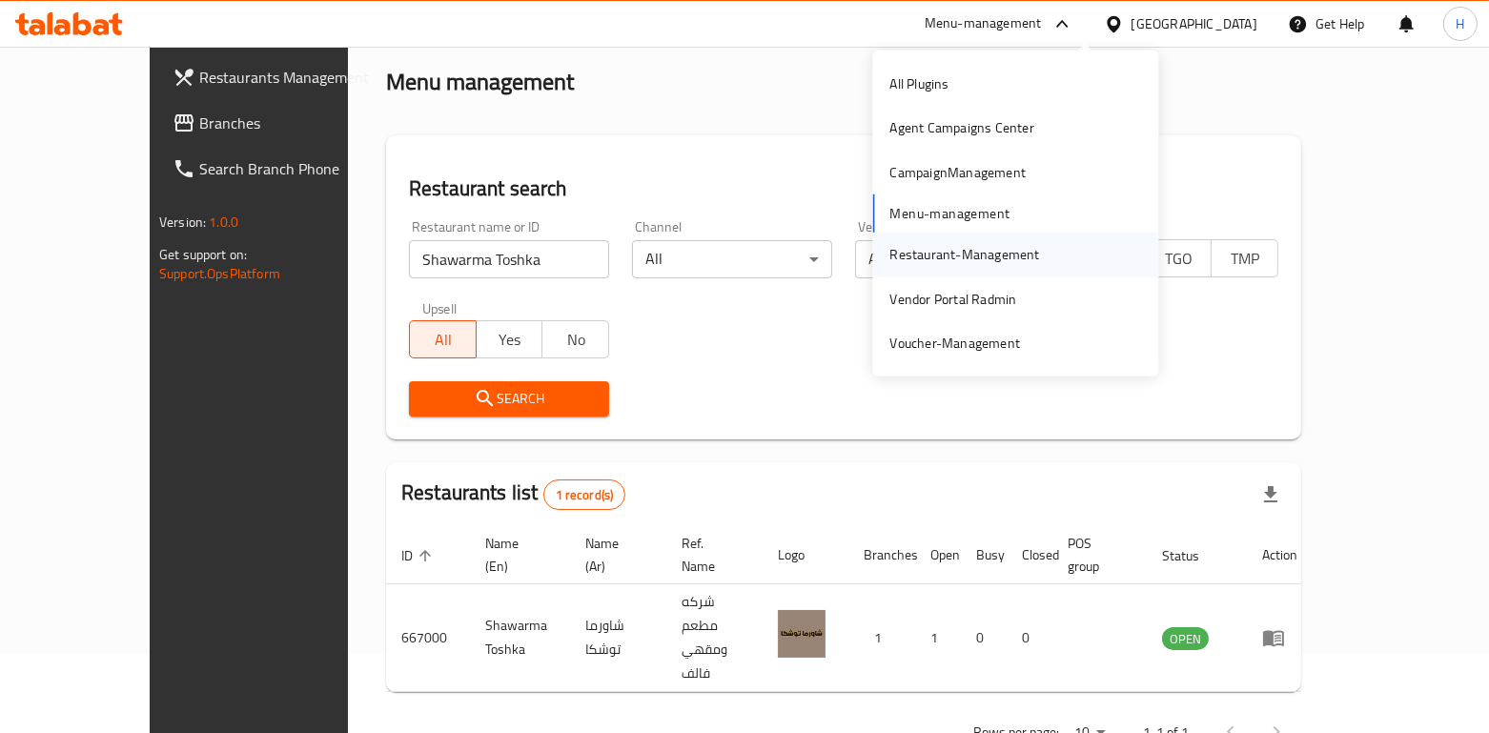
click at [966, 256] on div "Restaurant-Management" at bounding box center [965, 254] width 150 height 21
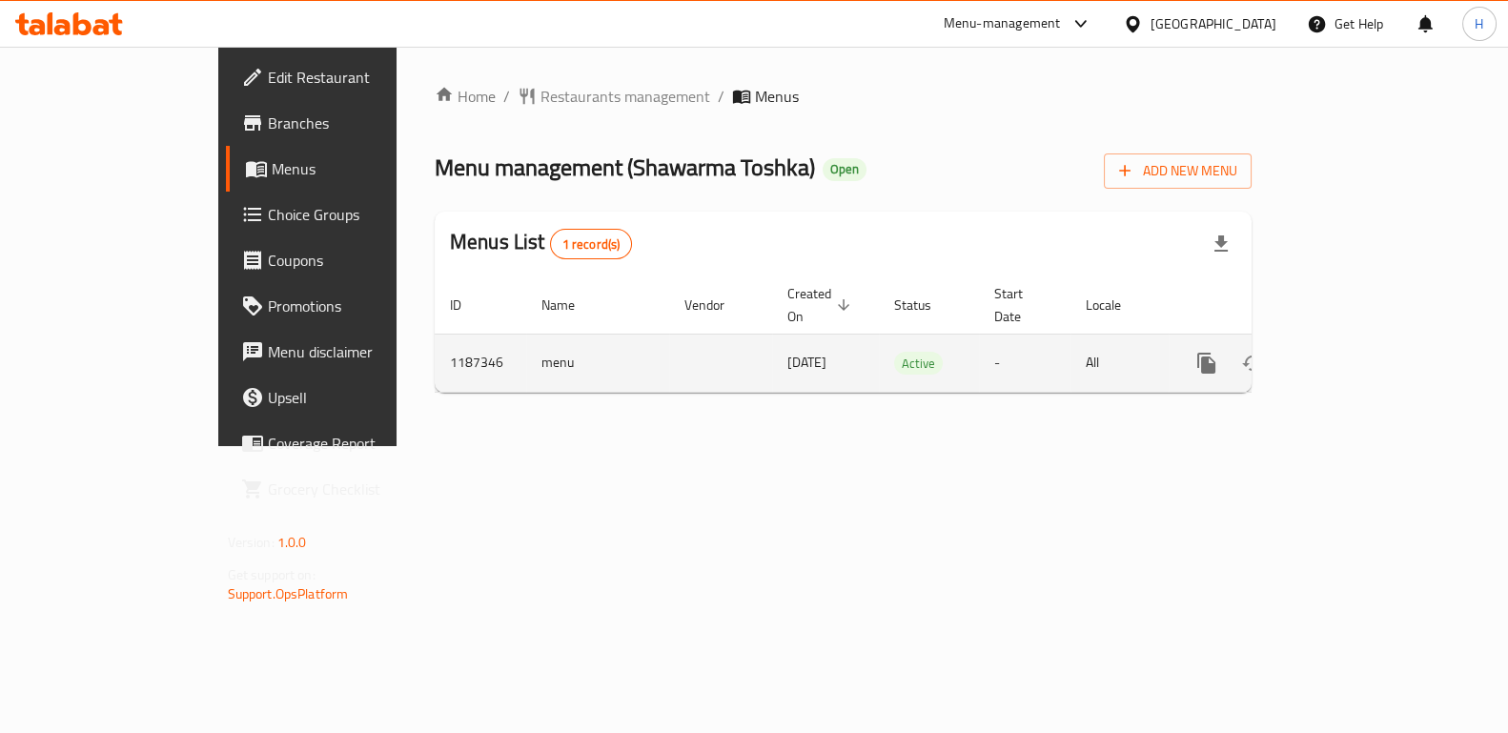
click at [1356, 352] on icon "enhanced table" at bounding box center [1344, 363] width 23 height 23
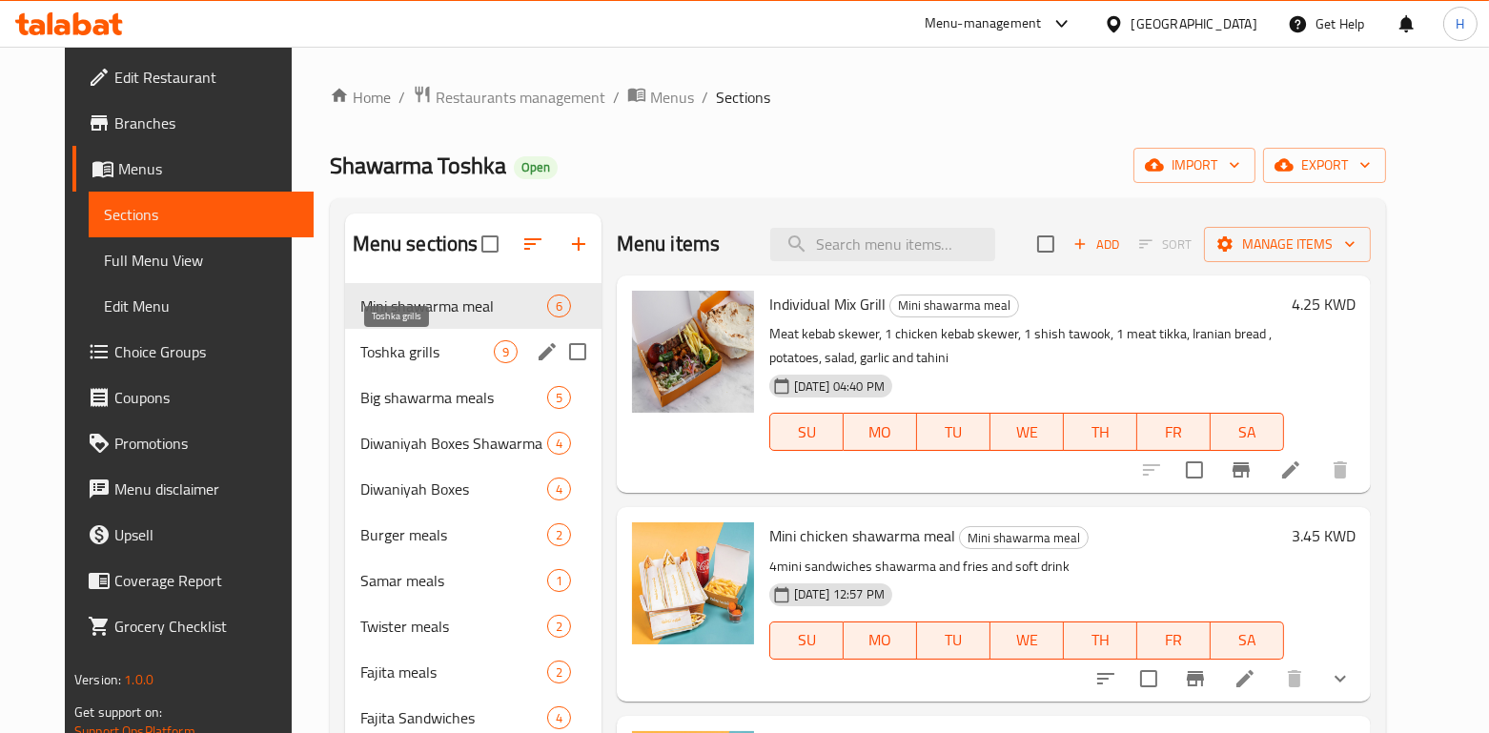
click at [408, 358] on span "Toshka grills" at bounding box center [426, 351] width 133 height 23
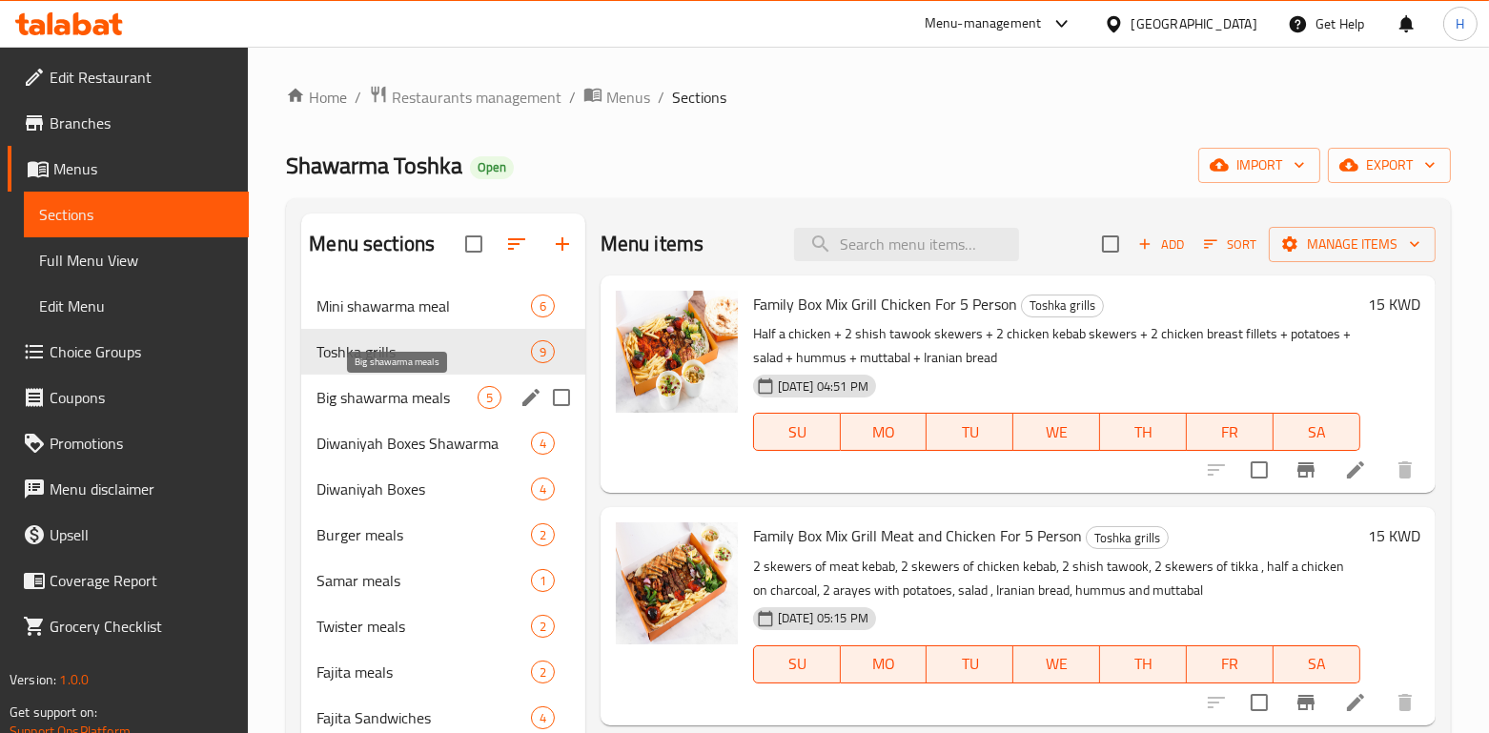
click at [401, 403] on span "Big shawarma meals" at bounding box center [397, 397] width 160 height 23
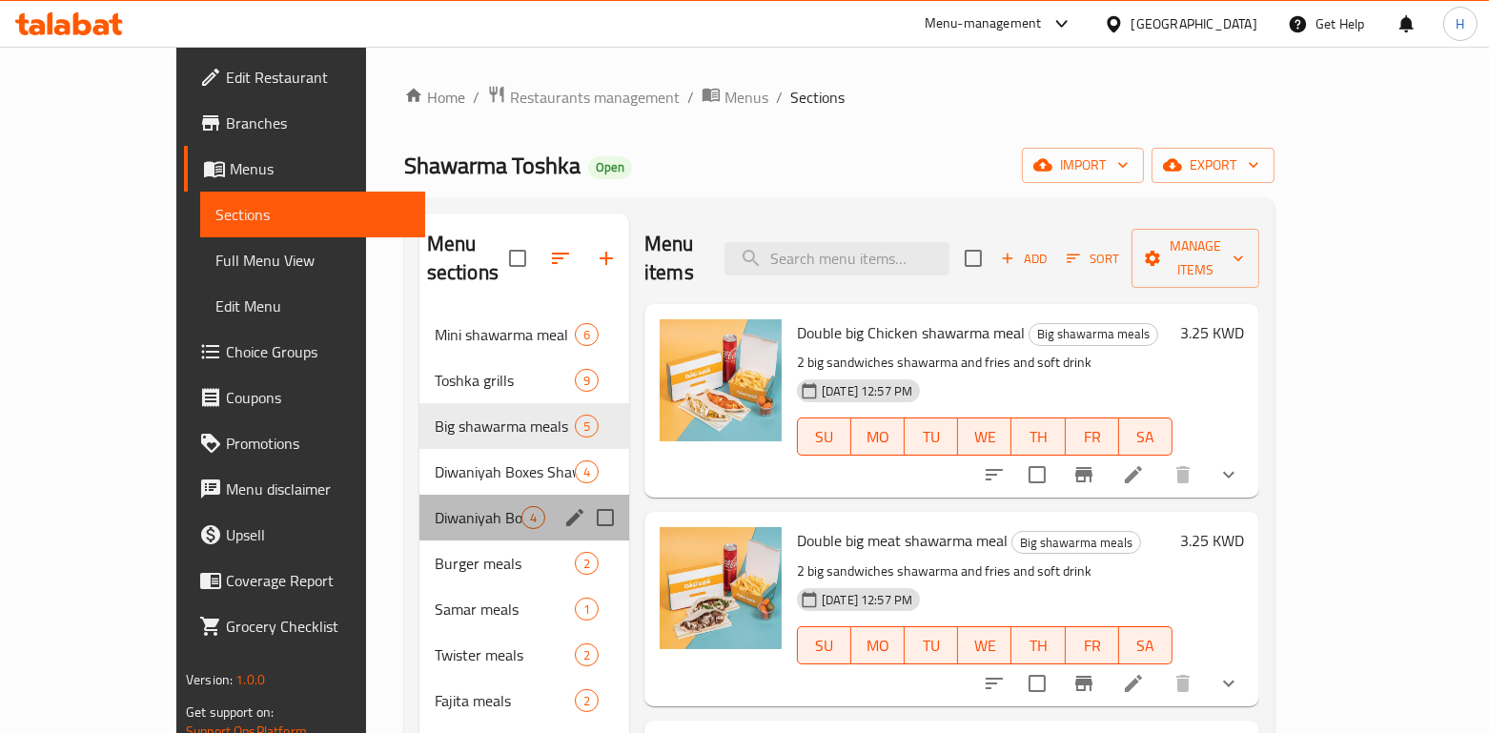
click at [420, 495] on div "Diwaniyah Boxes 4" at bounding box center [525, 518] width 210 height 46
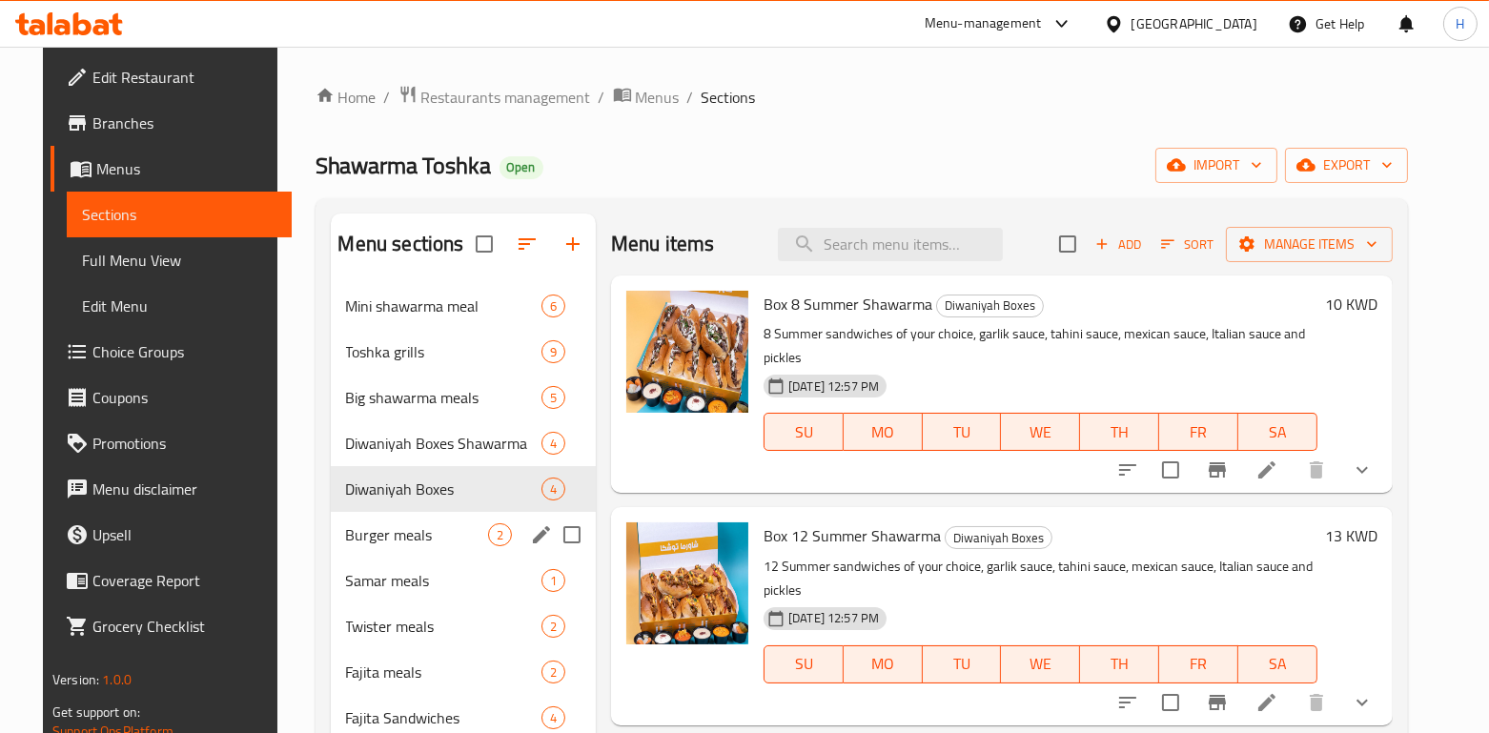
click at [400, 544] on span "Burger meals" at bounding box center [417, 534] width 142 height 23
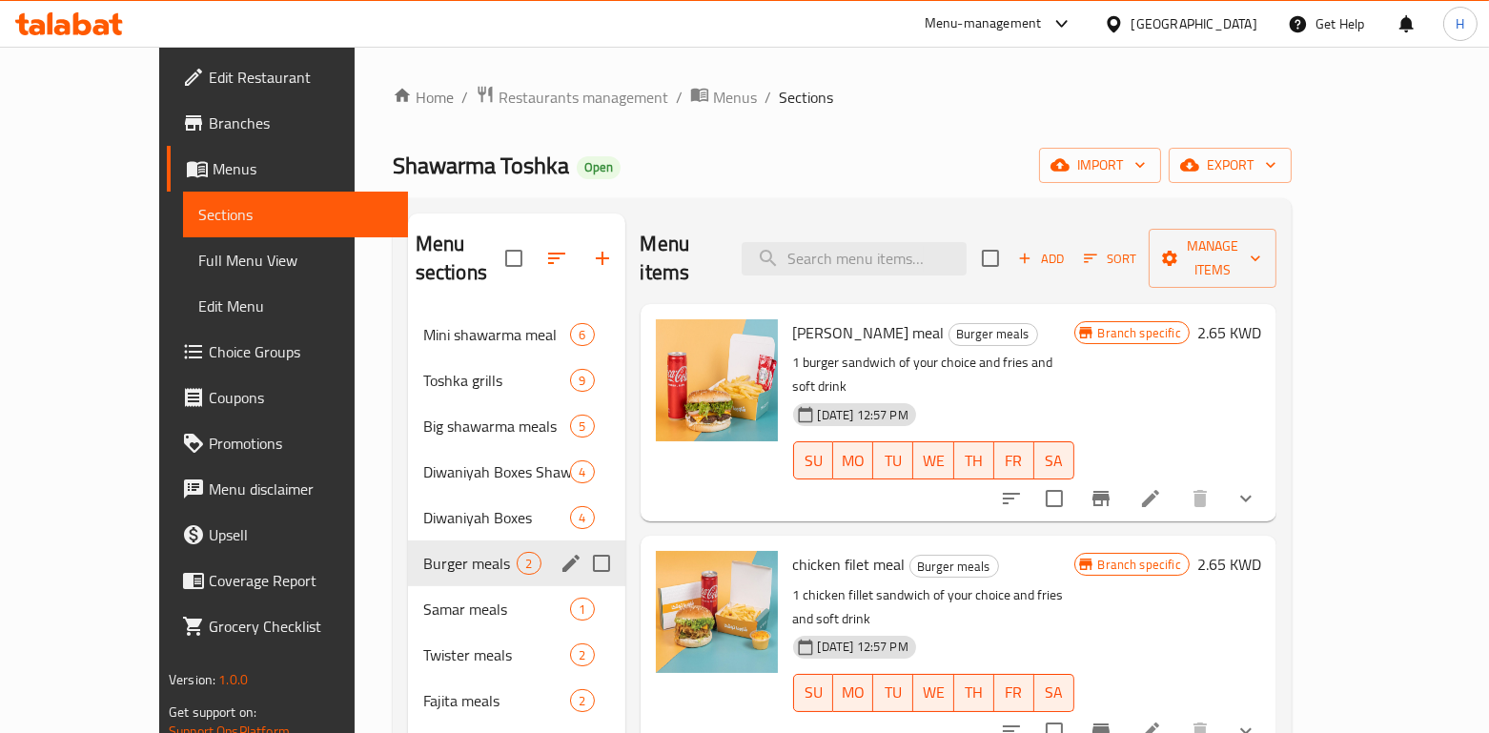
scroll to position [127, 0]
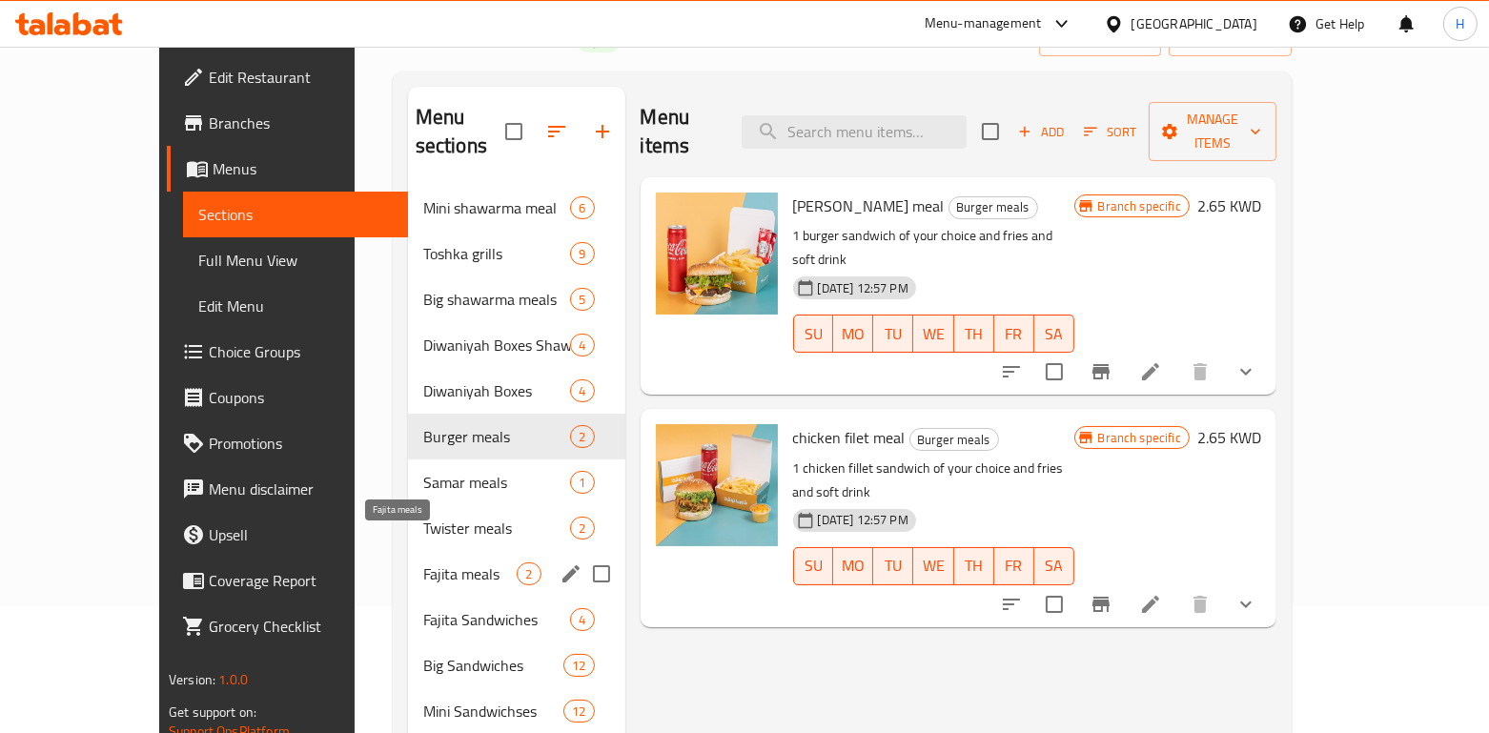
click at [423, 563] on span "Fajita meals" at bounding box center [470, 574] width 94 height 23
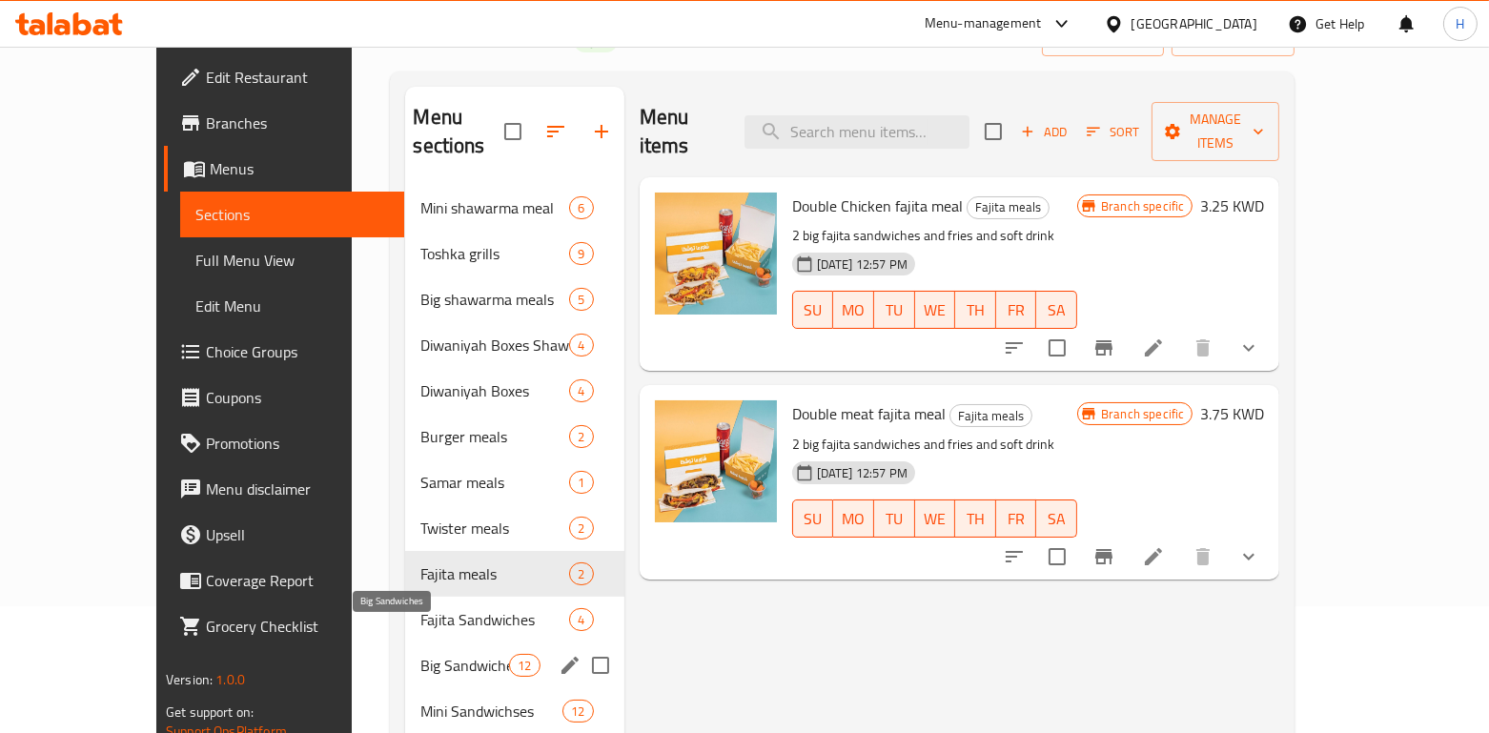
scroll to position [254, 0]
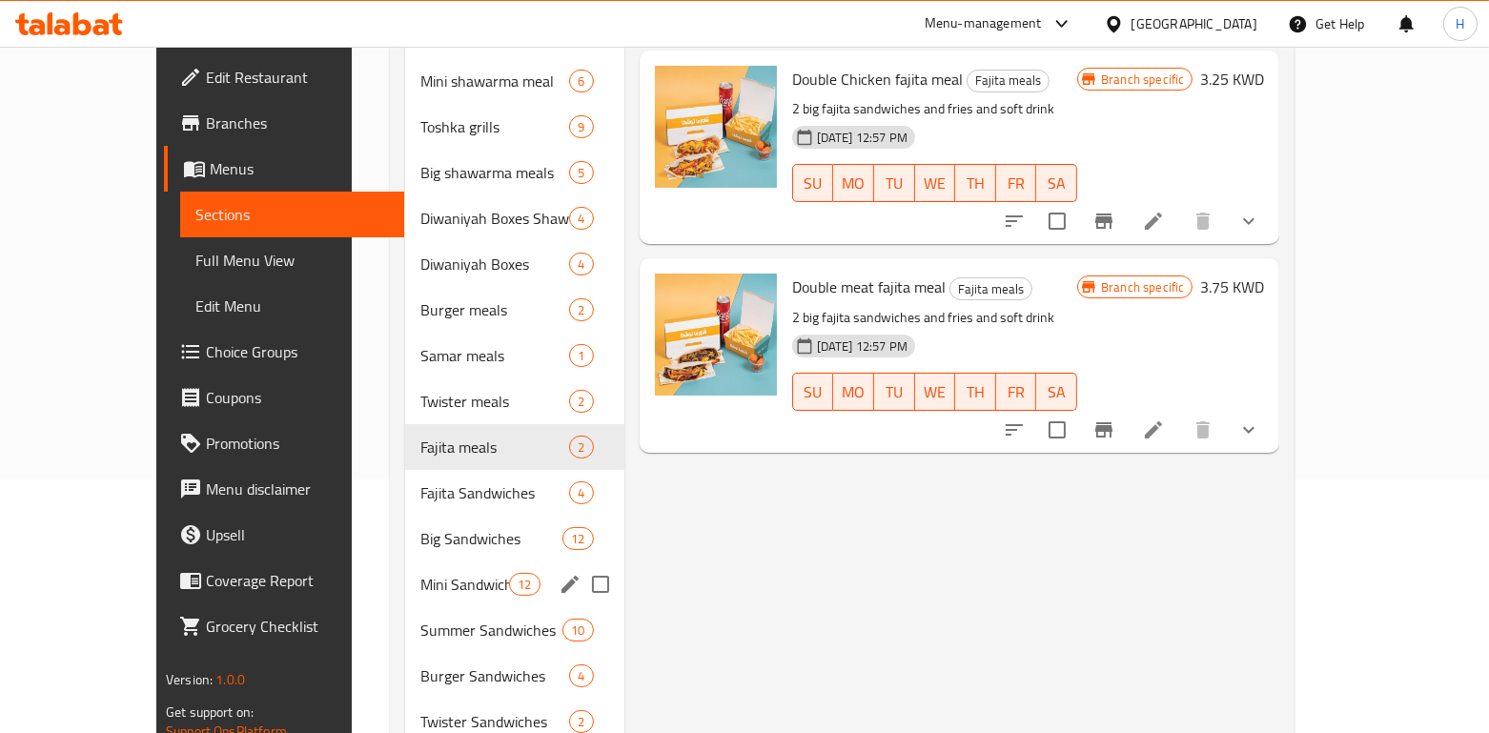
click at [405, 562] on div "Mini Sandwichses 12" at bounding box center [514, 585] width 218 height 46
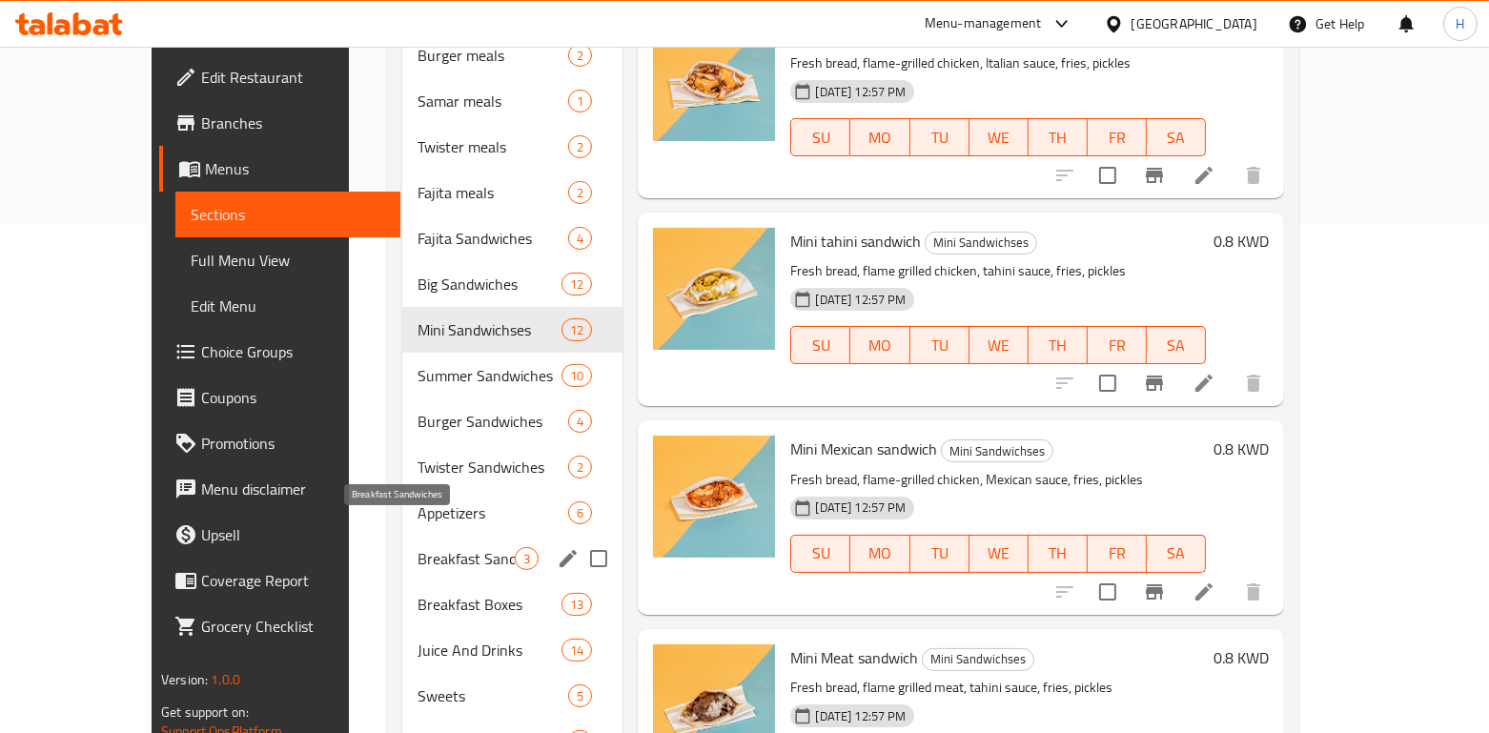
click at [402, 536] on div "Breakfast Sandwiches 3" at bounding box center [512, 559] width 220 height 46
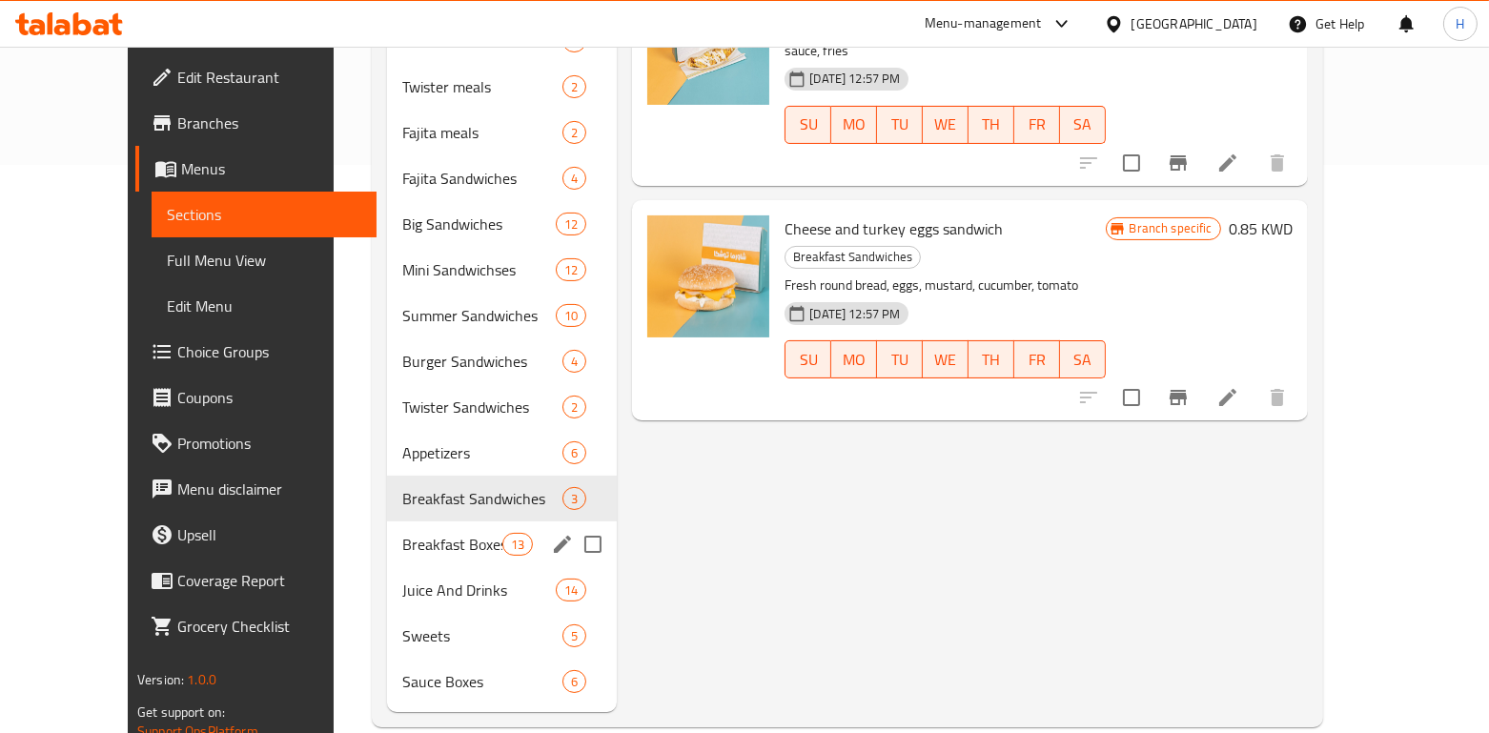
scroll to position [571, 0]
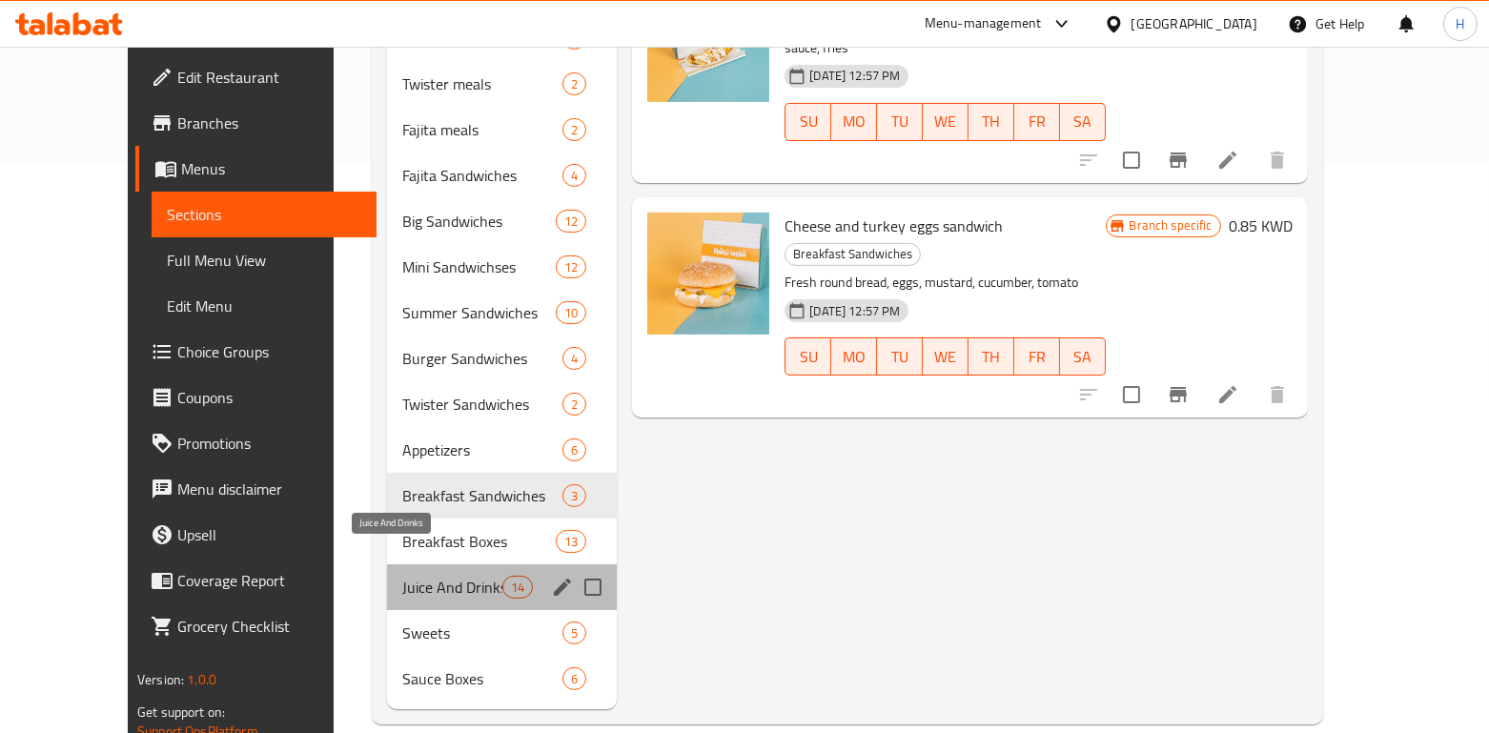
click at [402, 576] on span "Juice And Drinks" at bounding box center [452, 587] width 100 height 23
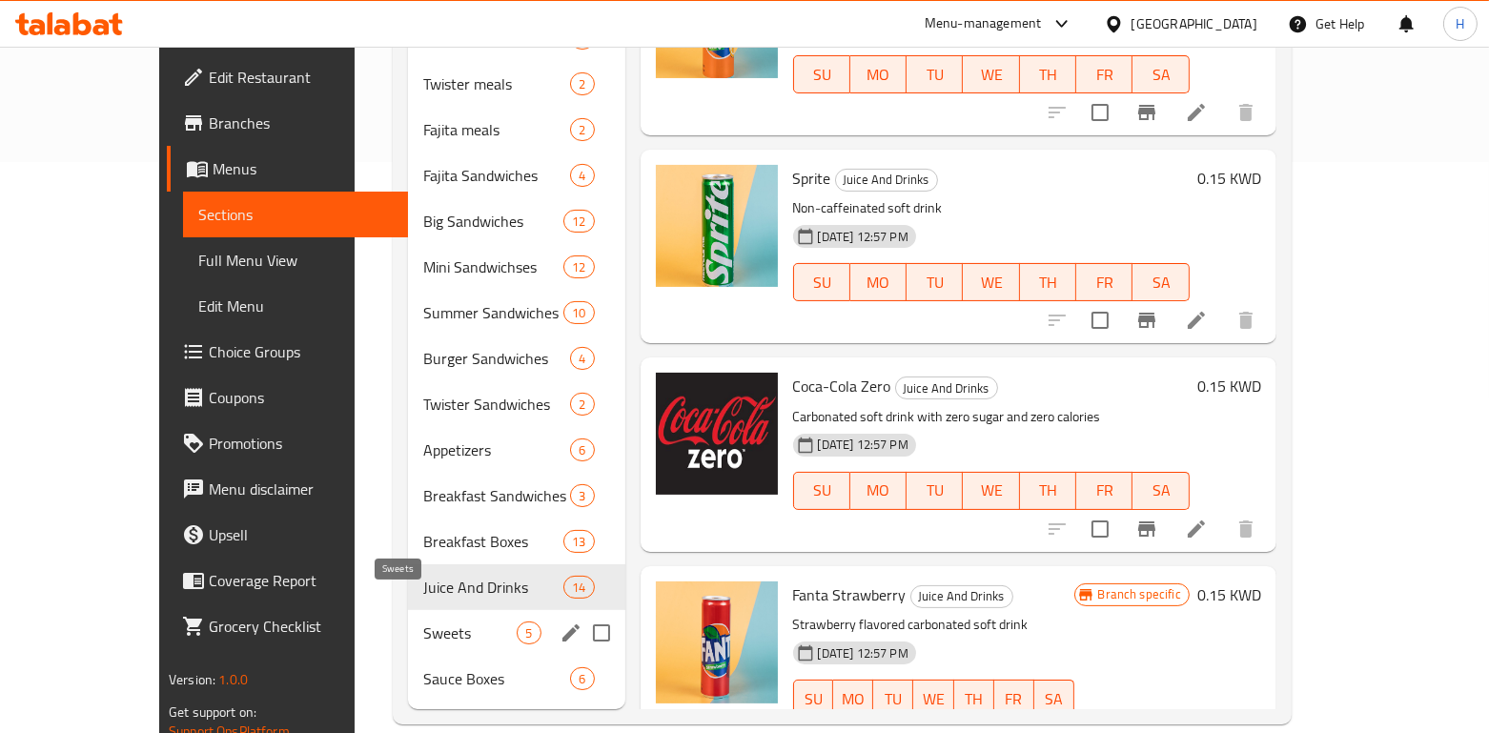
click at [423, 622] on span "Sweets" at bounding box center [470, 633] width 94 height 23
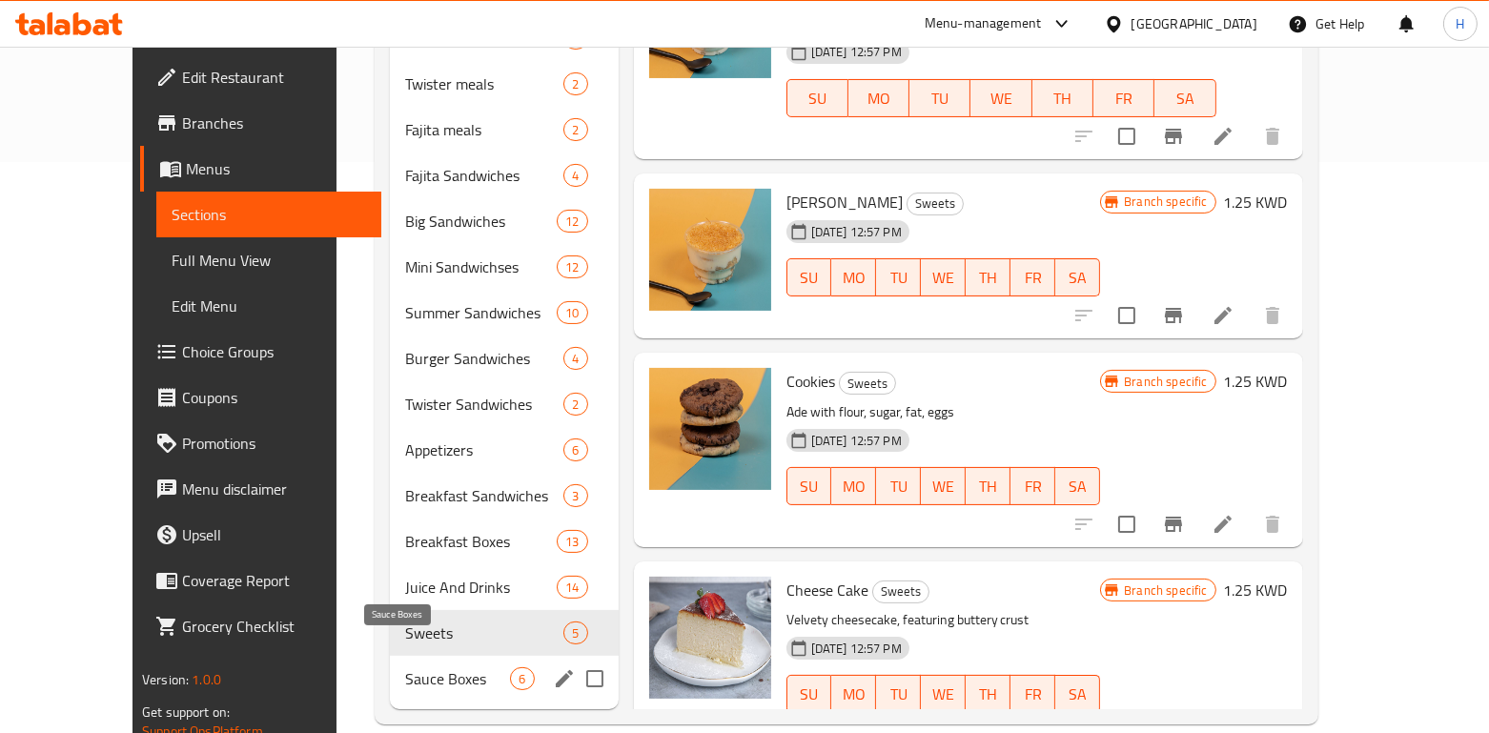
drag, startPoint x: 369, startPoint y: 643, endPoint x: 370, endPoint y: 633, distance: 9.6
click at [405, 667] on span "Sauce Boxes" at bounding box center [457, 678] width 105 height 23
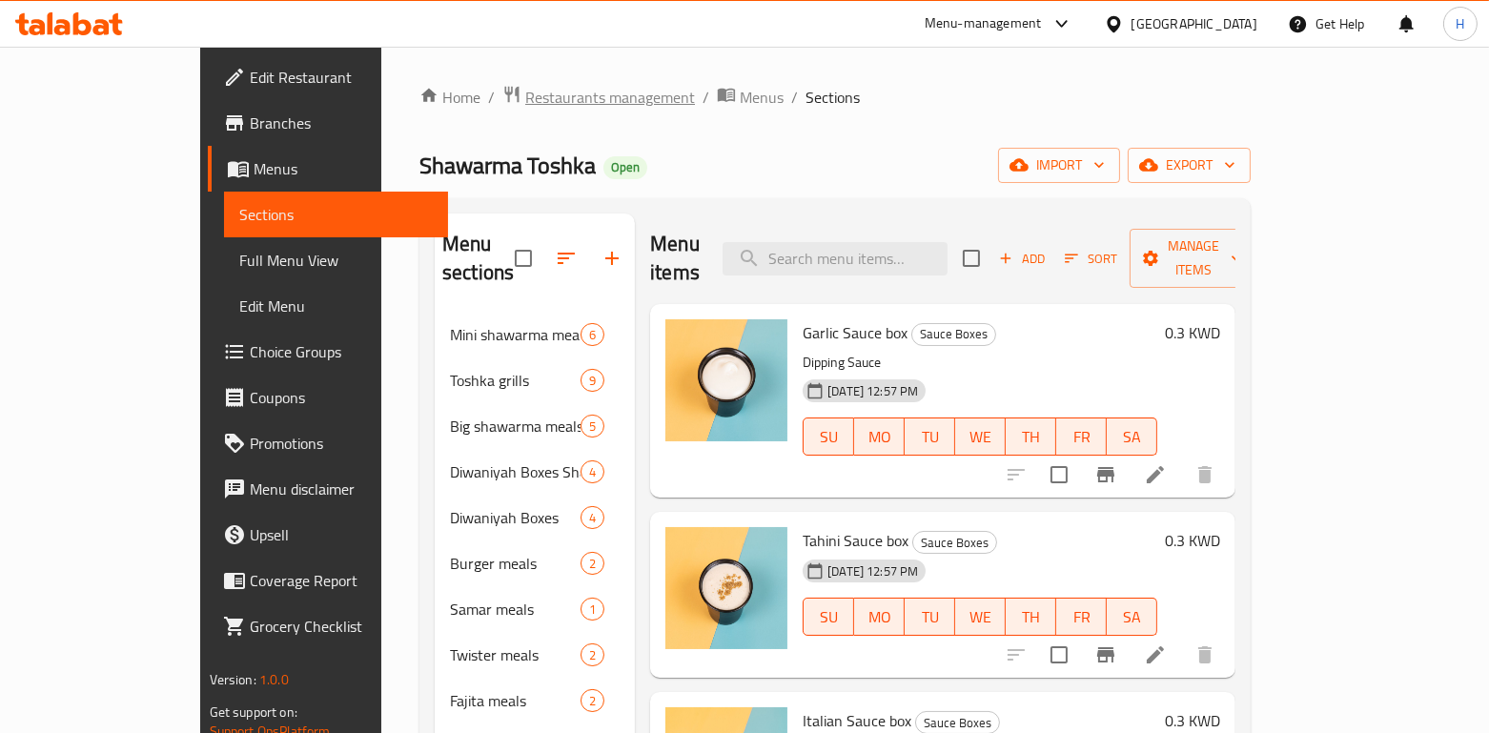
click at [525, 86] on span "Restaurants management" at bounding box center [610, 97] width 170 height 23
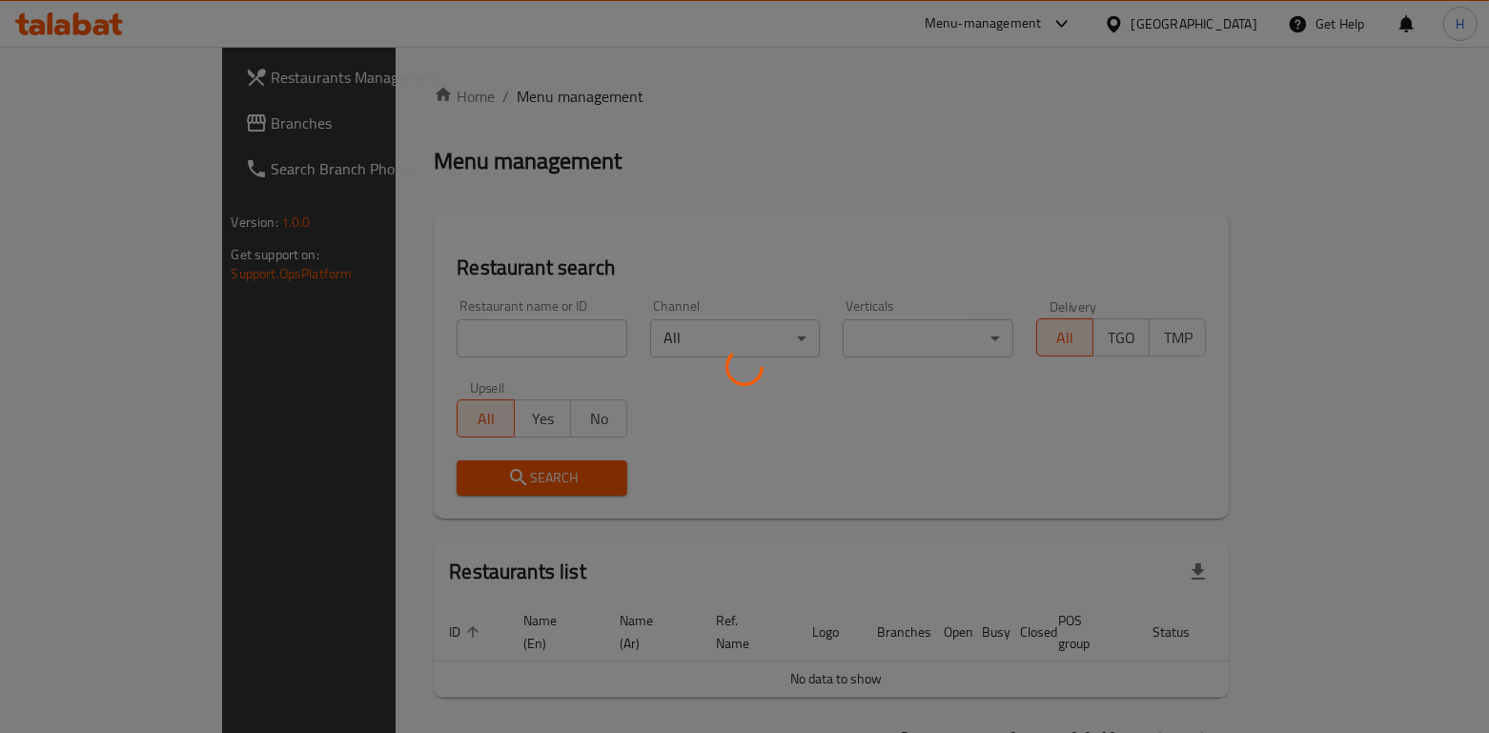
drag, startPoint x: 399, startPoint y: 310, endPoint x: 390, endPoint y: 324, distance: 16.7
click at [398, 310] on div at bounding box center [744, 366] width 1489 height 733
click at [384, 332] on div at bounding box center [744, 366] width 1489 height 733
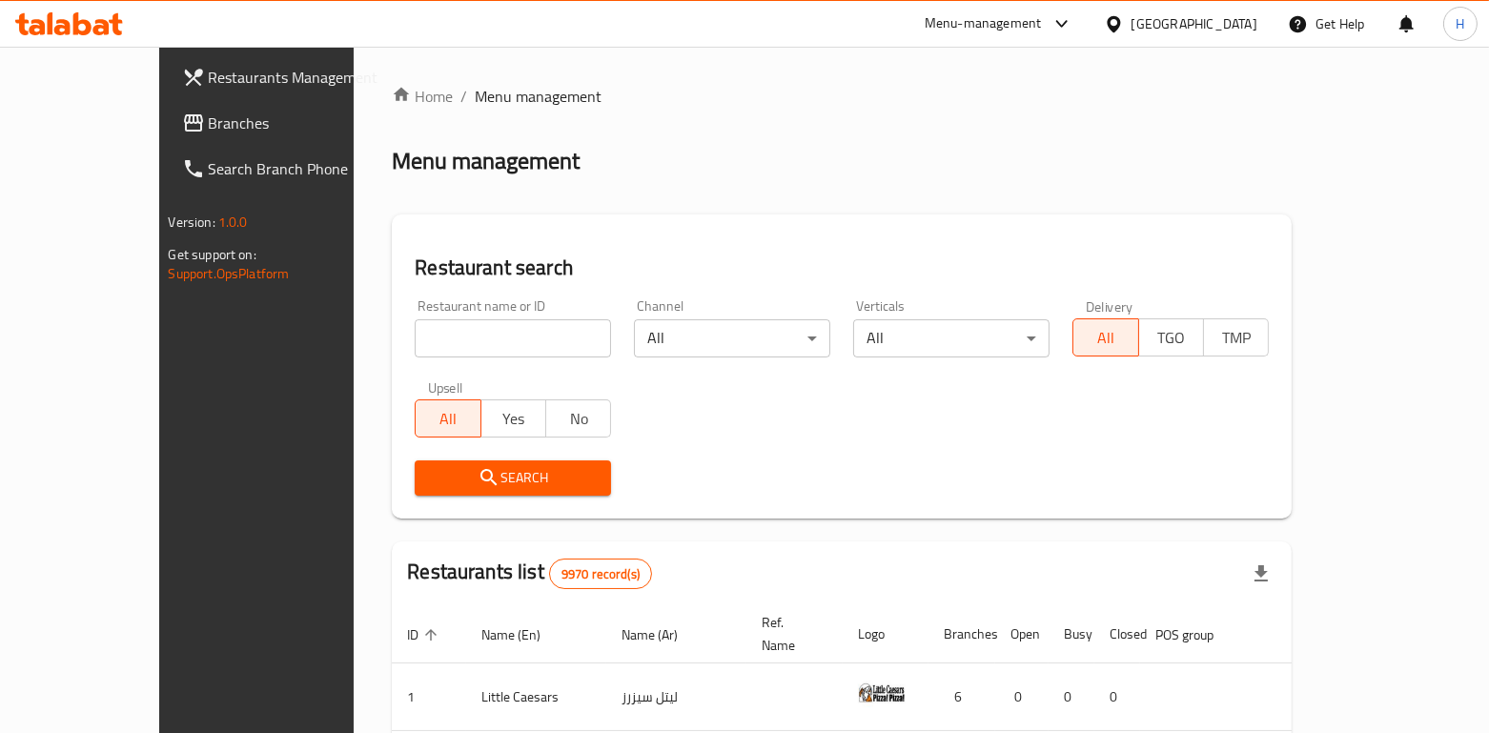
click at [415, 332] on input "search" at bounding box center [513, 338] width 196 height 38
paste input "House of Holland"
type input "House of Holland"
click button "Search" at bounding box center [513, 478] width 196 height 35
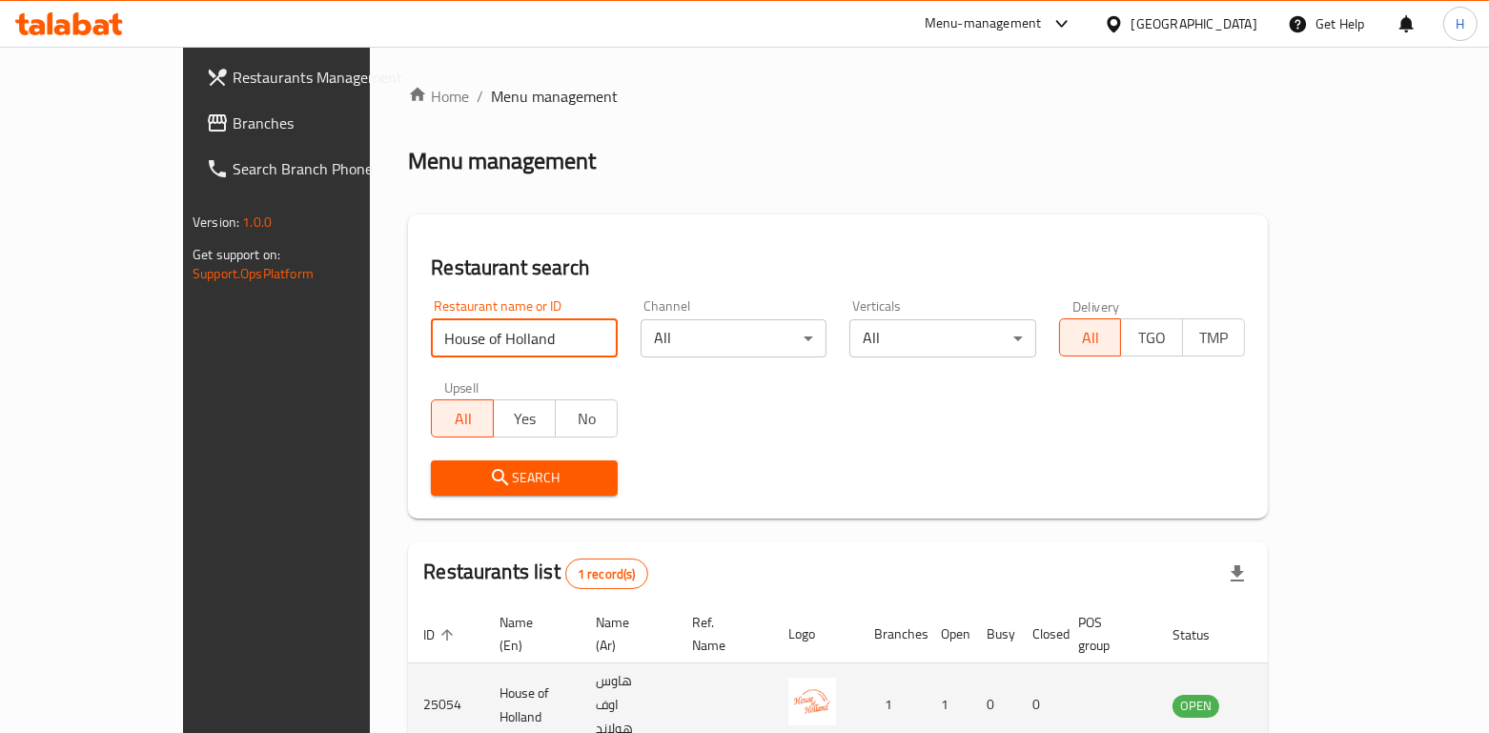
click at [1308, 694] on link "enhanced table" at bounding box center [1290, 705] width 35 height 23
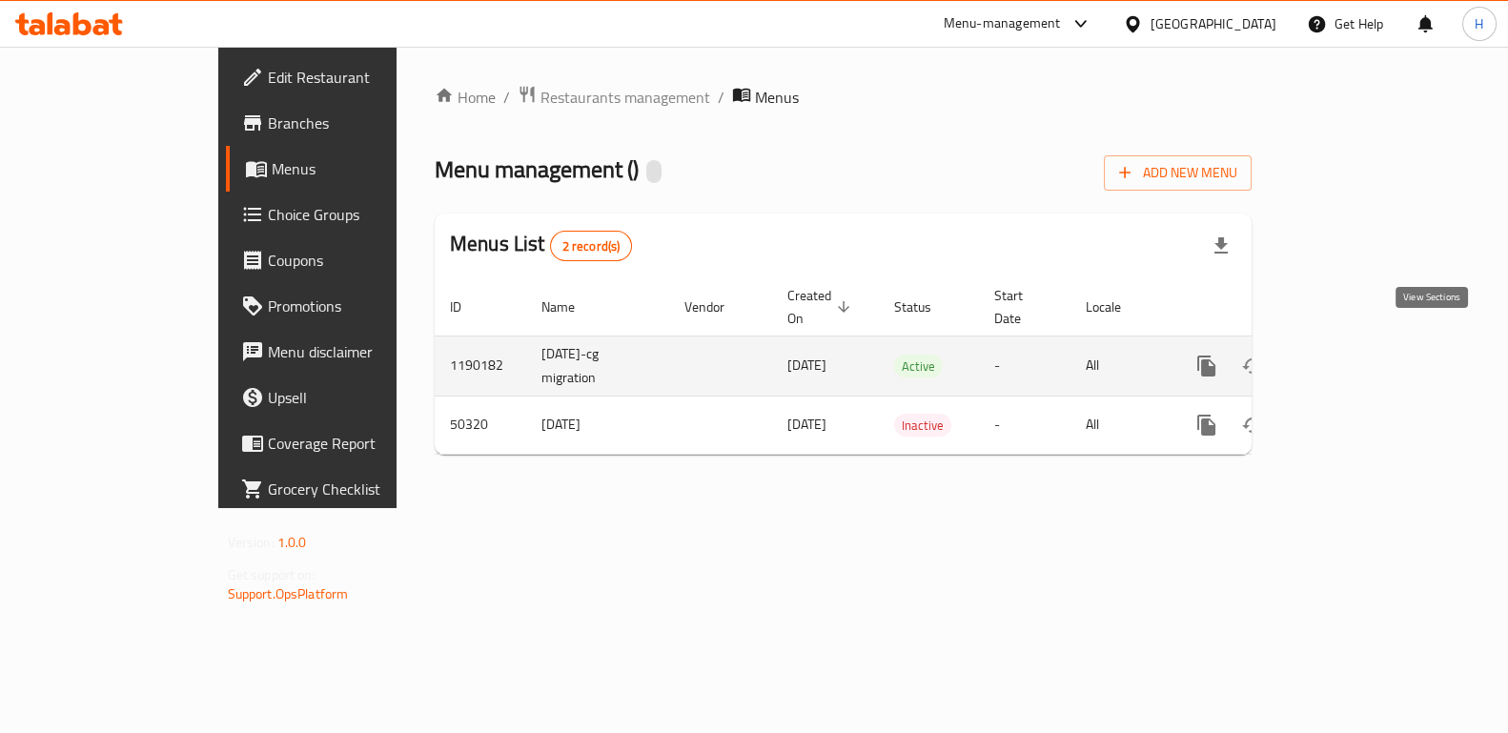
click at [1353, 358] on icon "enhanced table" at bounding box center [1344, 366] width 17 height 17
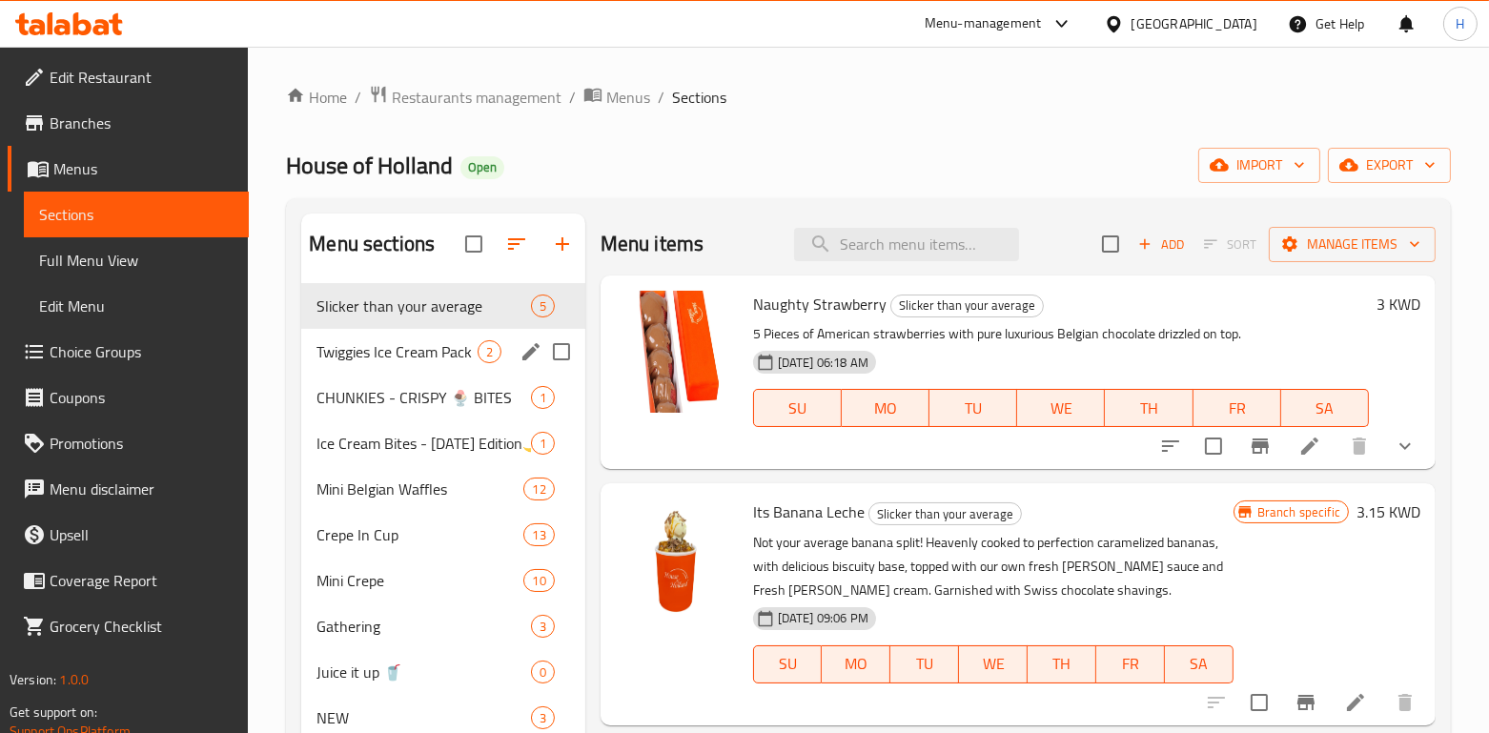
click at [379, 335] on div "Twiggies Ice Cream Pack 2" at bounding box center [442, 352] width 283 height 46
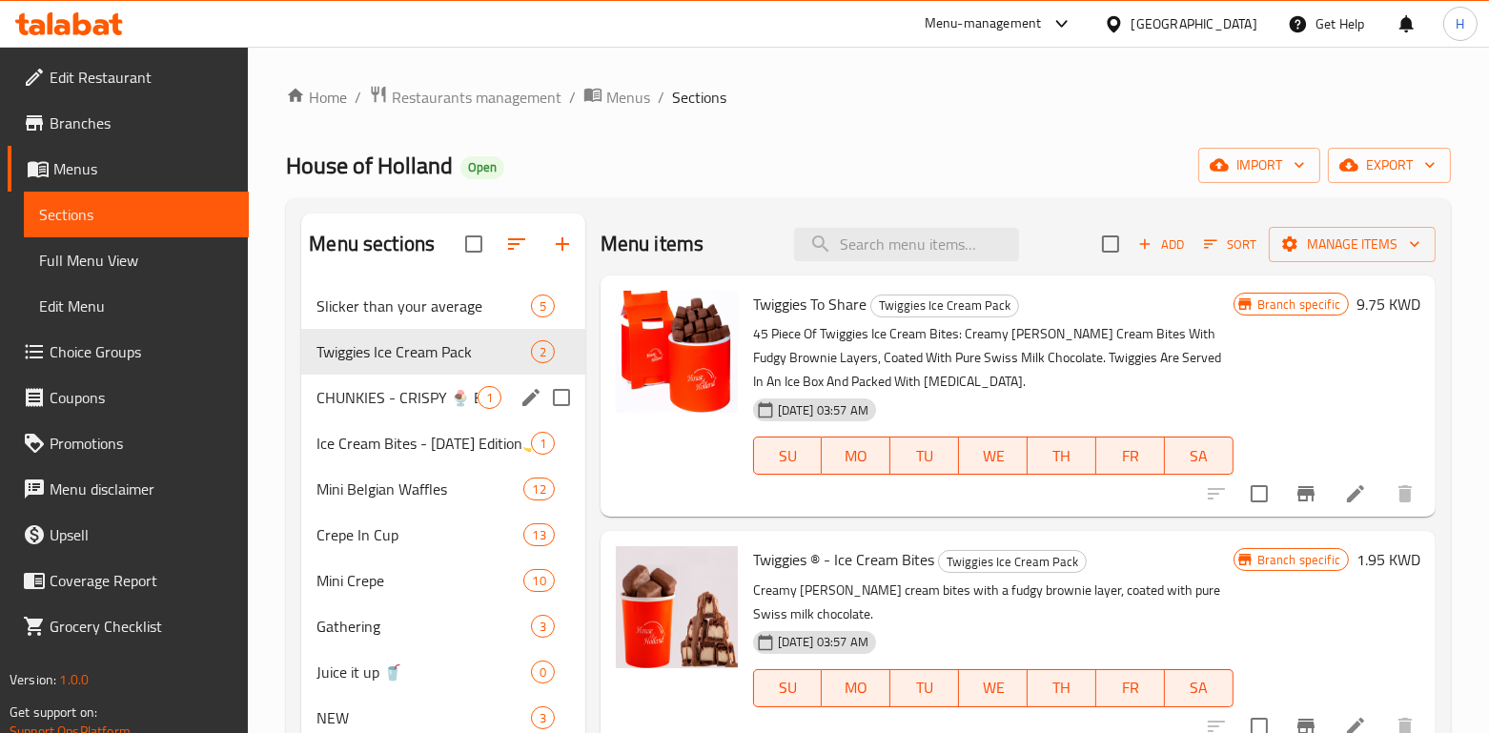
click at [376, 386] on span "CHUNKIES - CRISPY 🍨 BITES" at bounding box center [397, 397] width 160 height 23
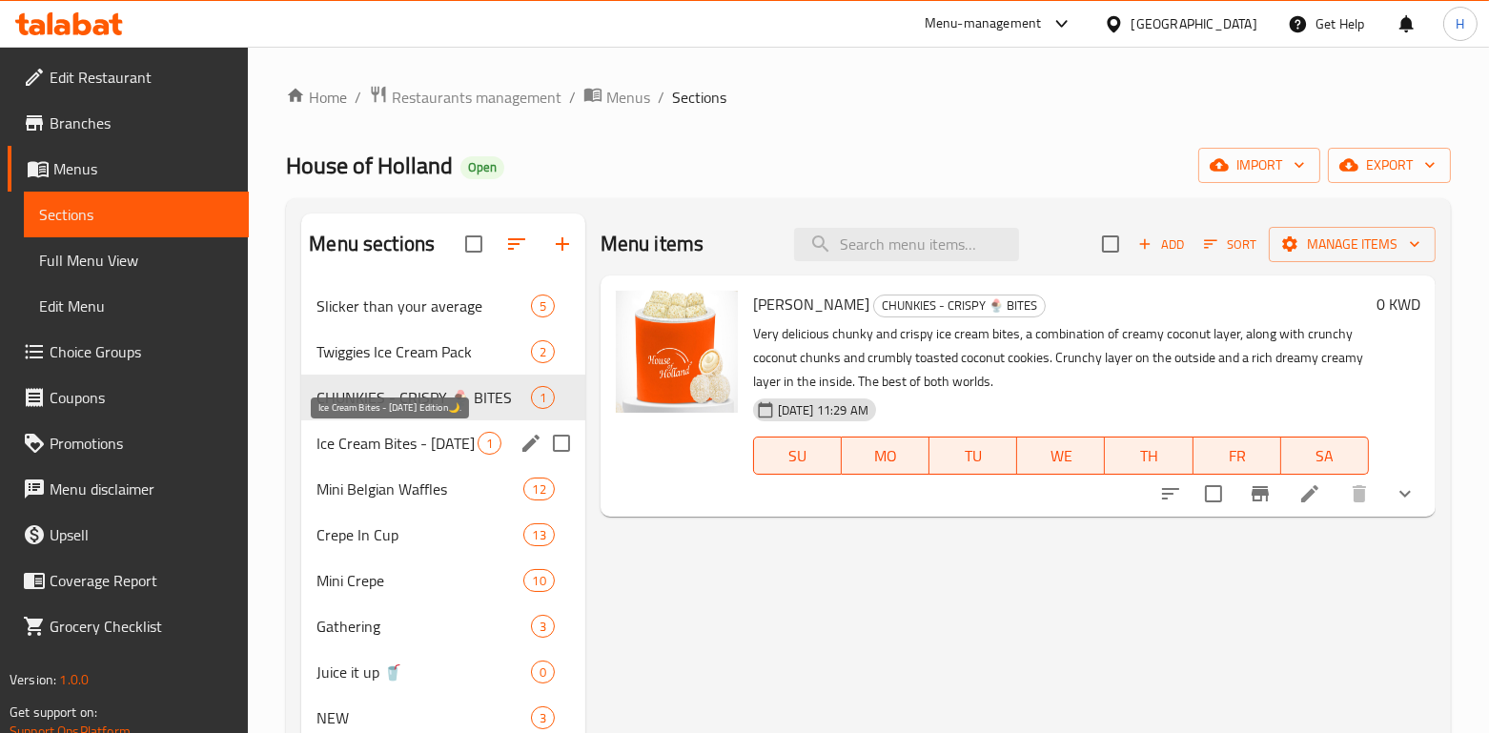
click at [404, 454] on span "Ice Cream Bites - [DATE] Edition🌙." at bounding box center [397, 443] width 160 height 23
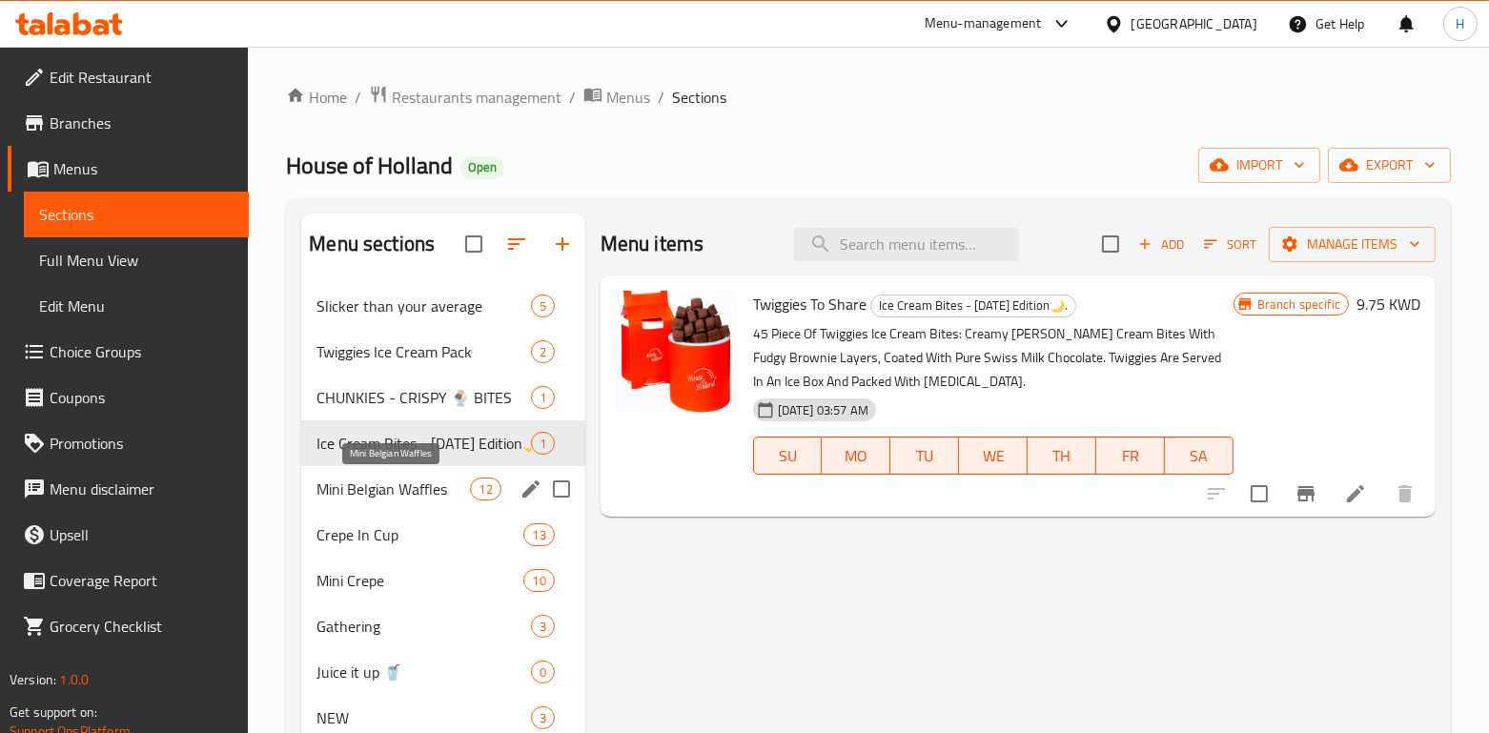
click at [399, 503] on div "Mini Belgian Waffles 12" at bounding box center [442, 489] width 283 height 46
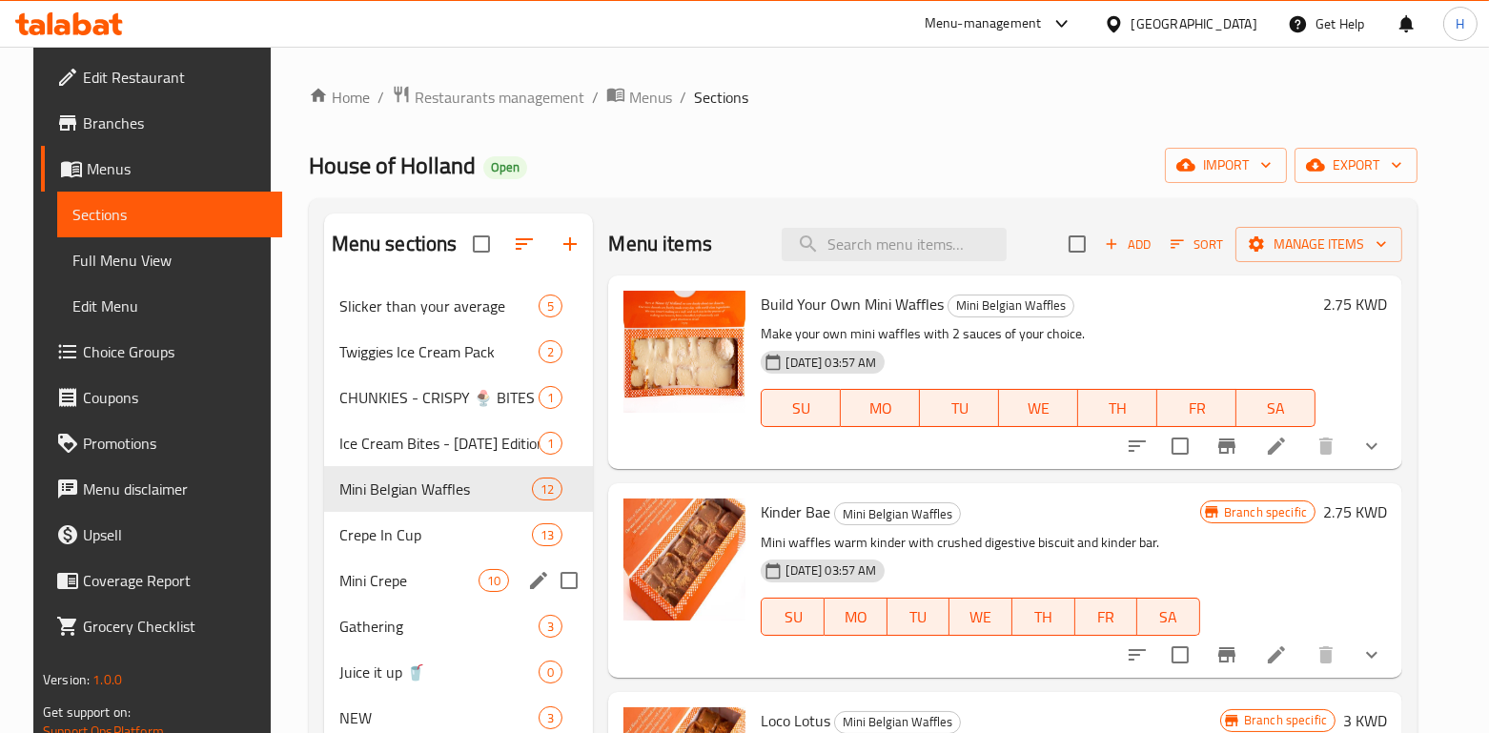
click at [393, 560] on div "Mini Crepe 10" at bounding box center [459, 581] width 270 height 46
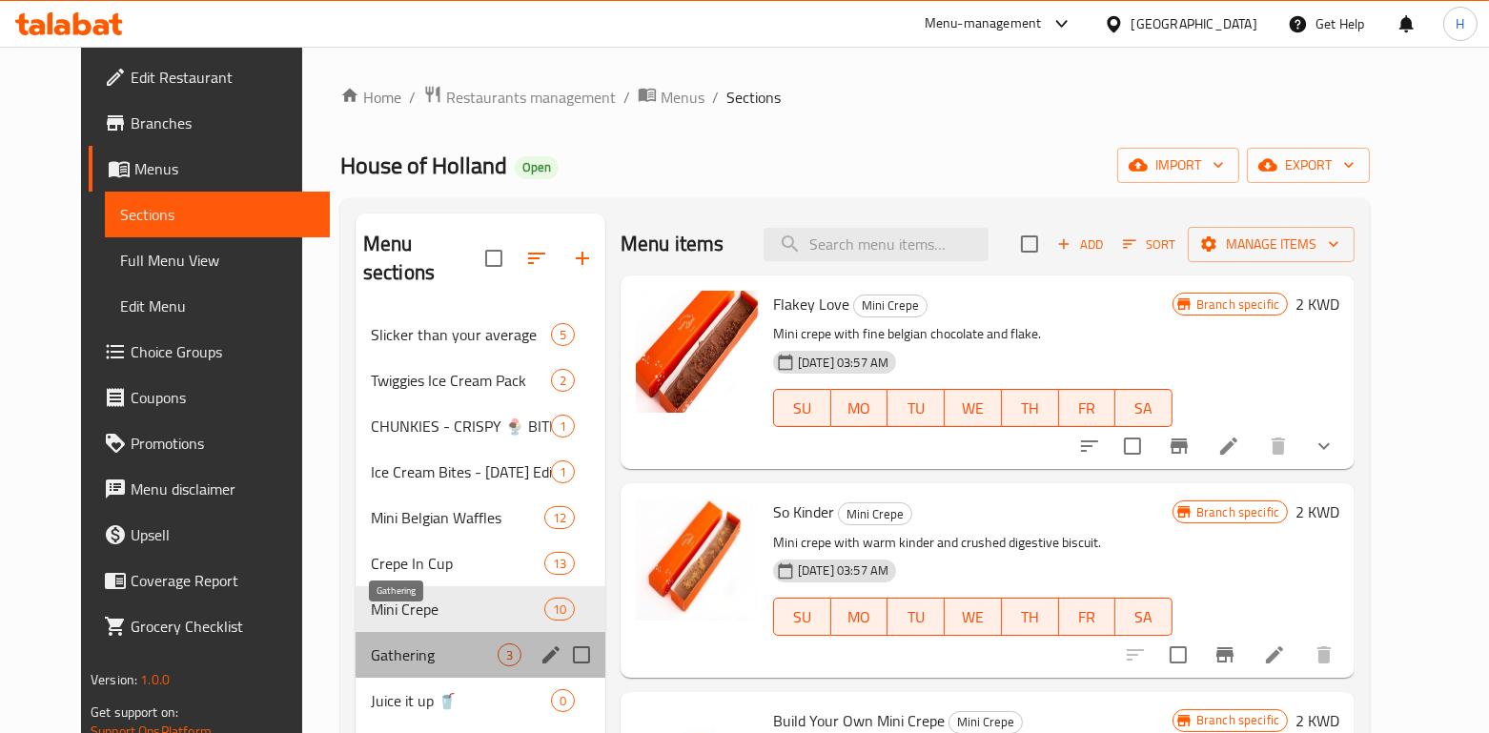
click at [402, 644] on span "Gathering" at bounding box center [434, 655] width 127 height 23
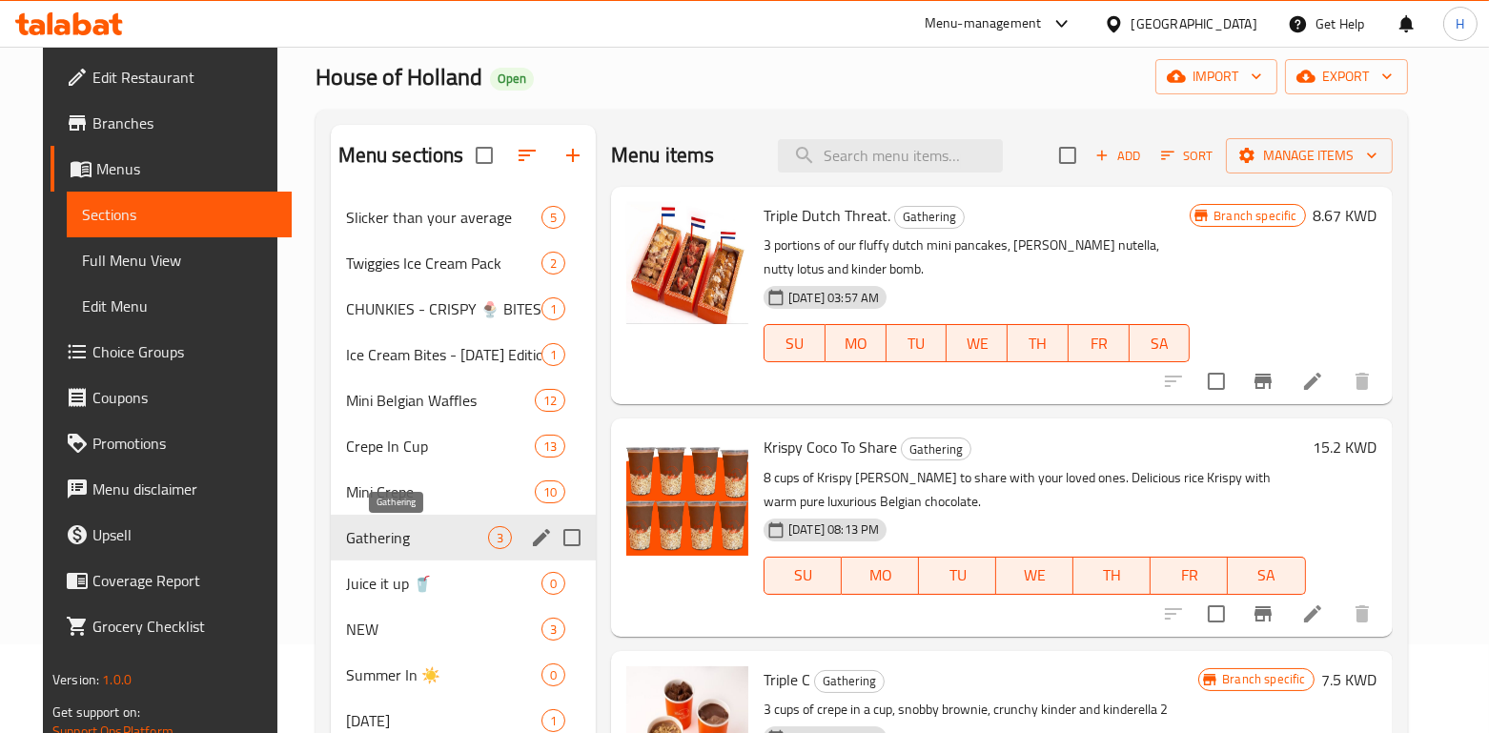
scroll to position [127, 0]
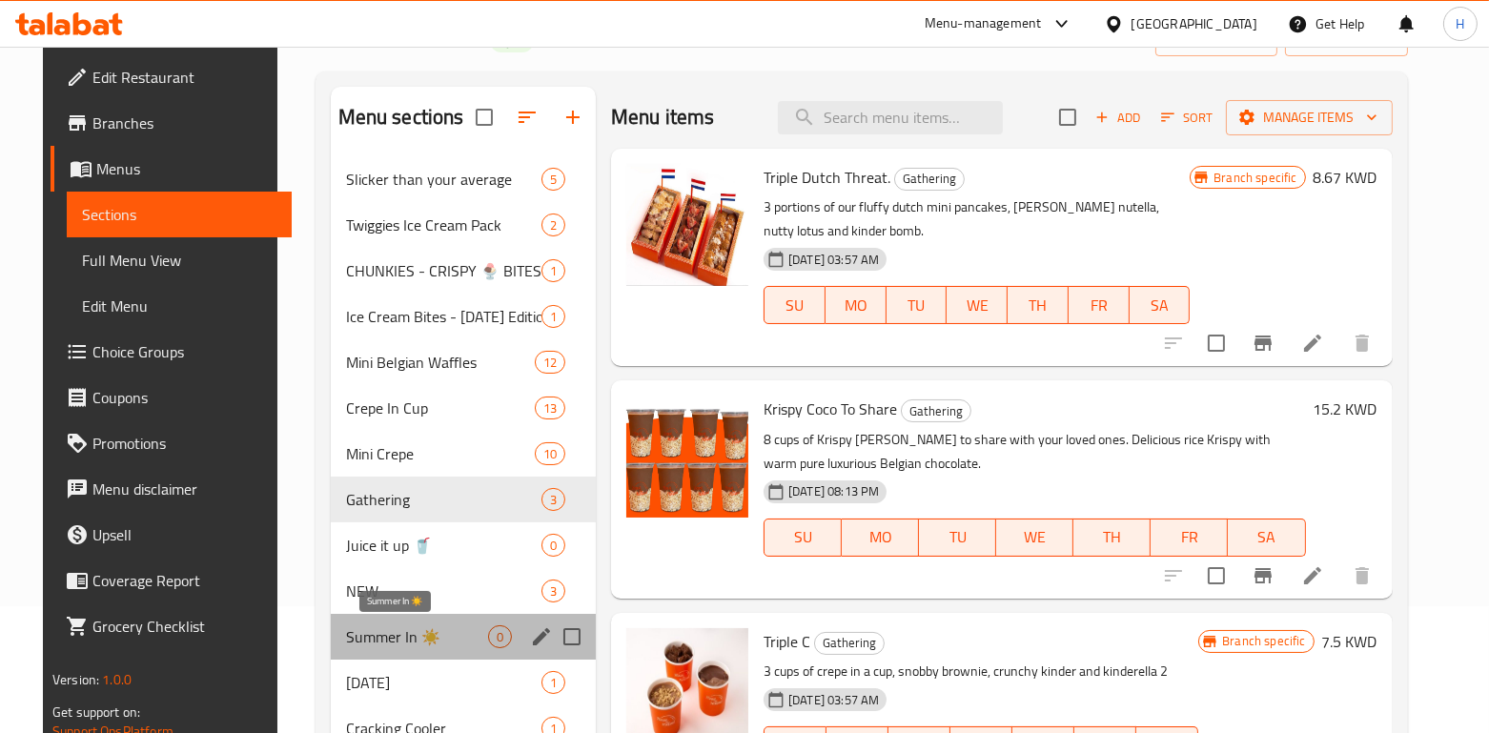
click at [401, 625] on span "Summer In ☀️" at bounding box center [417, 636] width 142 height 23
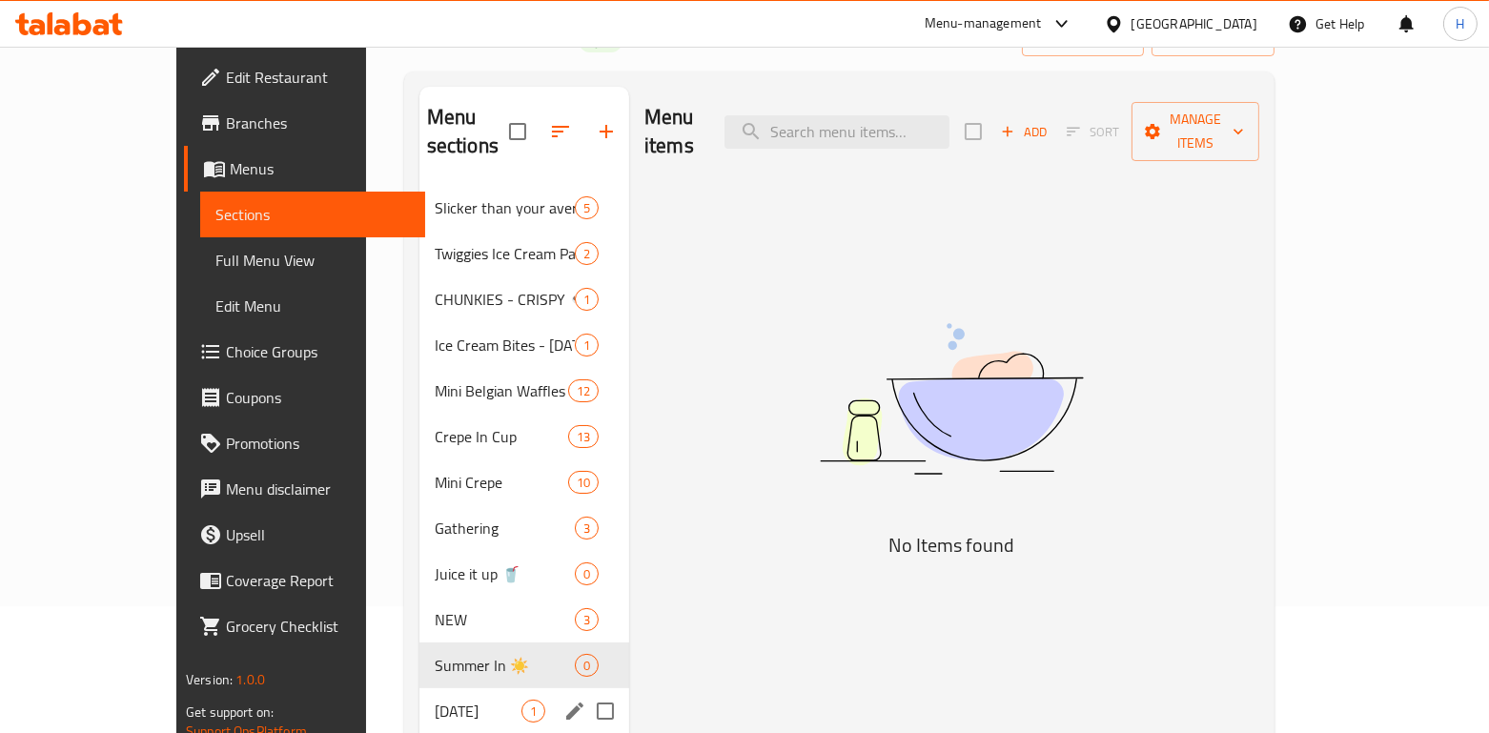
scroll to position [254, 0]
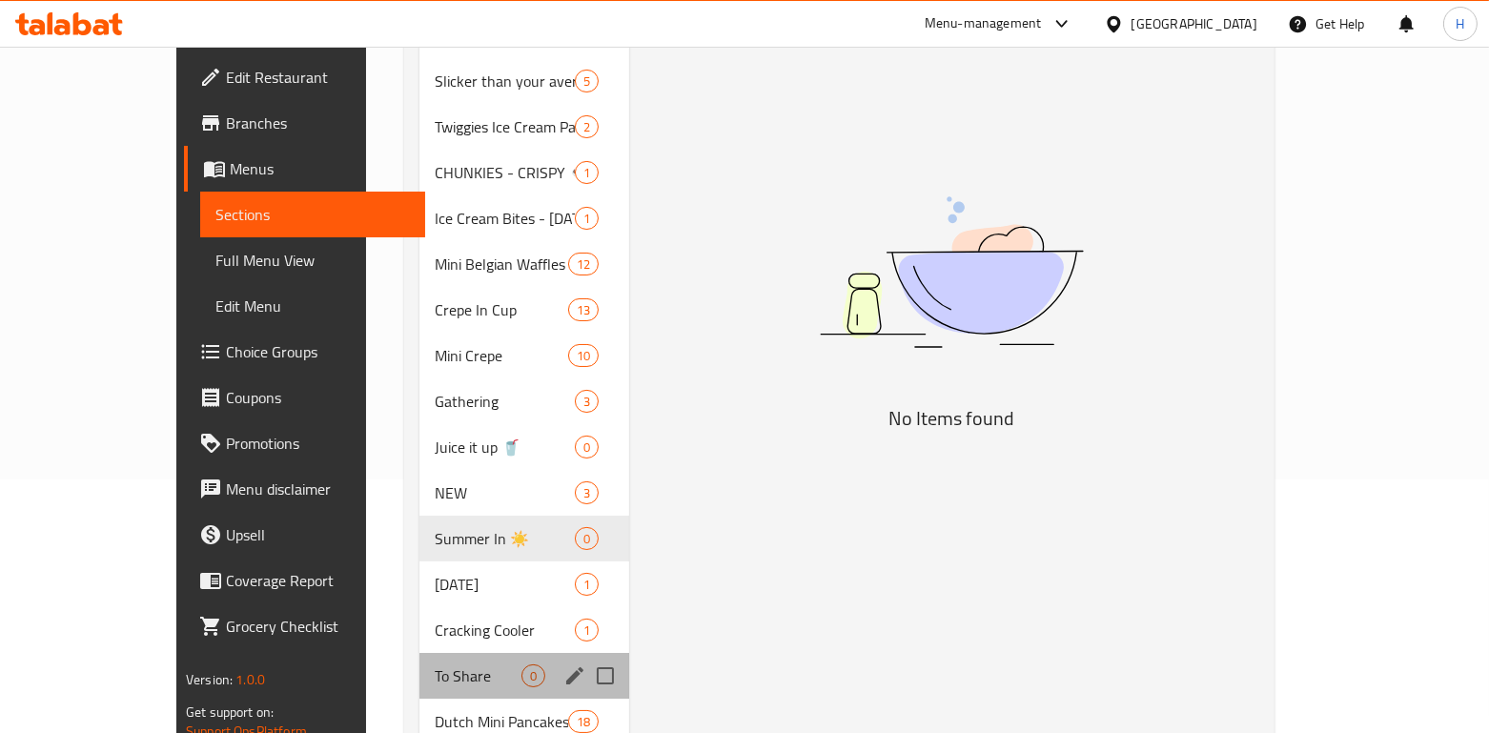
click at [420, 653] on div "To Share 0" at bounding box center [525, 676] width 210 height 46
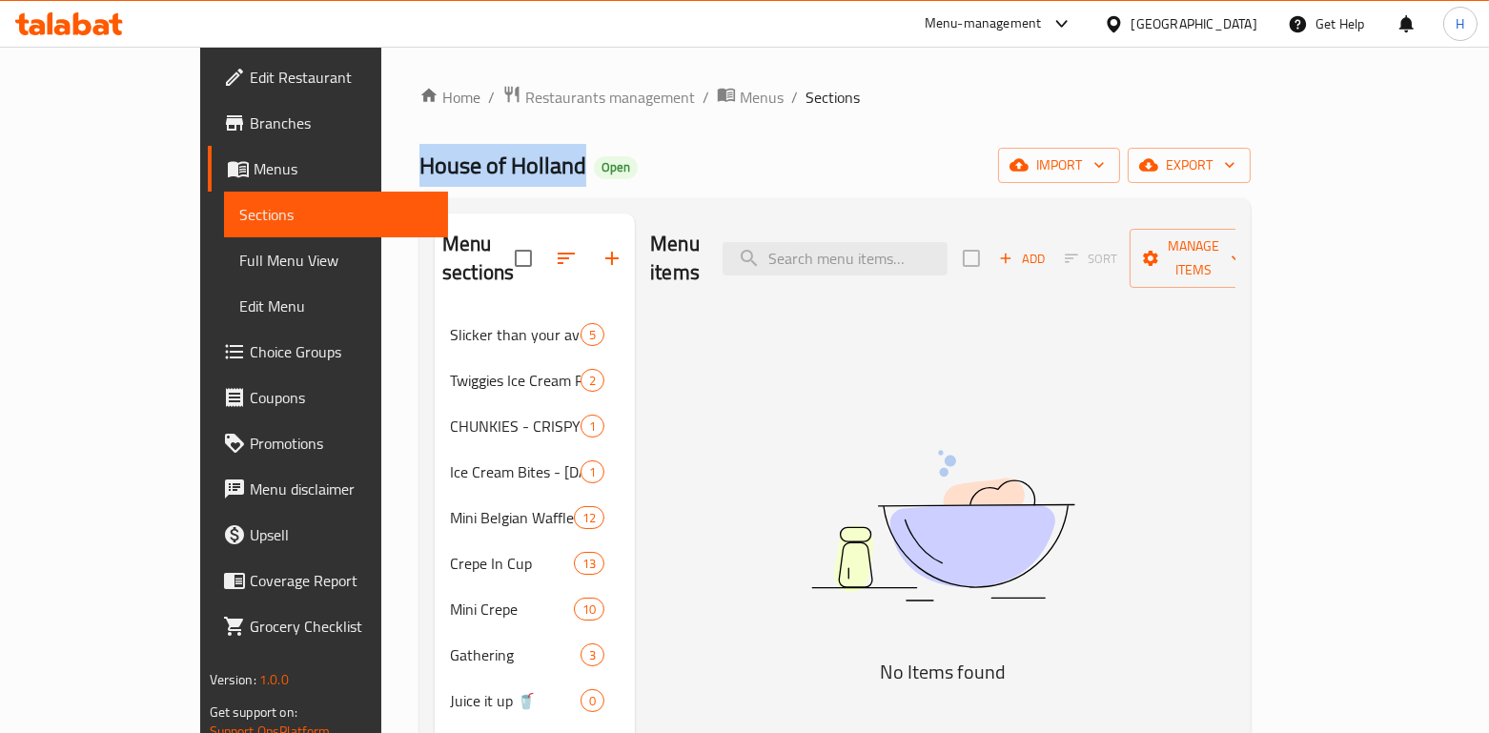
drag, startPoint x: 450, startPoint y: 165, endPoint x: 288, endPoint y: 179, distance: 162.7
click at [420, 179] on span "House of Holland" at bounding box center [503, 165] width 167 height 43
copy span "House of Holland"
click at [525, 89] on span "Restaurants management" at bounding box center [610, 97] width 170 height 23
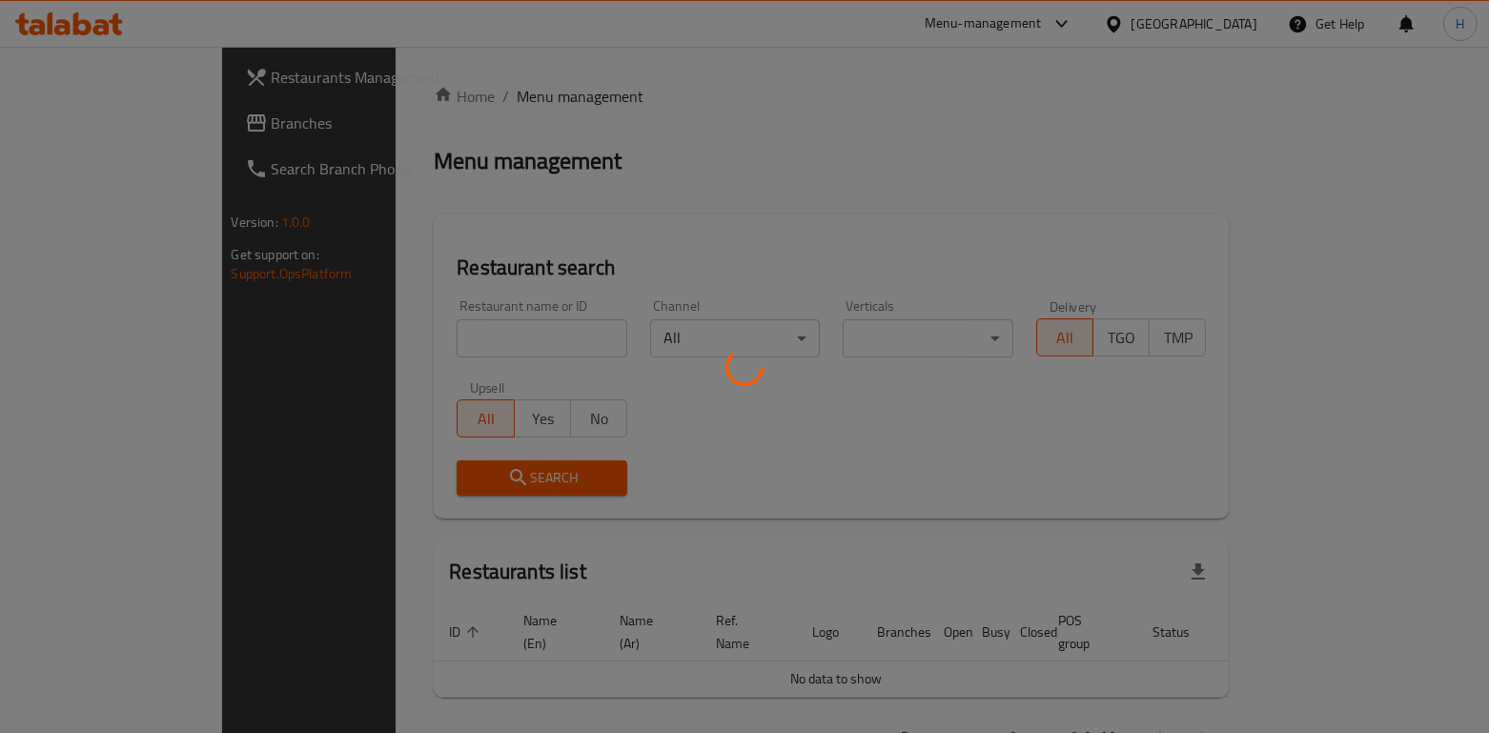
click at [362, 359] on div at bounding box center [744, 366] width 1489 height 733
click at [367, 340] on div at bounding box center [744, 366] width 1489 height 733
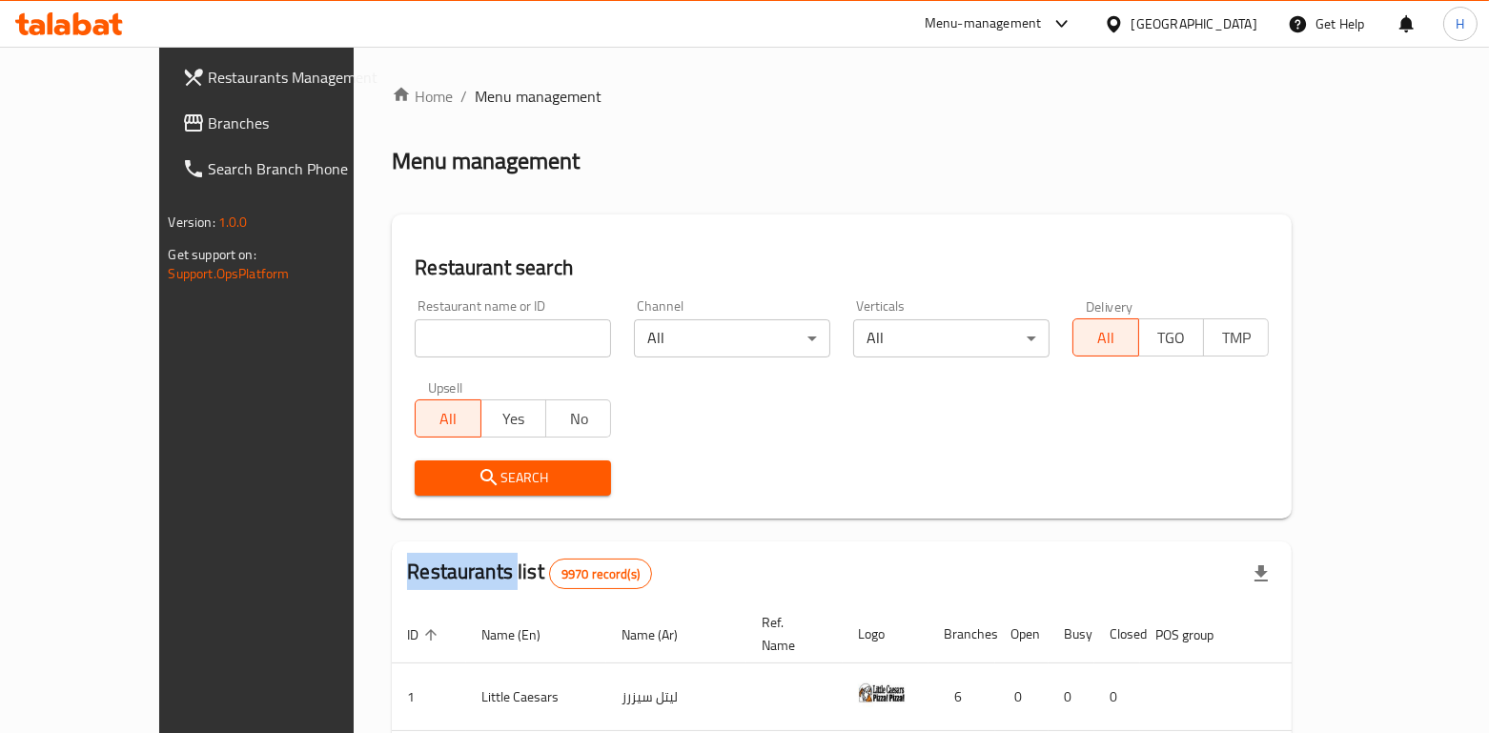
click at [367, 340] on div at bounding box center [744, 366] width 1489 height 733
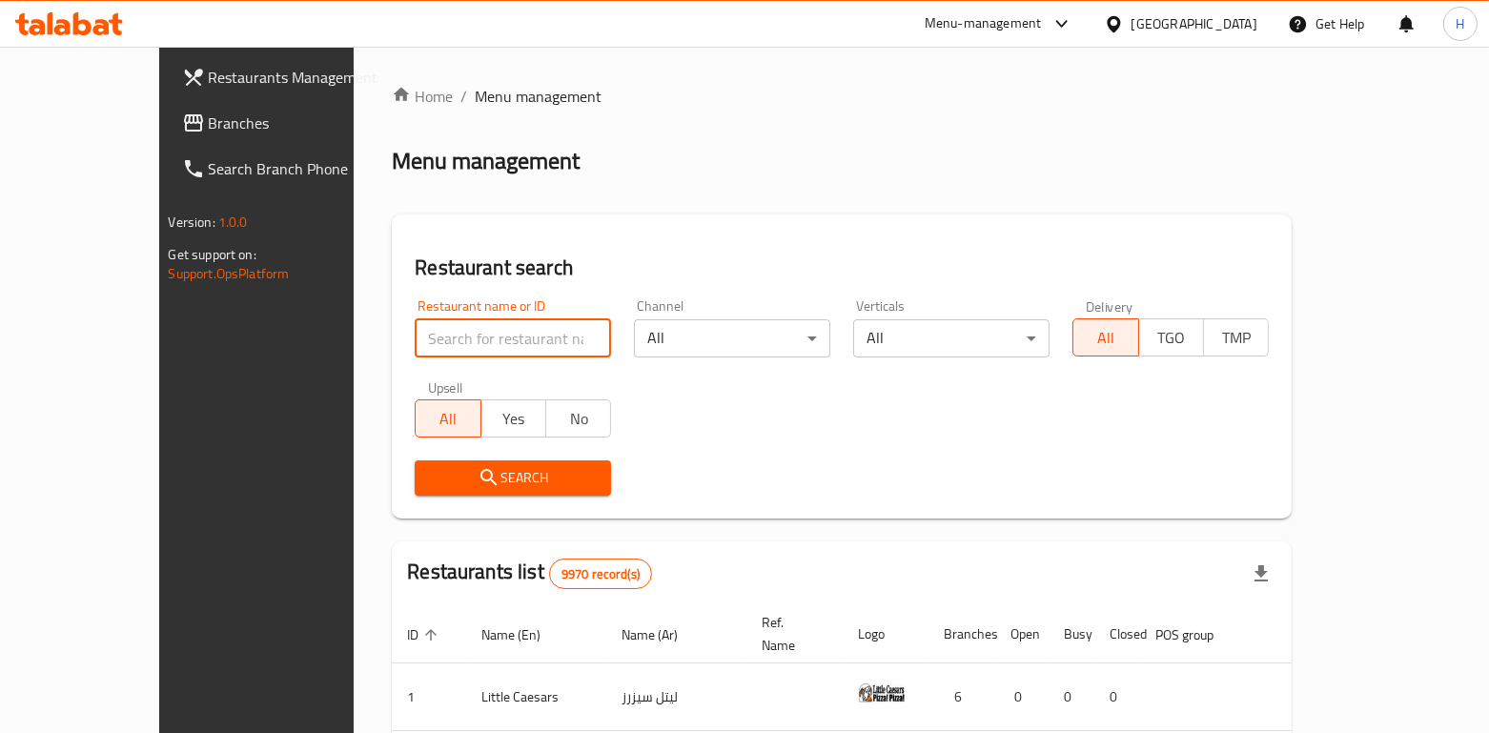
click at [415, 337] on input "search" at bounding box center [513, 338] width 196 height 38
type input "shalamona"
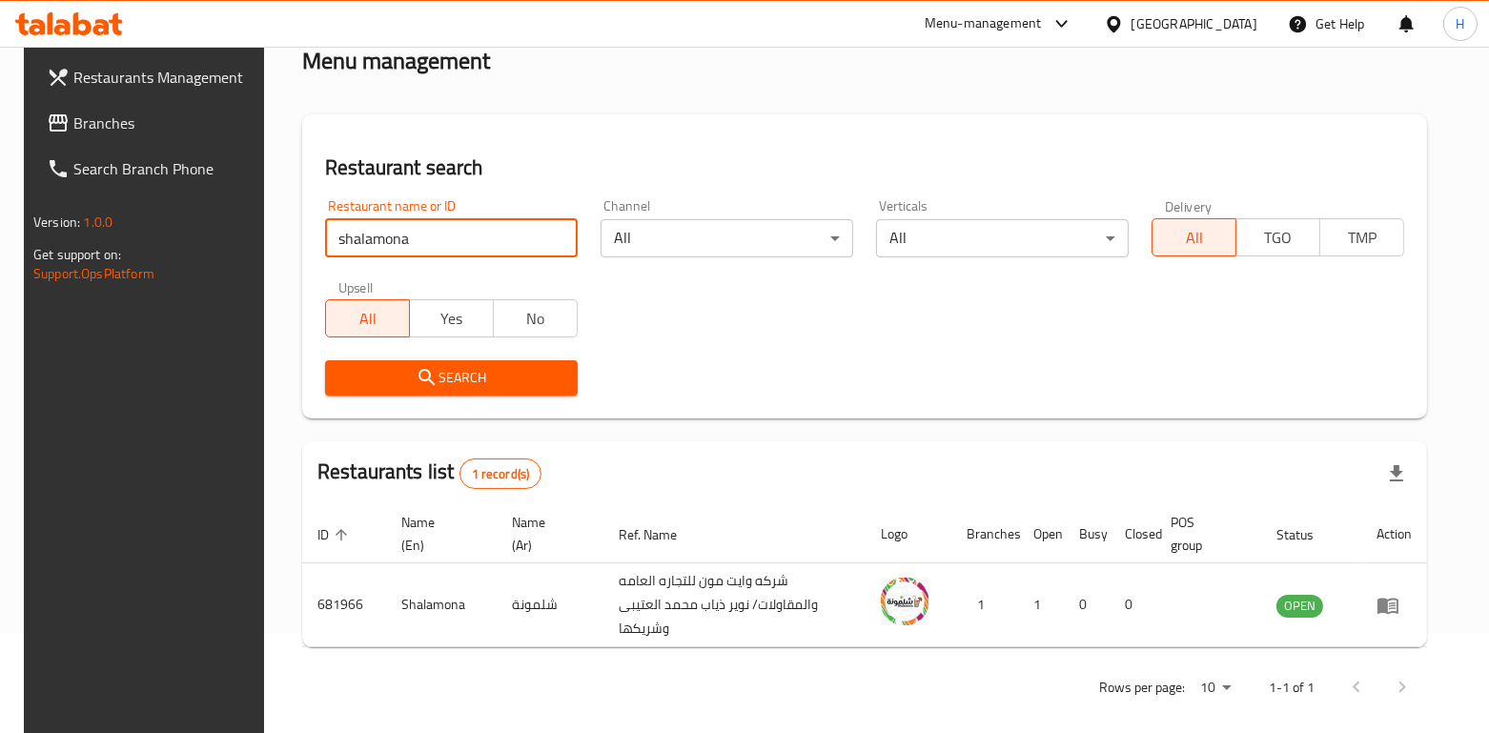
scroll to position [101, 0]
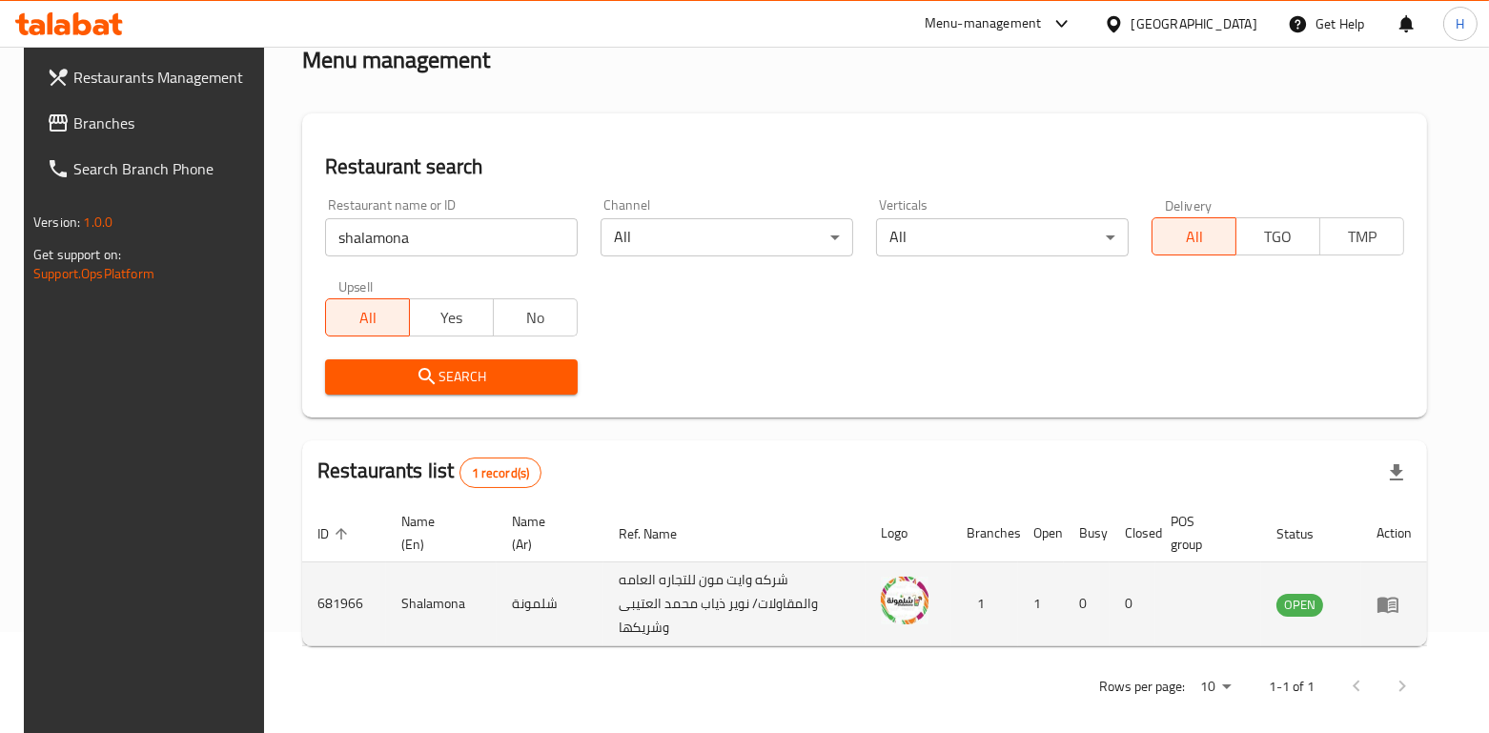
click at [1400, 594] on icon "enhanced table" at bounding box center [1388, 604] width 23 height 23
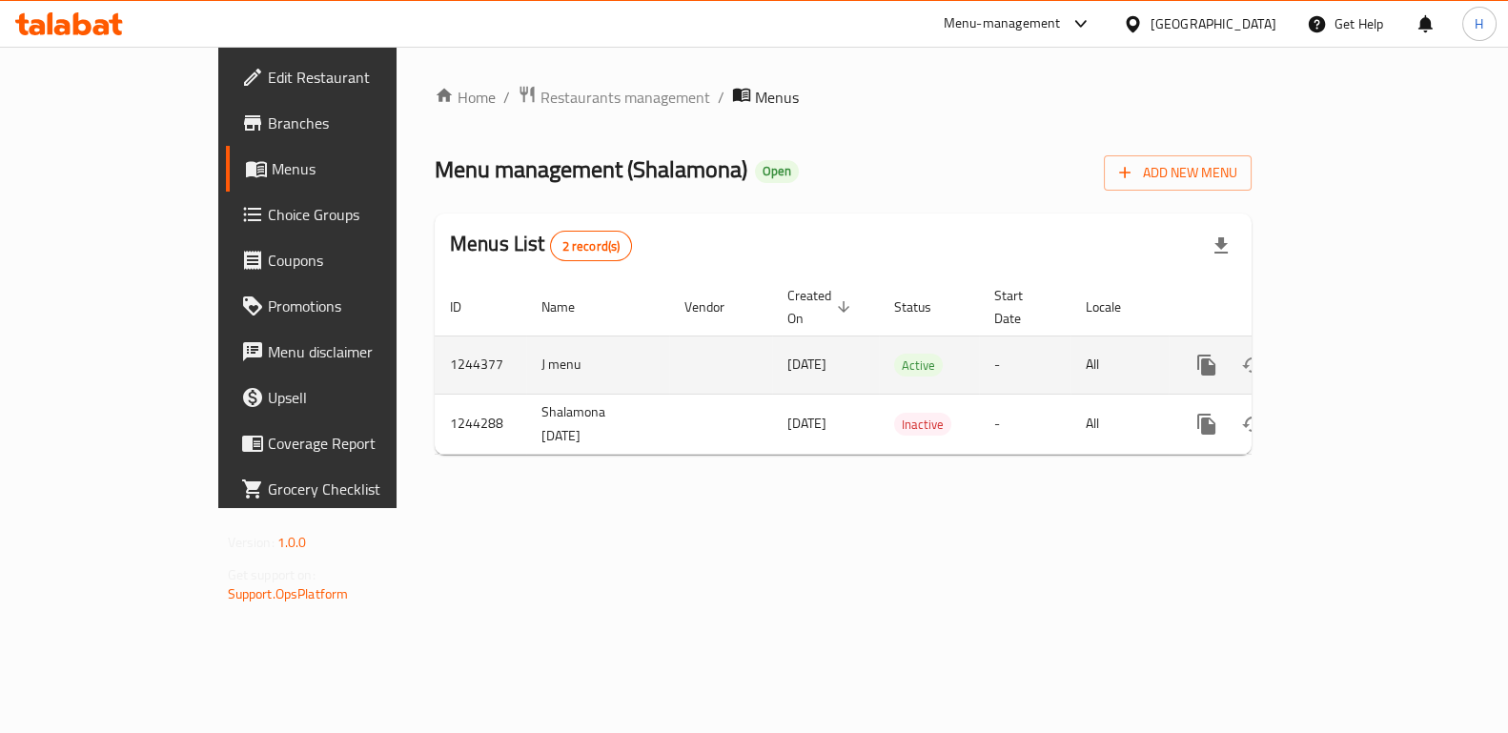
click at [1367, 344] on link "enhanced table" at bounding box center [1344, 365] width 46 height 46
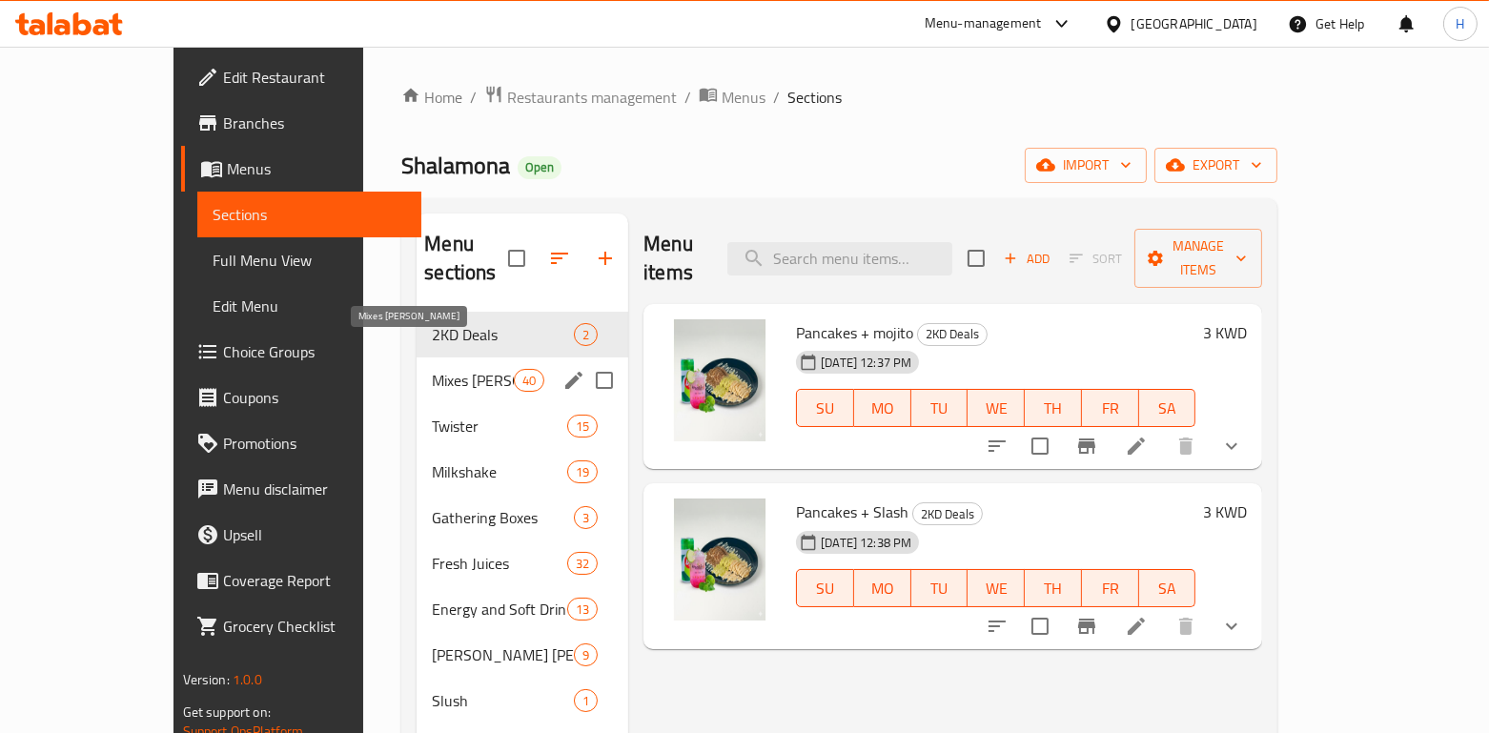
click at [432, 323] on span "2KD Deals" at bounding box center [503, 334] width 142 height 23
